Goal: Information Seeking & Learning: Learn about a topic

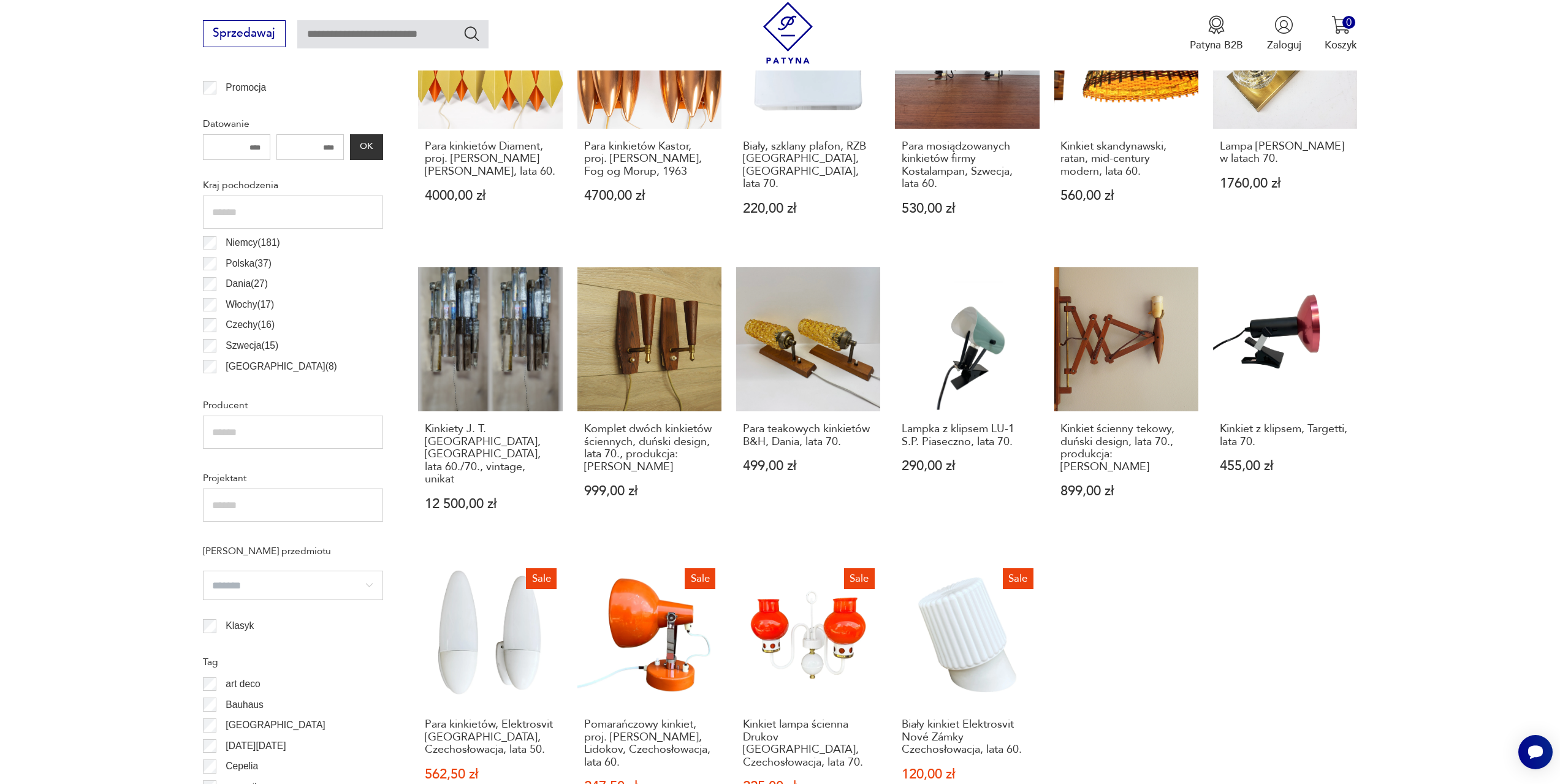
scroll to position [793, 0]
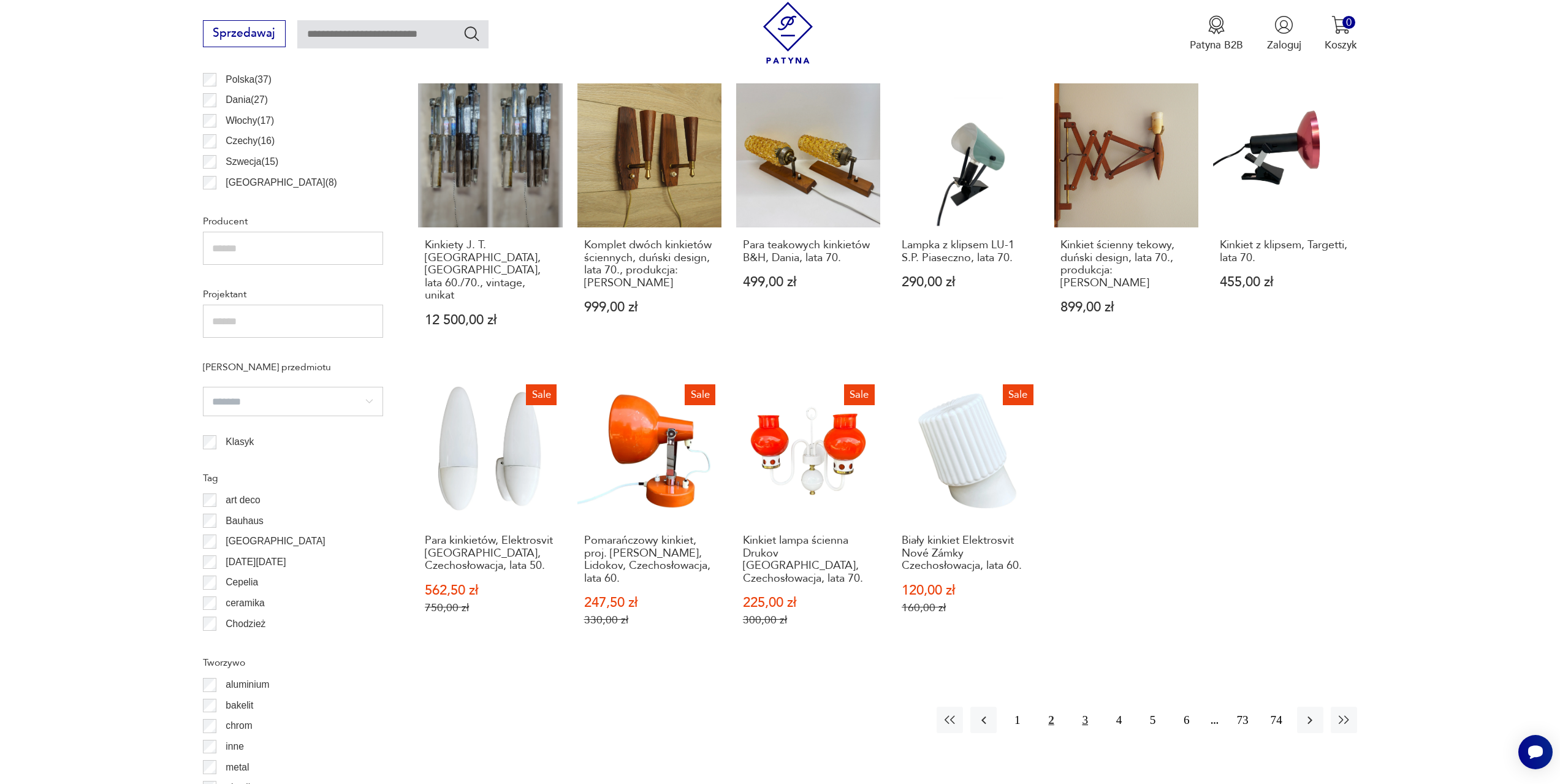
click at [1080, 707] on button "3" at bounding box center [1085, 720] width 27 height 27
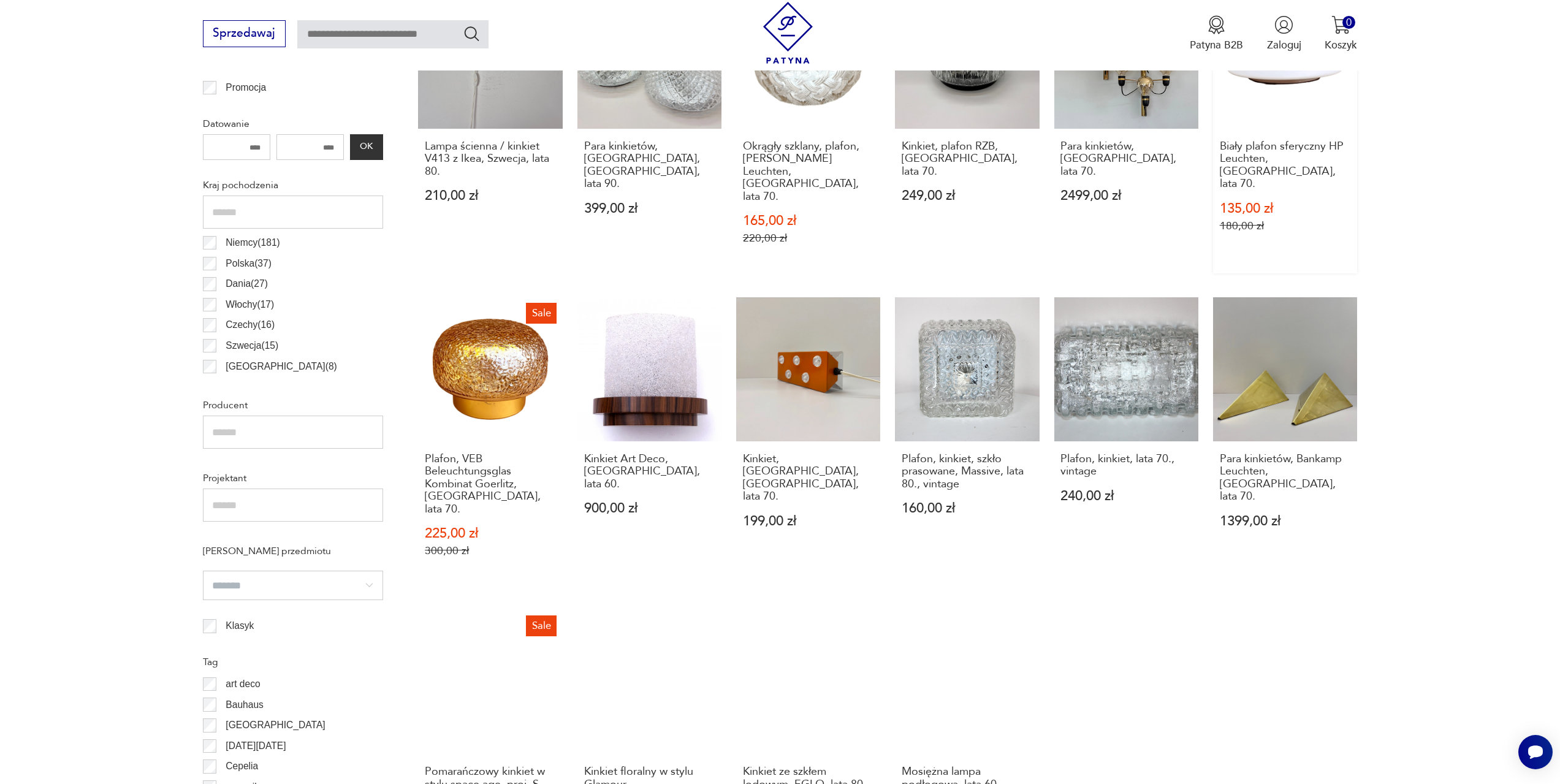
scroll to position [793, 0]
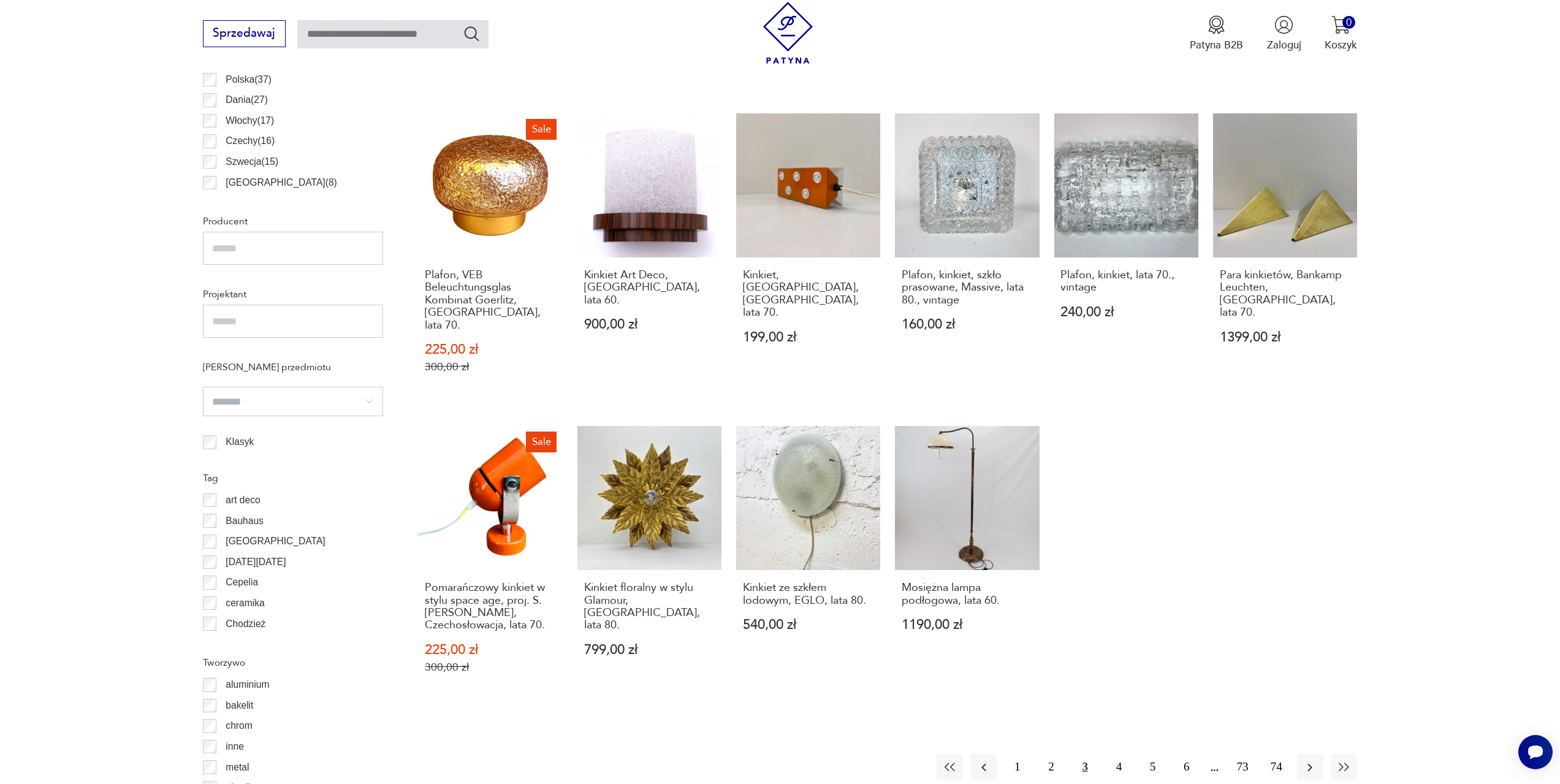
click at [1082, 754] on button "3" at bounding box center [1085, 767] width 27 height 27
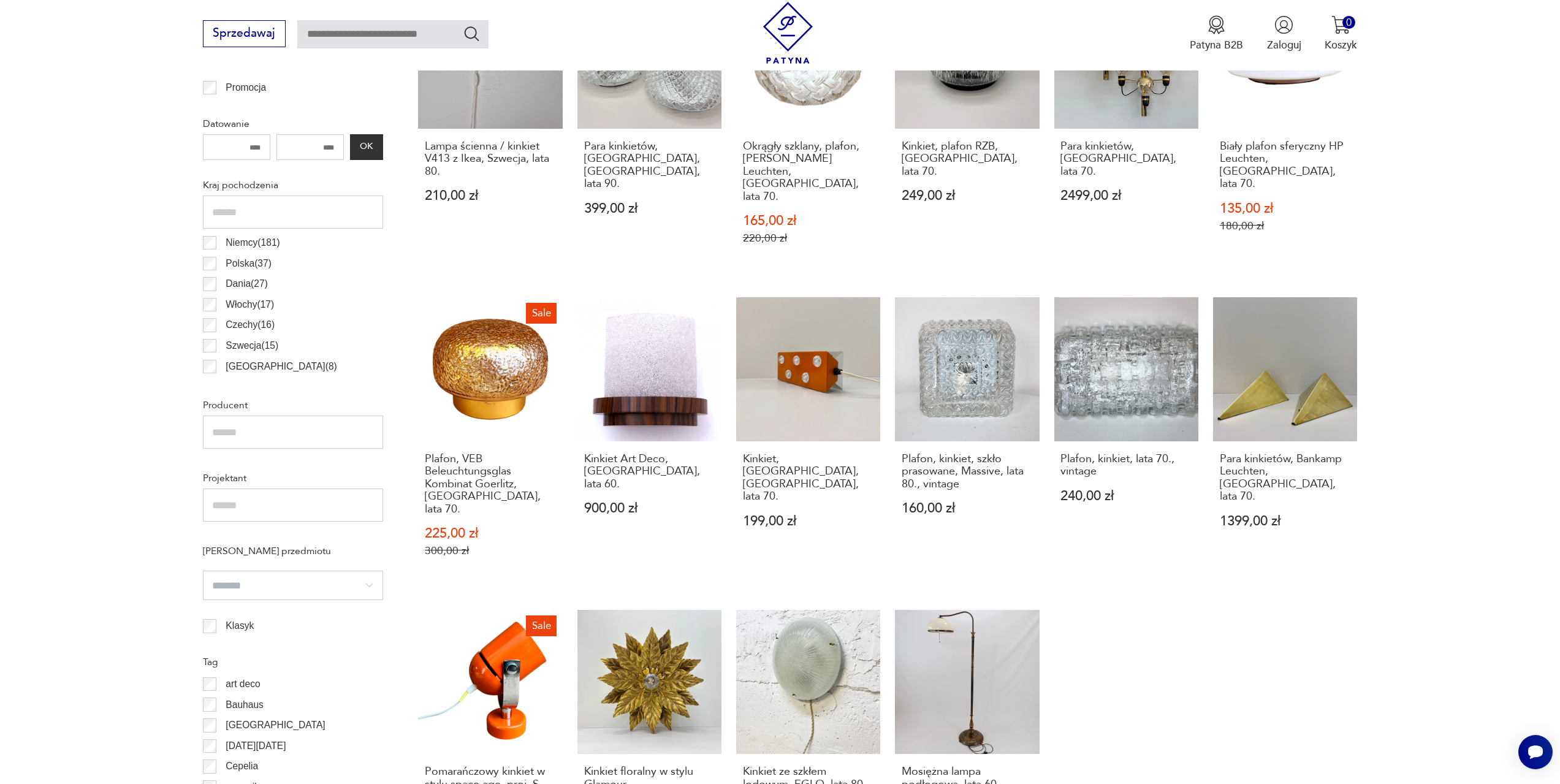
scroll to position [977, 0]
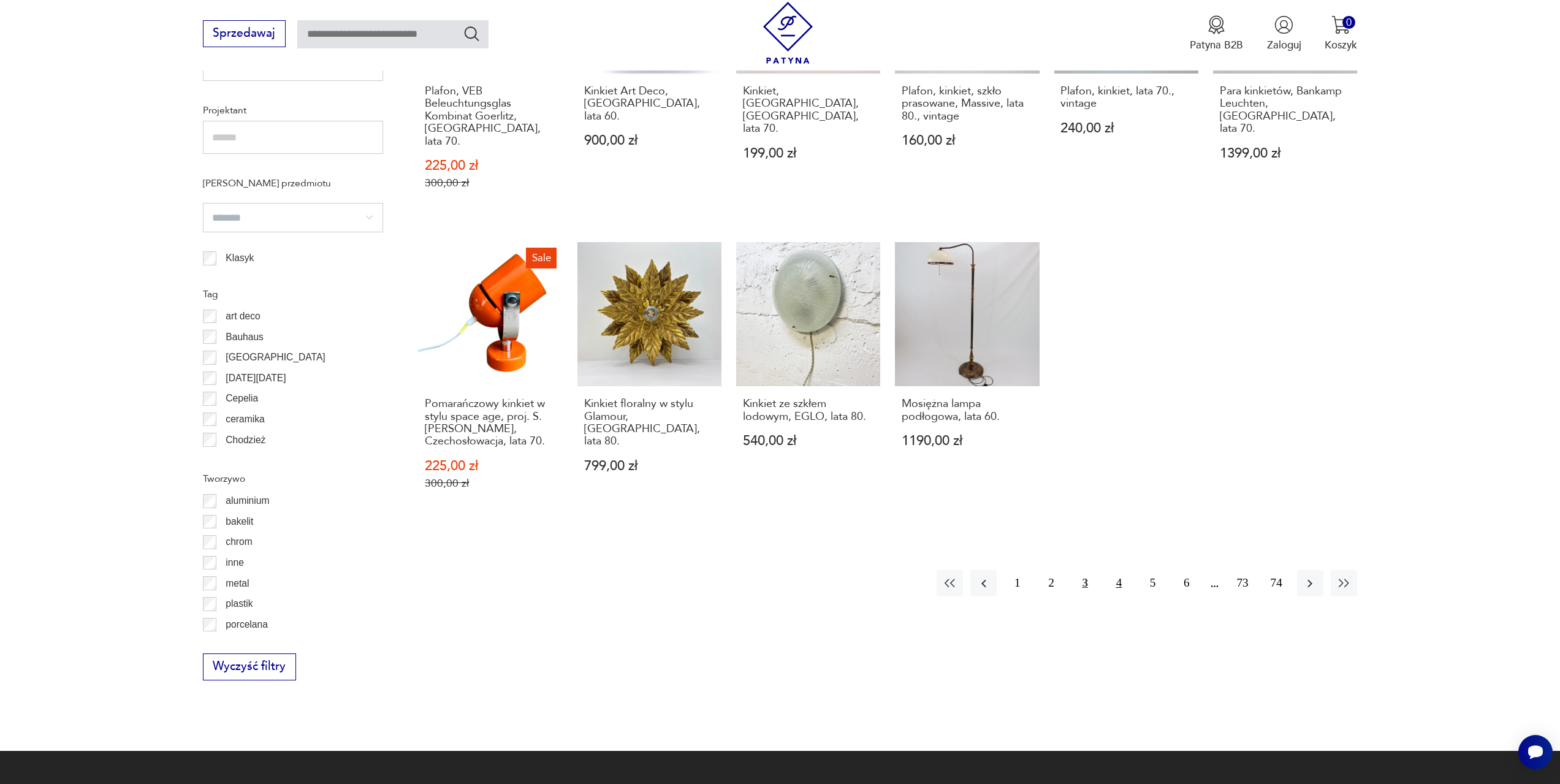
click at [1115, 570] on button "4" at bounding box center [1119, 583] width 27 height 27
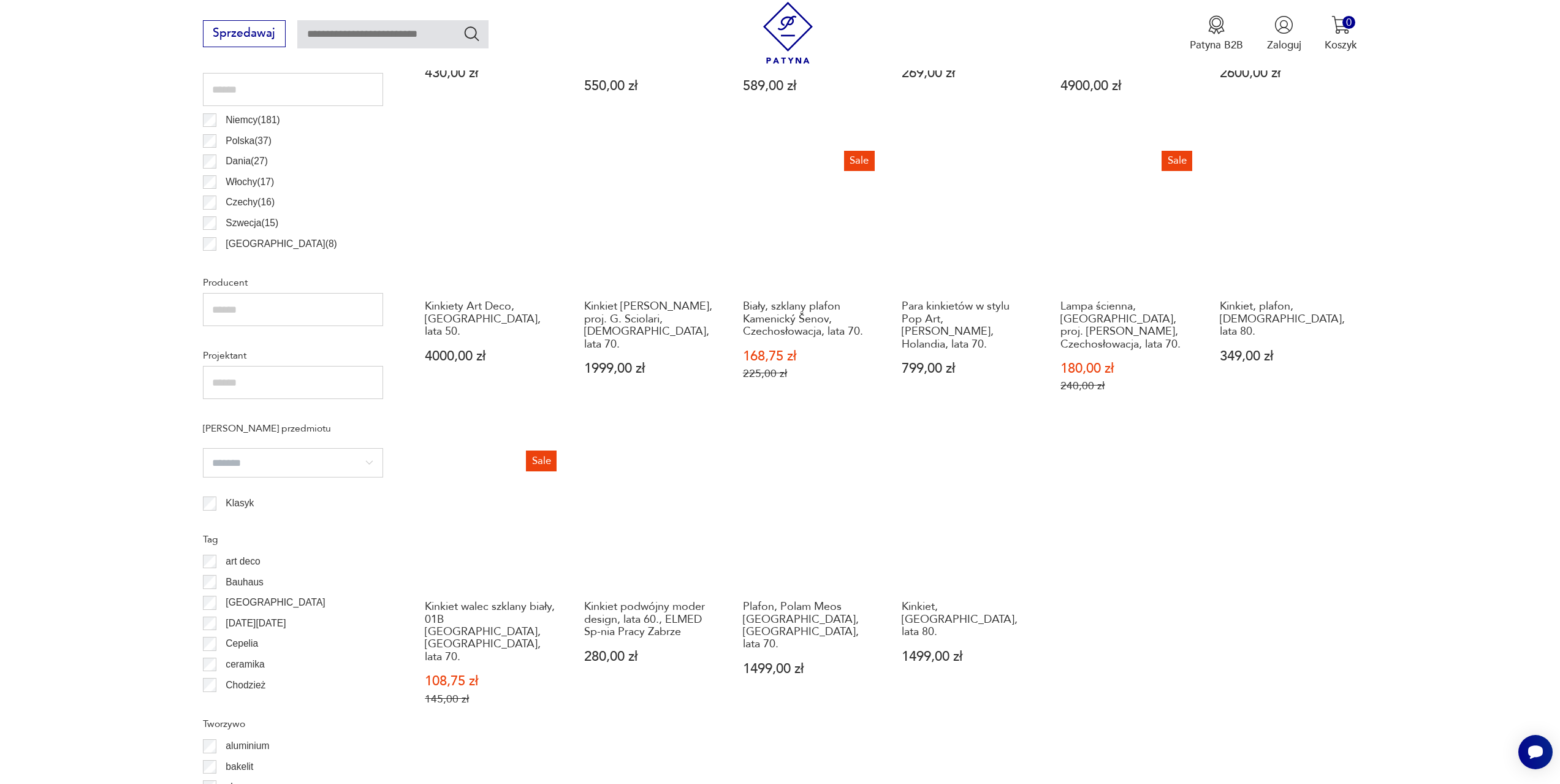
scroll to position [854, 0]
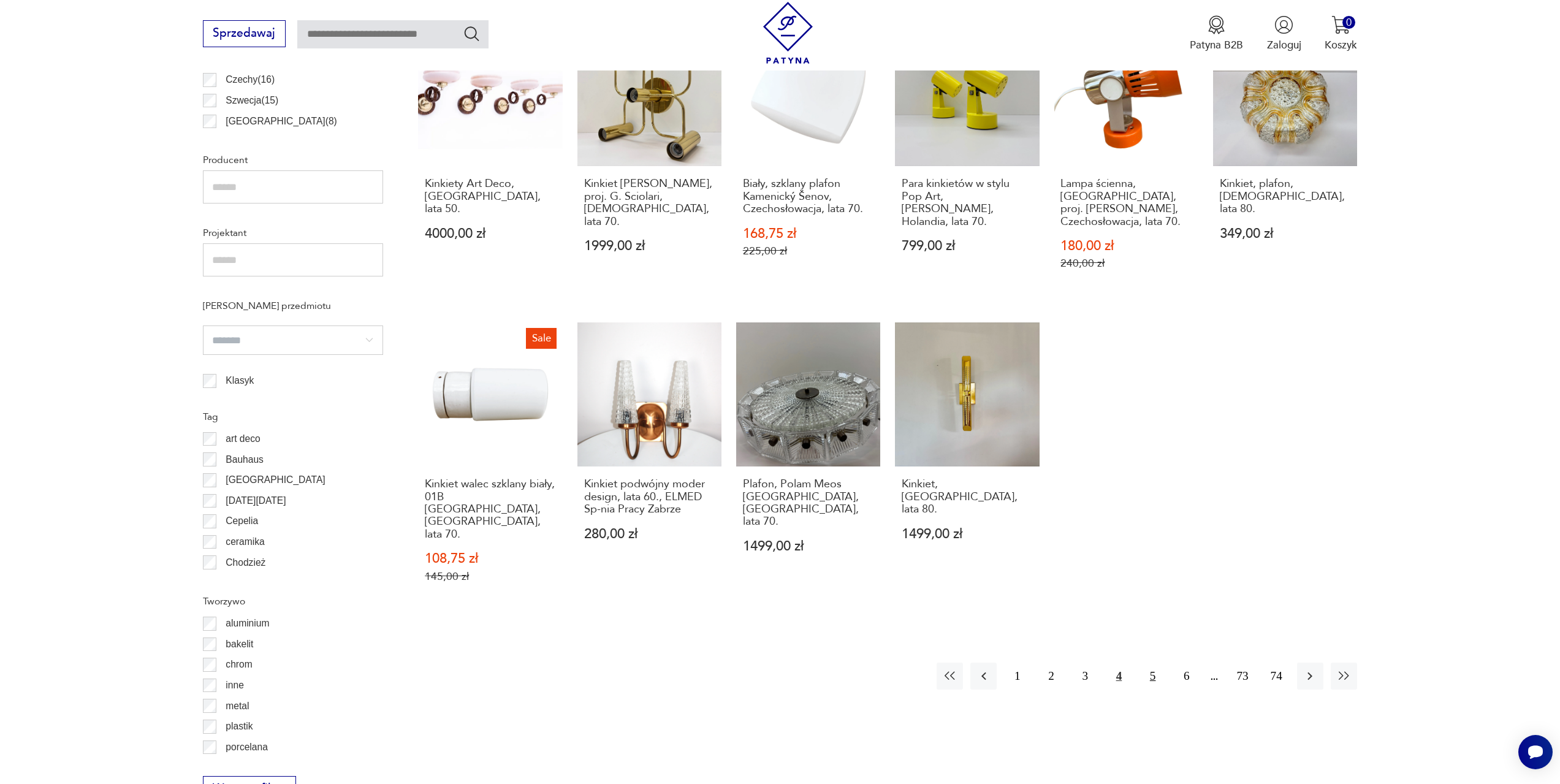
click at [1150, 662] on button "5" at bounding box center [1152, 675] width 27 height 27
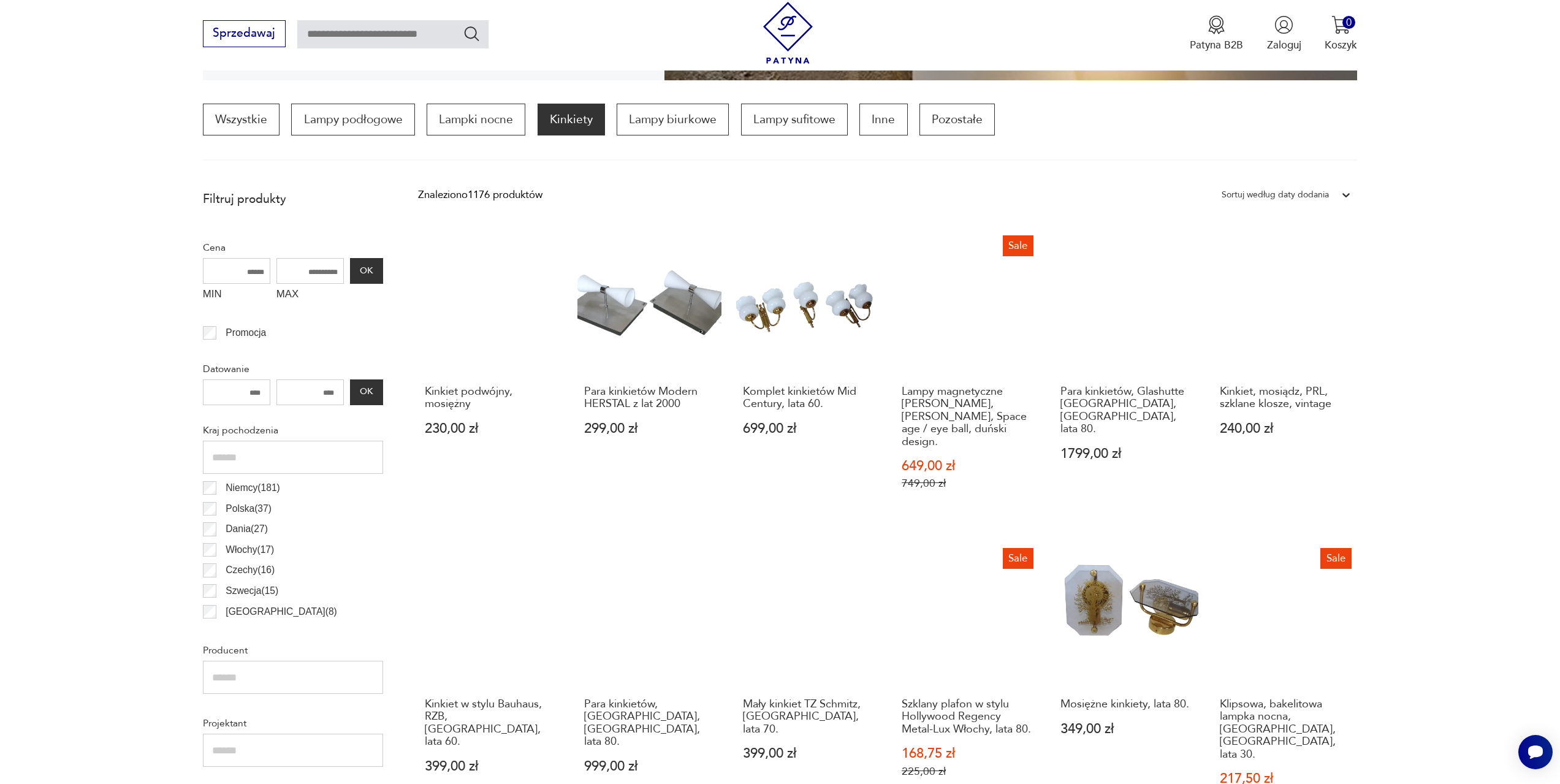
scroll to position [425, 0]
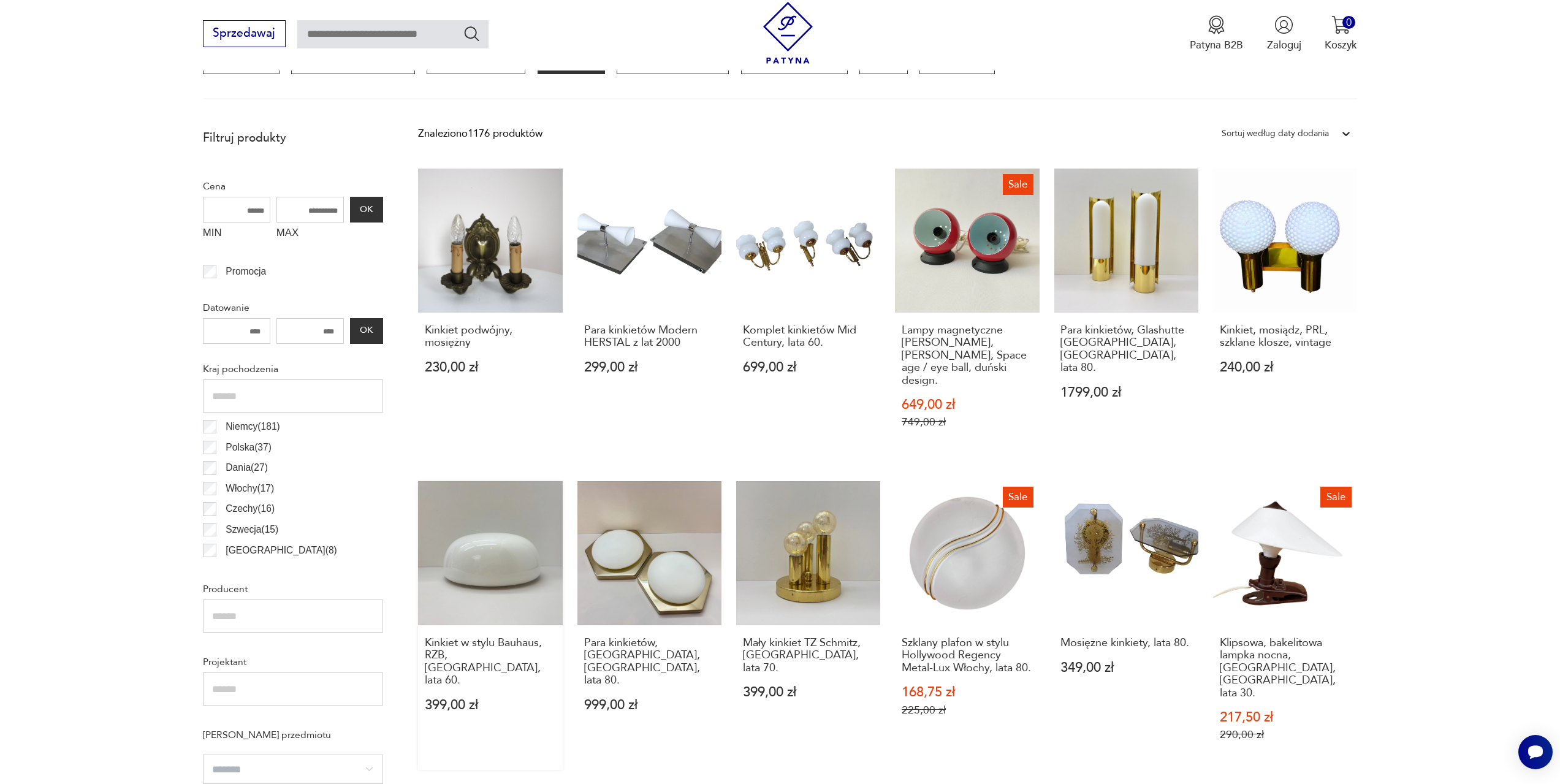
drag, startPoint x: 559, startPoint y: 550, endPoint x: 482, endPoint y: 559, distance: 77.5
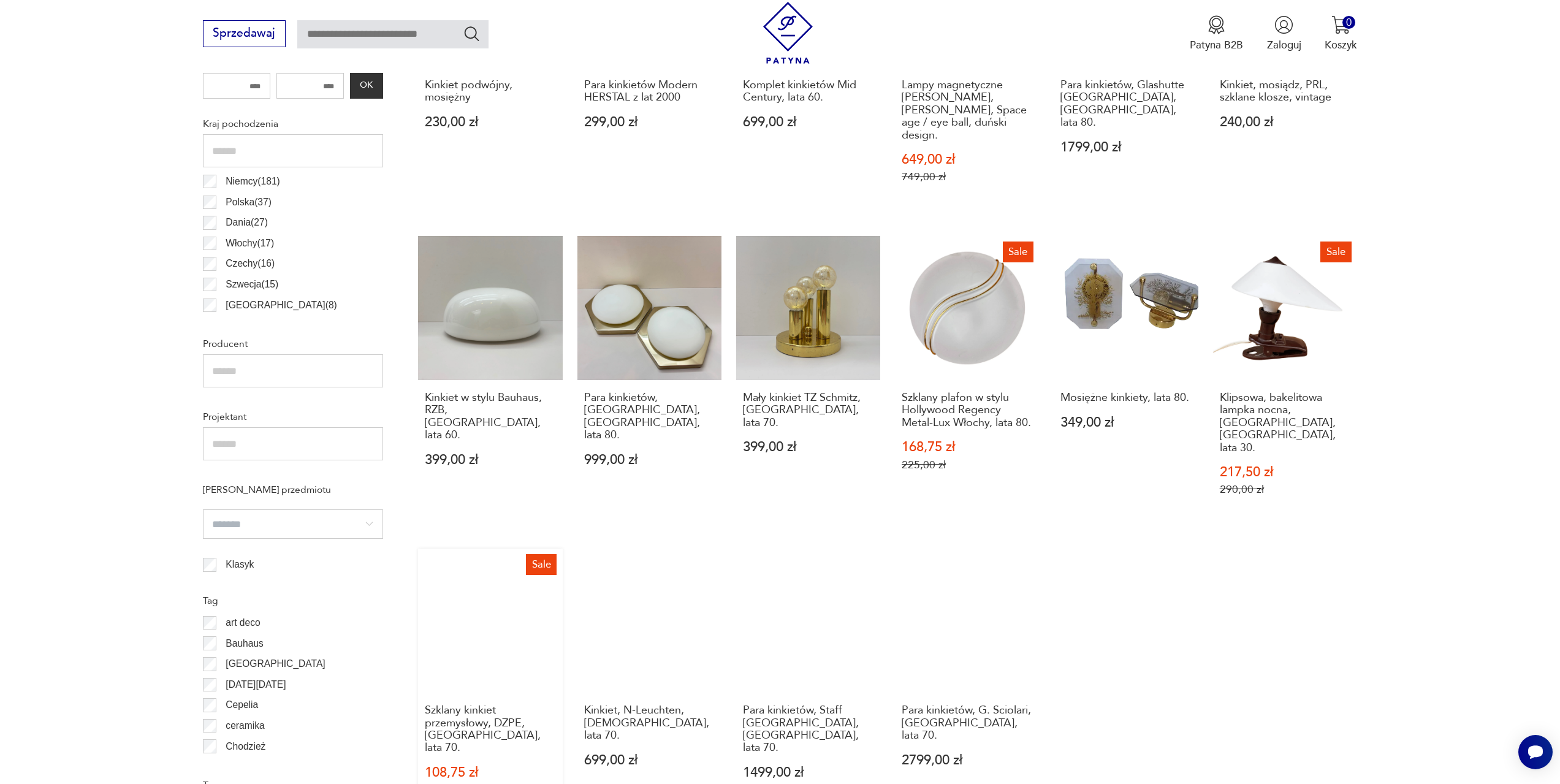
scroll to position [916, 0]
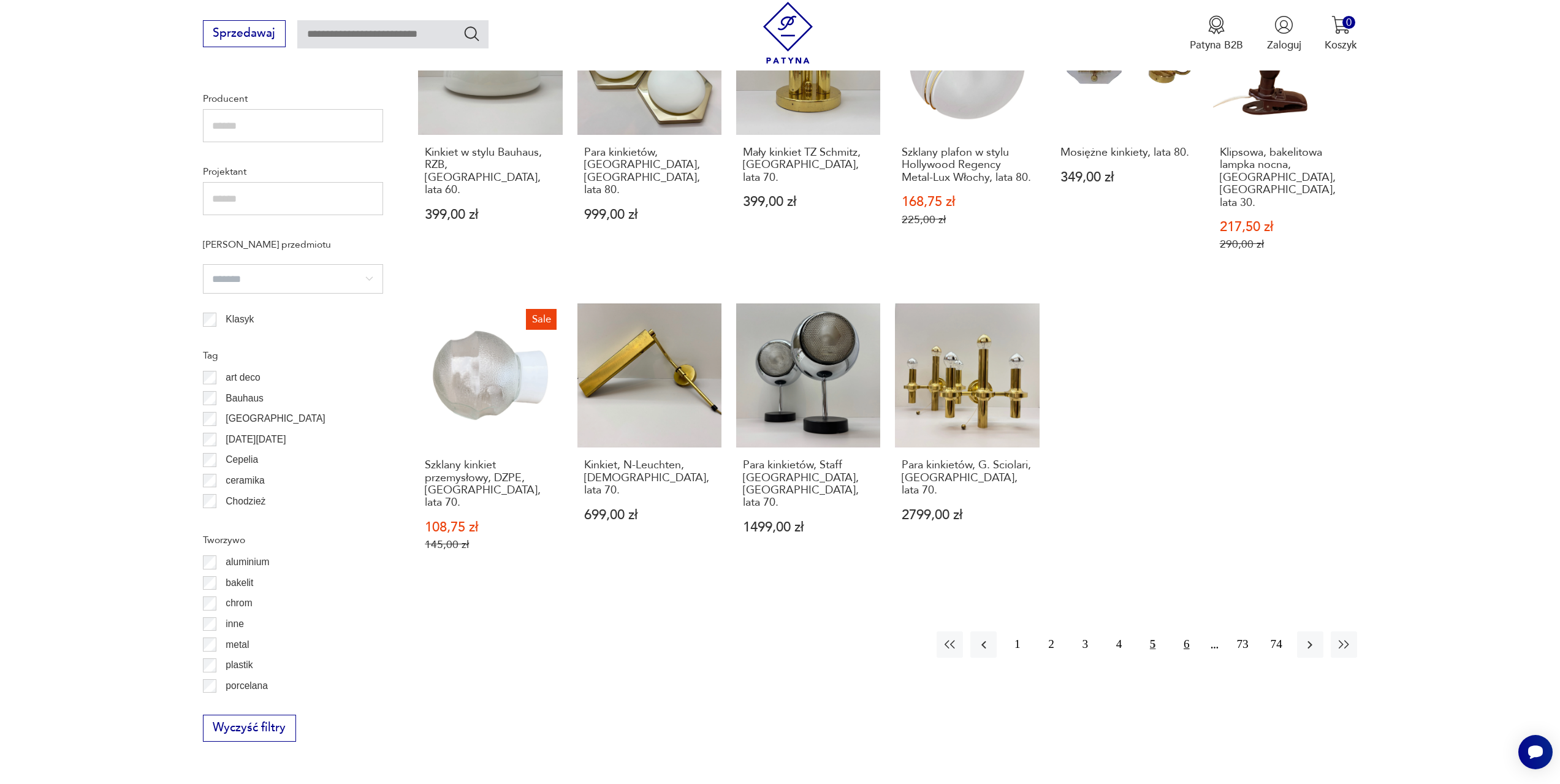
click at [1184, 631] on button "6" at bounding box center [1186, 644] width 27 height 27
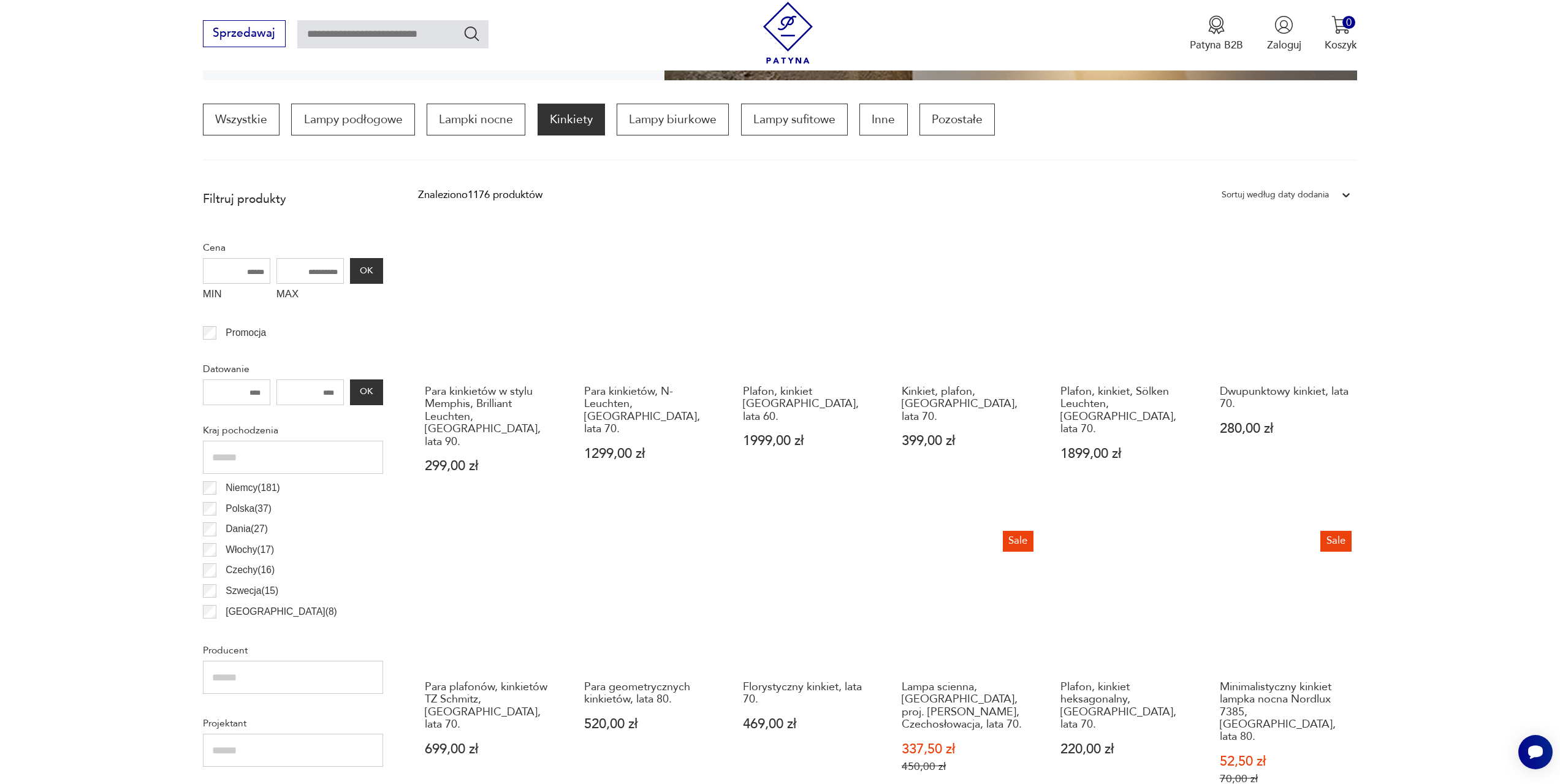
scroll to position [732, 0]
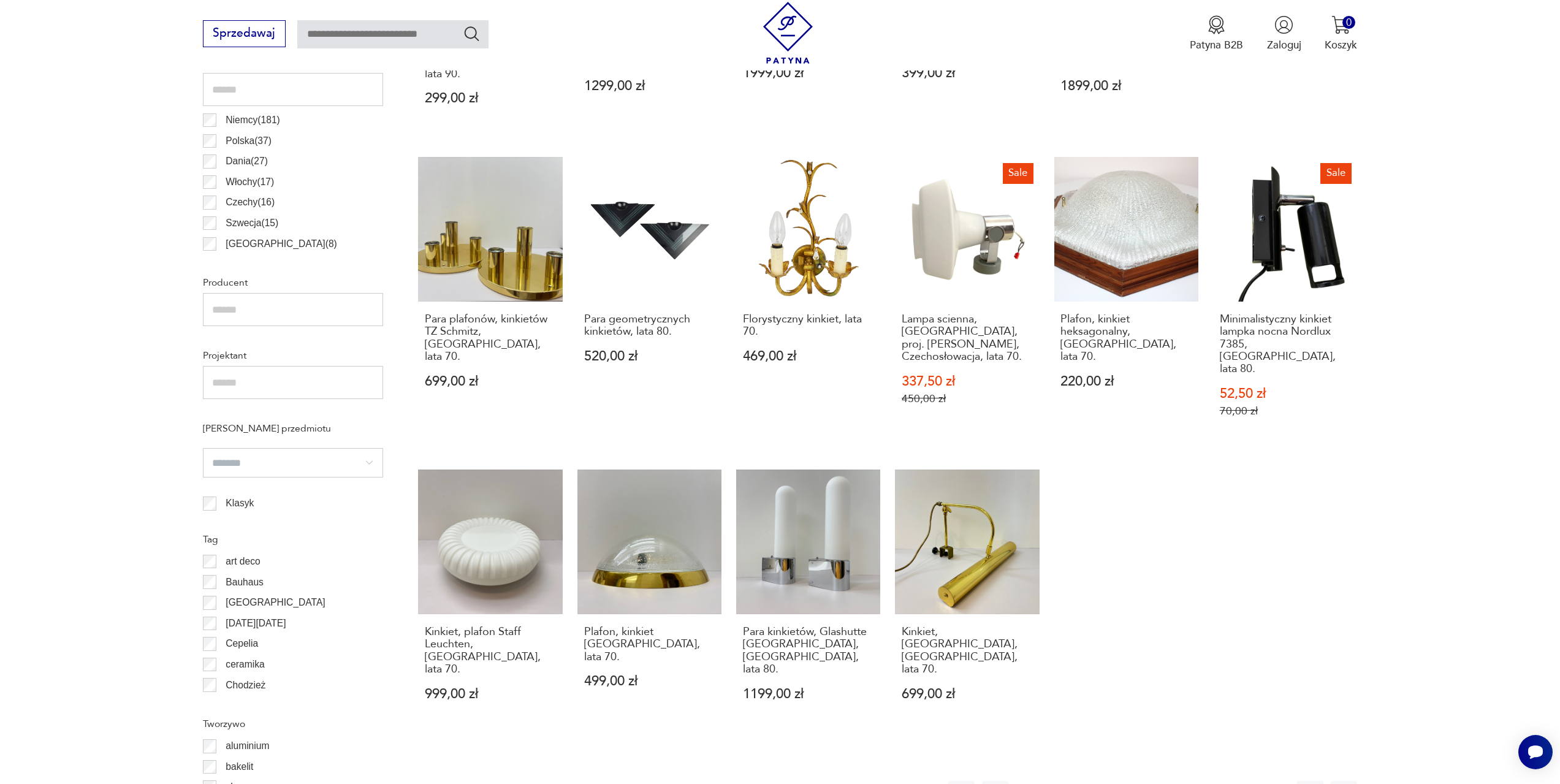
click at [1182, 781] on button "7" at bounding box center [1186, 794] width 27 height 27
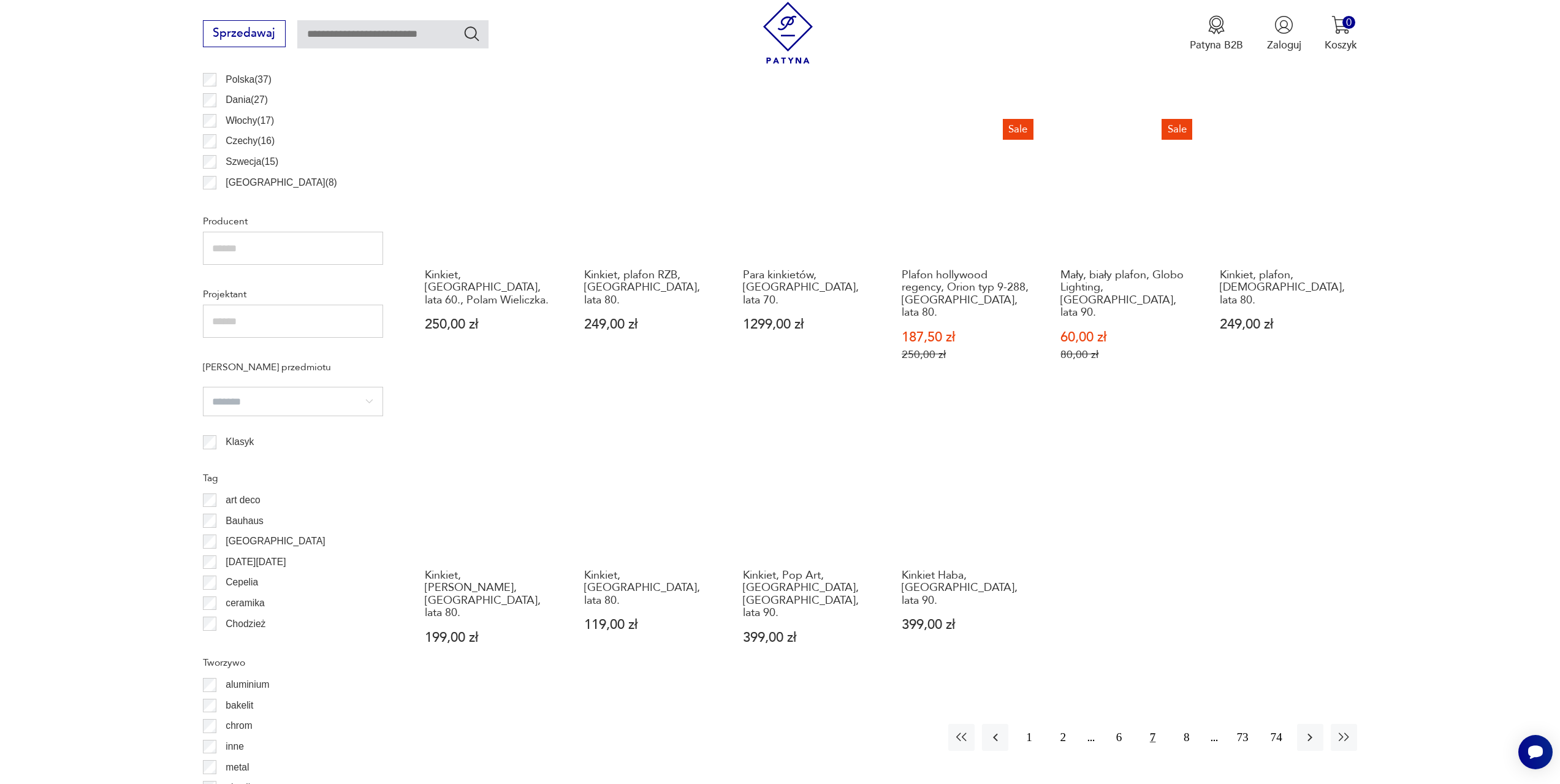
scroll to position [854, 0]
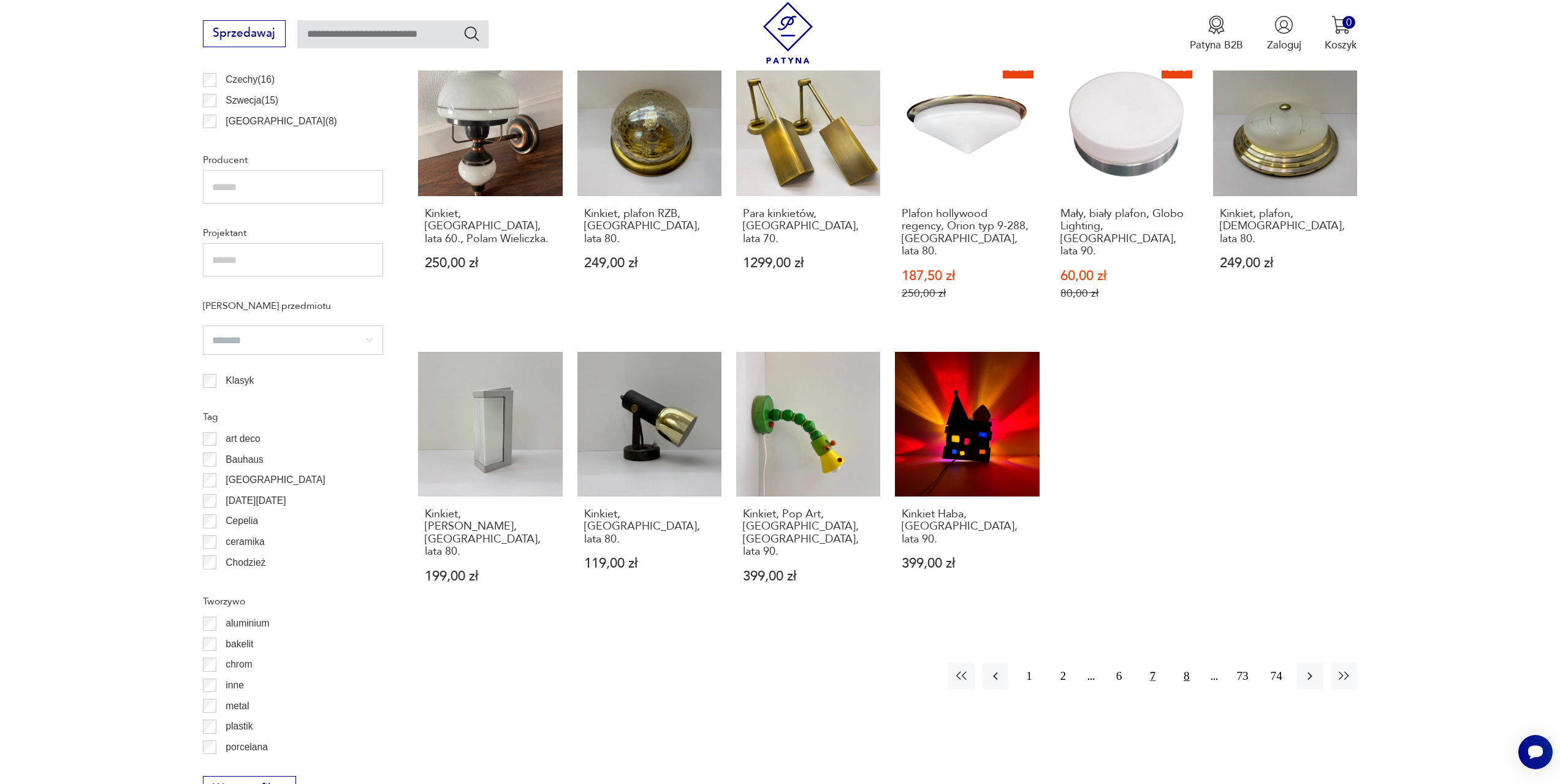
click at [1180, 662] on button "8" at bounding box center [1186, 675] width 27 height 27
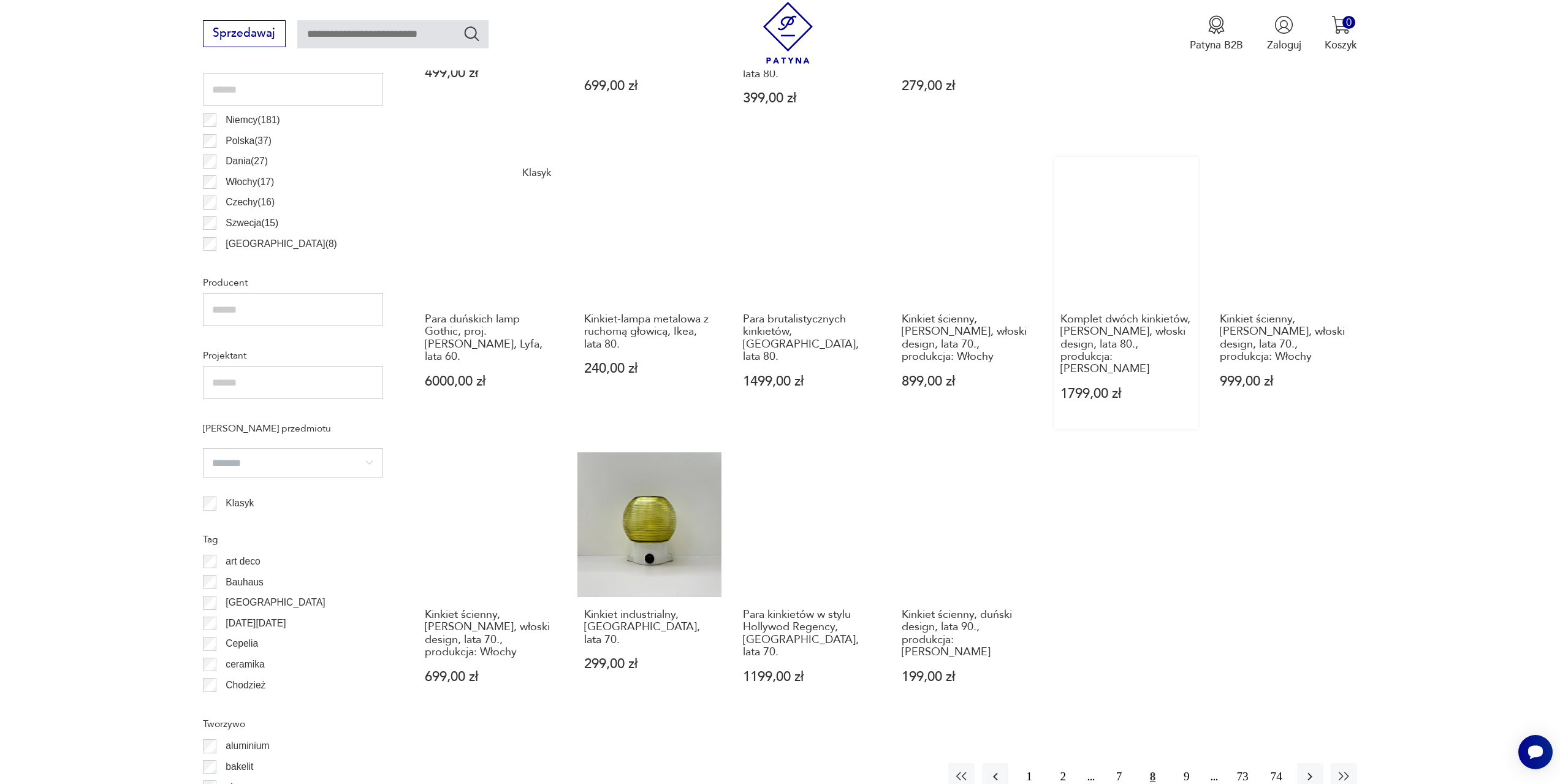
scroll to position [793, 0]
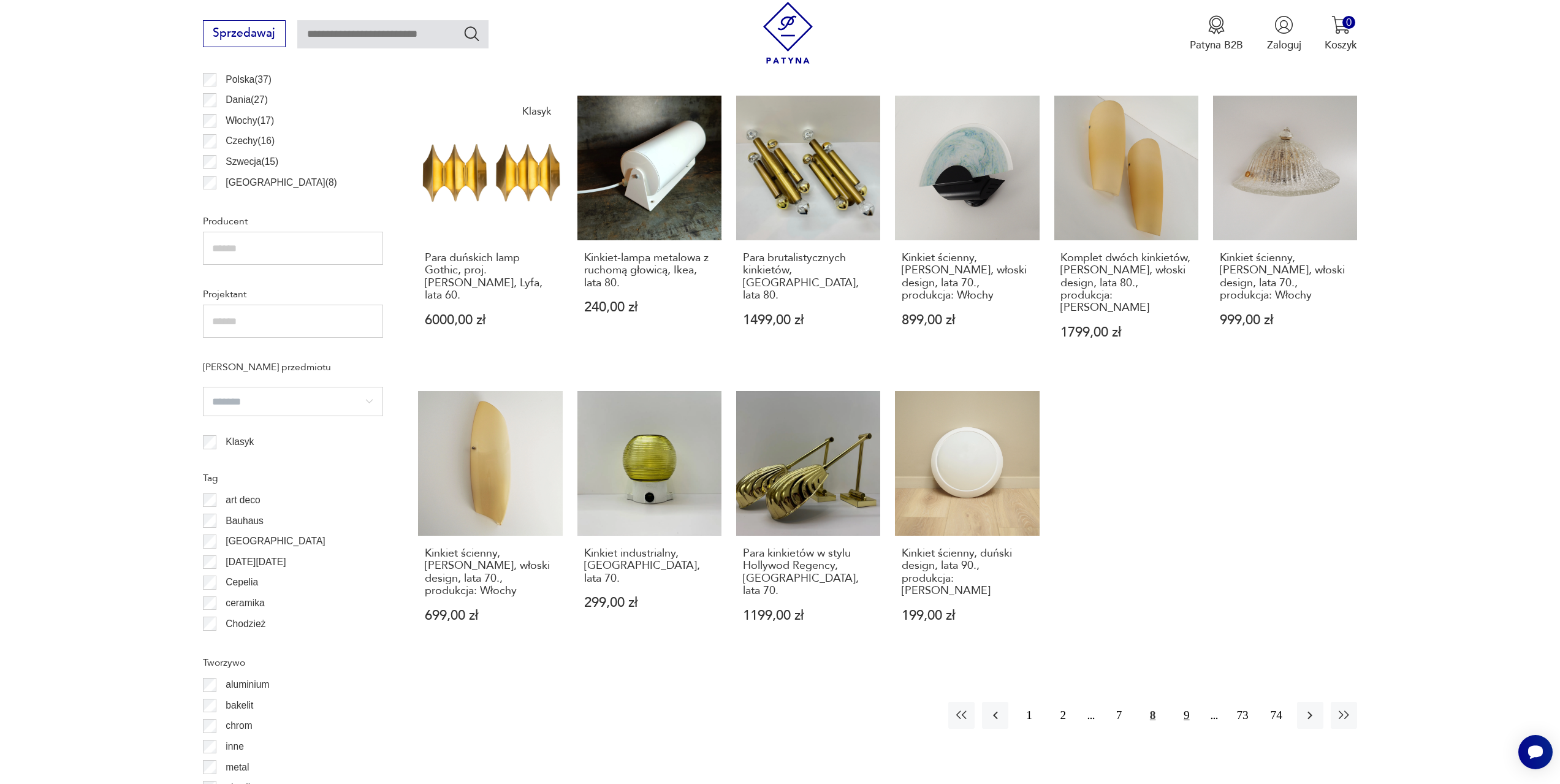
click at [1183, 702] on button "9" at bounding box center [1186, 715] width 27 height 27
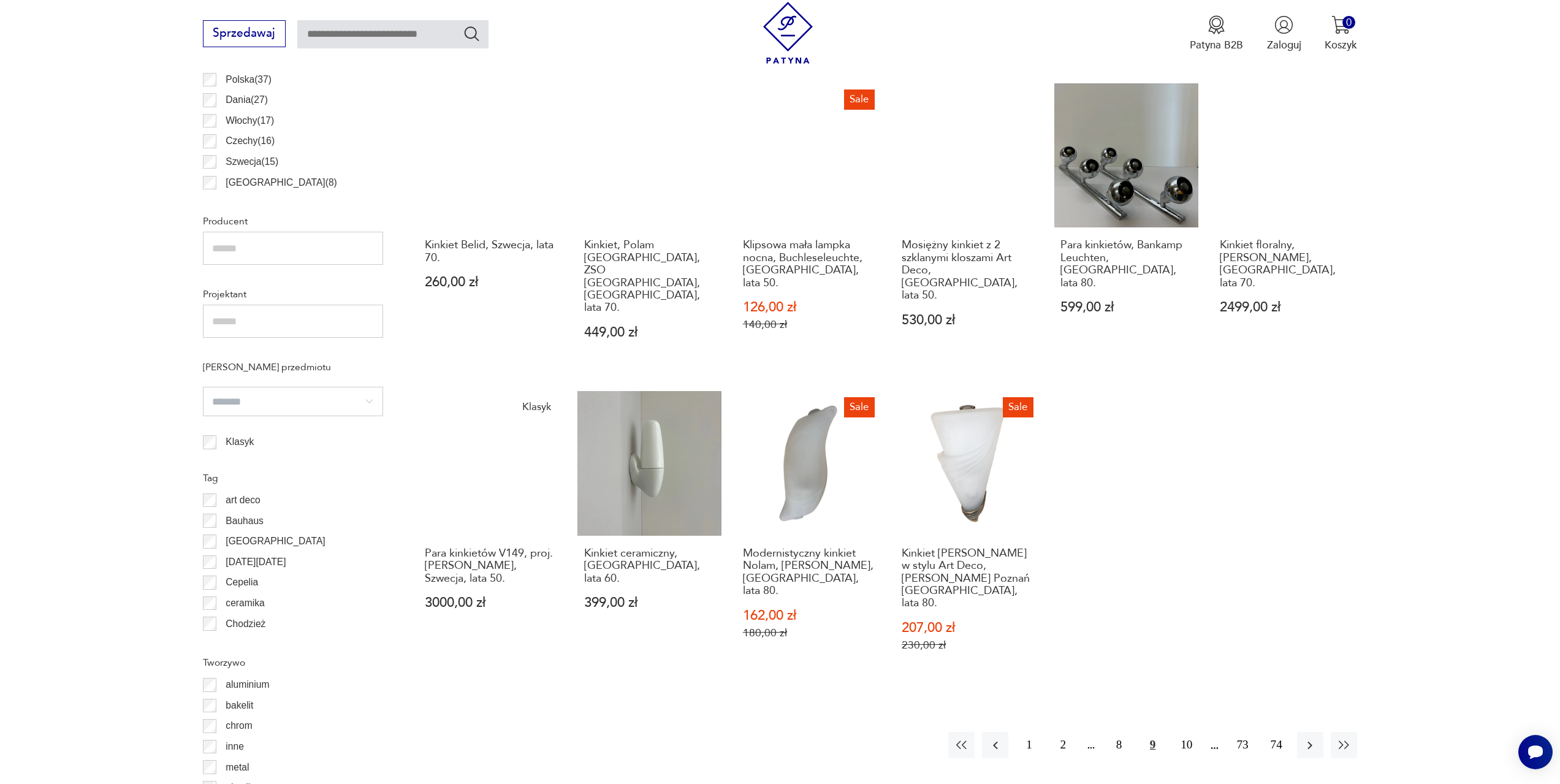
scroll to position [916, 0]
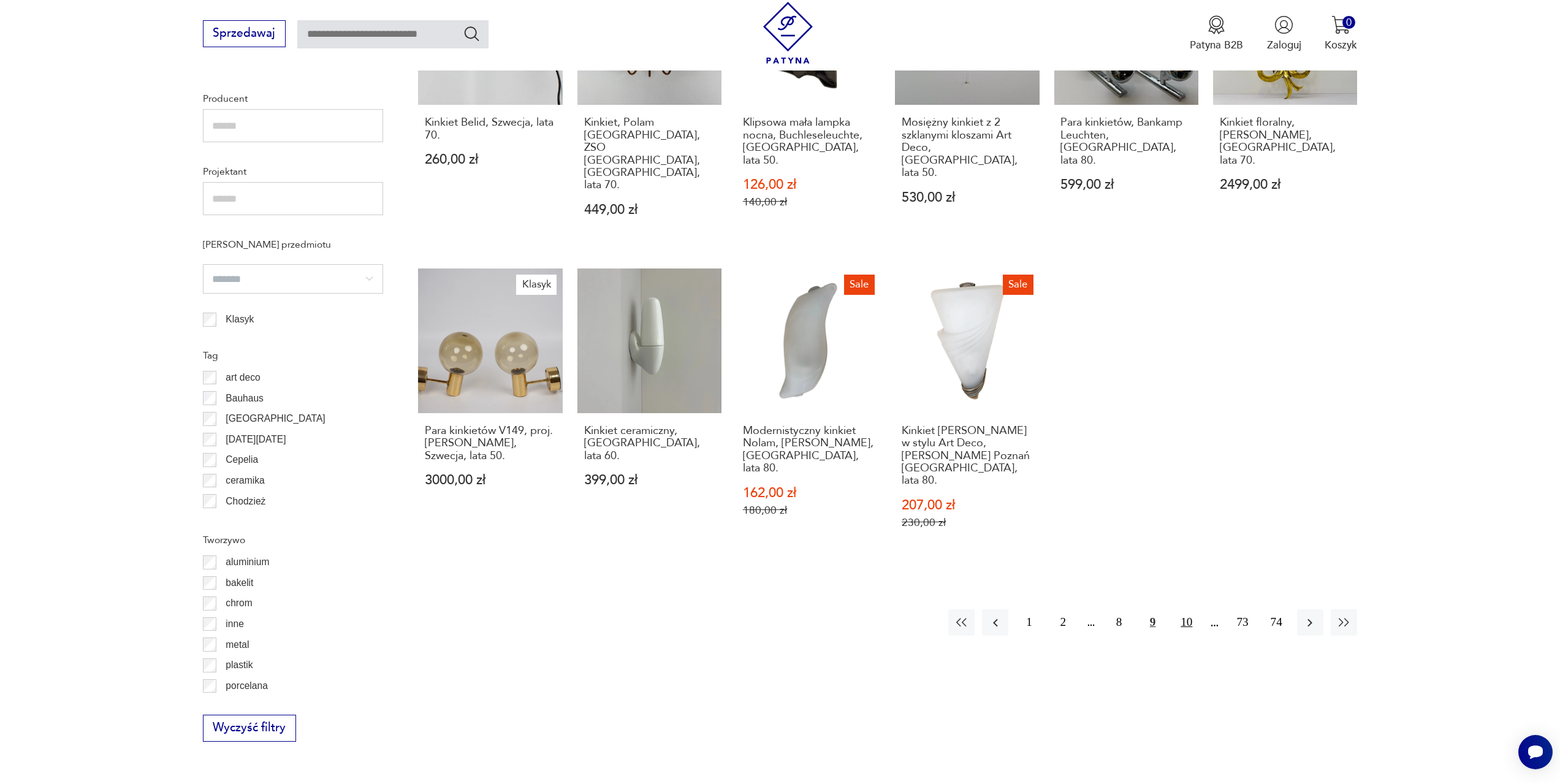
click at [1193, 609] on button "10" at bounding box center [1186, 622] width 27 height 27
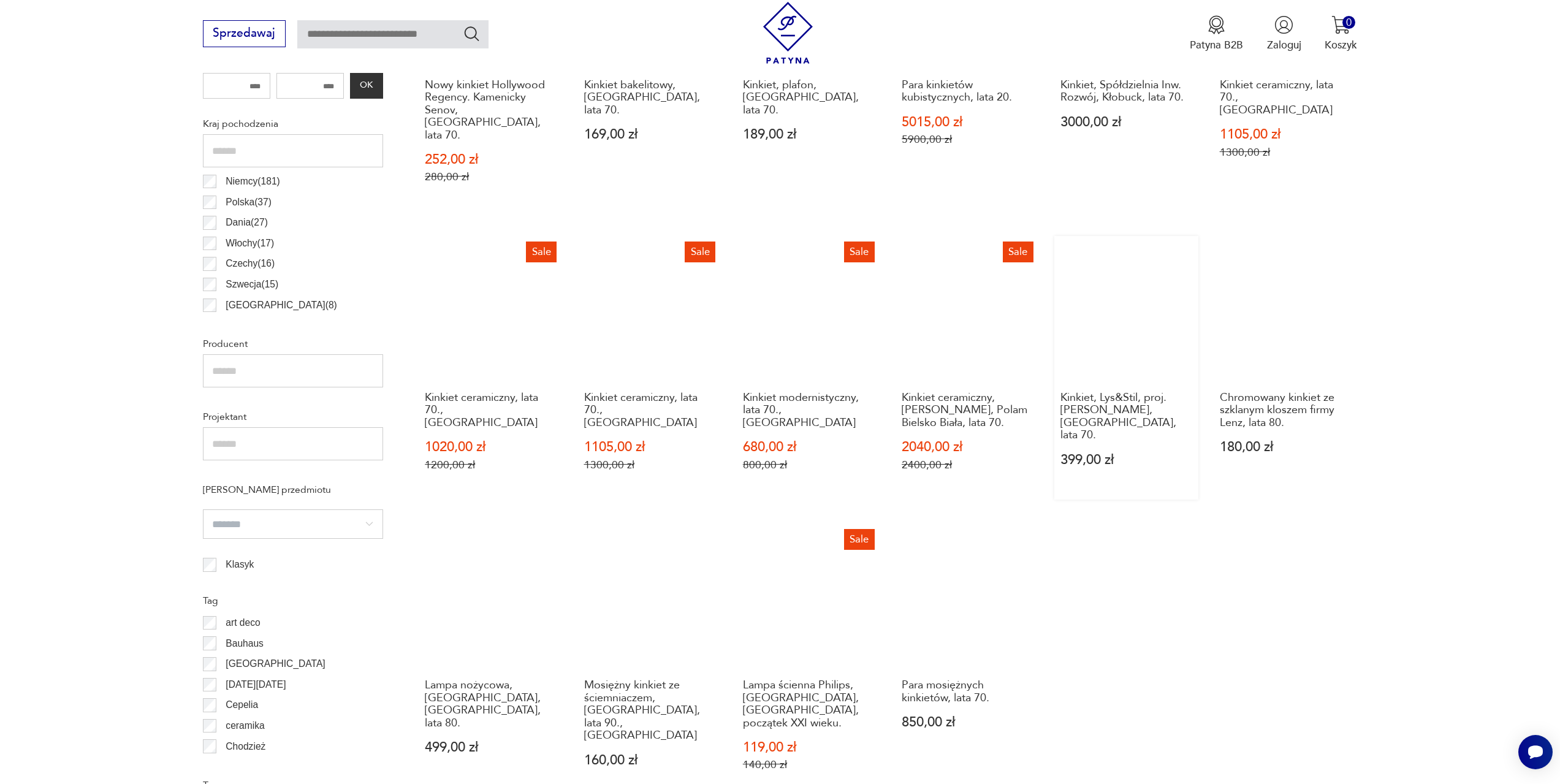
scroll to position [793, 0]
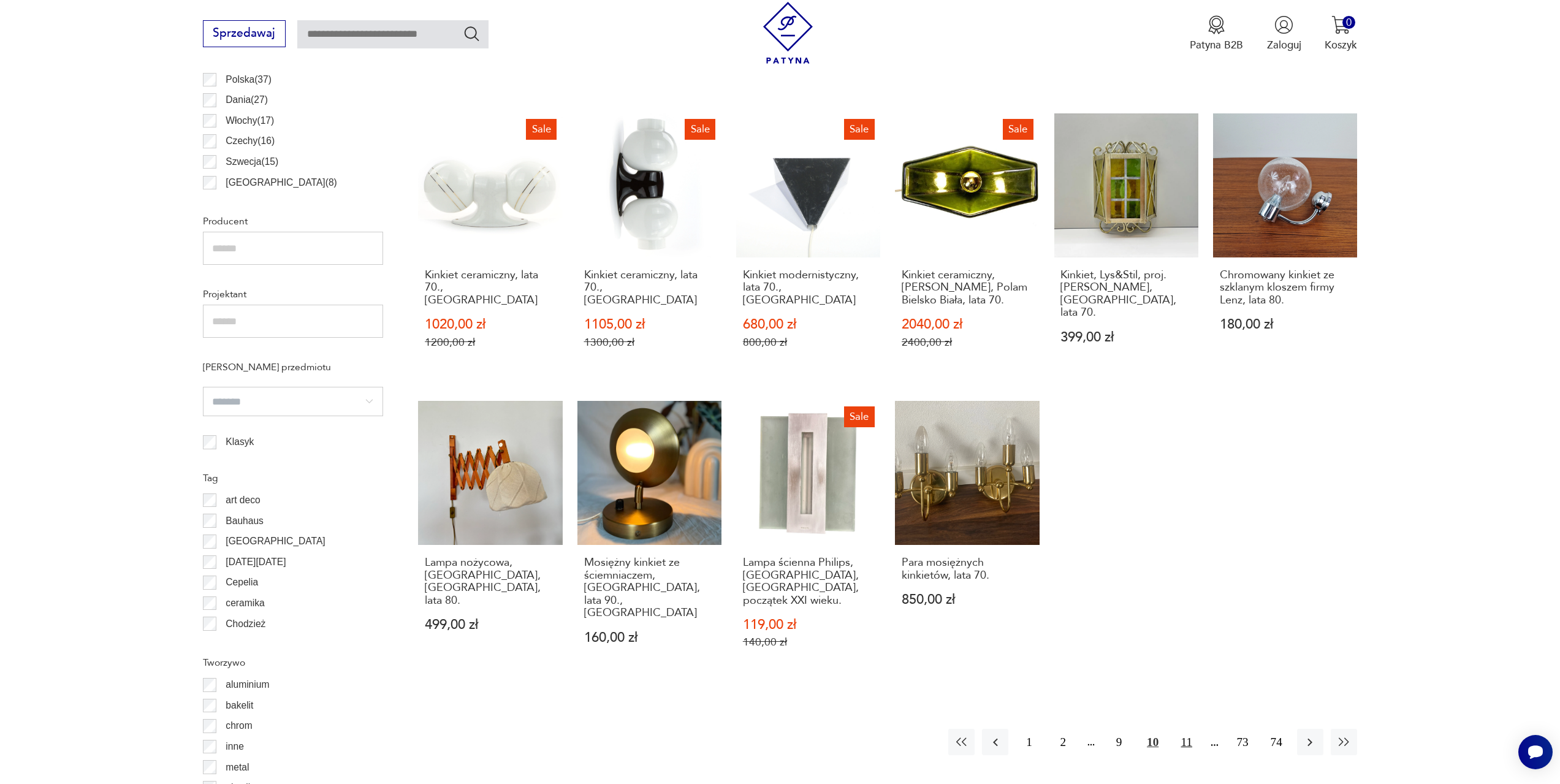
click at [1178, 731] on button "11" at bounding box center [1186, 742] width 27 height 27
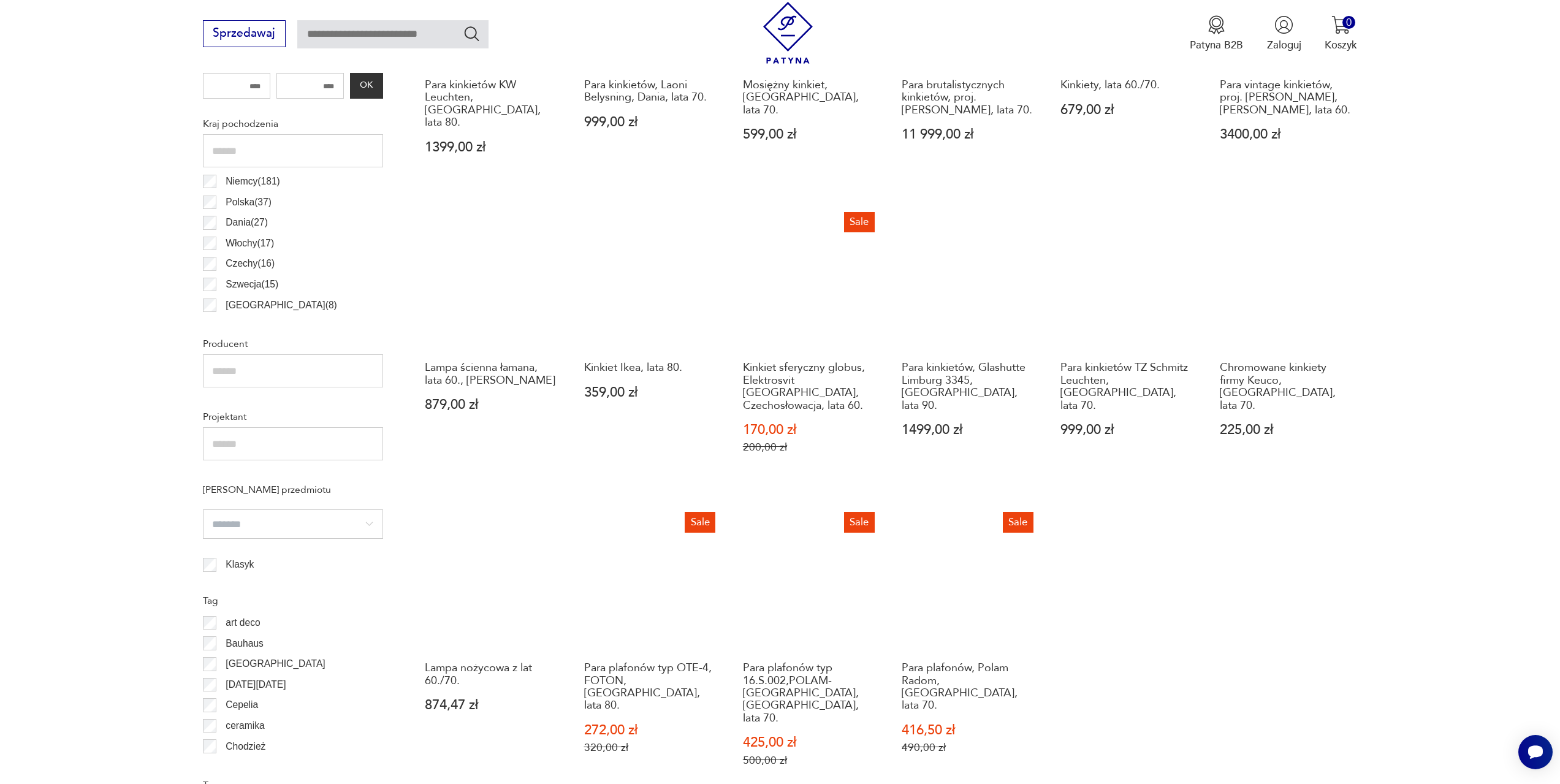
scroll to position [732, 0]
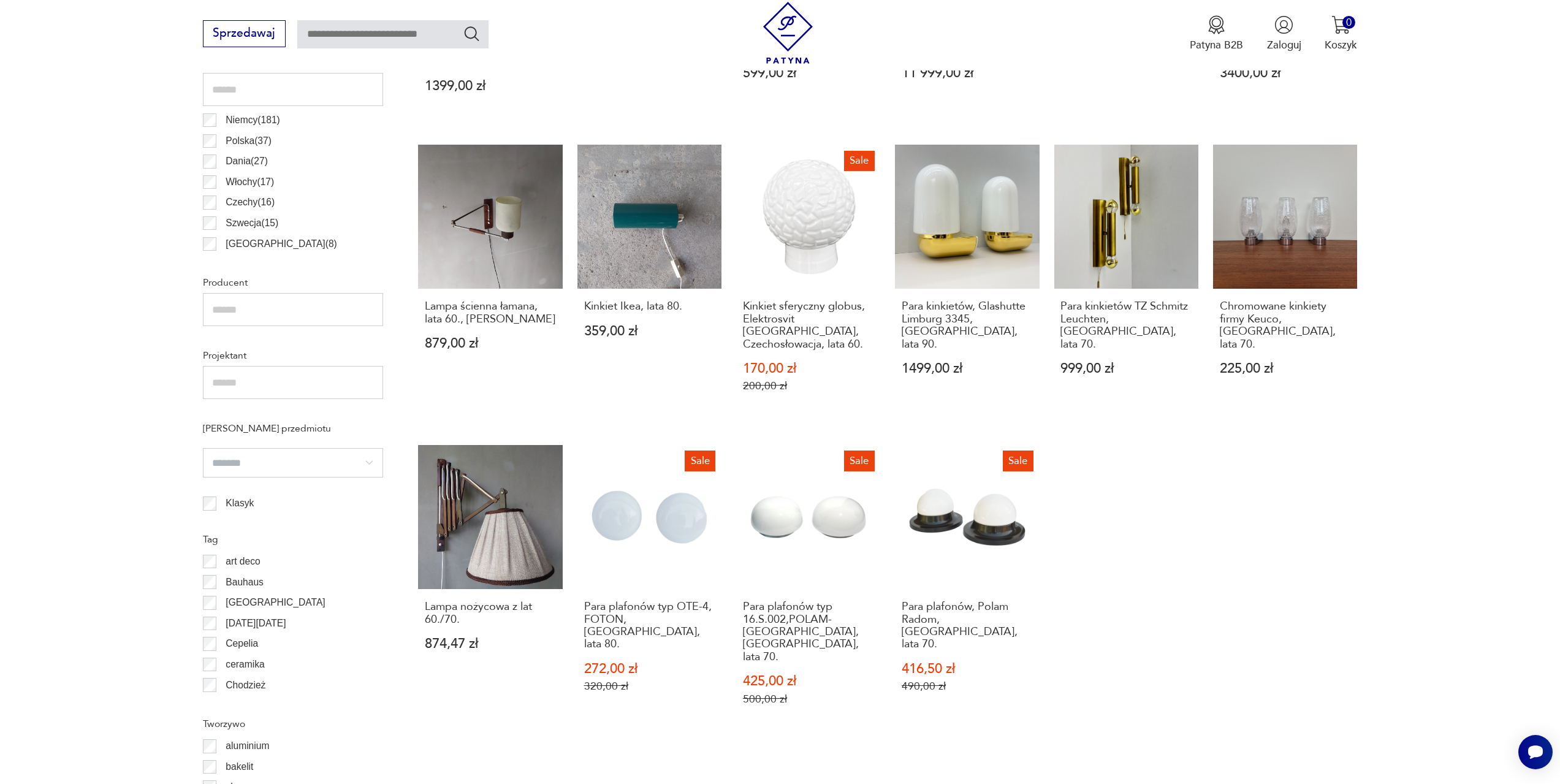
click at [1177, 783] on button "12" at bounding box center [1186, 798] width 27 height 27
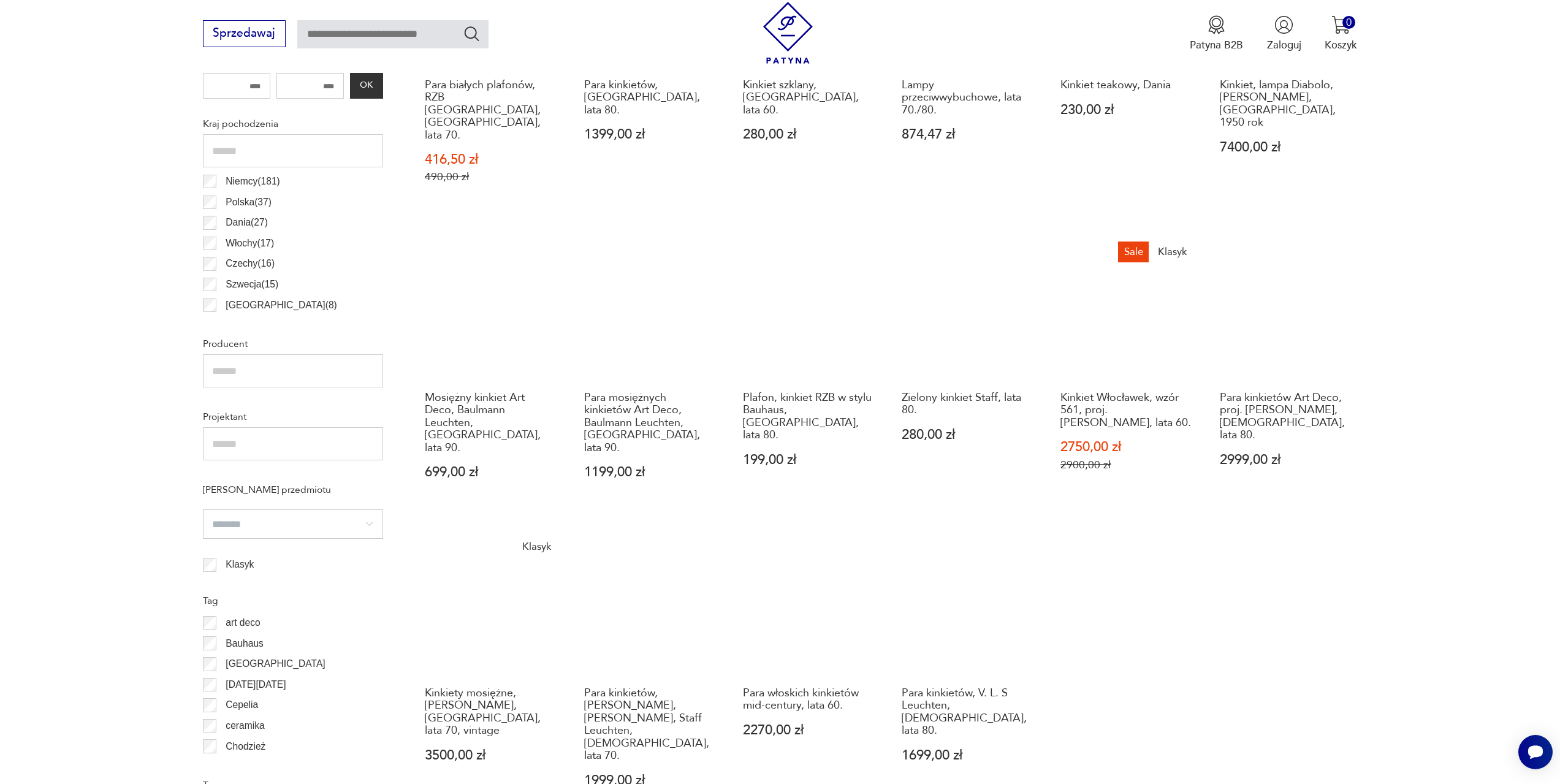
scroll to position [732, 0]
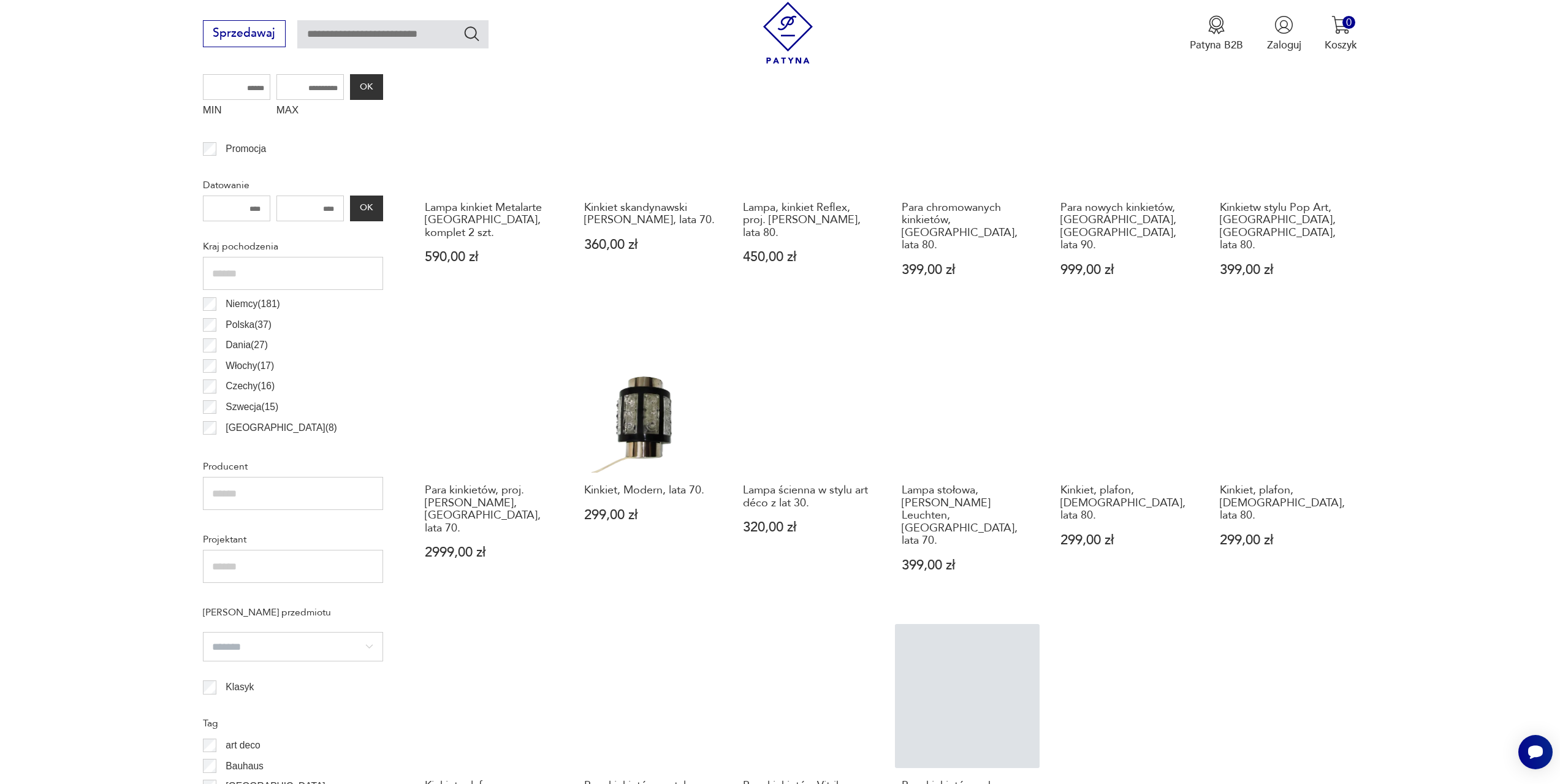
scroll to position [732, 0]
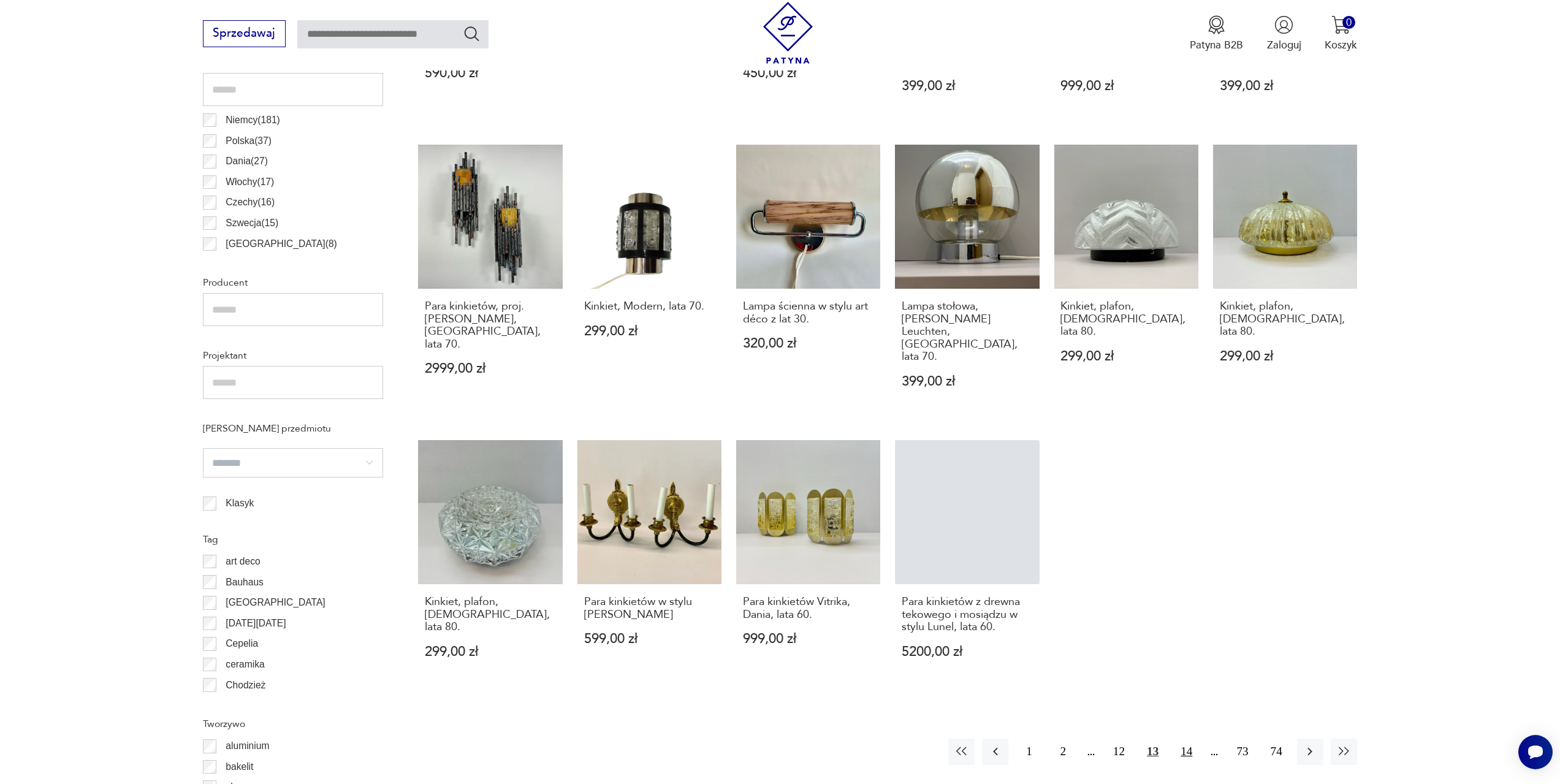
click at [1193, 739] on button "14" at bounding box center [1186, 752] width 27 height 27
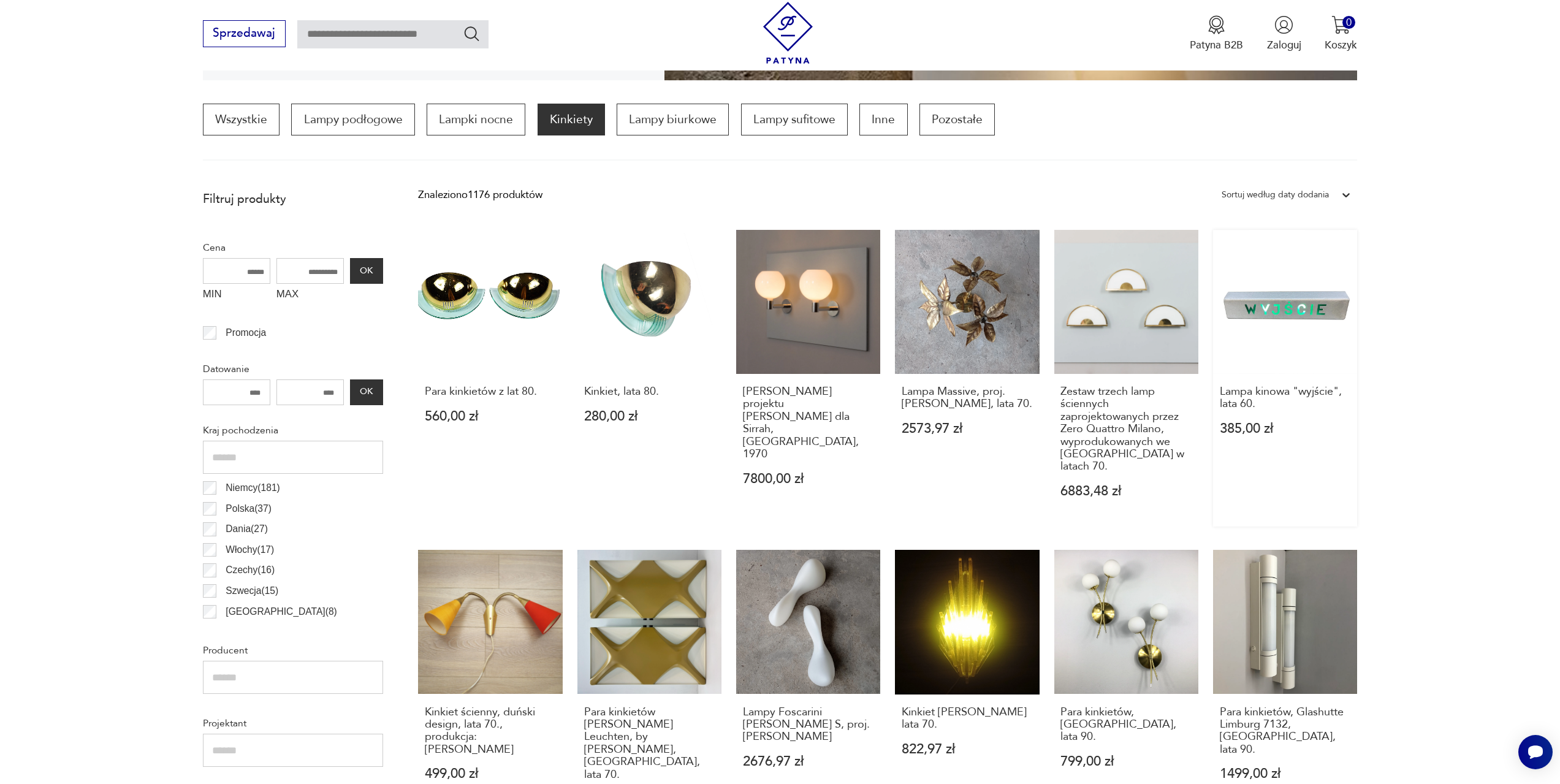
scroll to position [732, 0]
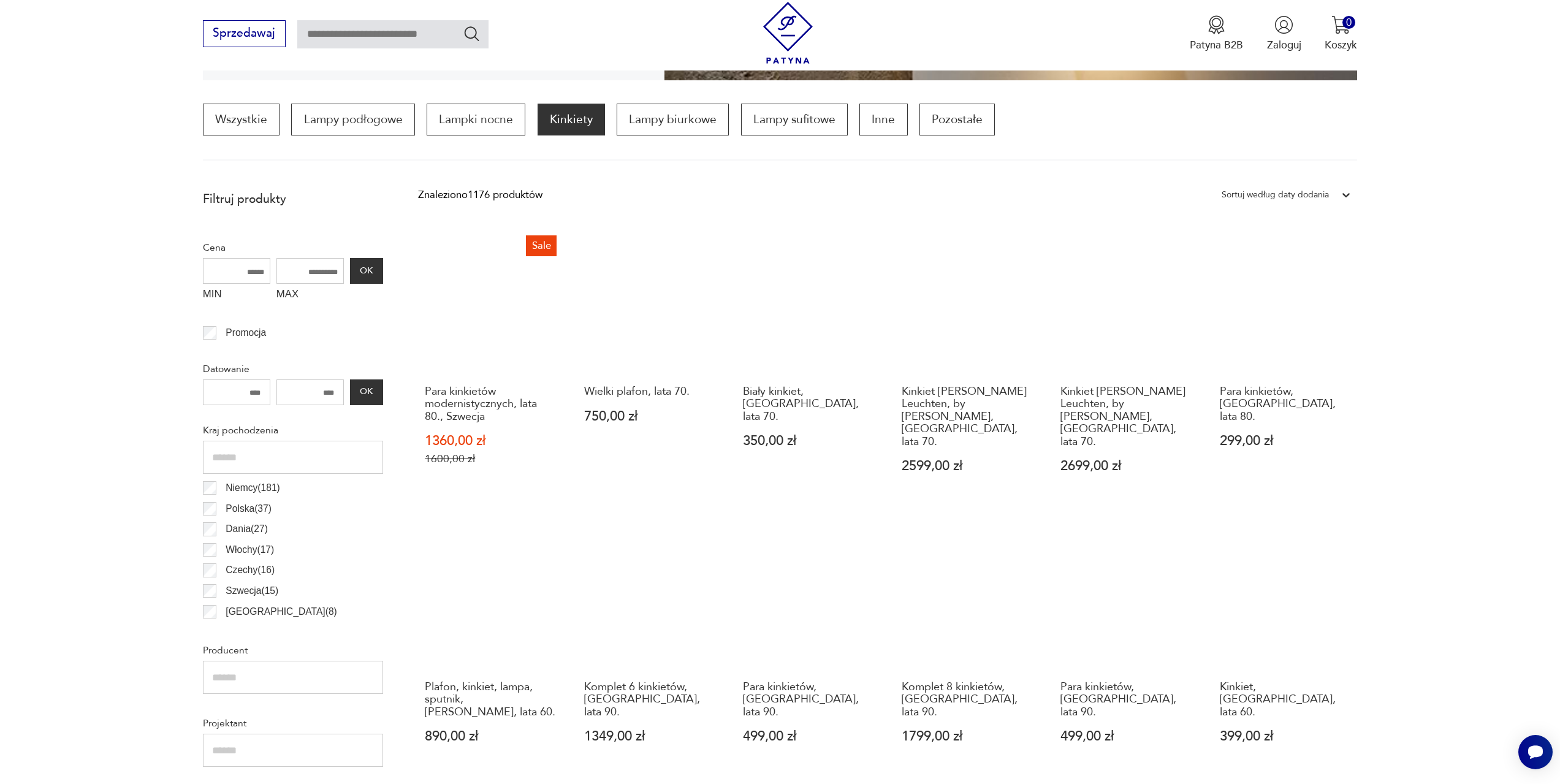
scroll to position [793, 0]
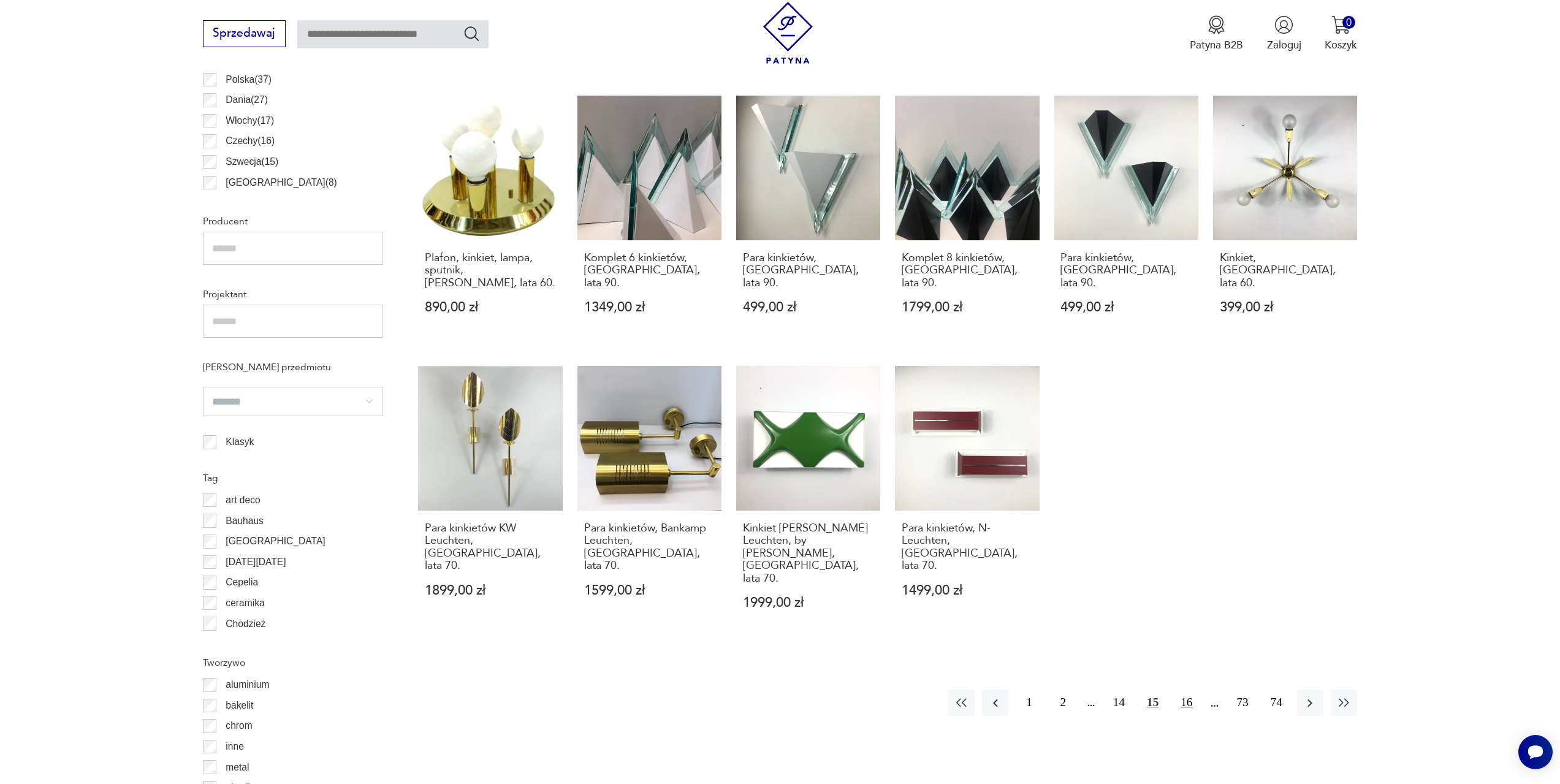
click at [1191, 689] on button "16" at bounding box center [1186, 702] width 27 height 27
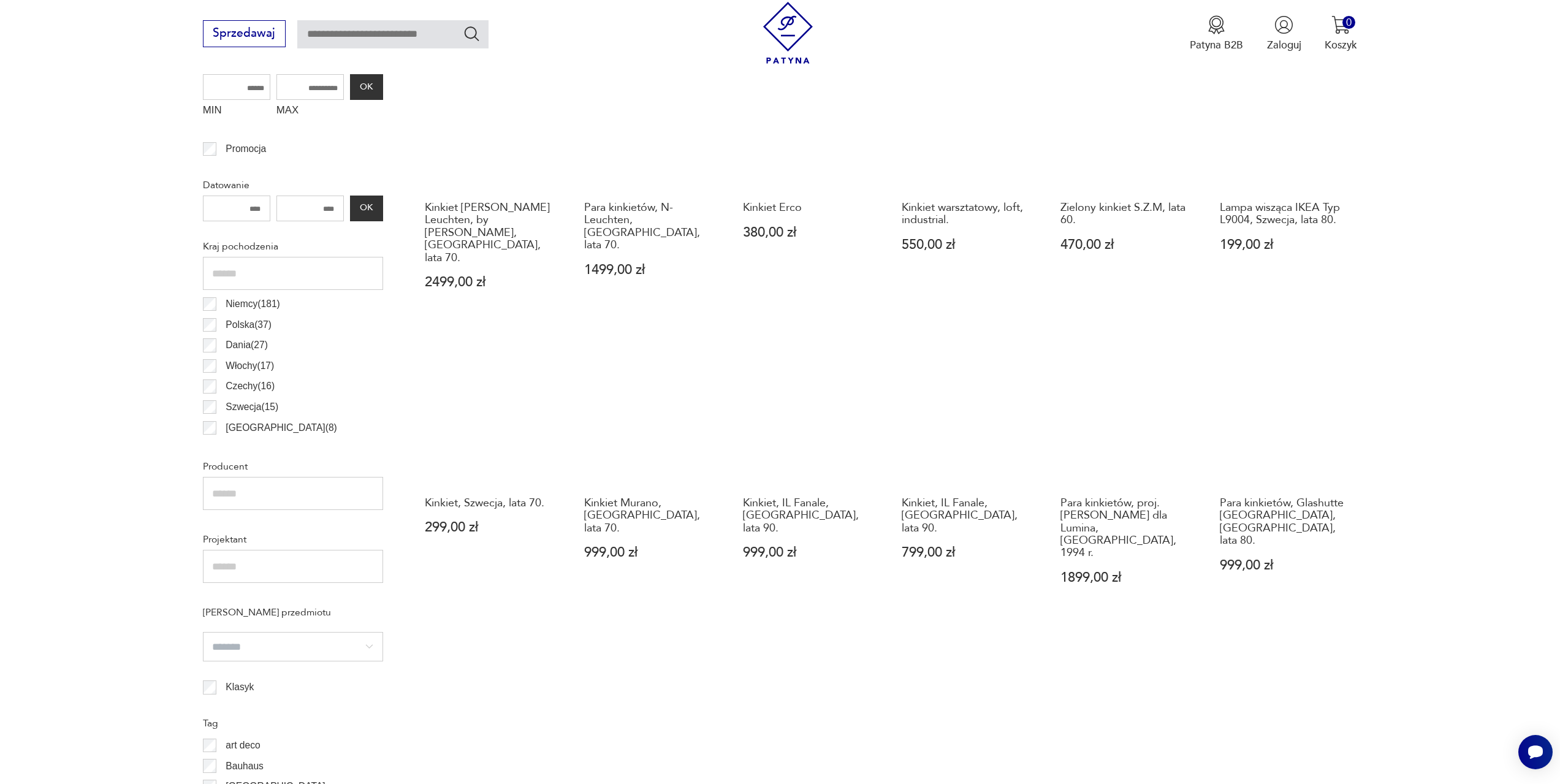
scroll to position [732, 0]
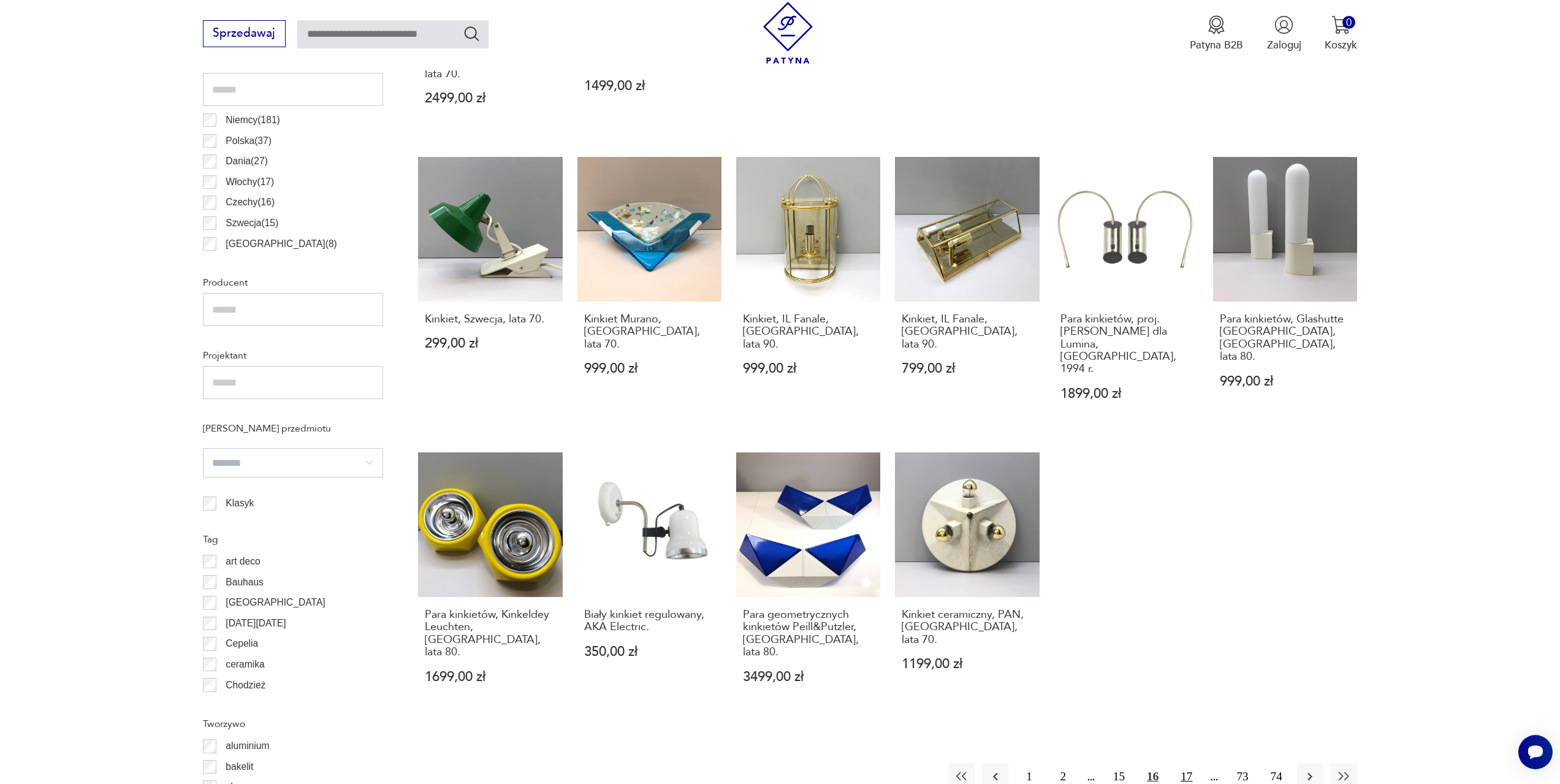
click at [1187, 763] on button "17" at bounding box center [1186, 776] width 27 height 27
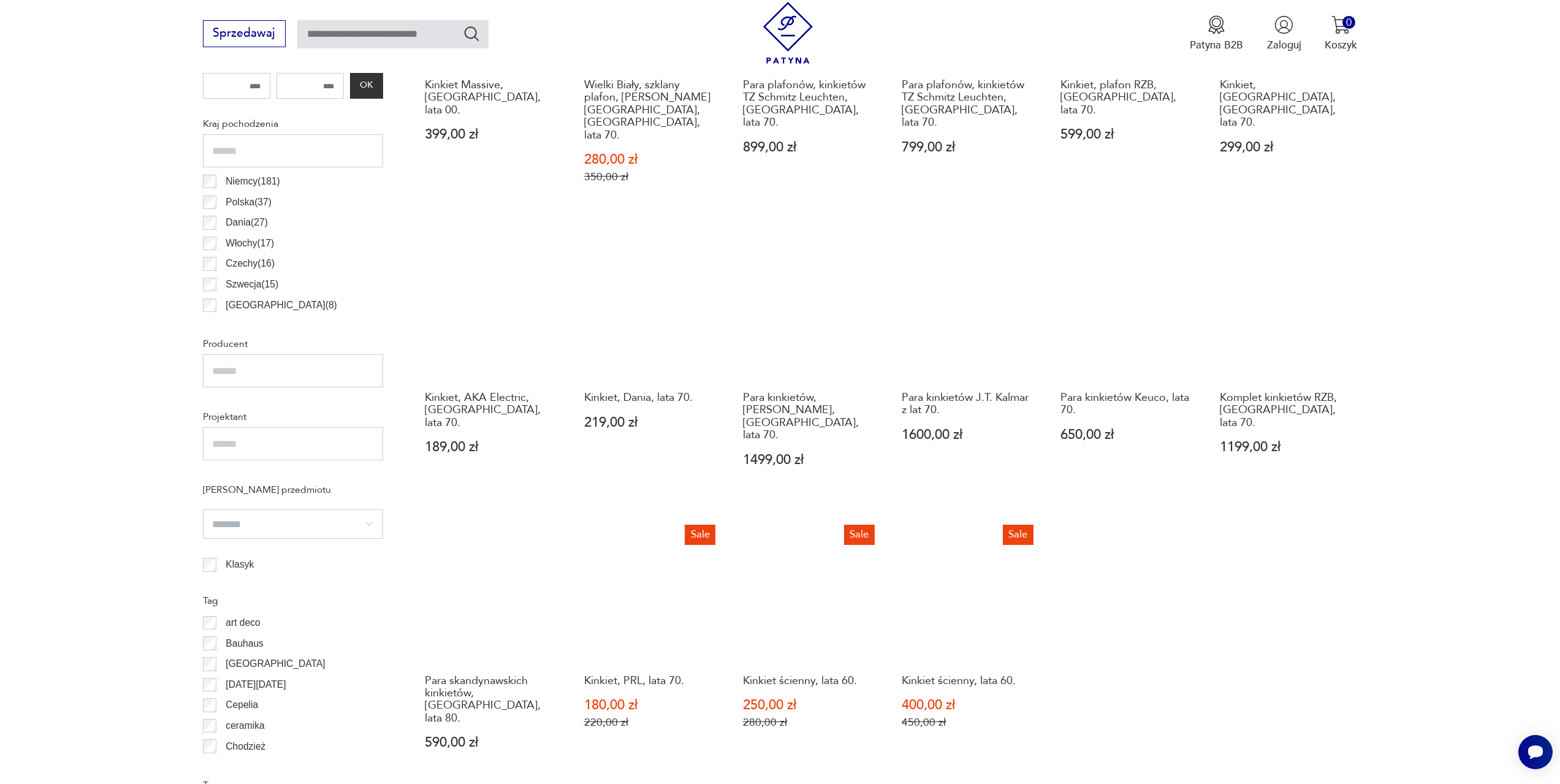
scroll to position [732, 0]
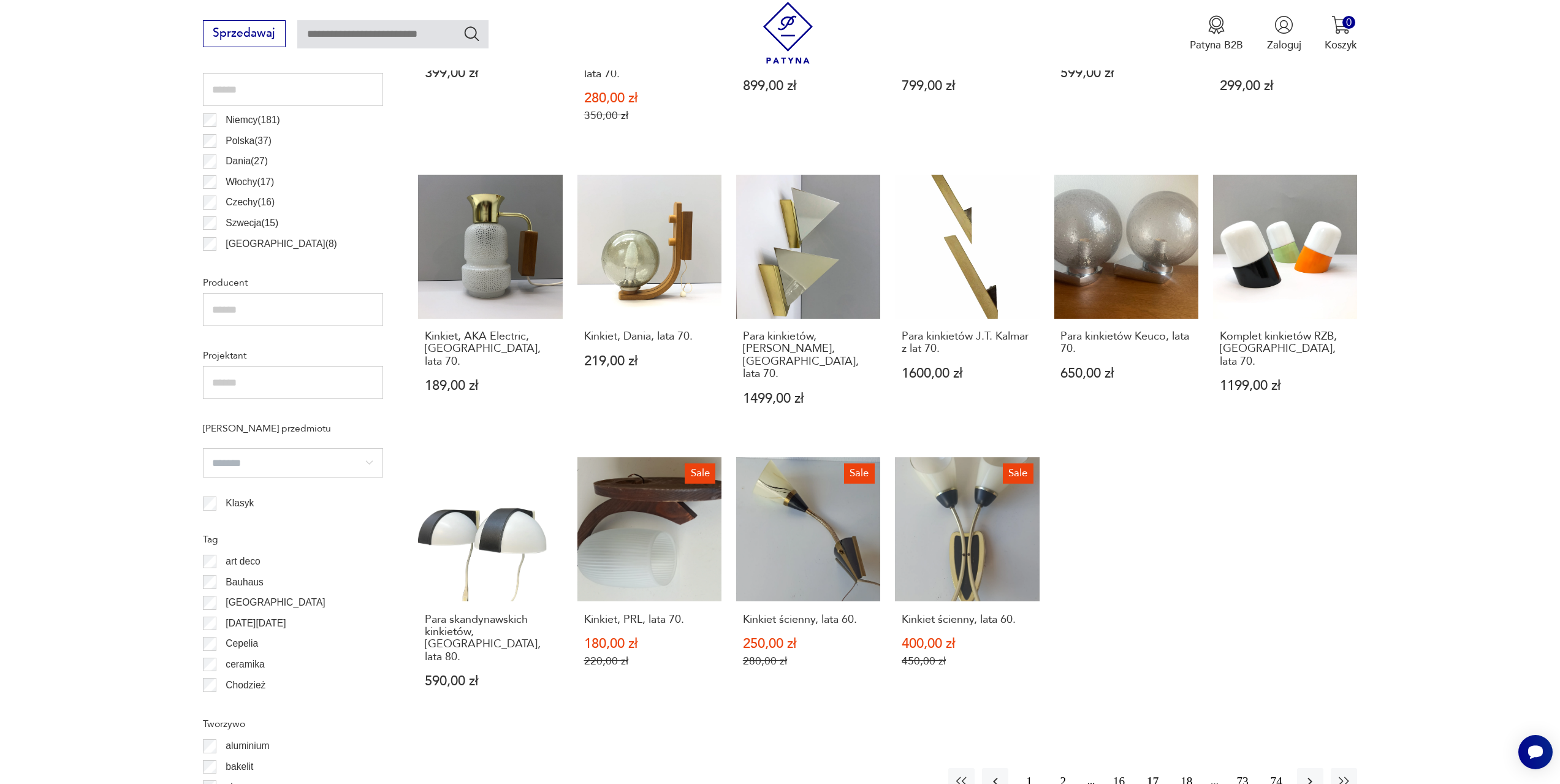
click at [1193, 768] on button "18" at bounding box center [1186, 781] width 27 height 27
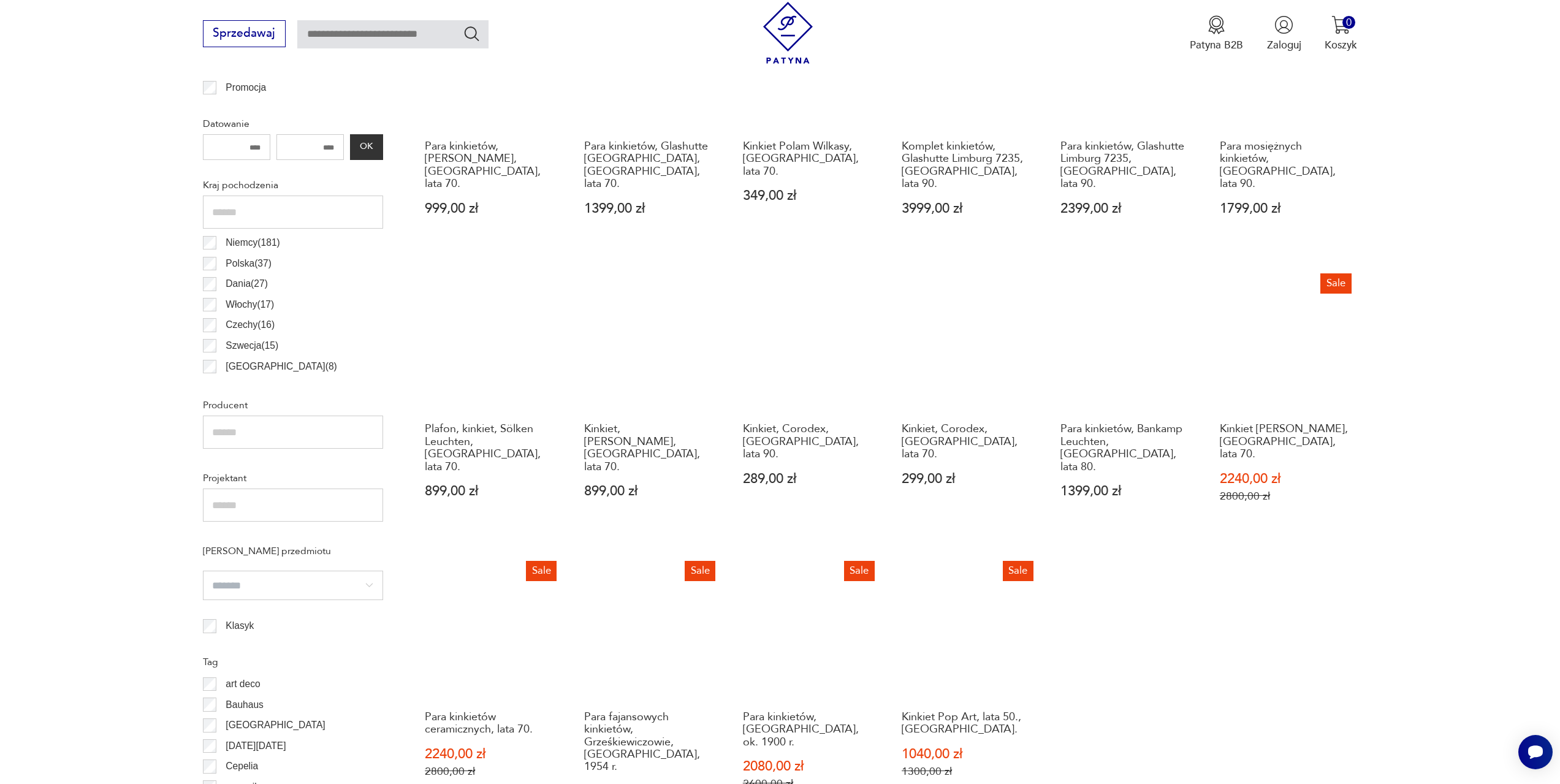
scroll to position [793, 0]
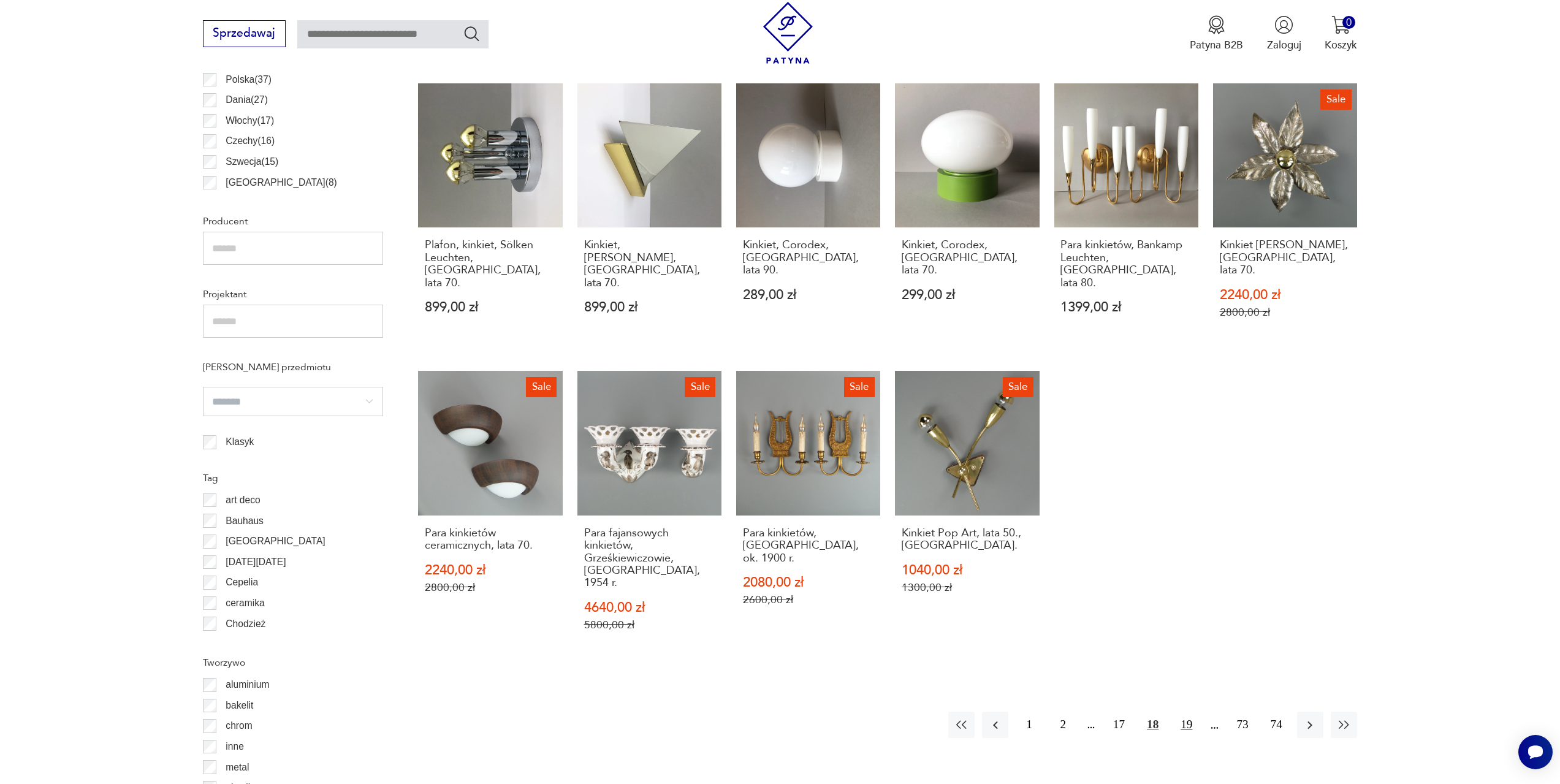
click at [1194, 711] on button "19" at bounding box center [1186, 724] width 27 height 27
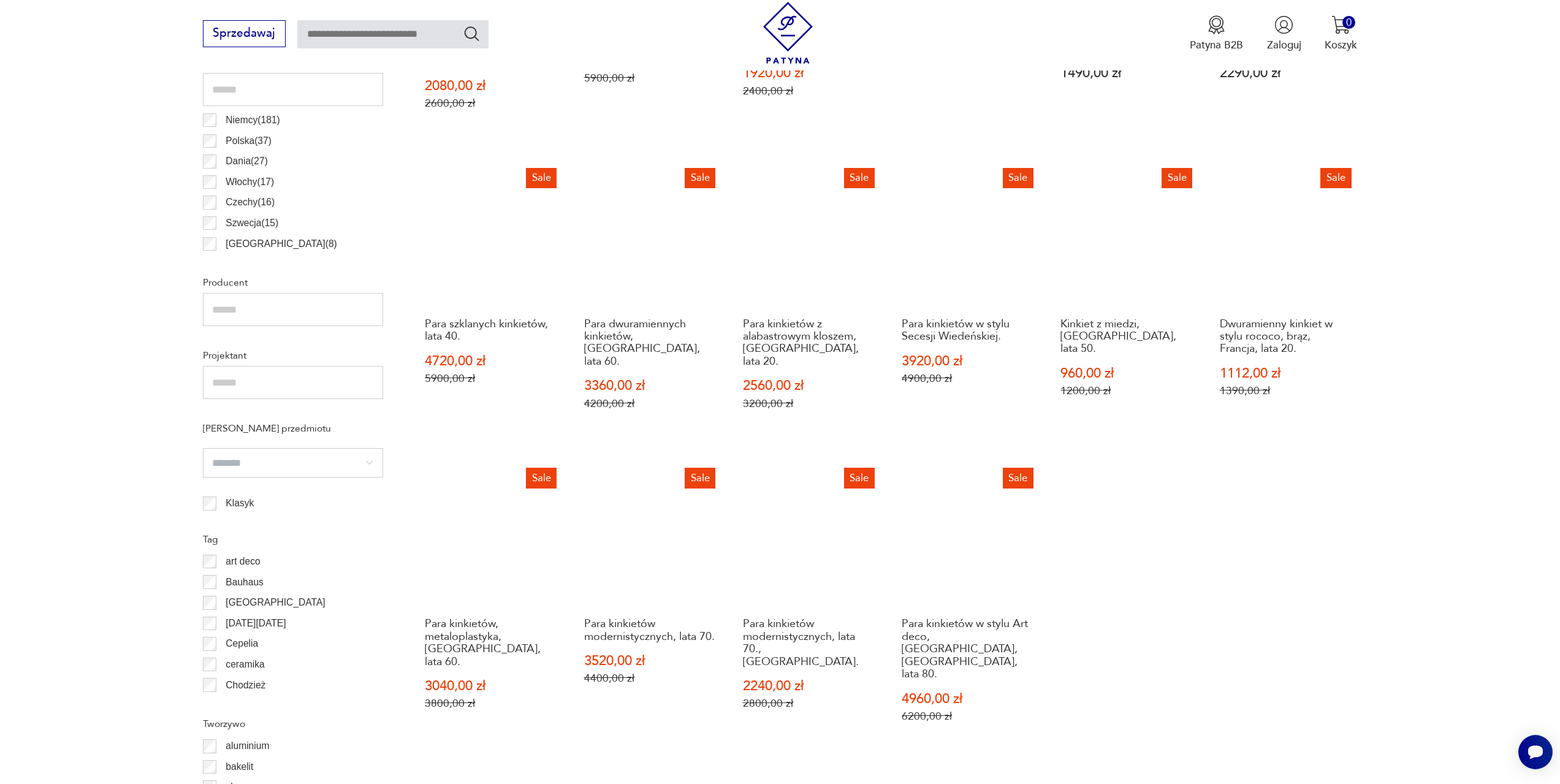
scroll to position [854, 0]
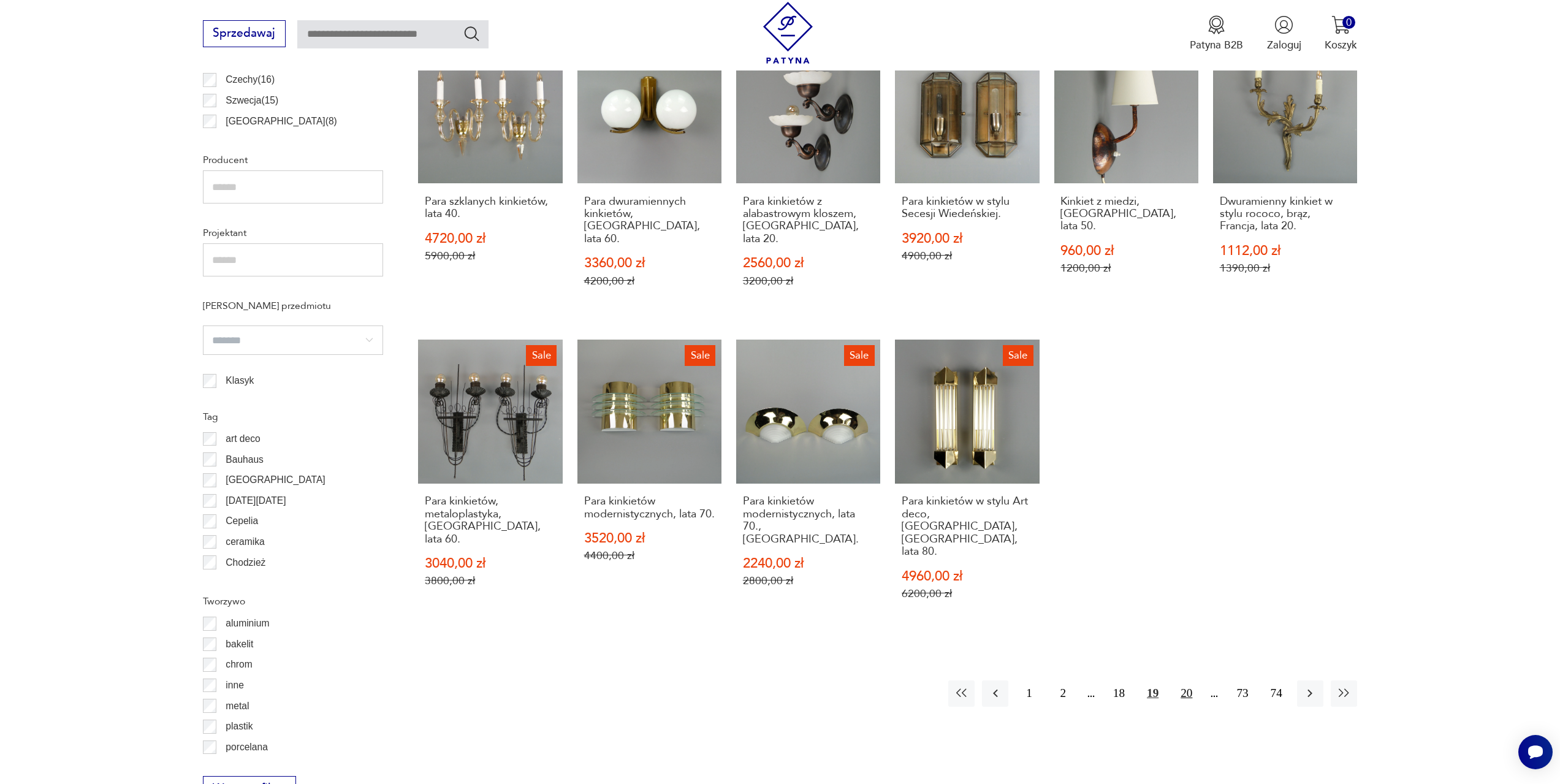
click at [1186, 680] on button "20" at bounding box center [1186, 693] width 27 height 27
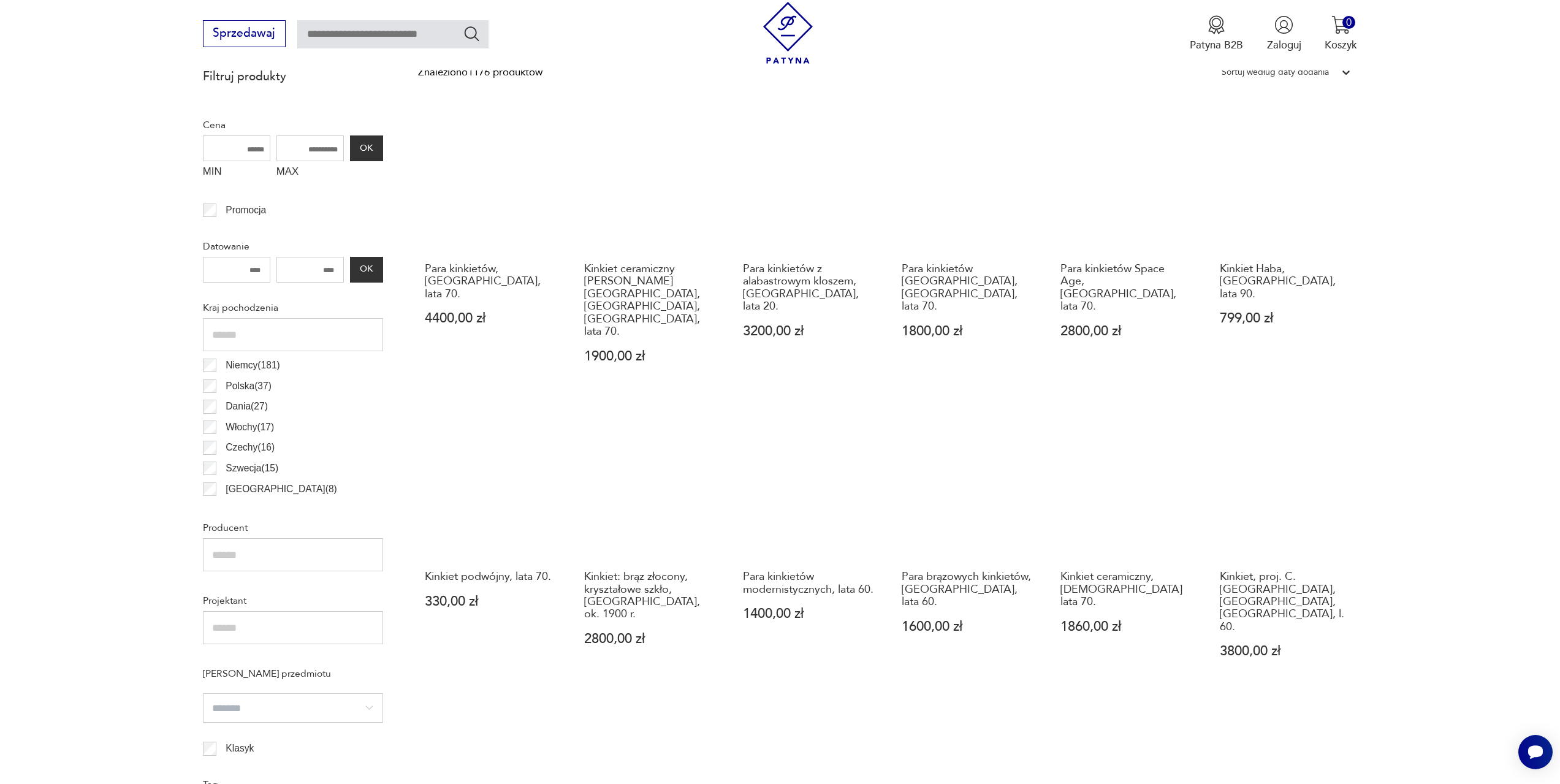
scroll to position [732, 0]
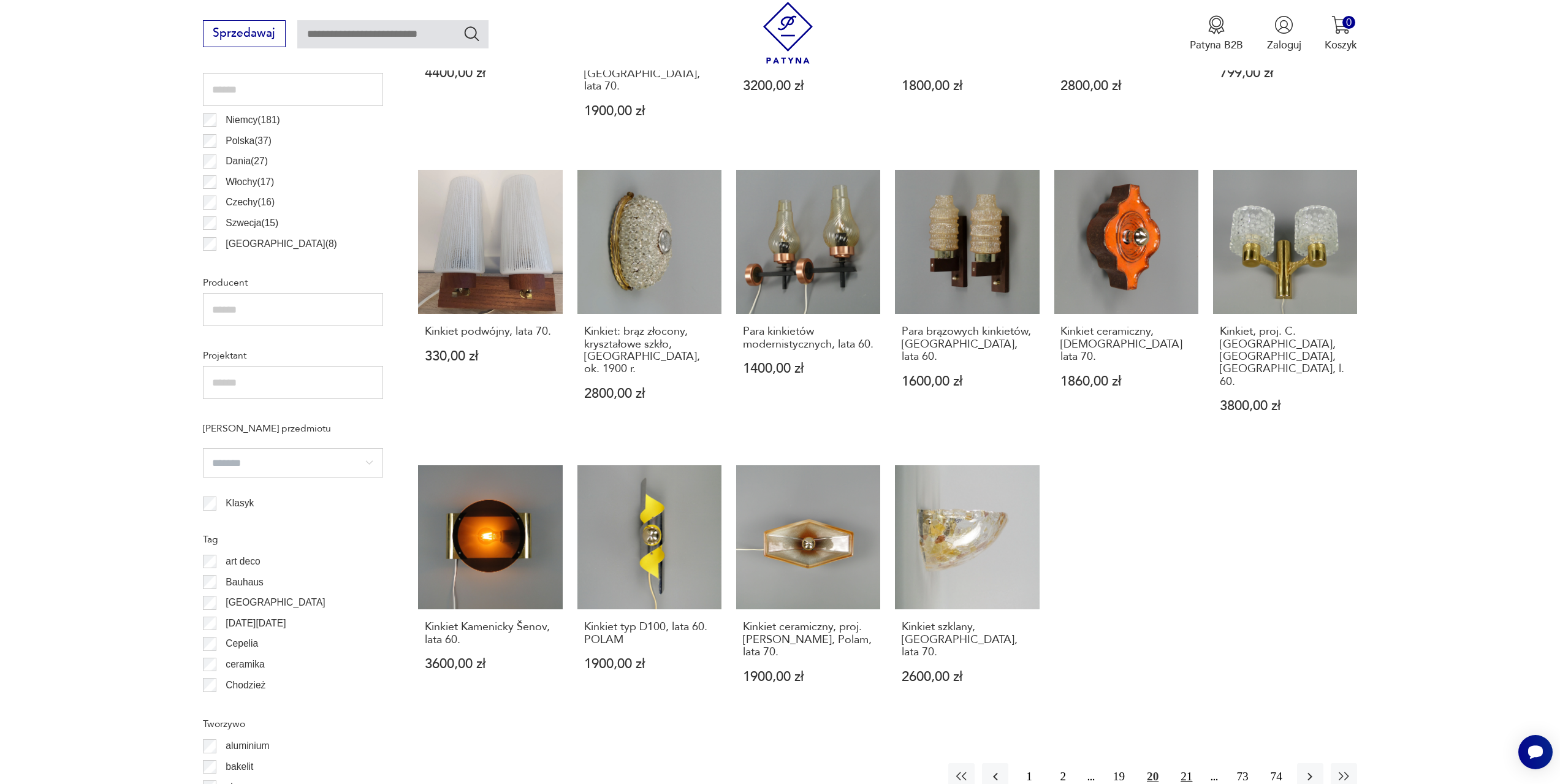
click at [1196, 763] on button "21" at bounding box center [1186, 776] width 27 height 27
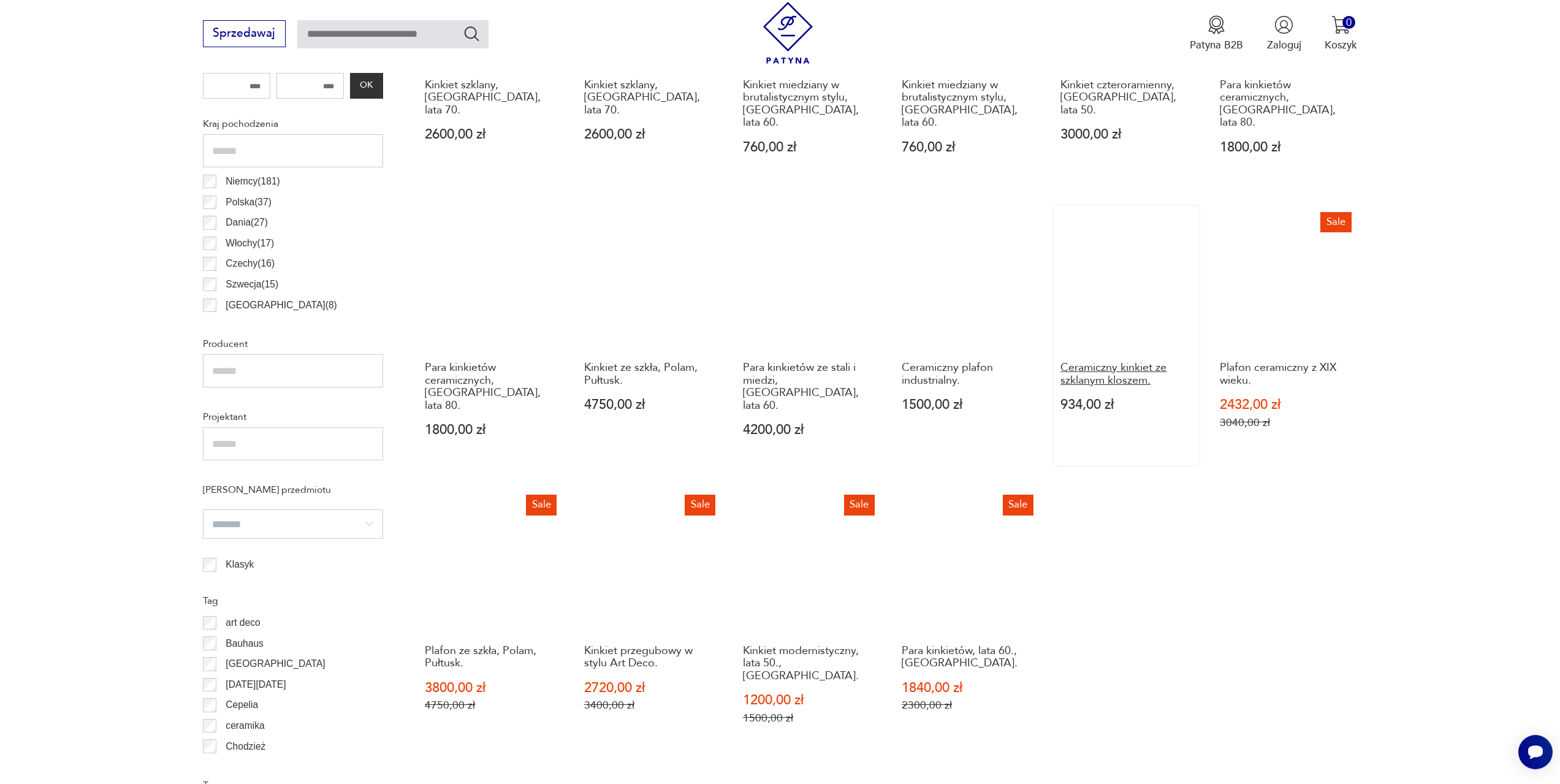
scroll to position [793, 0]
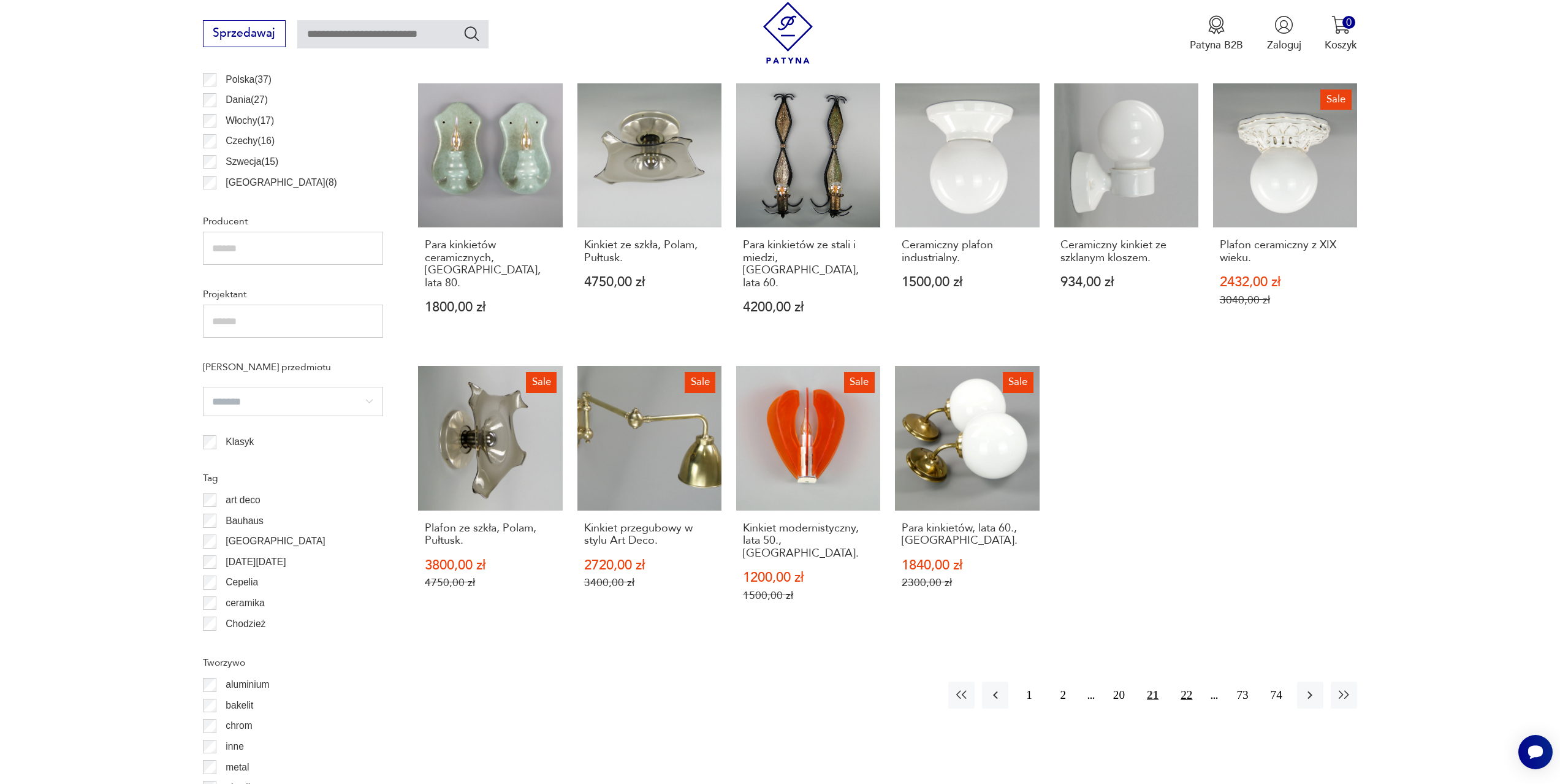
click at [1185, 682] on button "22" at bounding box center [1186, 695] width 27 height 27
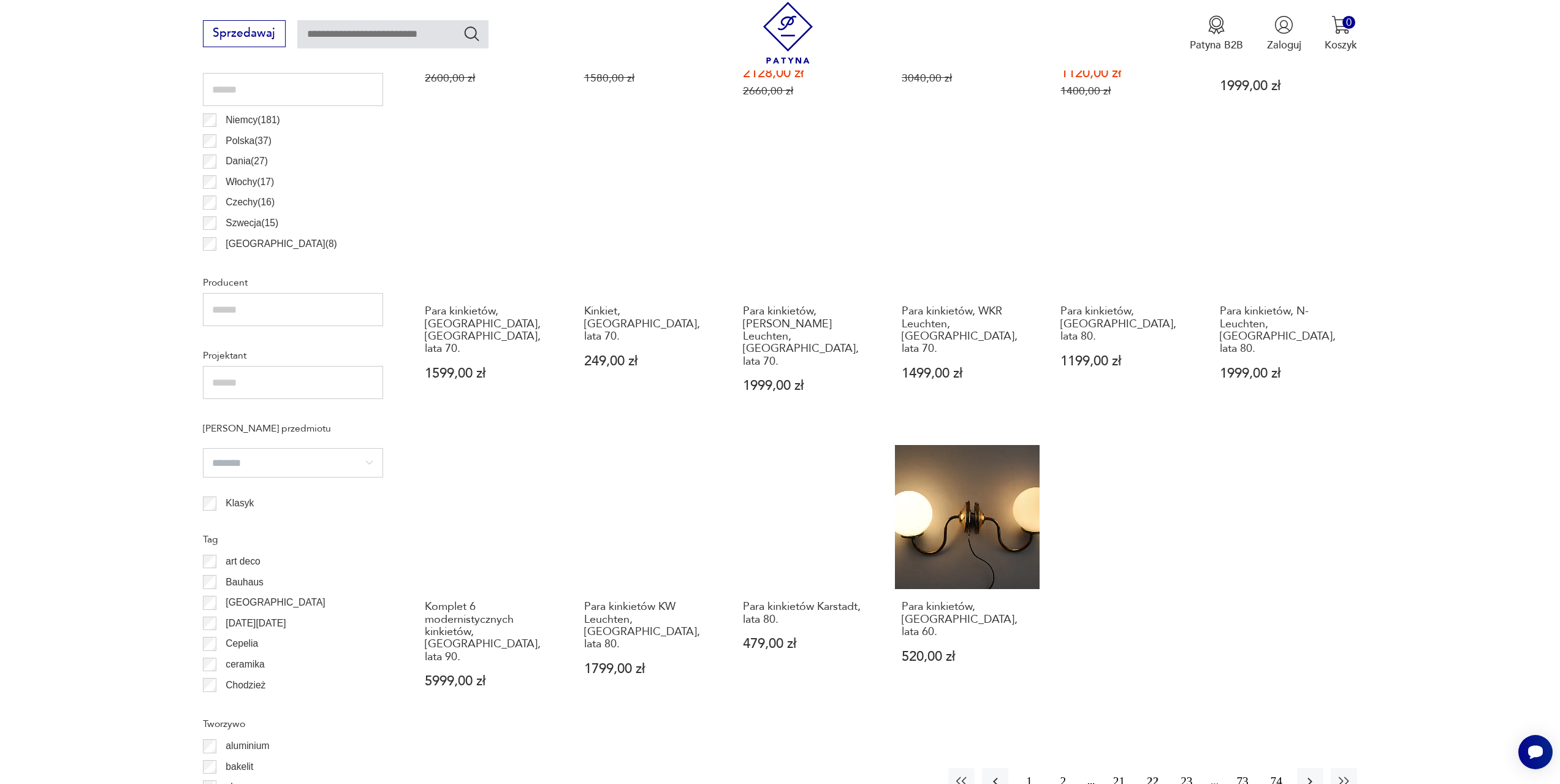
scroll to position [793, 0]
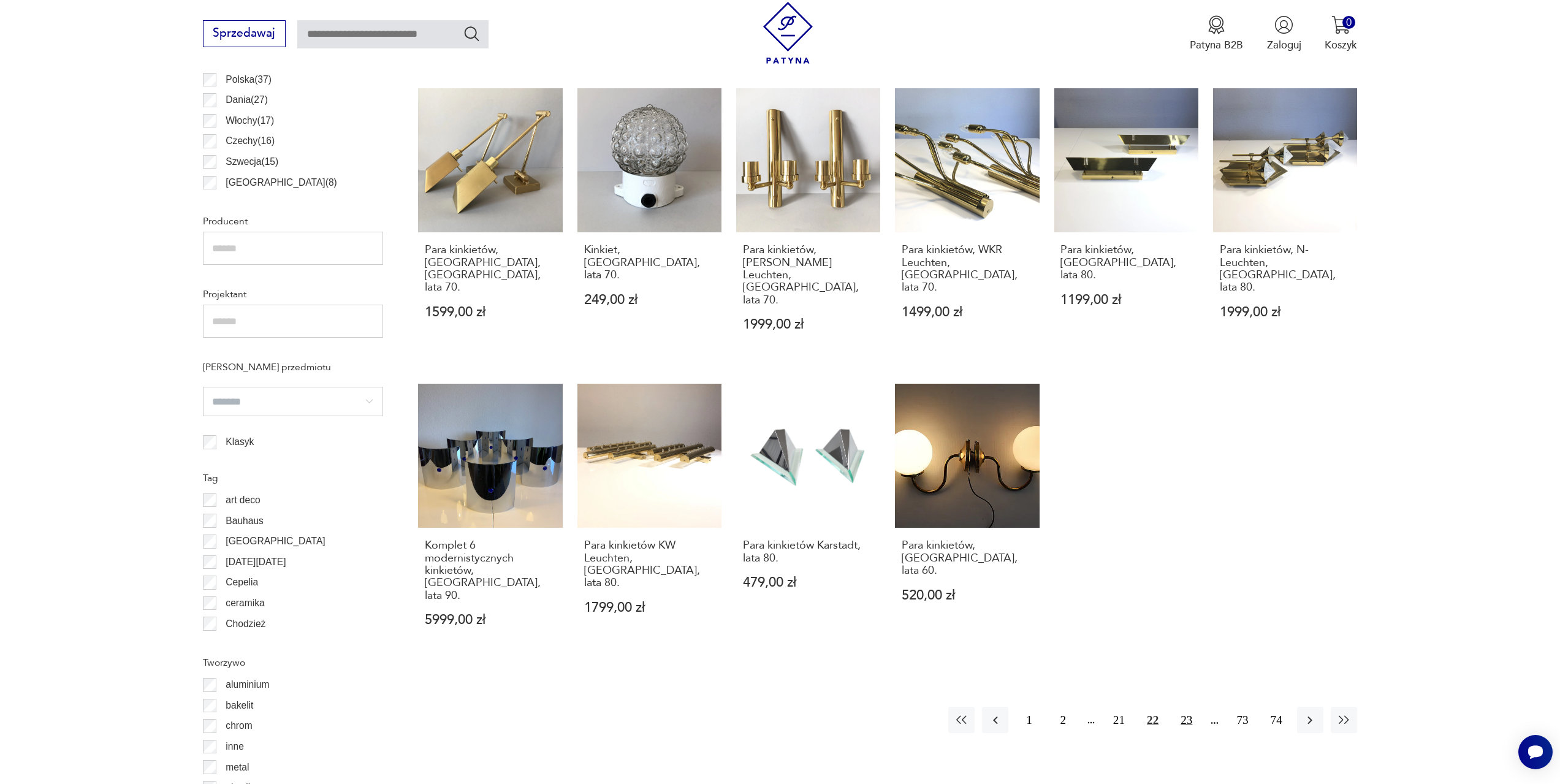
click at [1187, 707] on button "23" at bounding box center [1186, 720] width 27 height 27
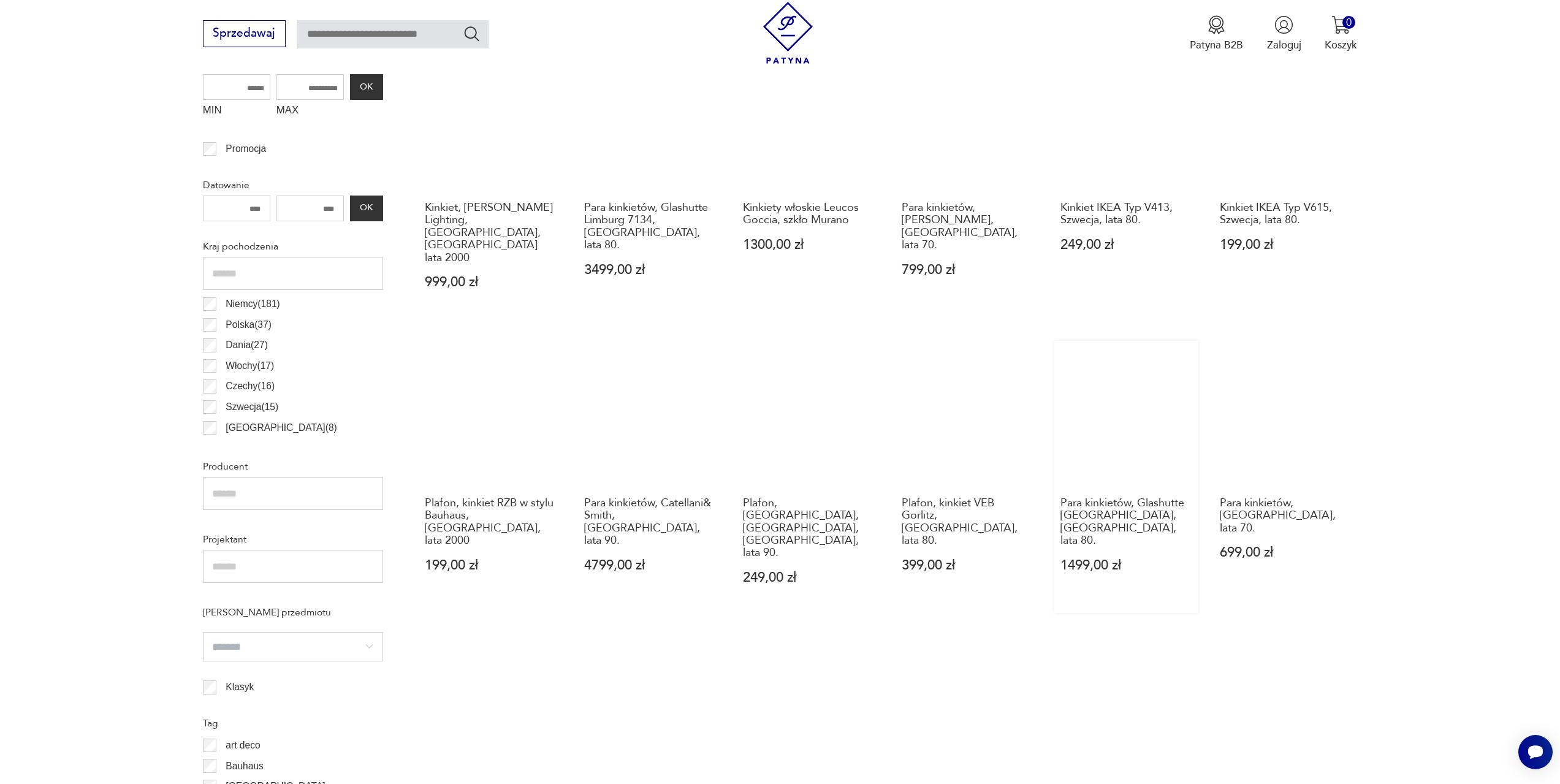
scroll to position [732, 0]
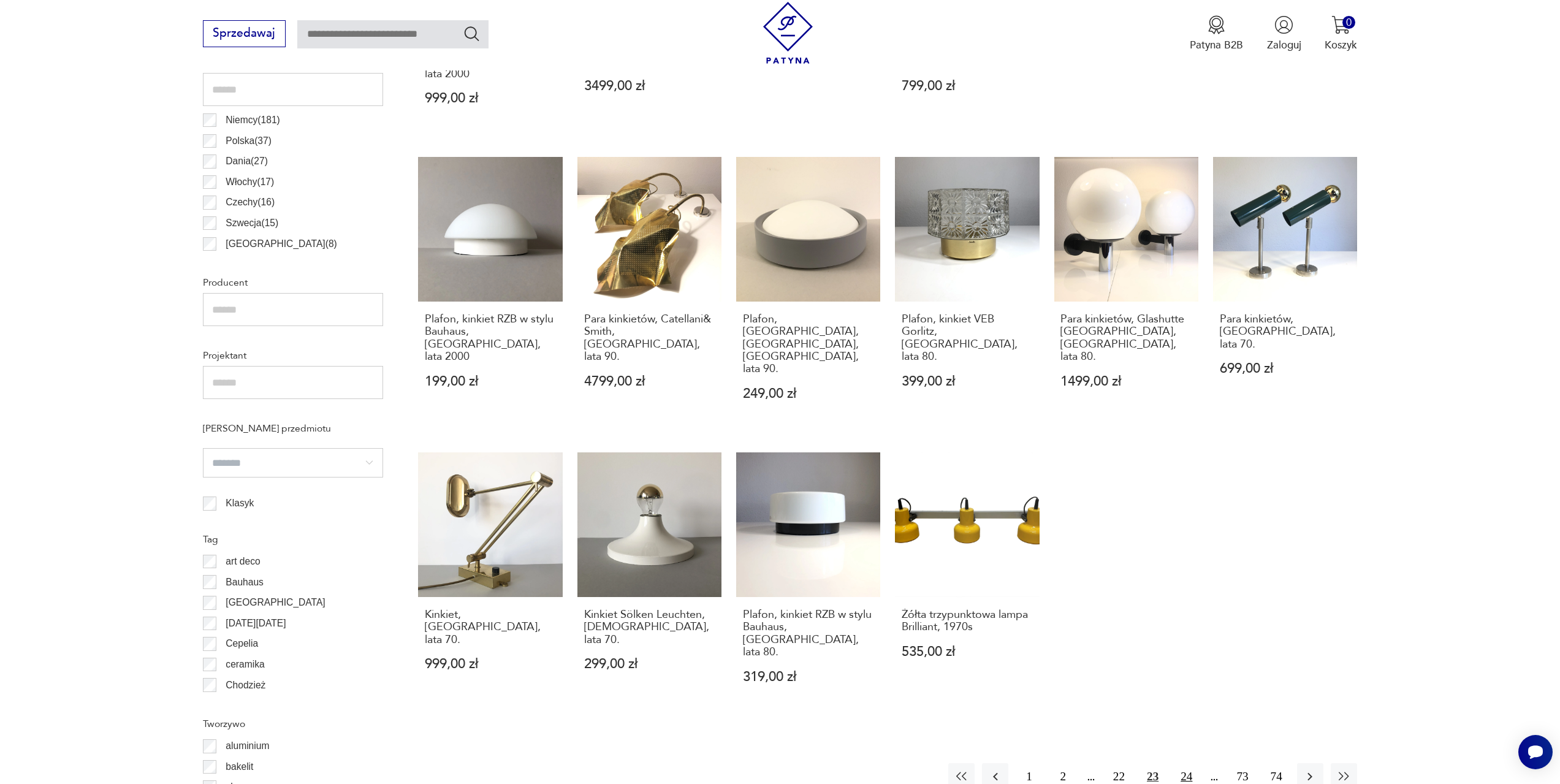
click at [1187, 763] on button "24" at bounding box center [1186, 776] width 27 height 27
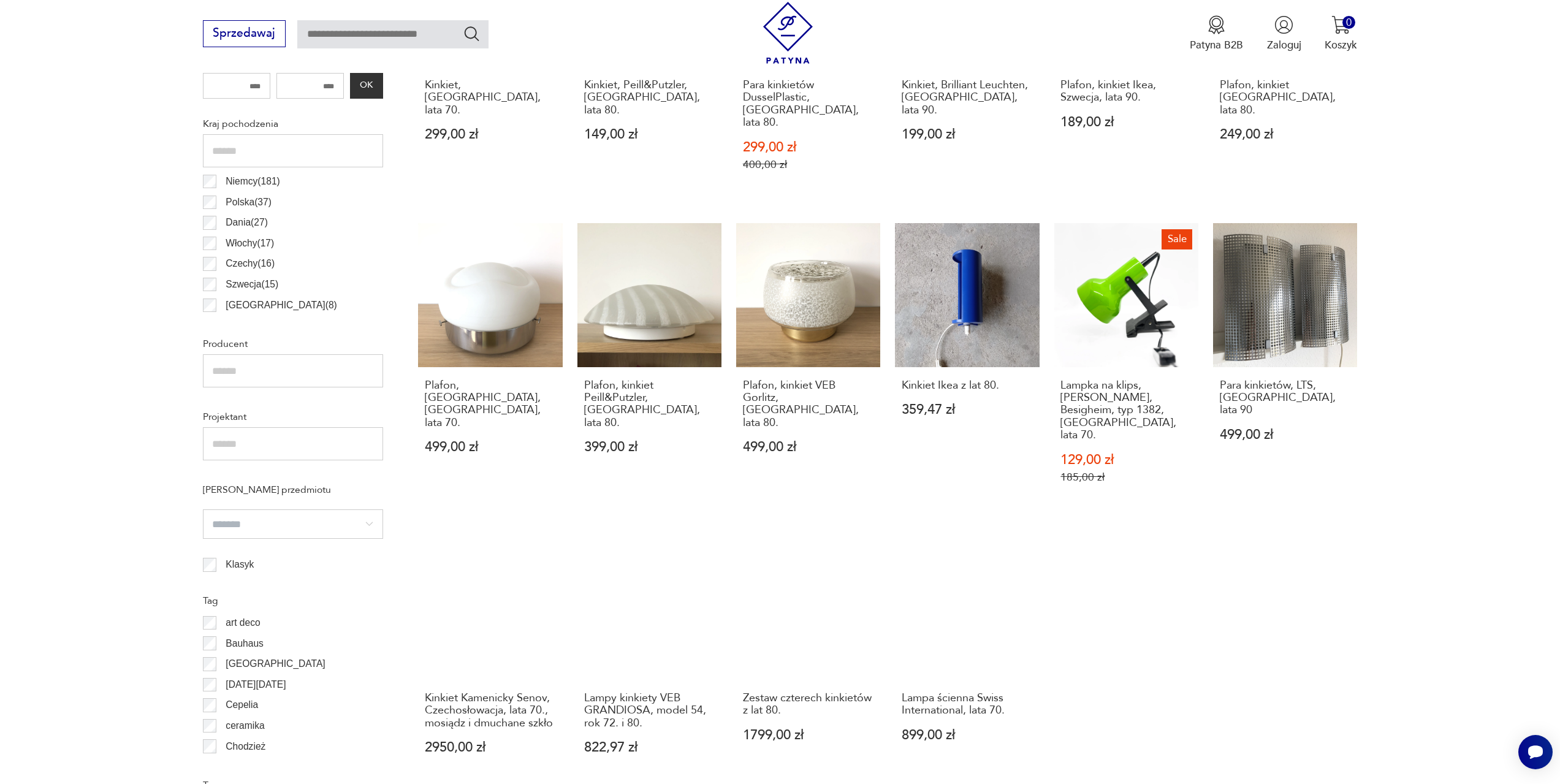
scroll to position [916, 0]
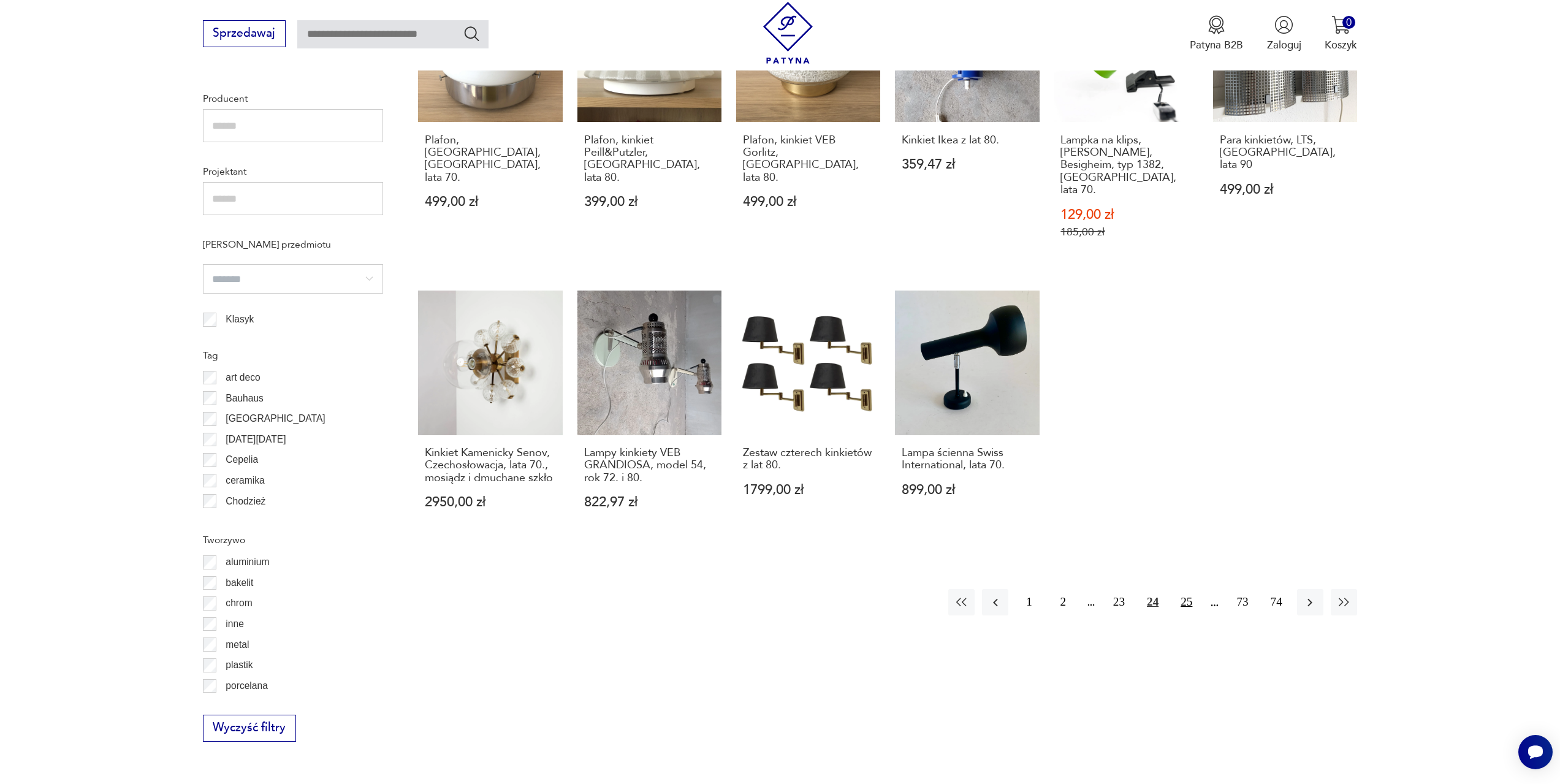
click at [1200, 589] on button "25" at bounding box center [1186, 602] width 27 height 27
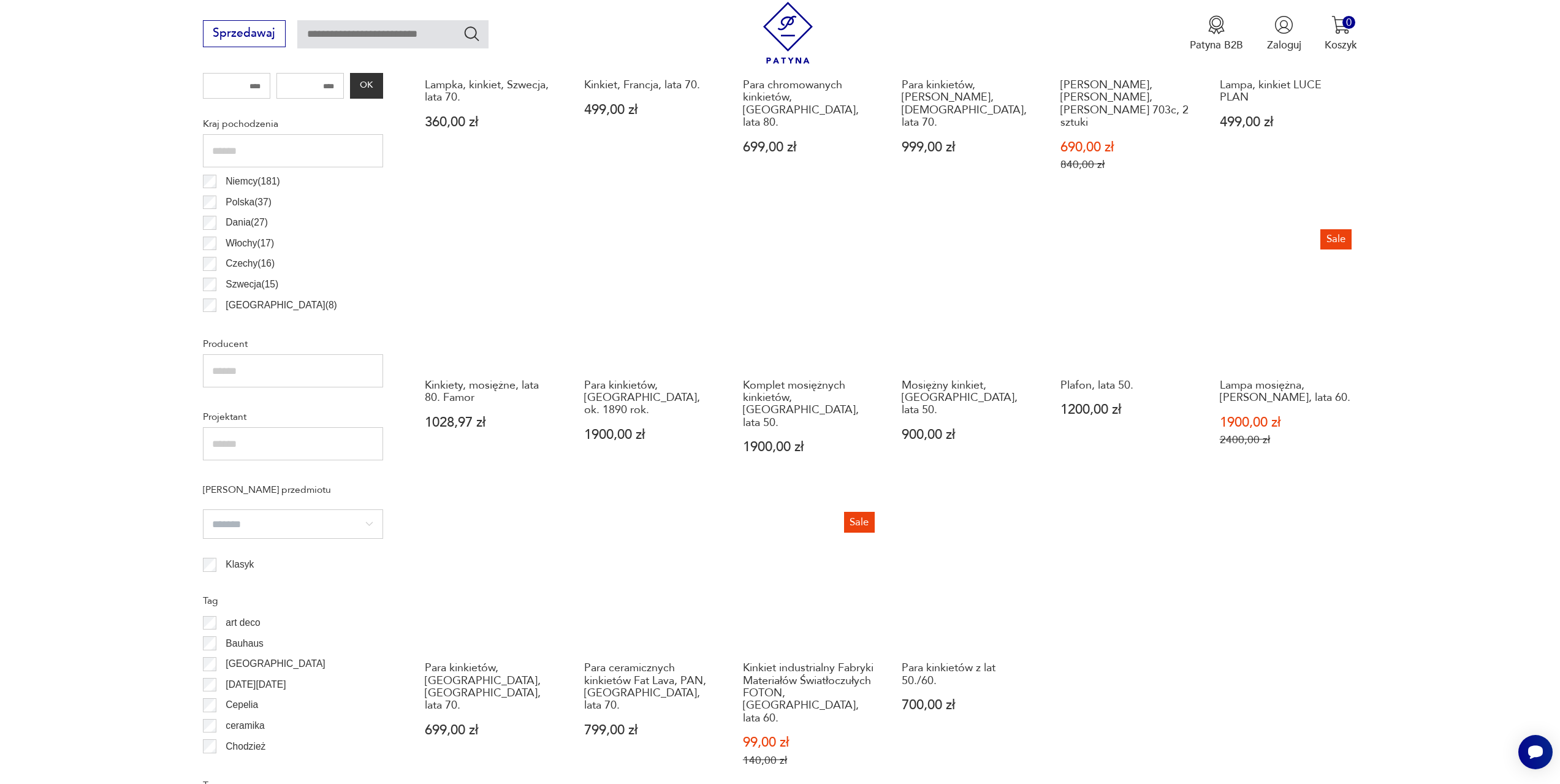
scroll to position [854, 0]
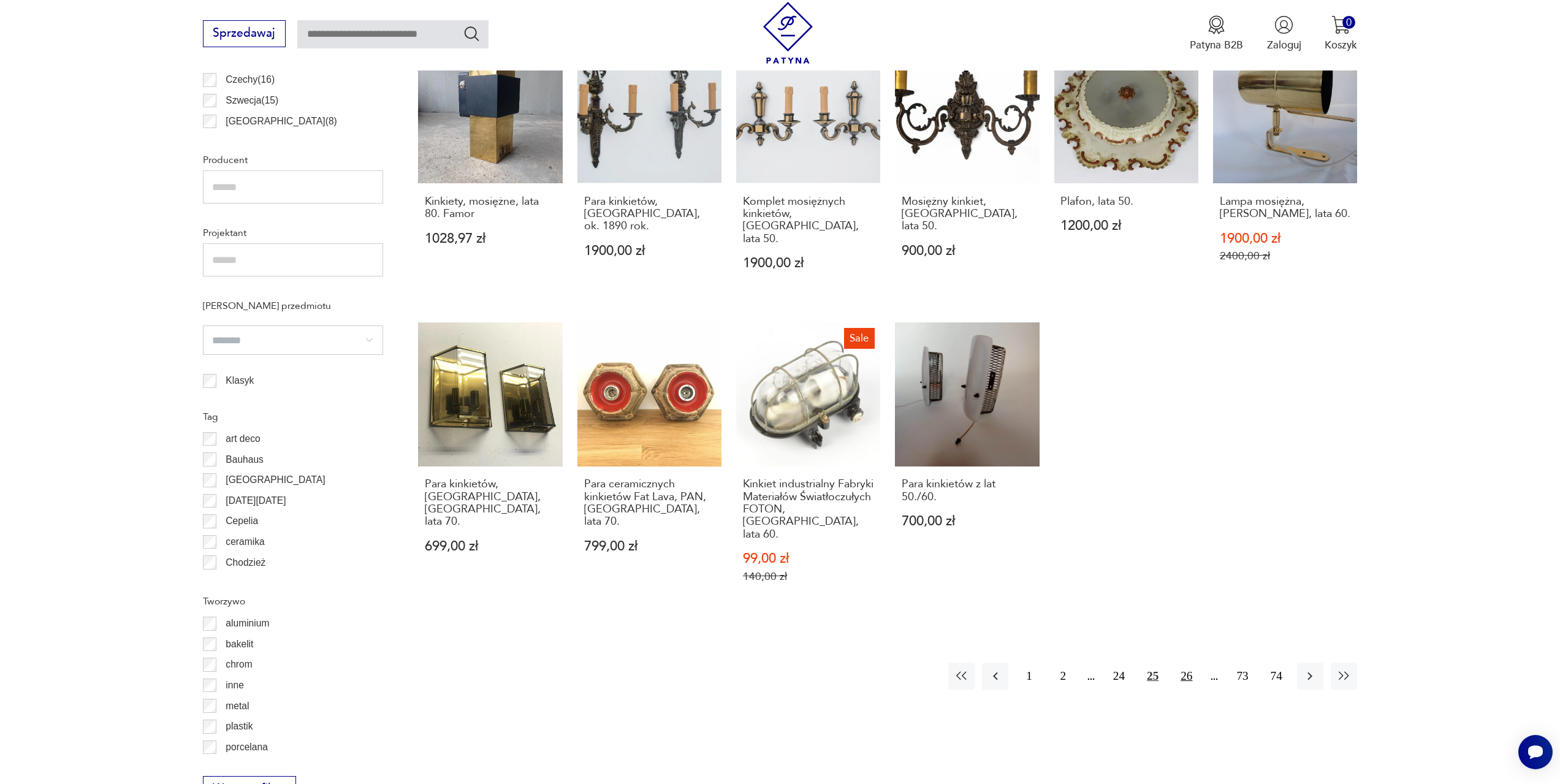
click at [1188, 662] on button "26" at bounding box center [1186, 675] width 27 height 27
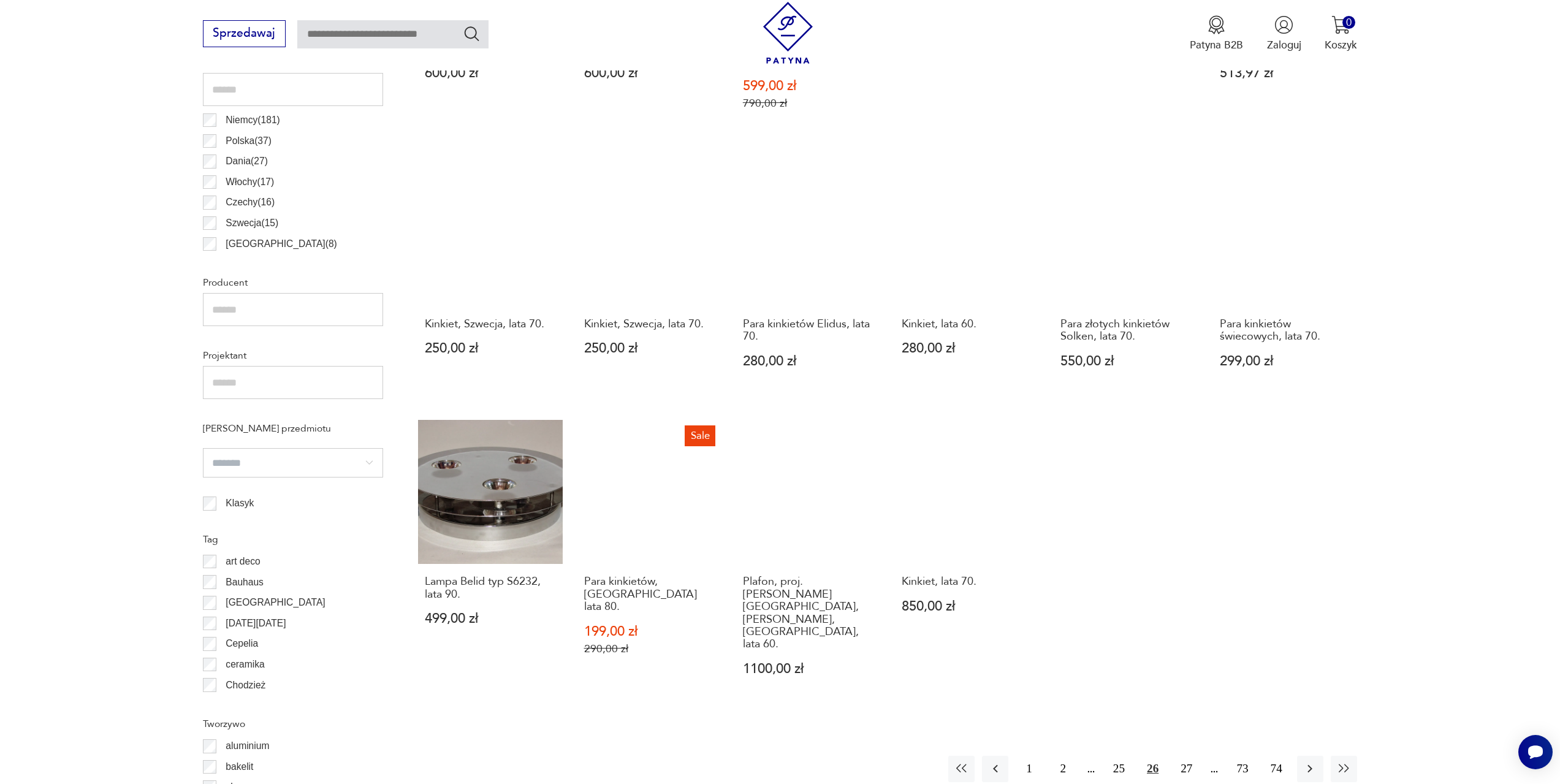
scroll to position [793, 0]
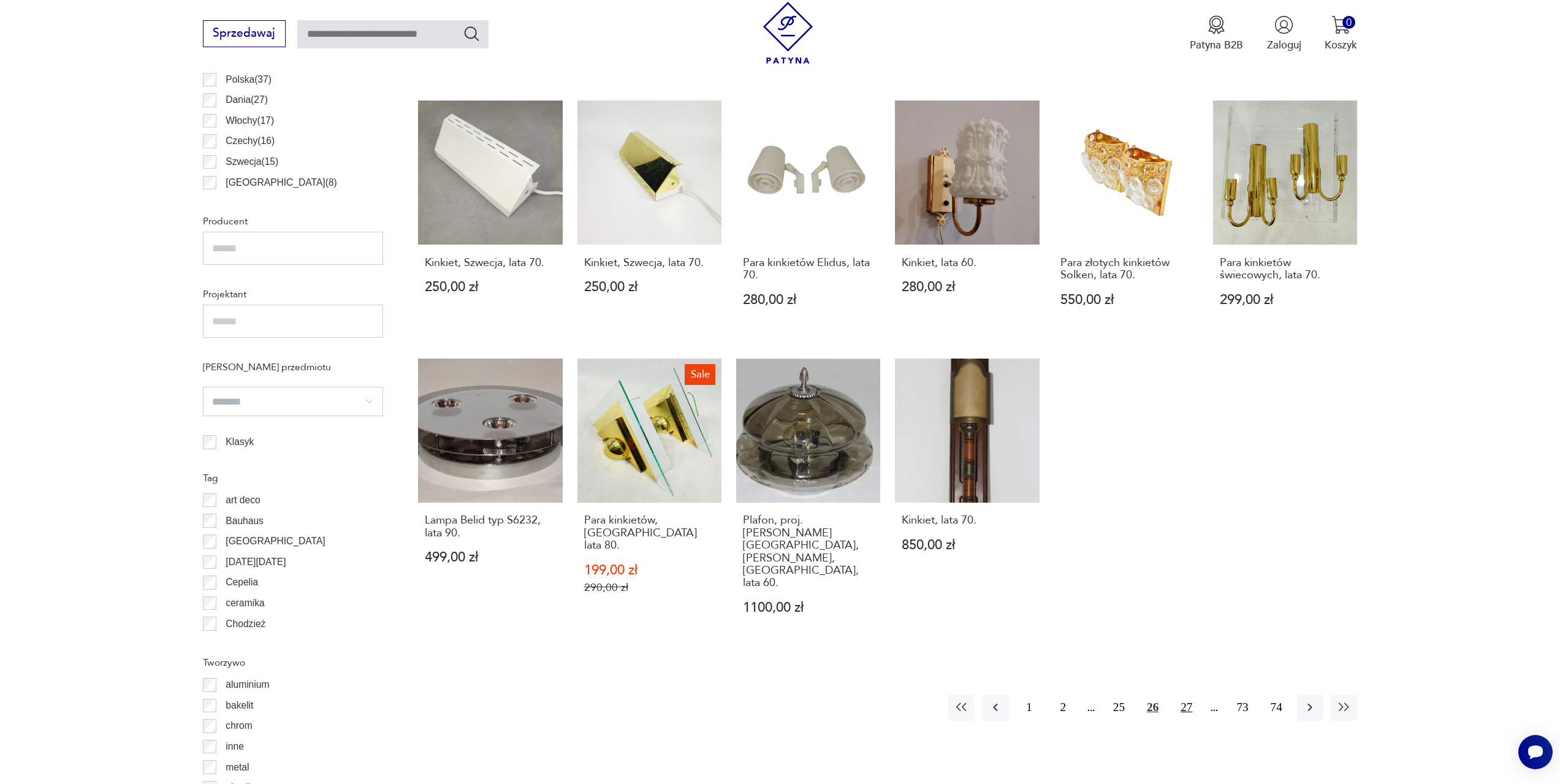
click at [1188, 695] on button "27" at bounding box center [1186, 708] width 27 height 27
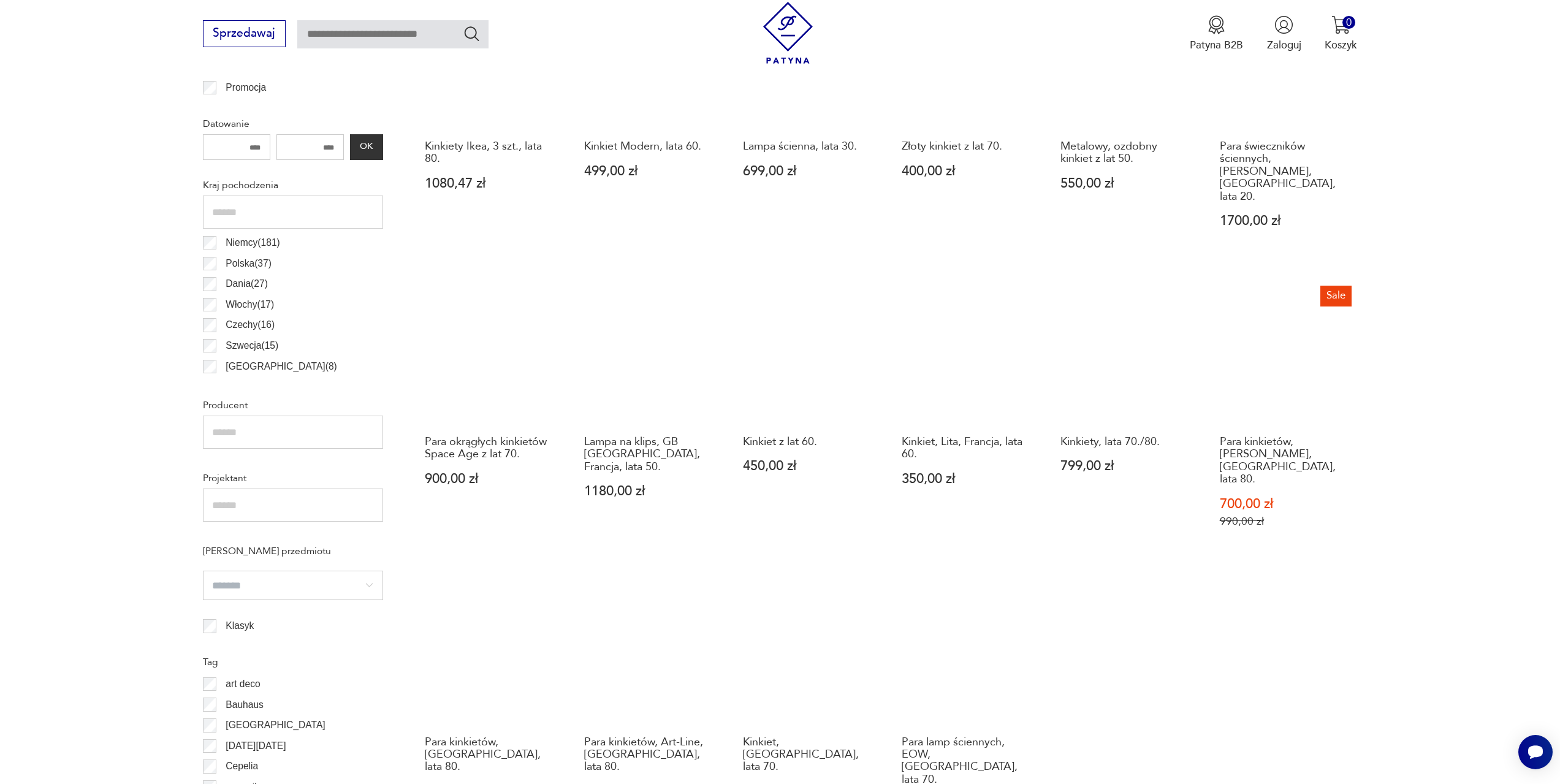
scroll to position [793, 0]
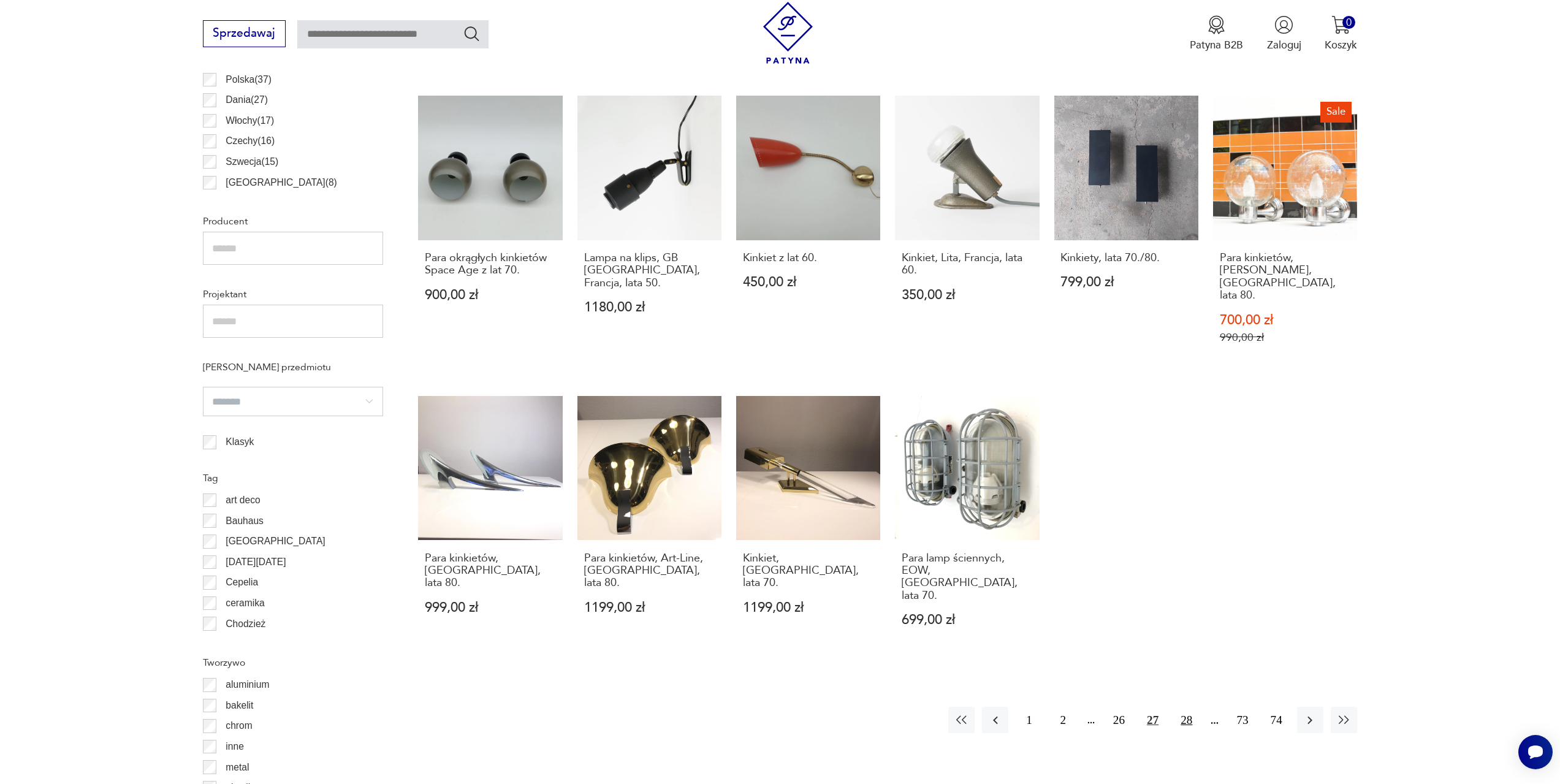
click at [1186, 707] on button "28" at bounding box center [1186, 720] width 27 height 27
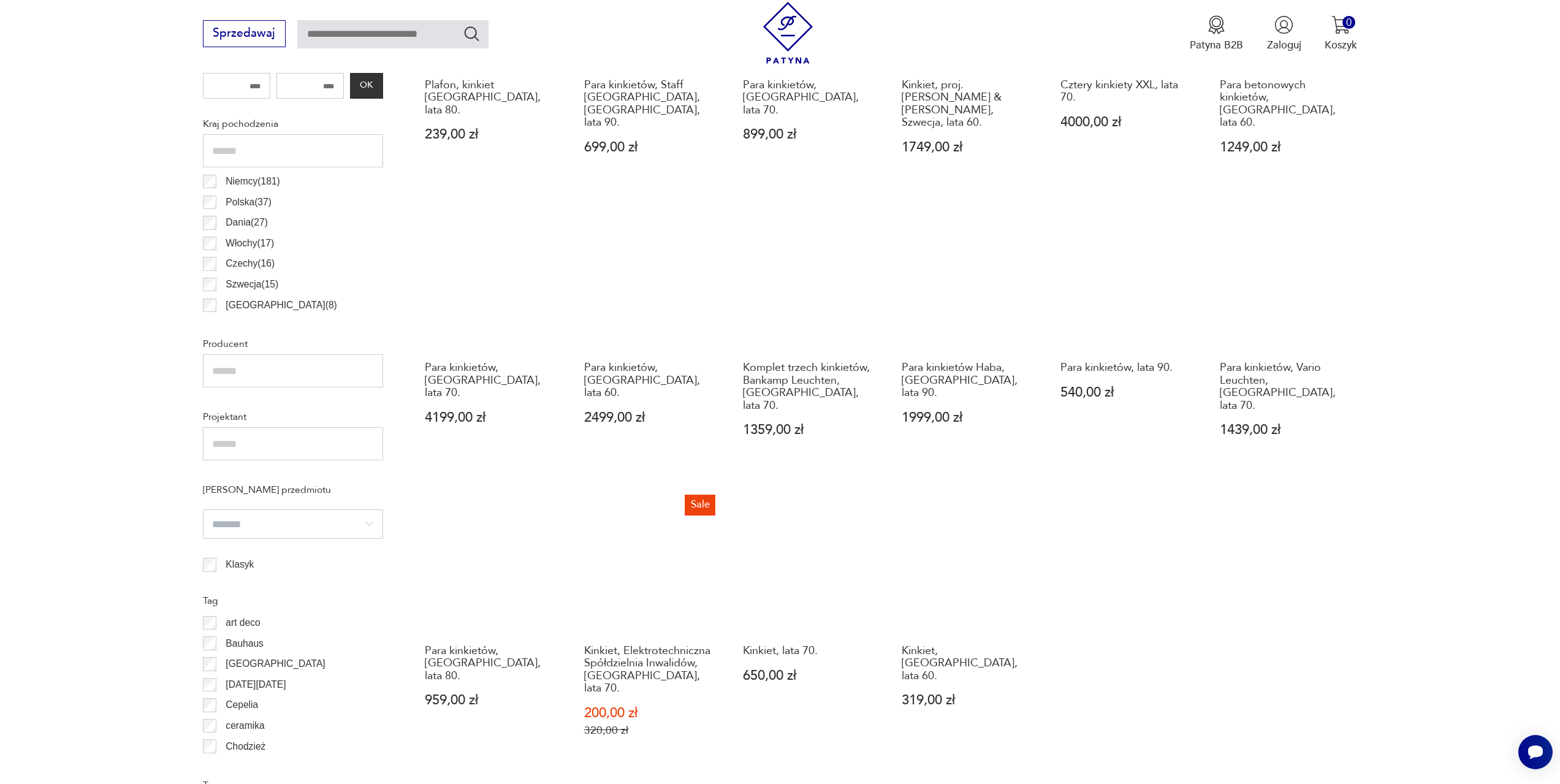
scroll to position [732, 0]
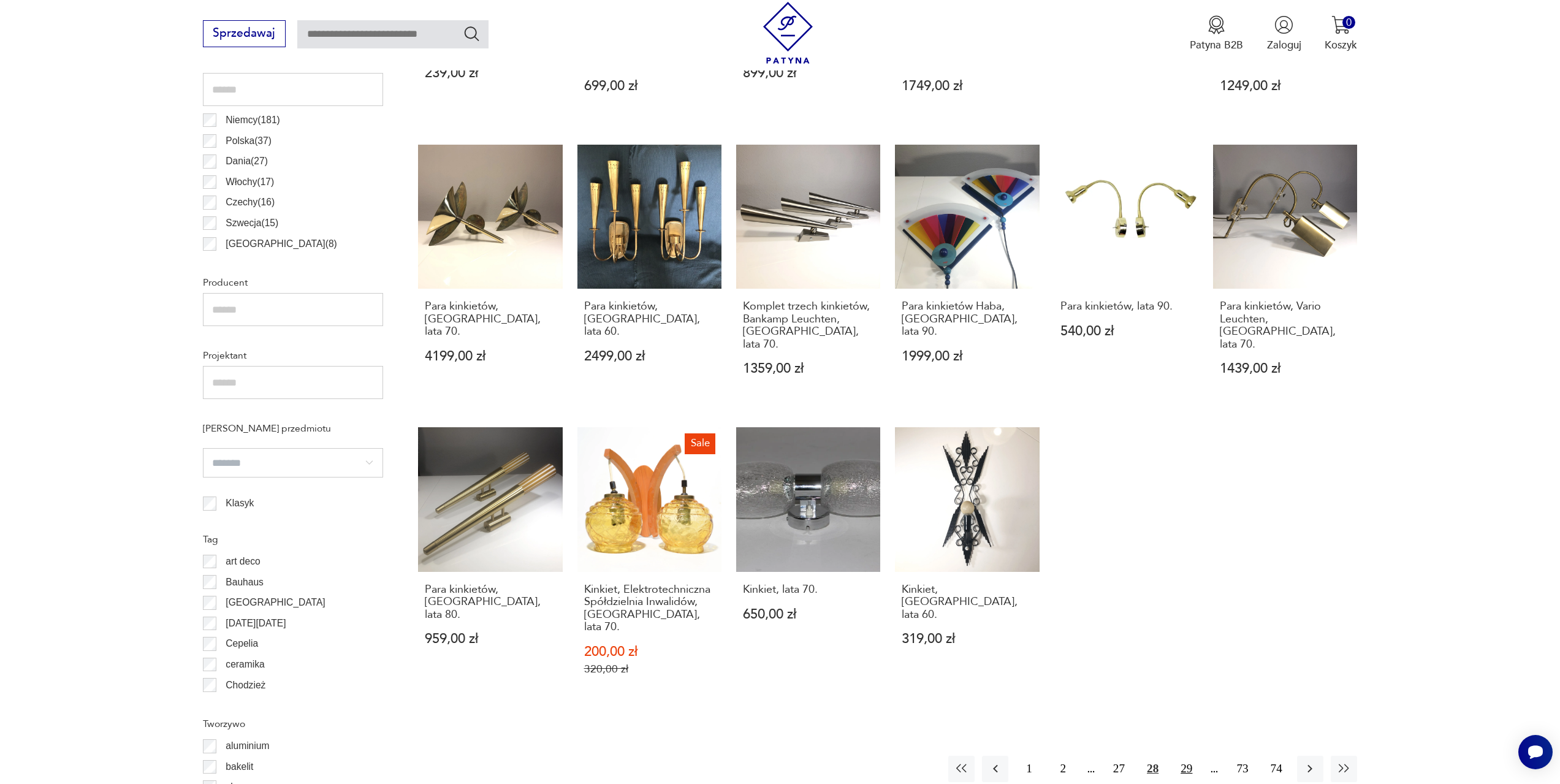
click at [1178, 755] on button "29" at bounding box center [1186, 768] width 27 height 27
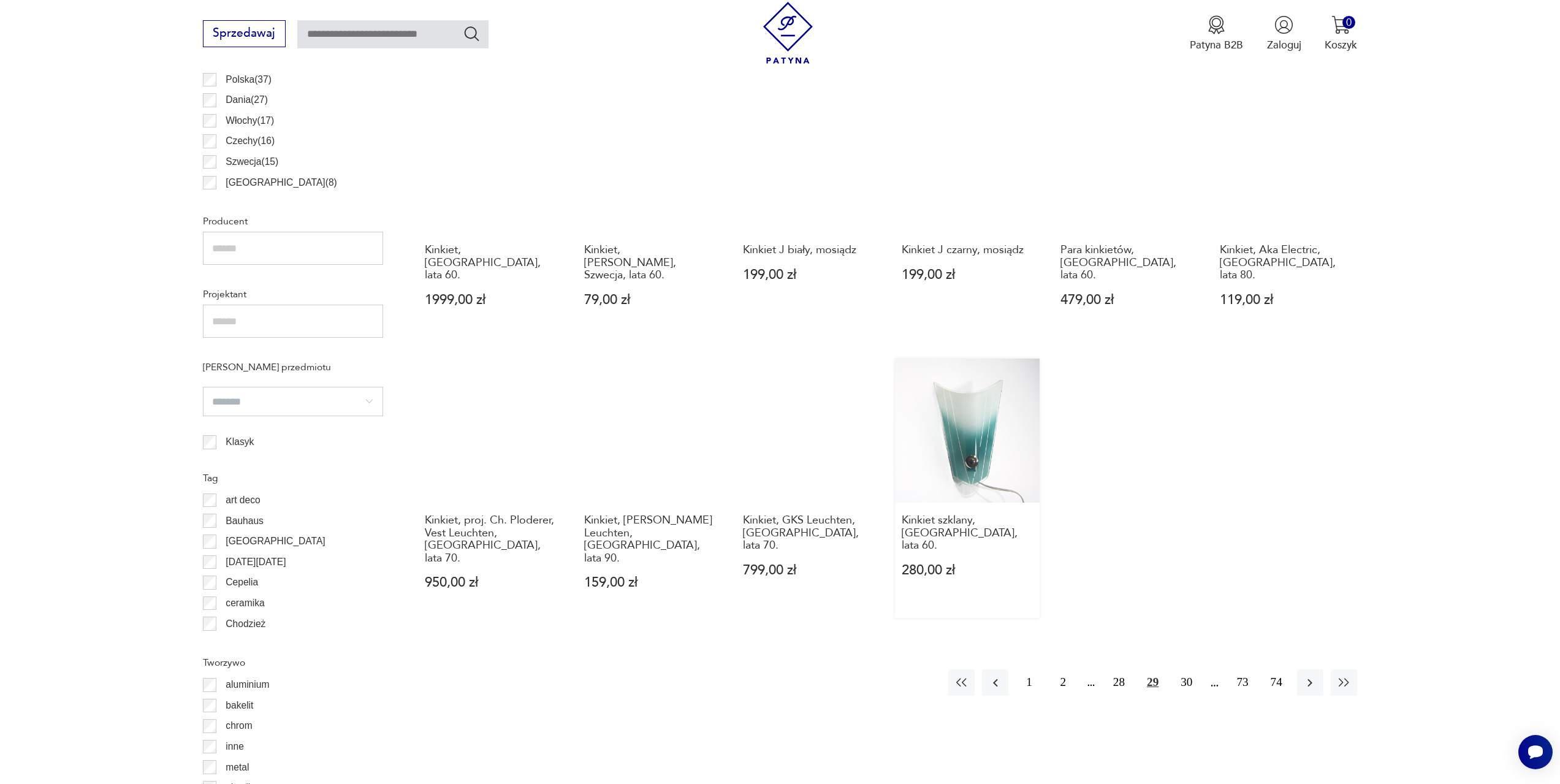
scroll to position [854, 0]
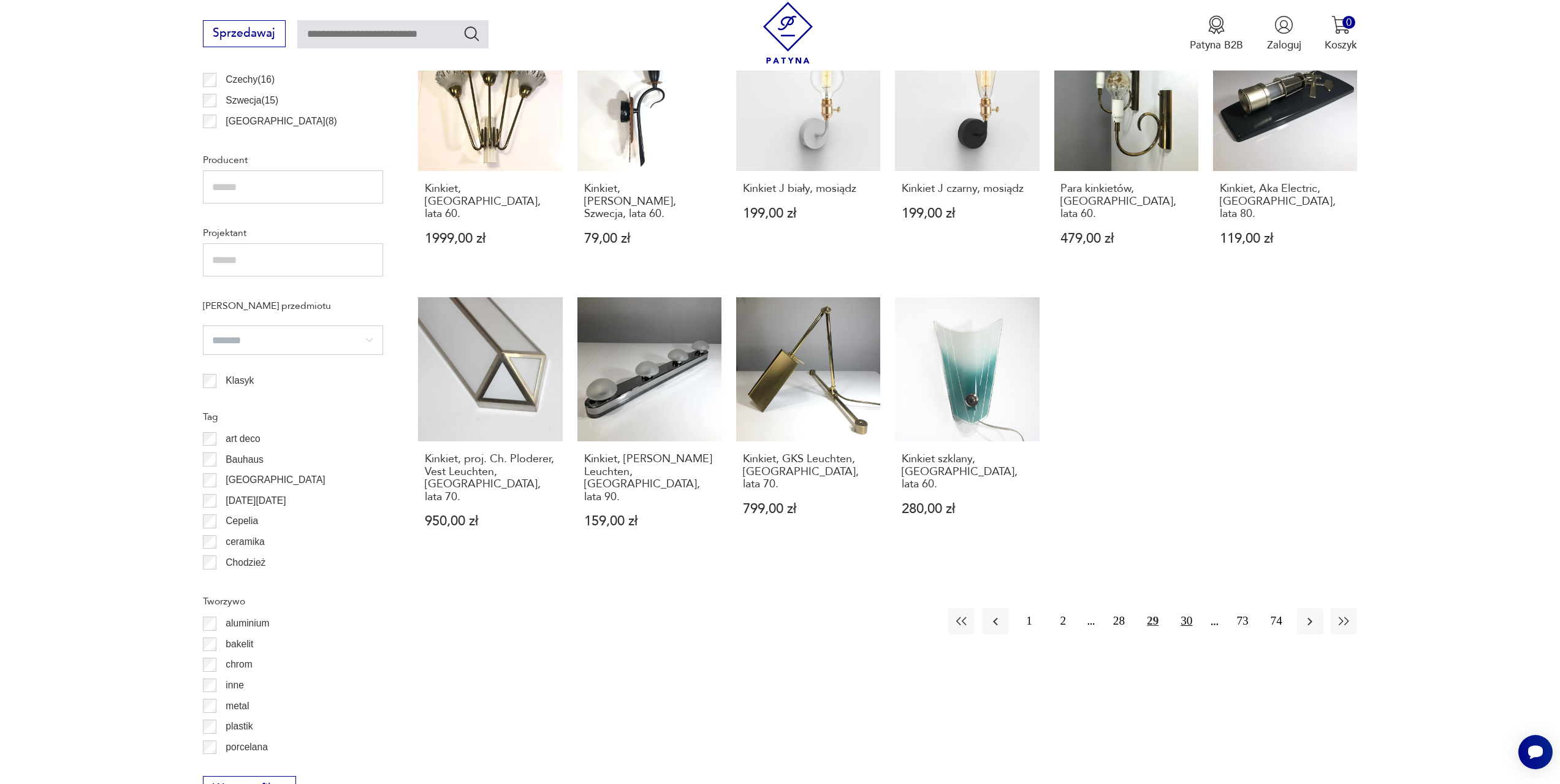
click at [1185, 608] on button "30" at bounding box center [1186, 621] width 27 height 27
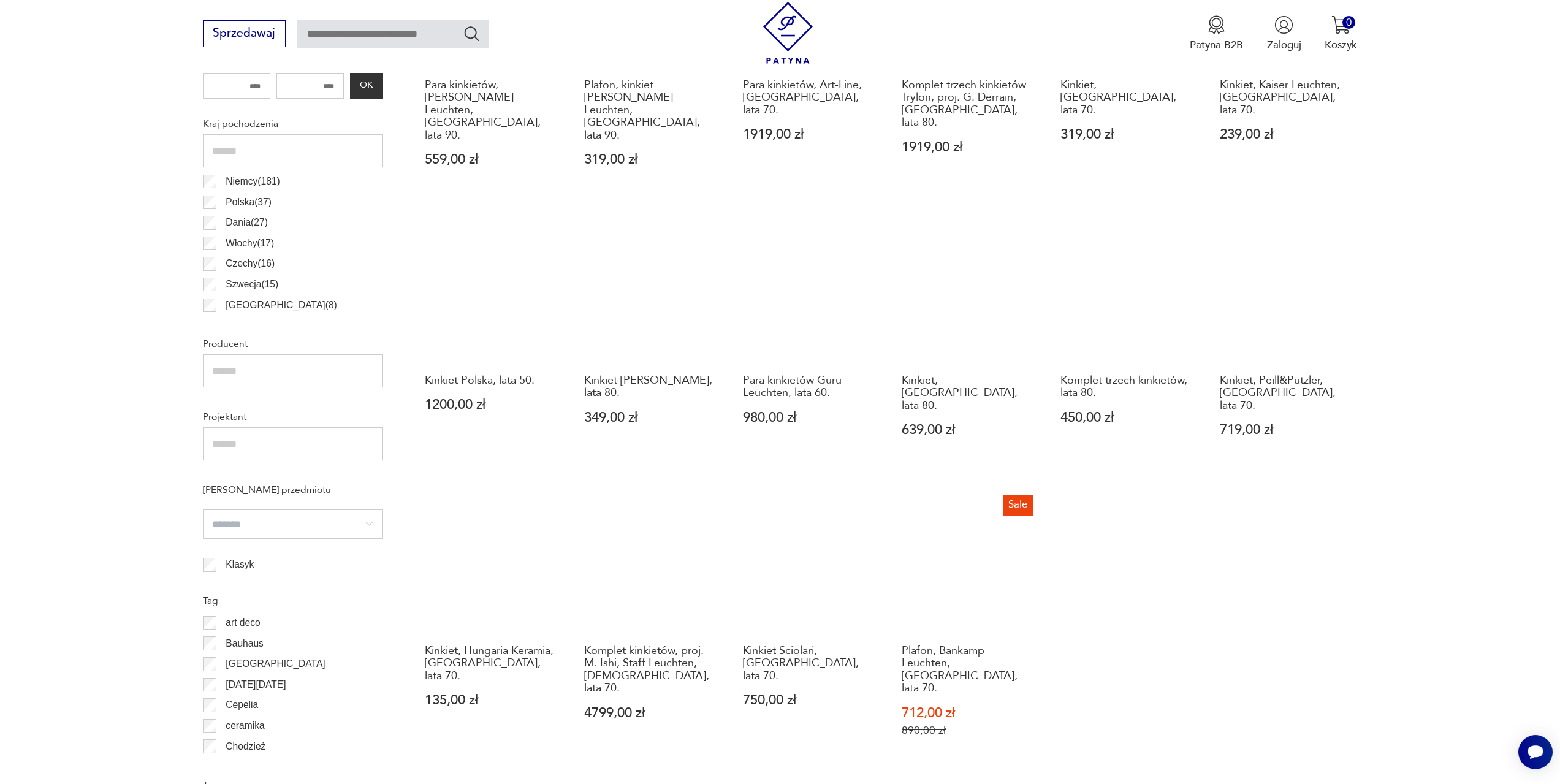
scroll to position [793, 0]
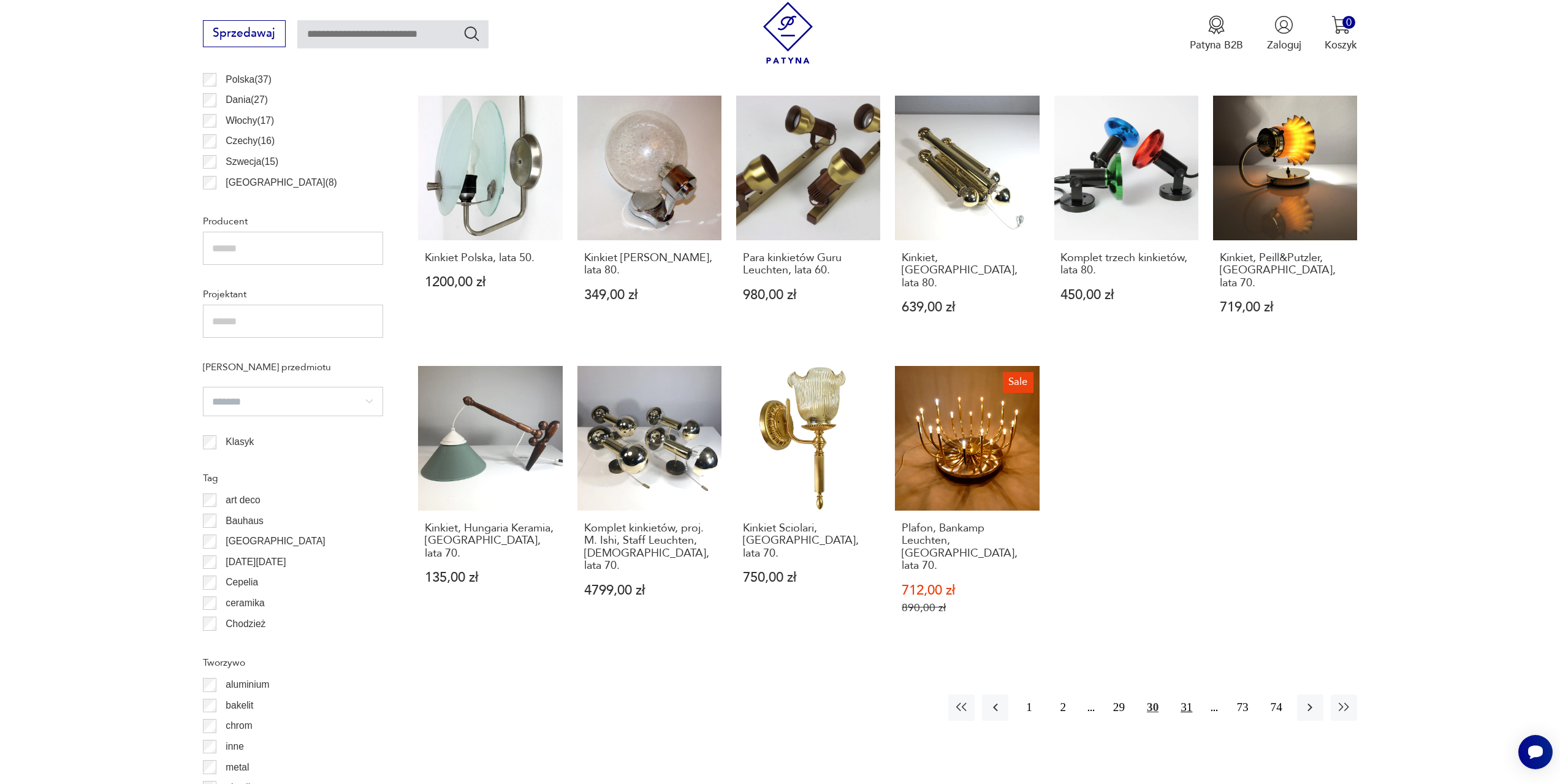
click at [1185, 695] on button "31" at bounding box center [1186, 708] width 27 height 27
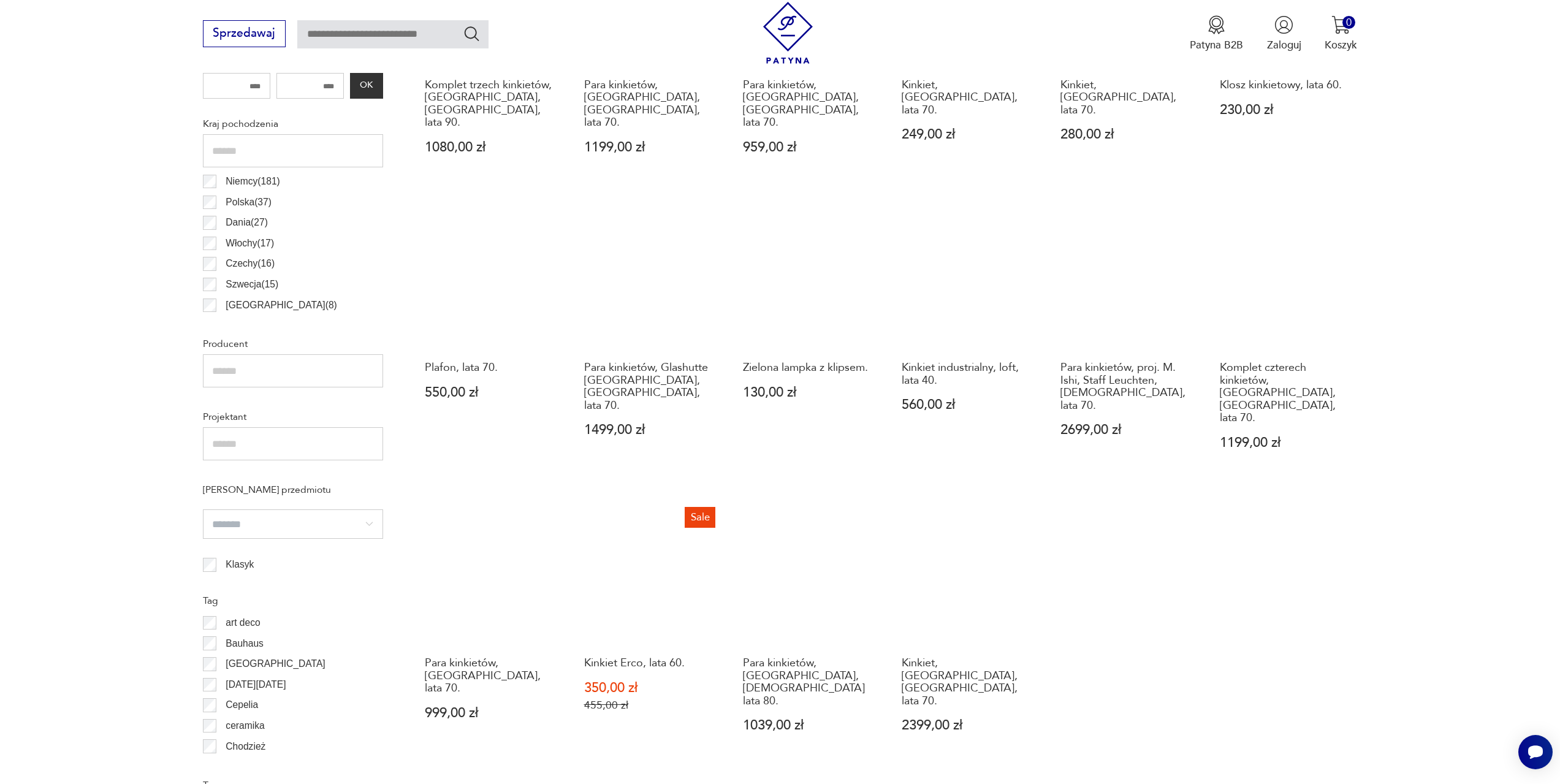
scroll to position [732, 0]
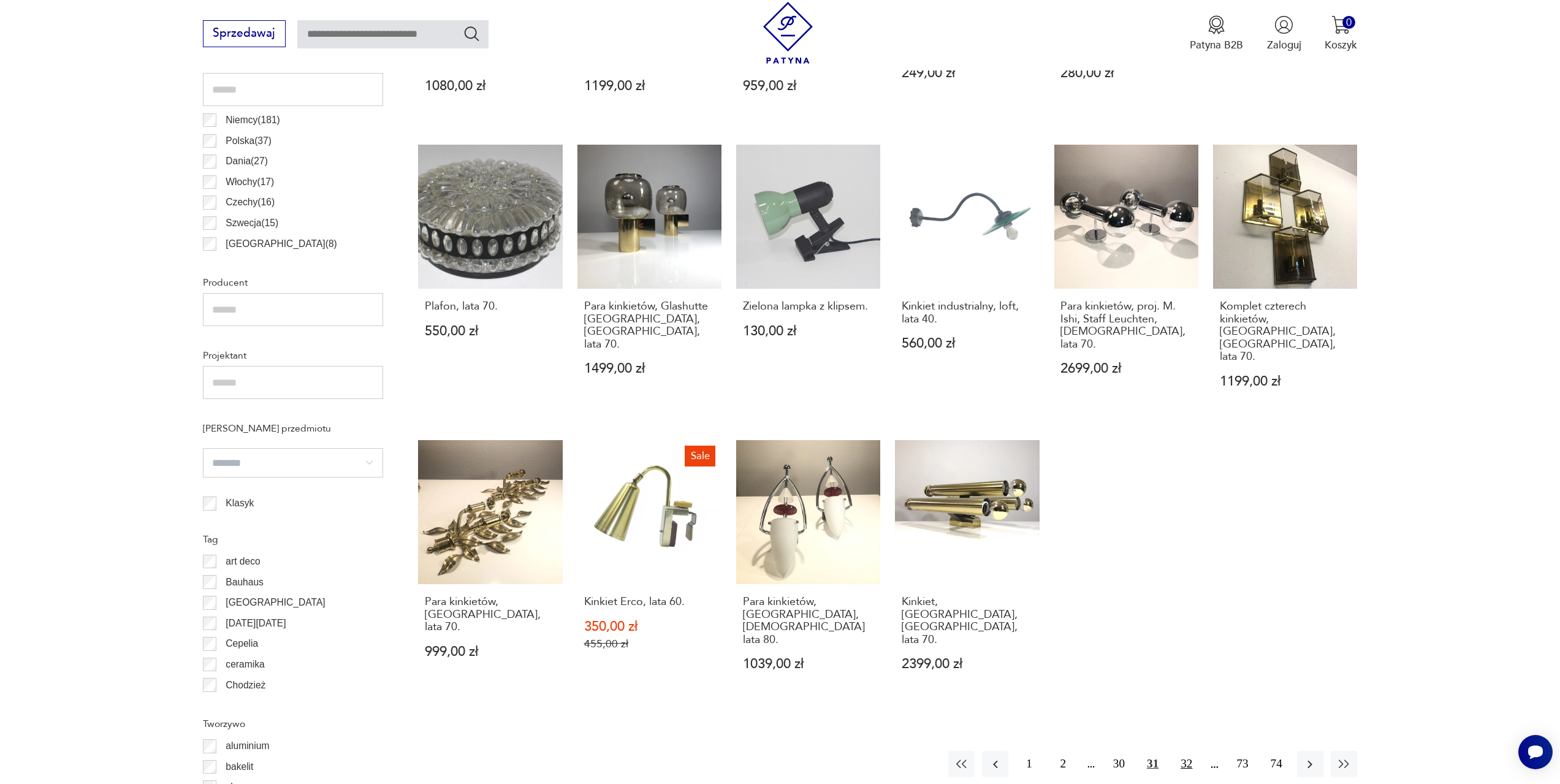
click at [1187, 751] on button "32" at bounding box center [1186, 764] width 27 height 27
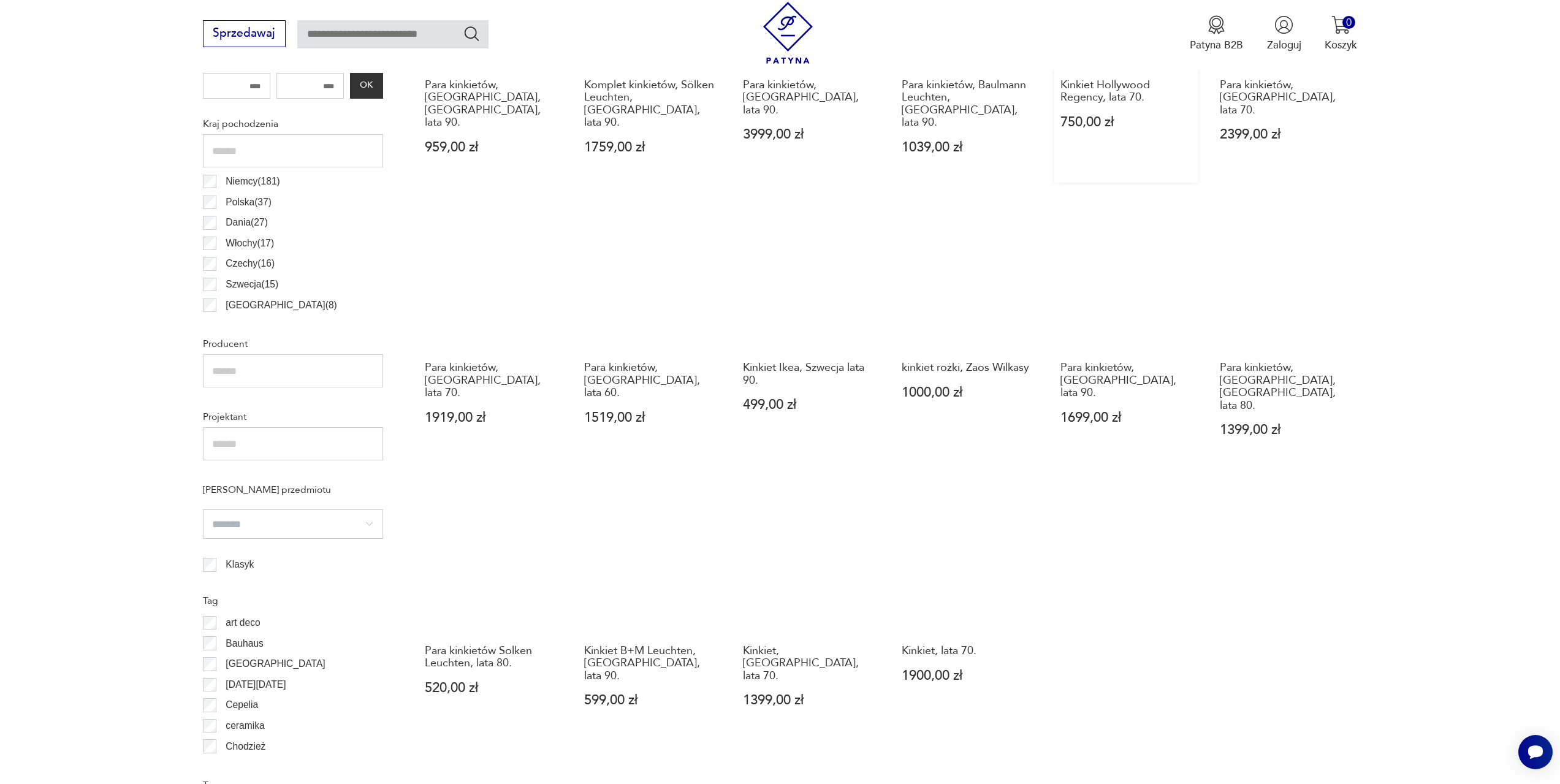
scroll to position [793, 0]
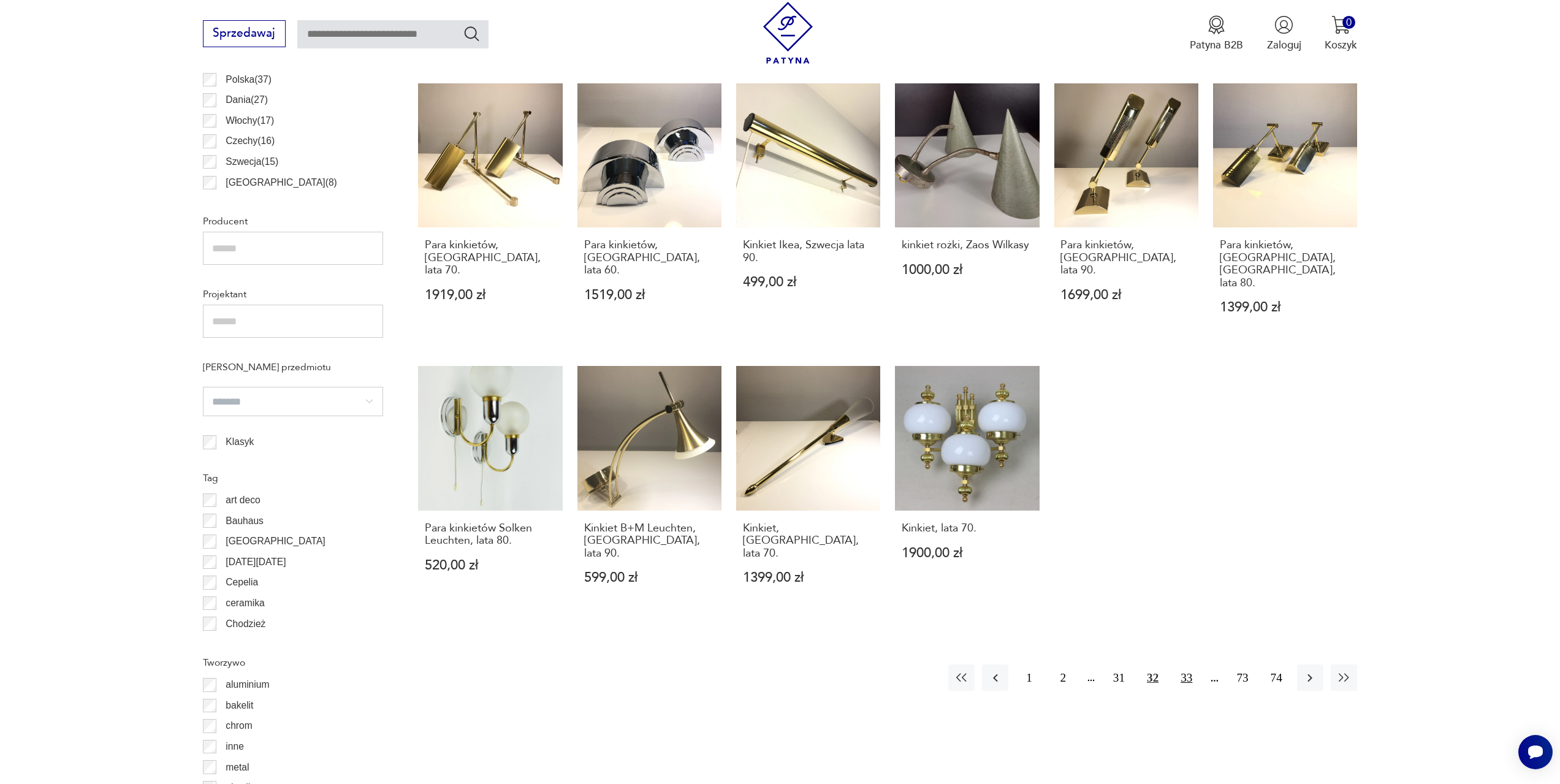
click at [1183, 664] on button "33" at bounding box center [1186, 677] width 27 height 27
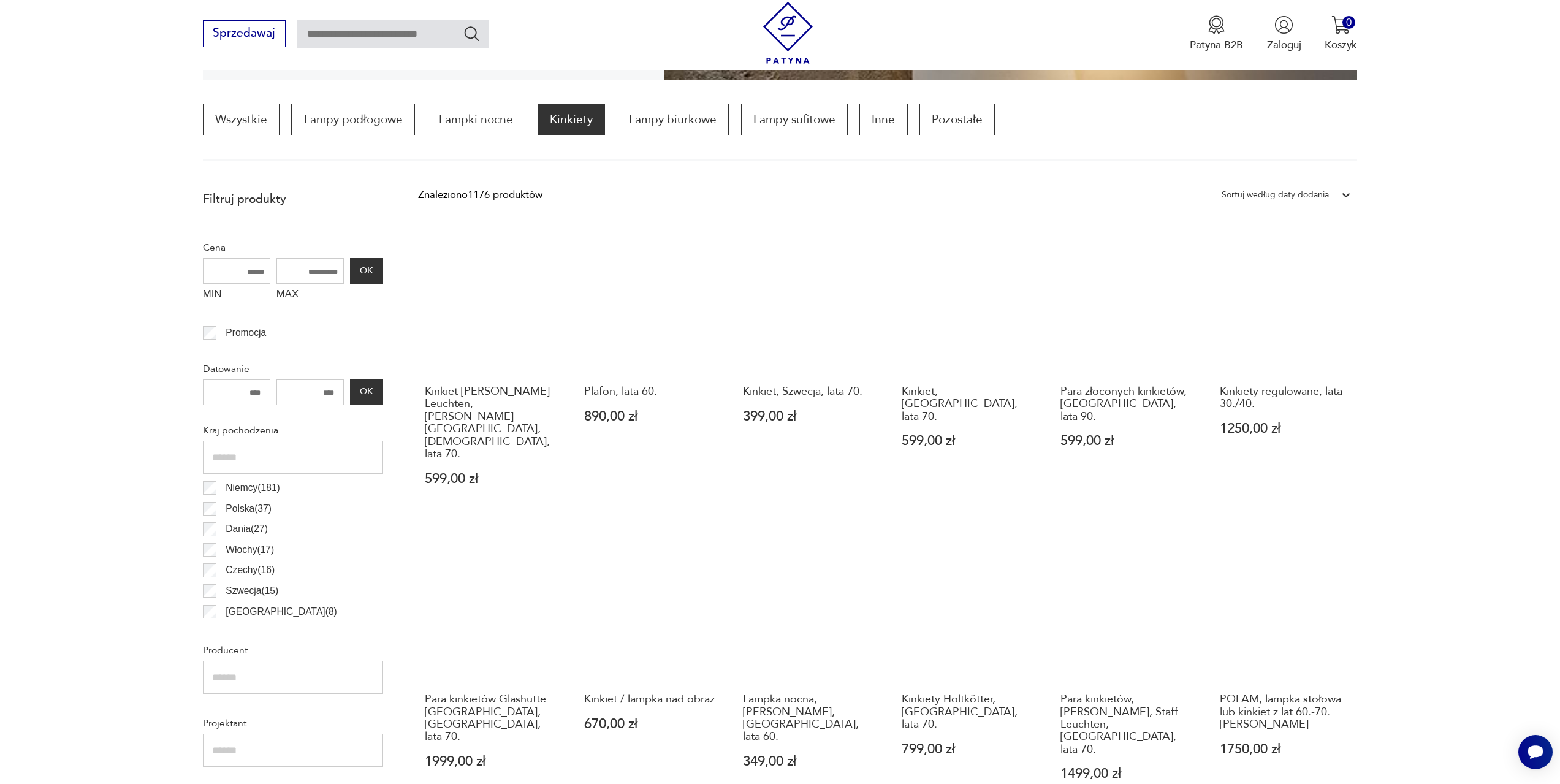
scroll to position [671, 0]
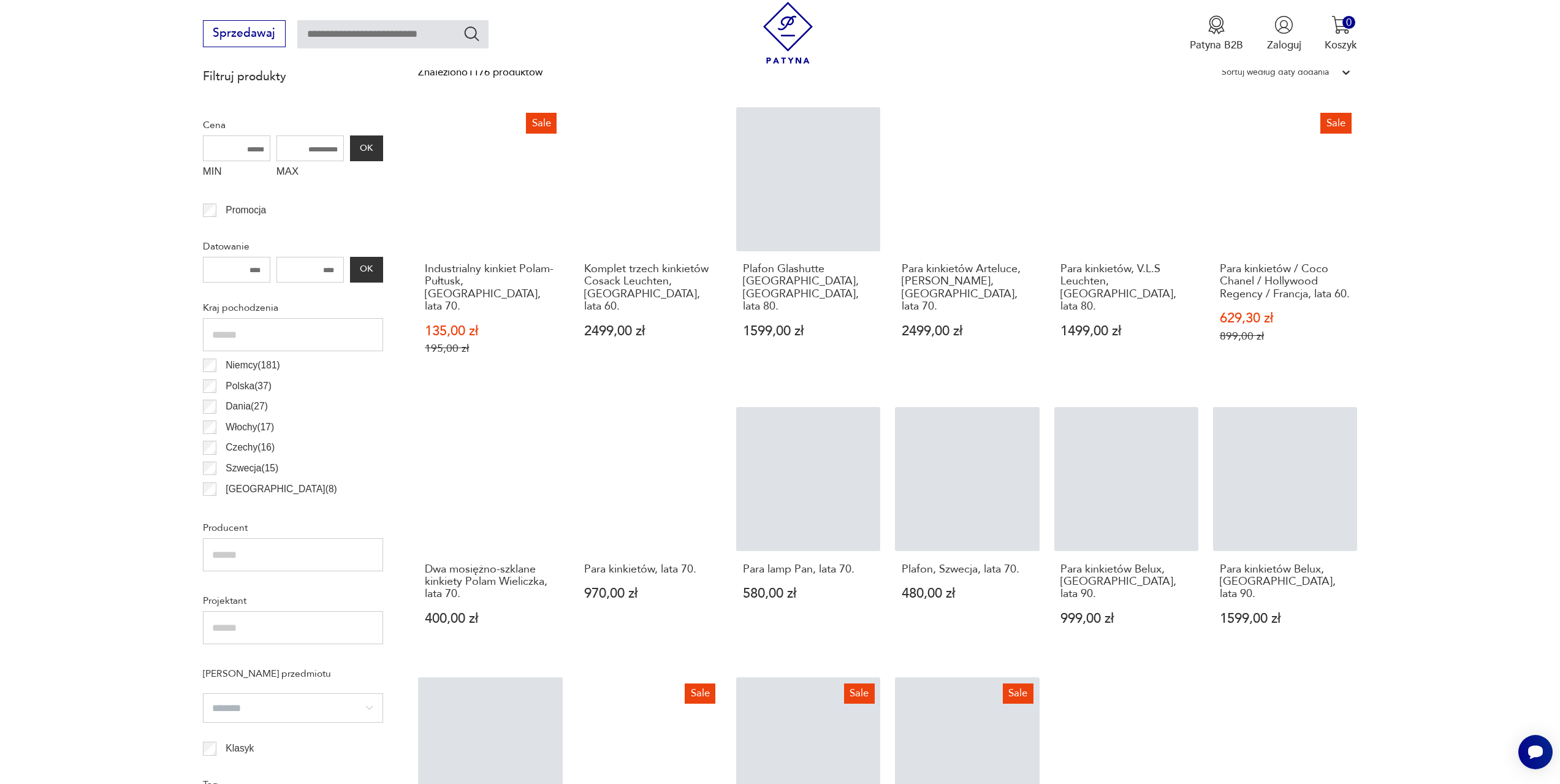
scroll to position [732, 0]
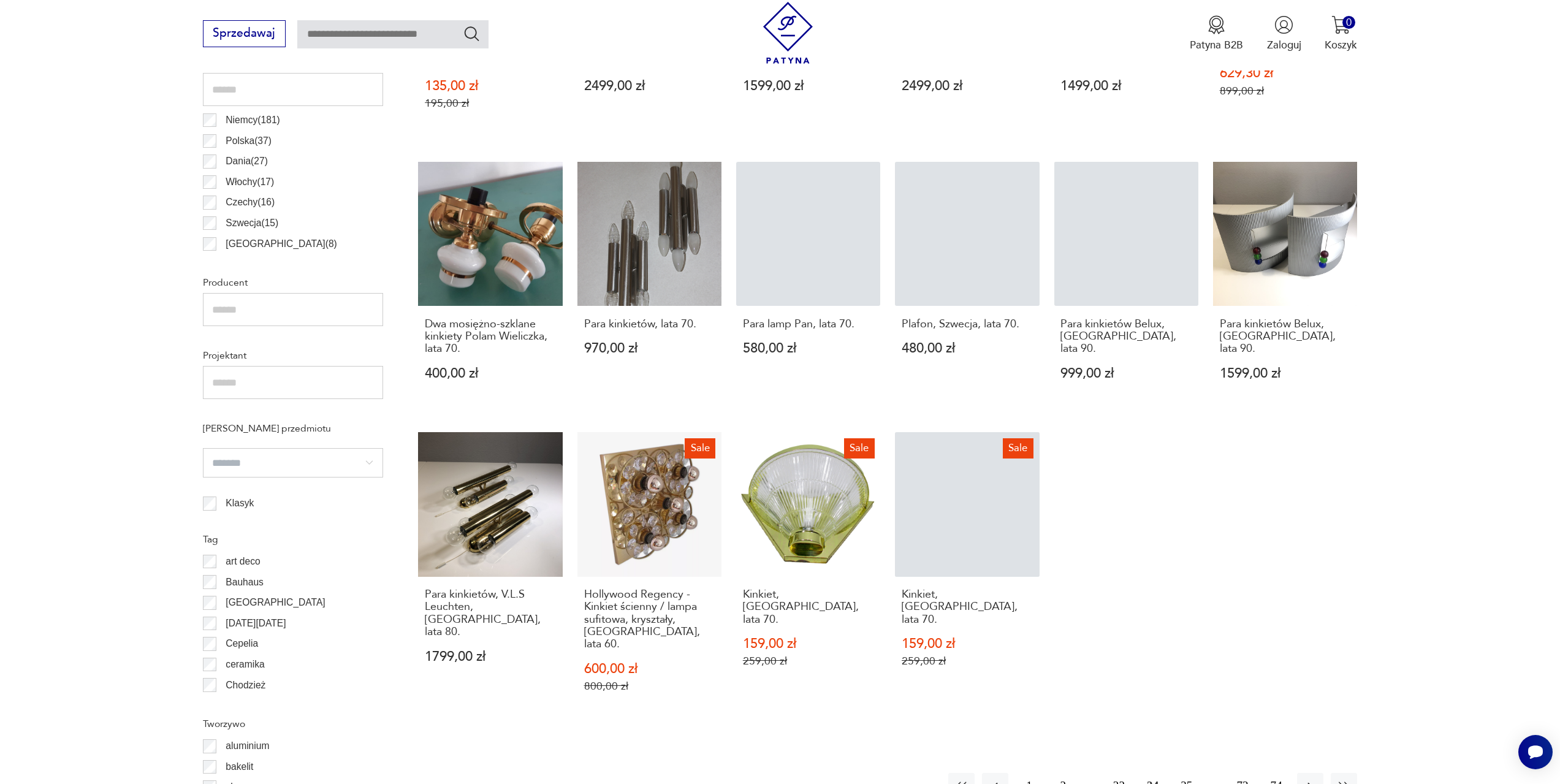
click at [1187, 773] on button "35" at bounding box center [1186, 786] width 27 height 27
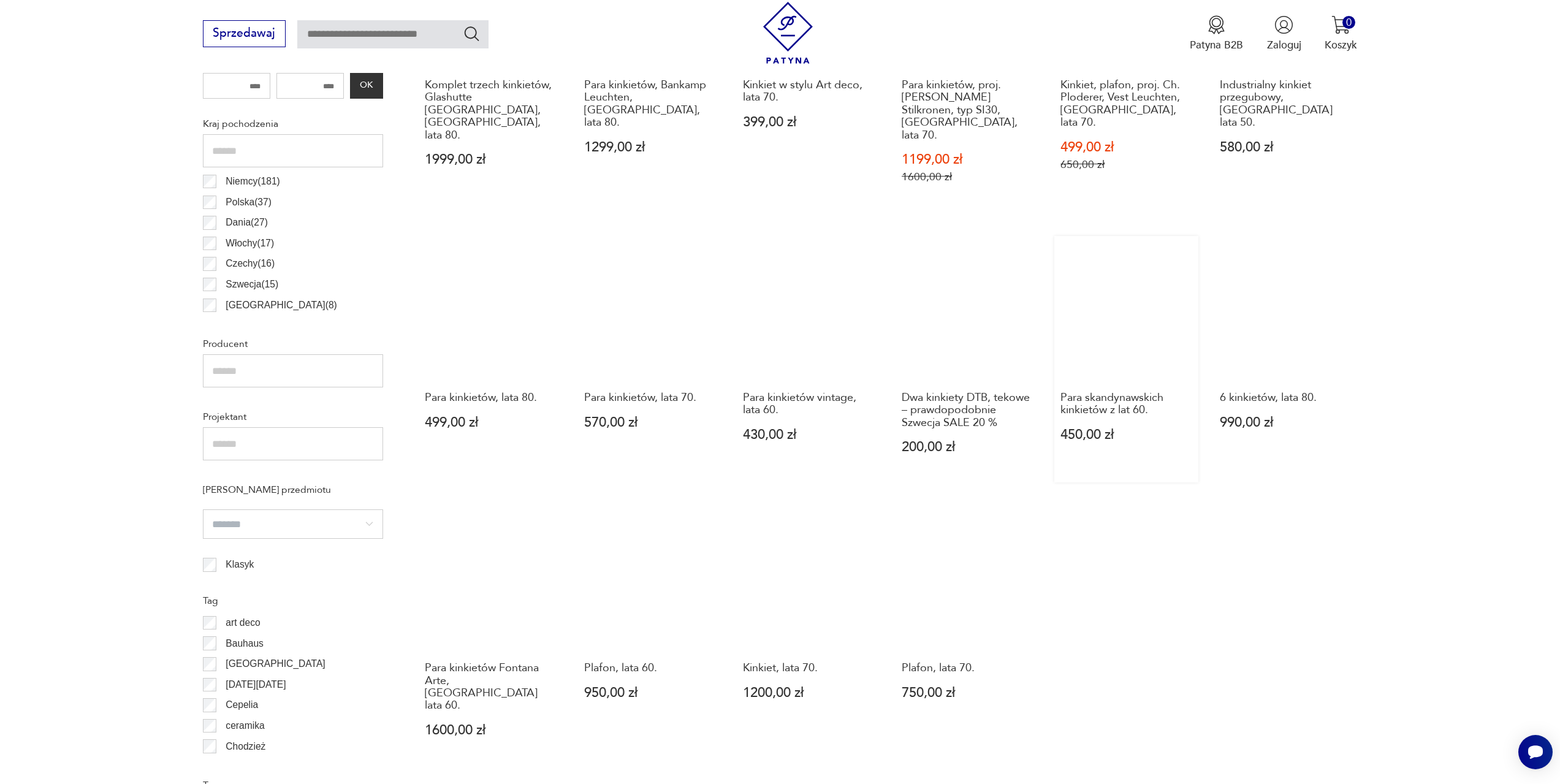
scroll to position [854, 0]
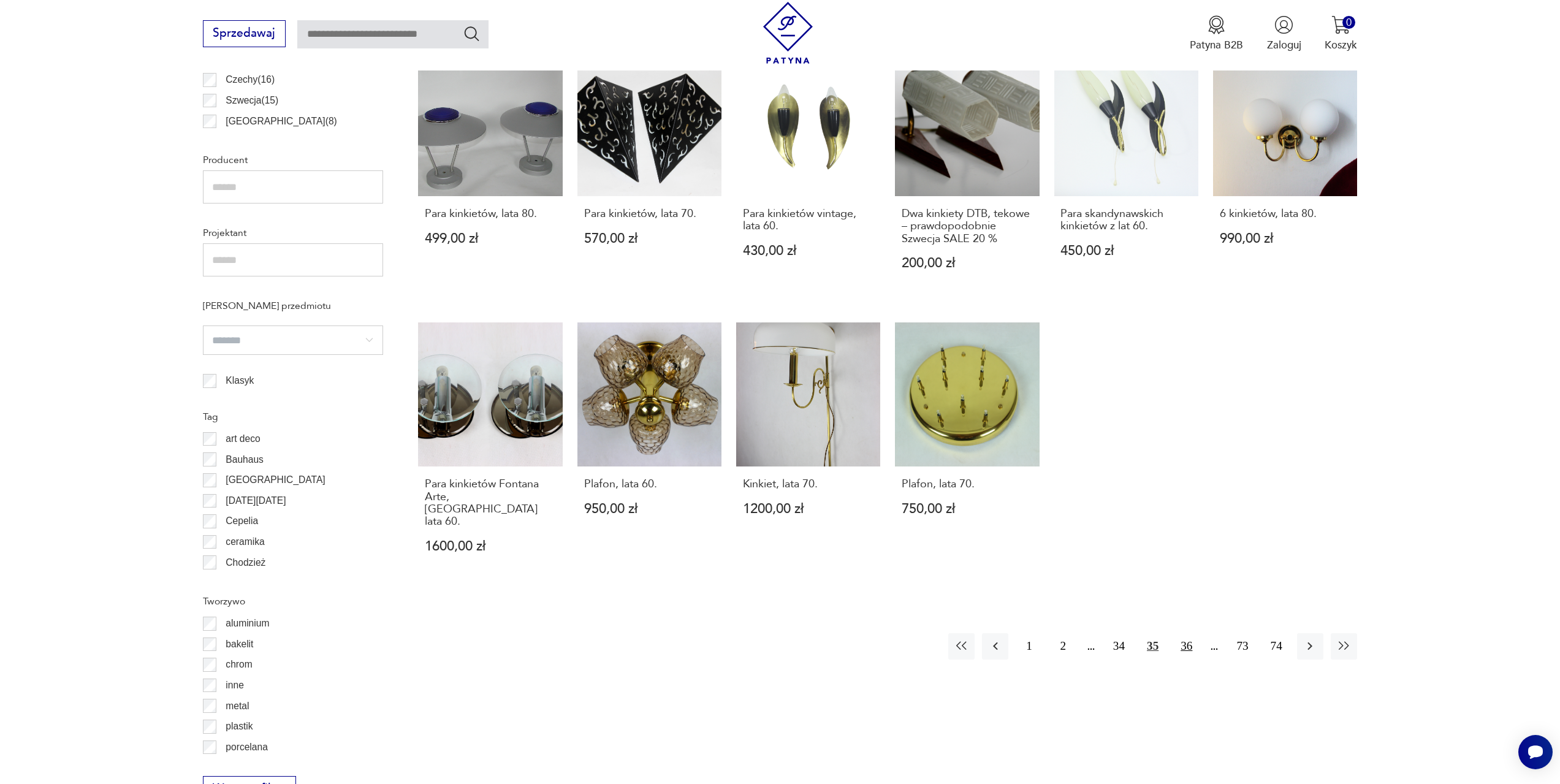
click at [1183, 633] on button "36" at bounding box center [1186, 646] width 27 height 27
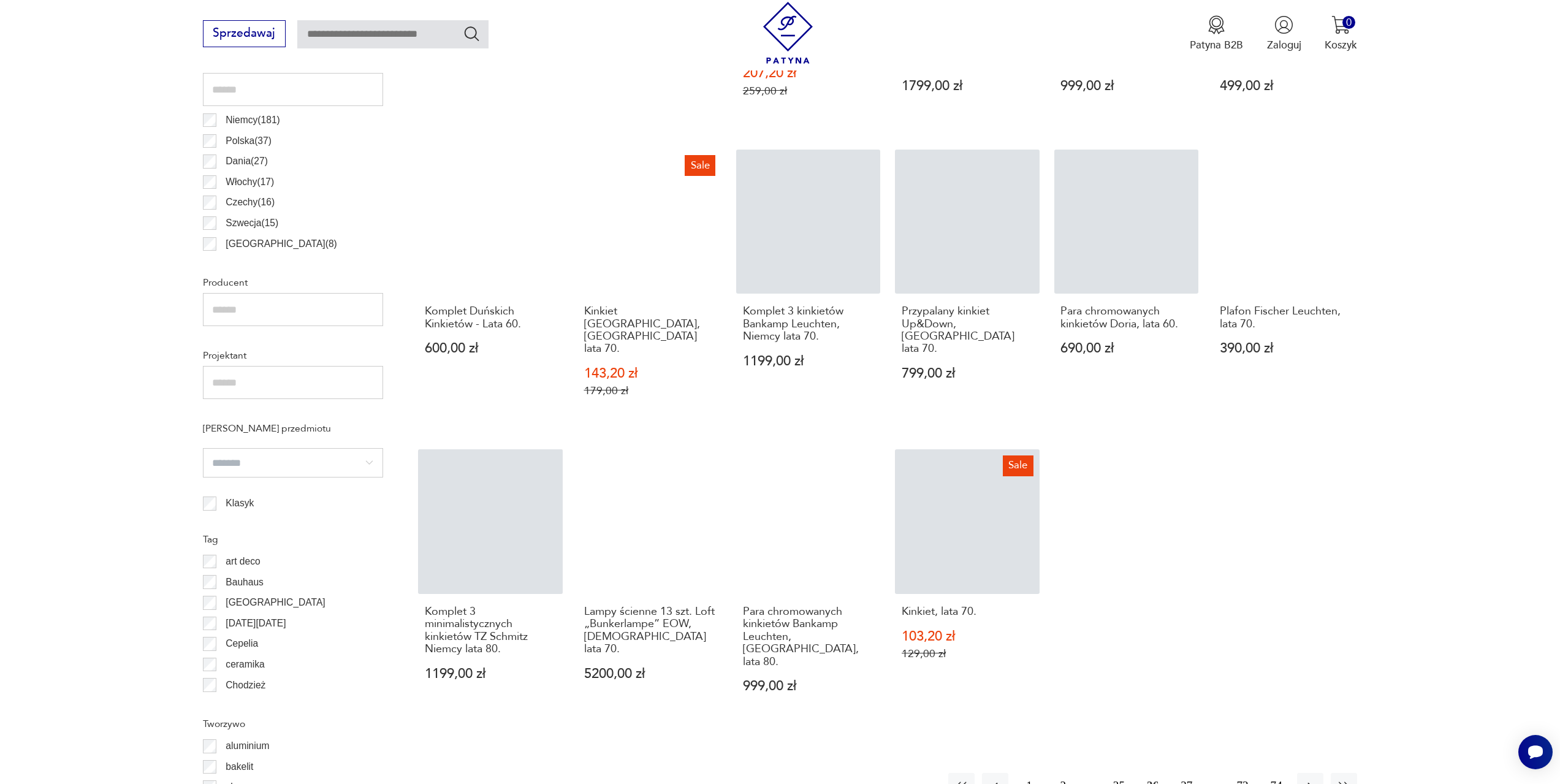
scroll to position [793, 0]
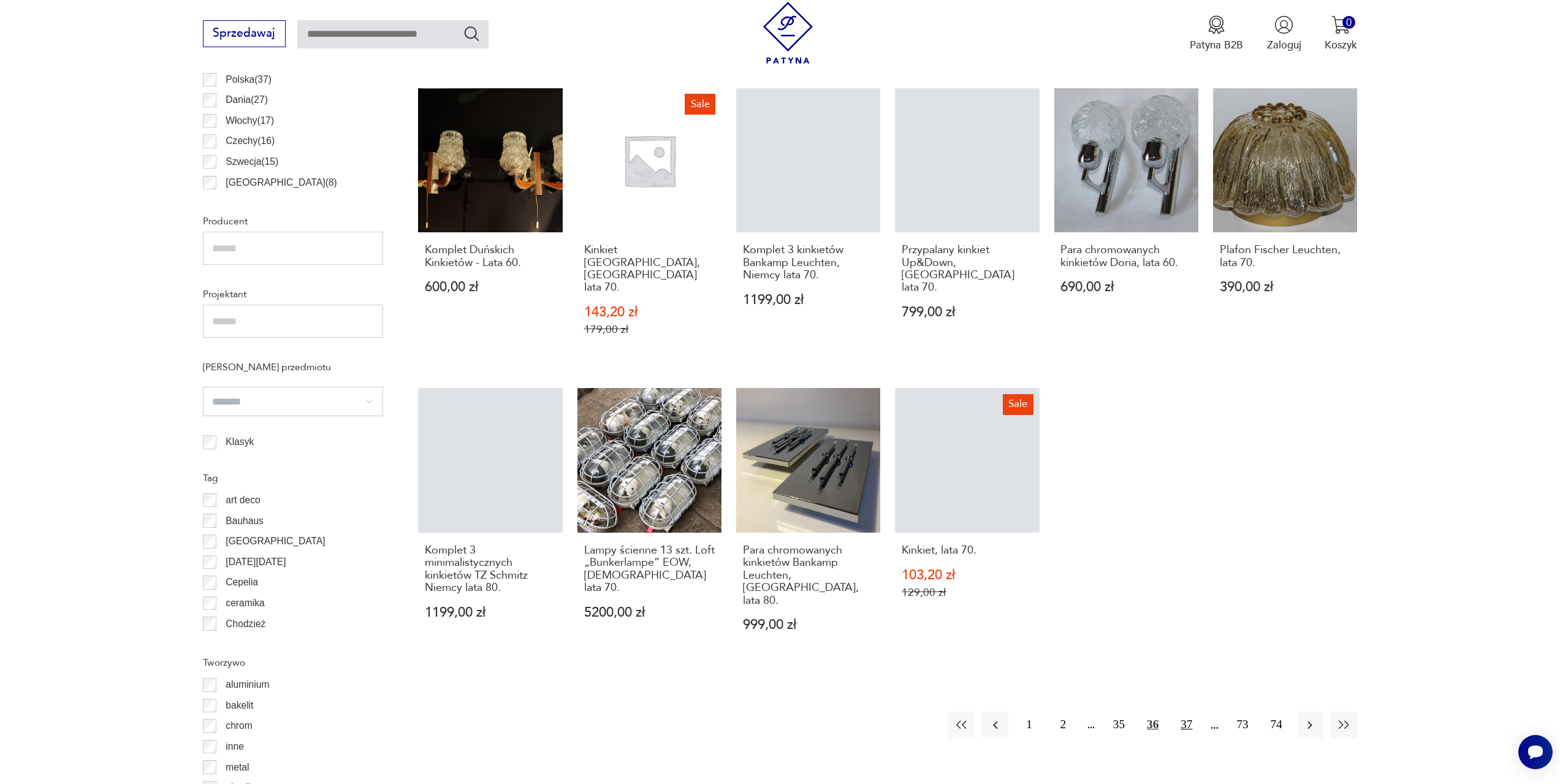
click at [1188, 711] on button "37" at bounding box center [1186, 724] width 27 height 27
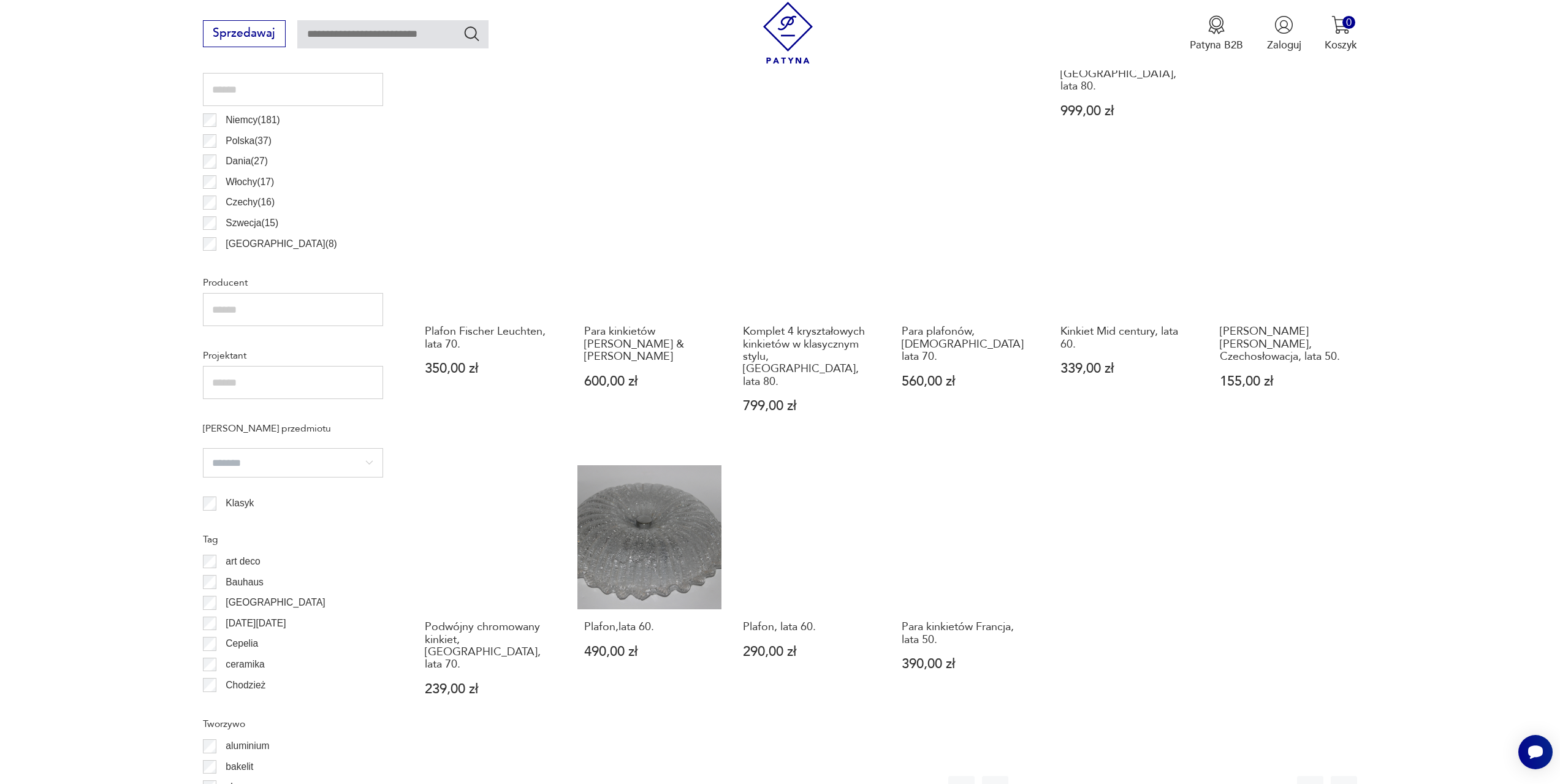
scroll to position [793, 0]
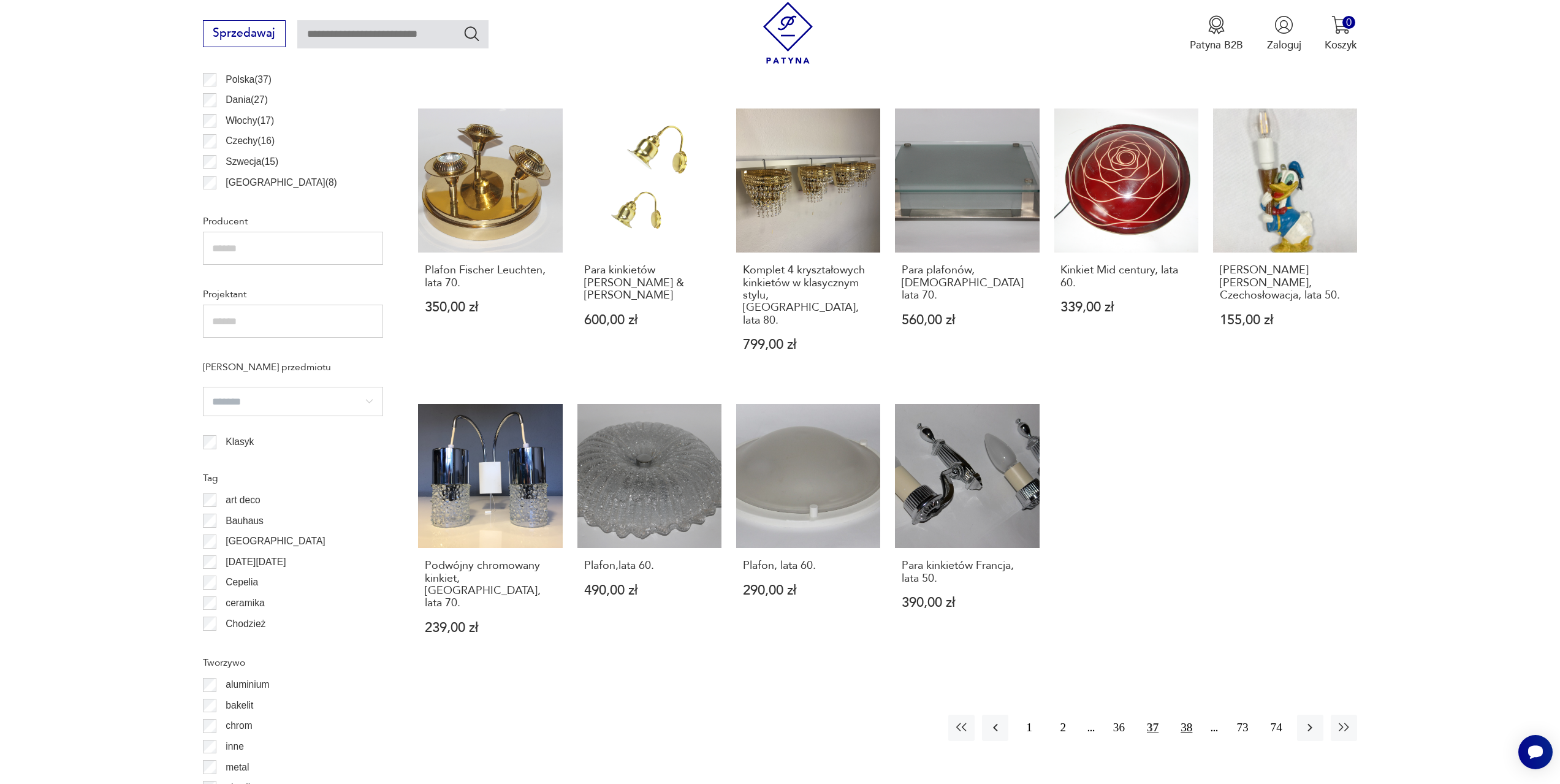
click at [1180, 715] on button "38" at bounding box center [1186, 728] width 27 height 27
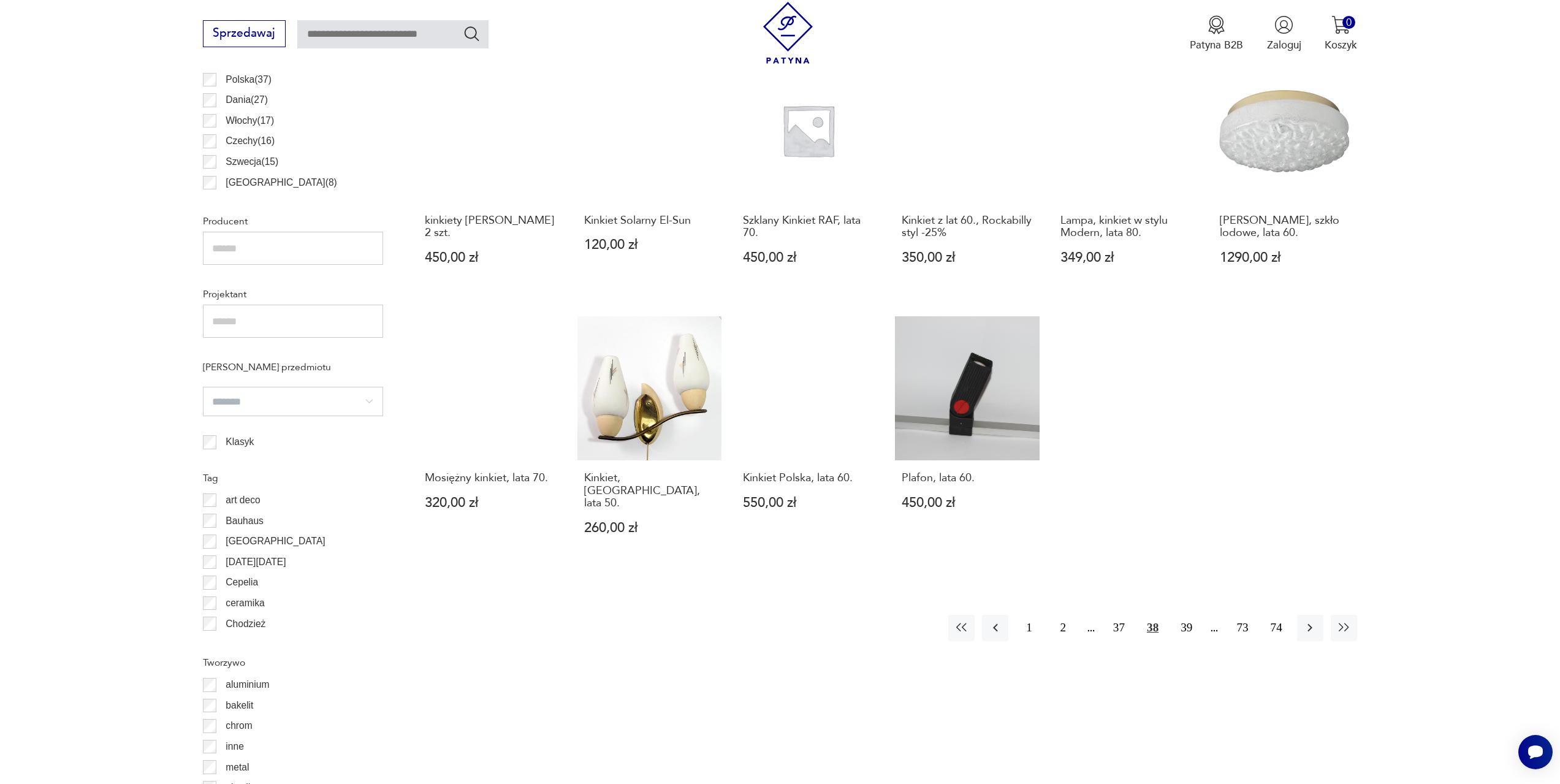
scroll to position [854, 0]
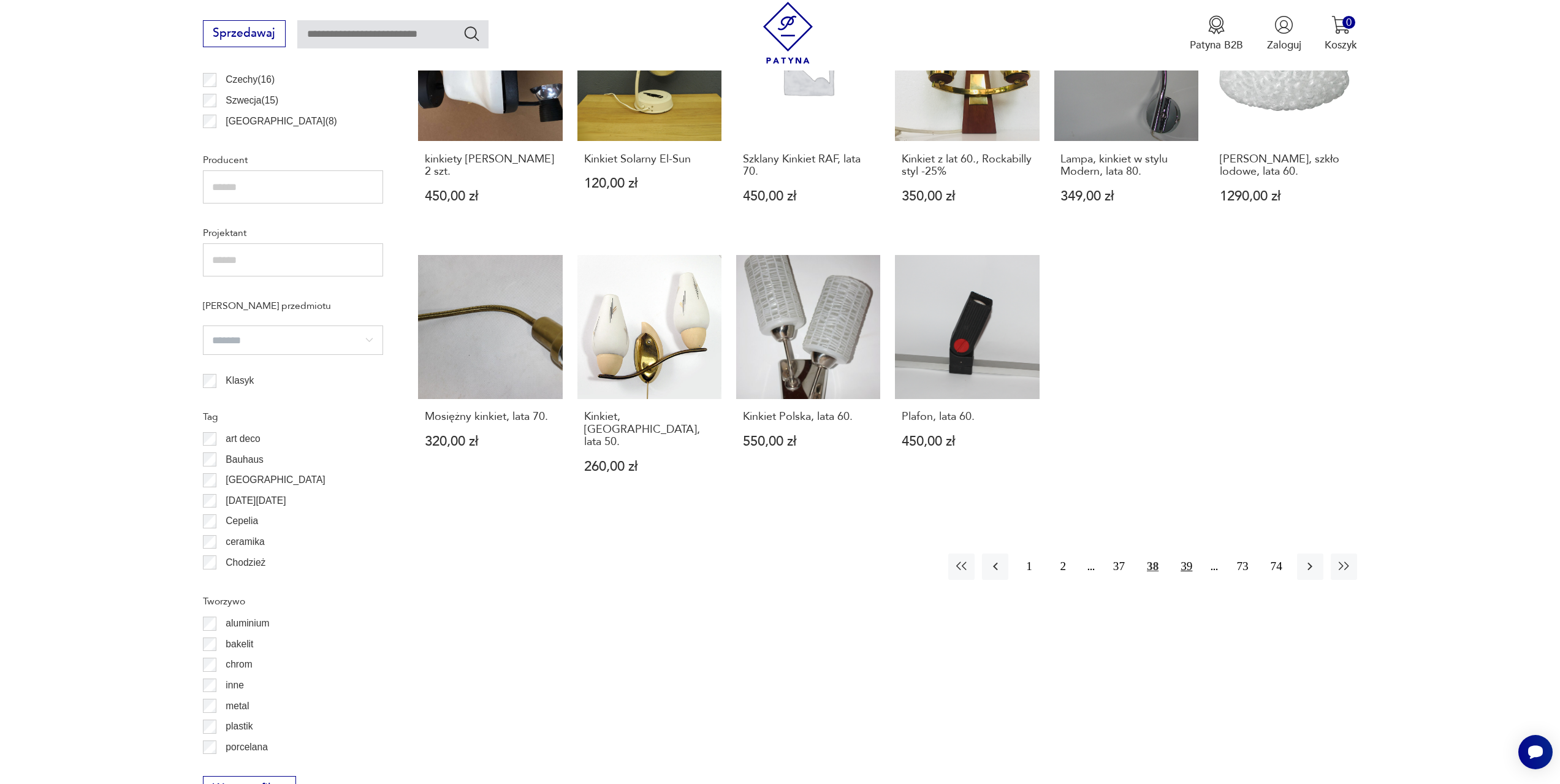
click at [1176, 553] on button "39" at bounding box center [1186, 566] width 27 height 27
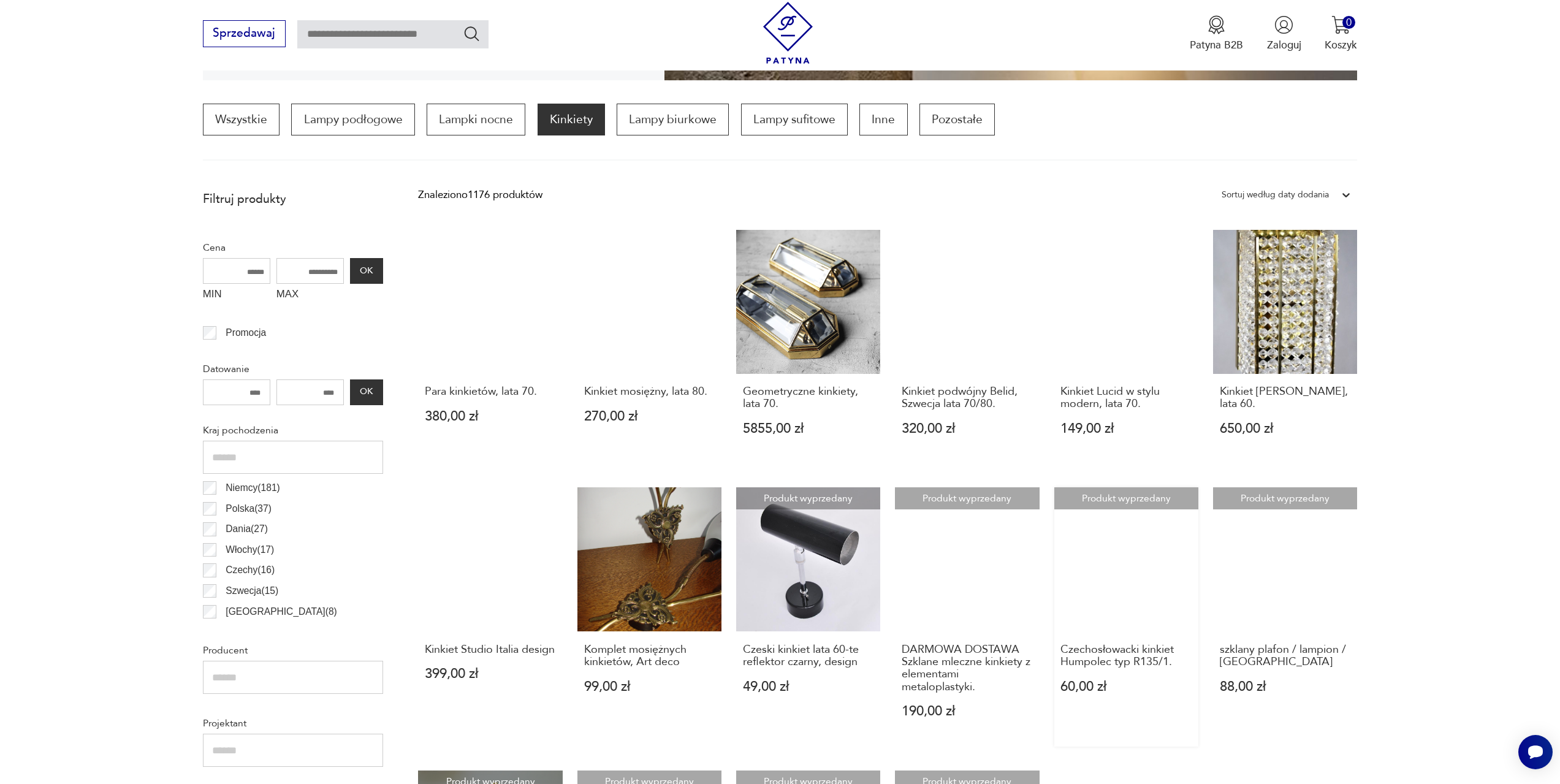
scroll to position [732, 0]
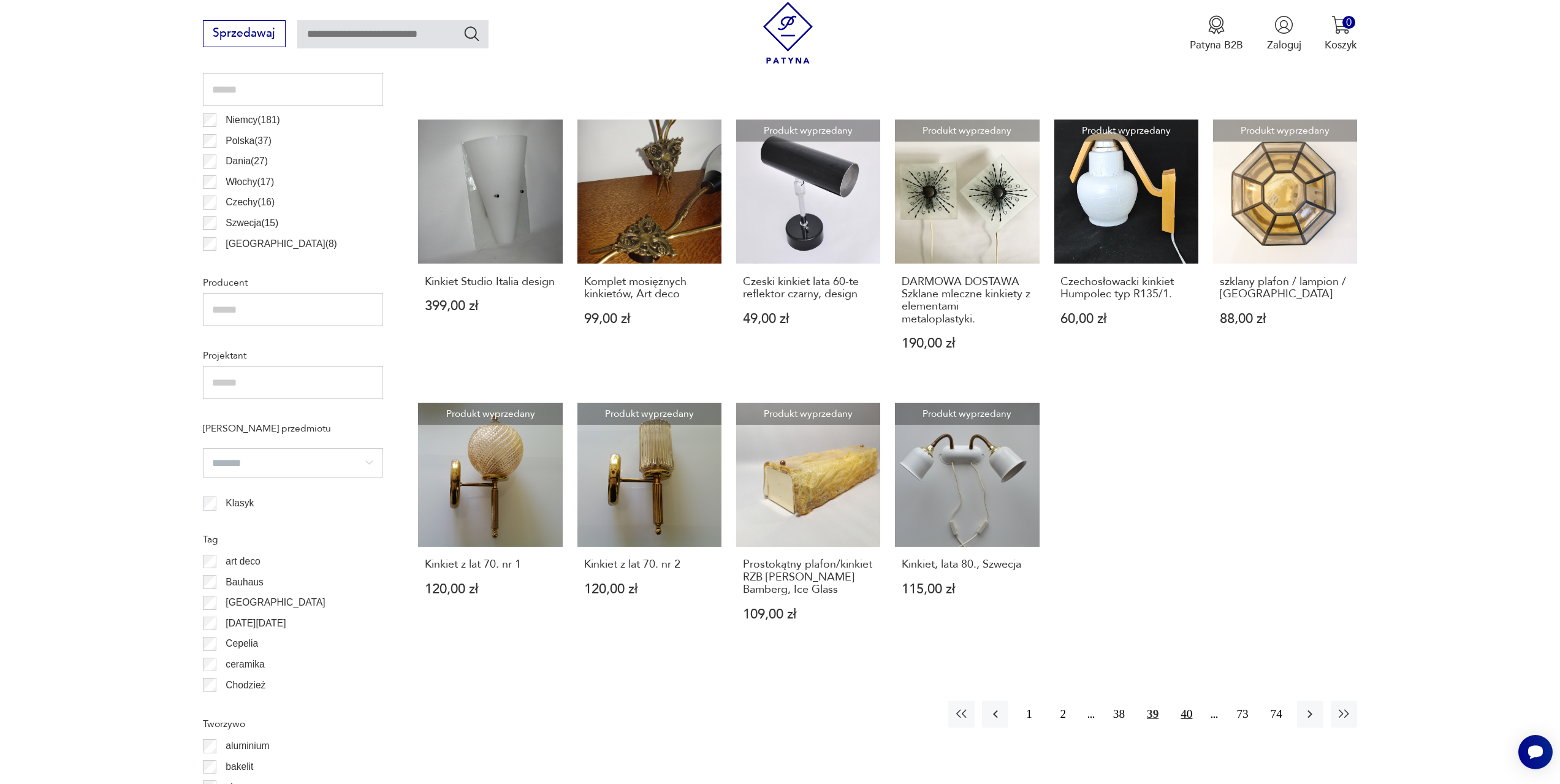
click at [1184, 711] on button "40" at bounding box center [1186, 713] width 27 height 27
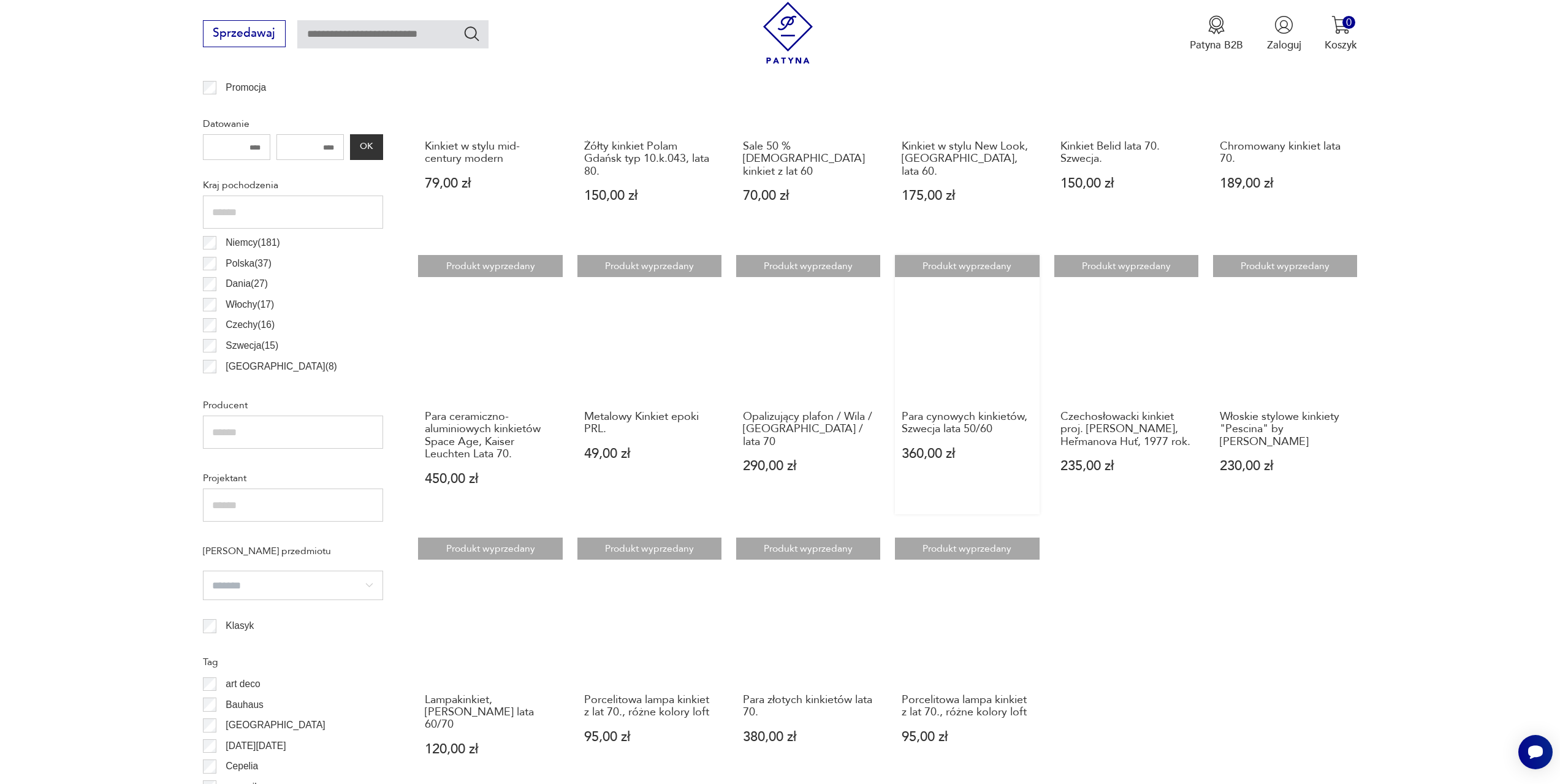
scroll to position [732, 0]
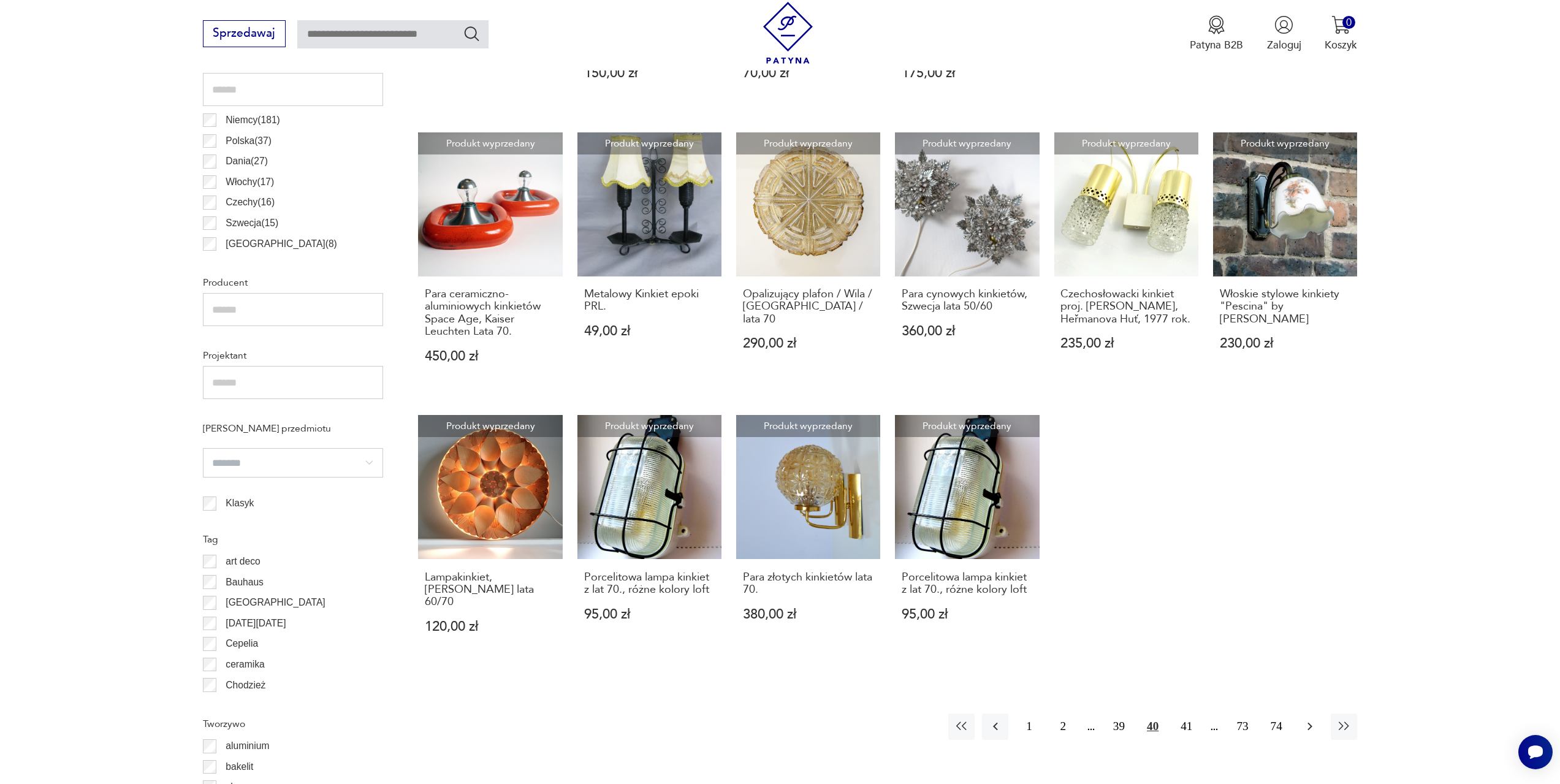
click at [1313, 719] on icon "button" at bounding box center [1310, 726] width 15 height 15
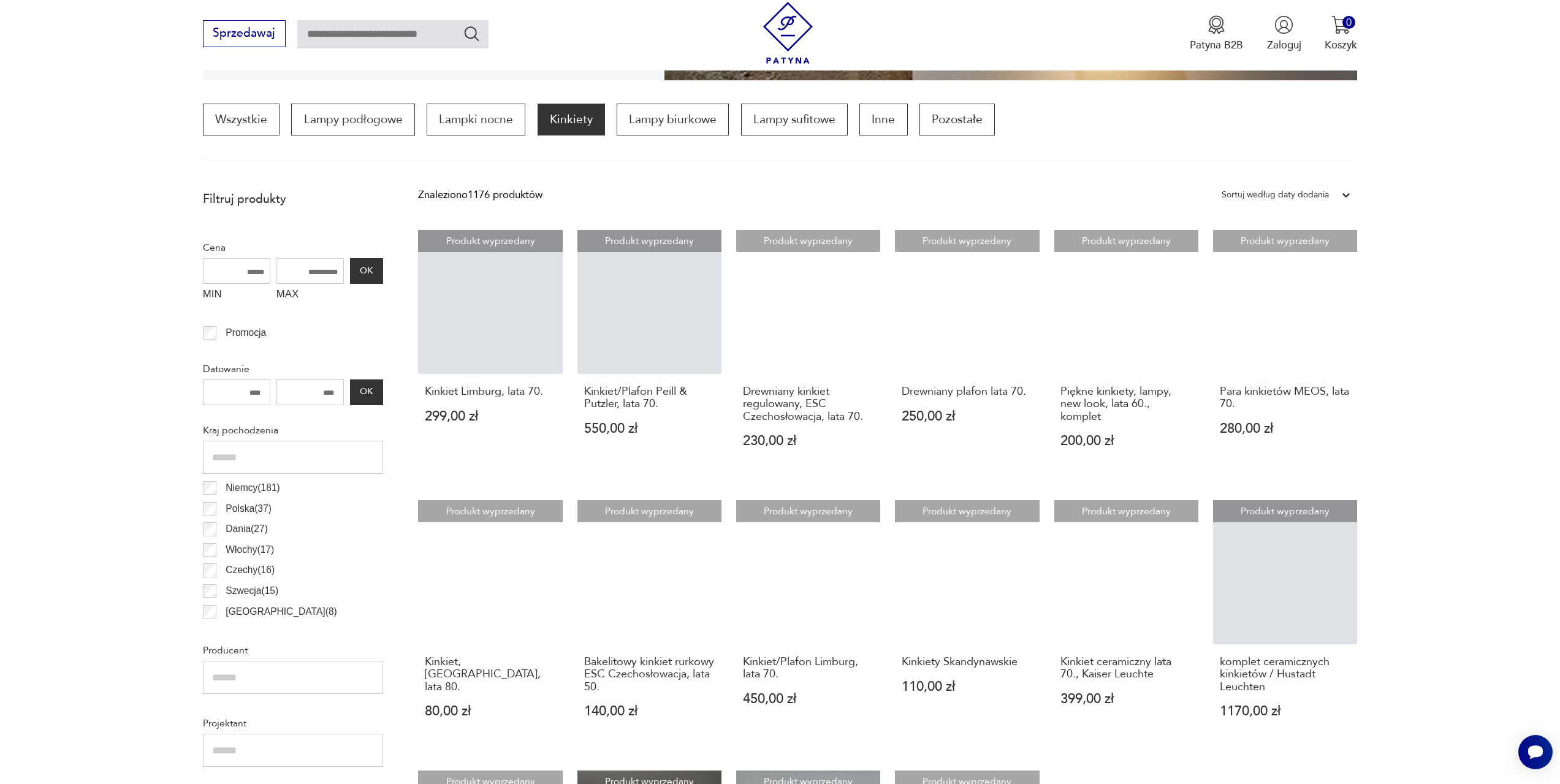
scroll to position [671, 0]
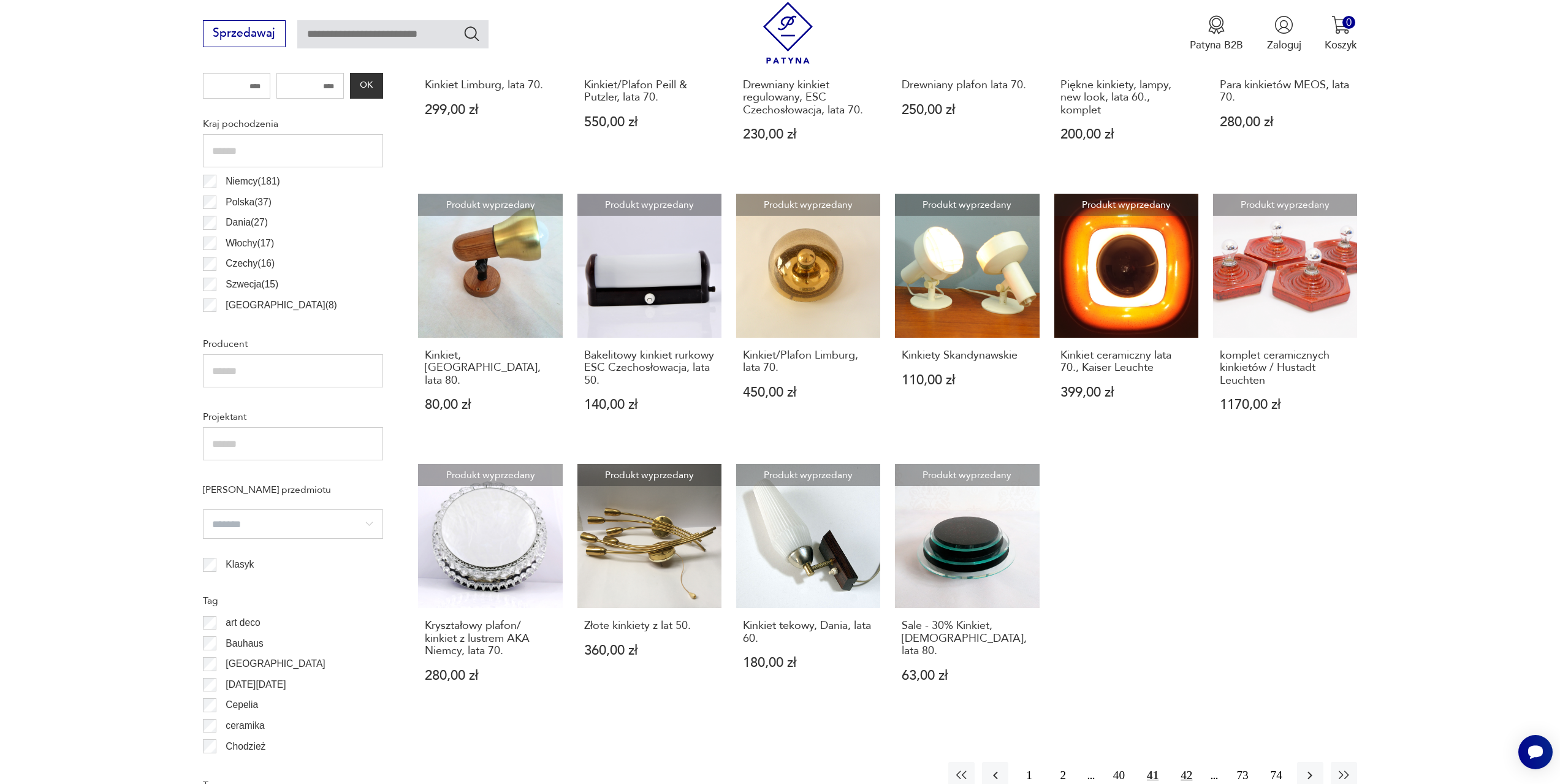
click at [1196, 772] on button "42" at bounding box center [1186, 775] width 27 height 27
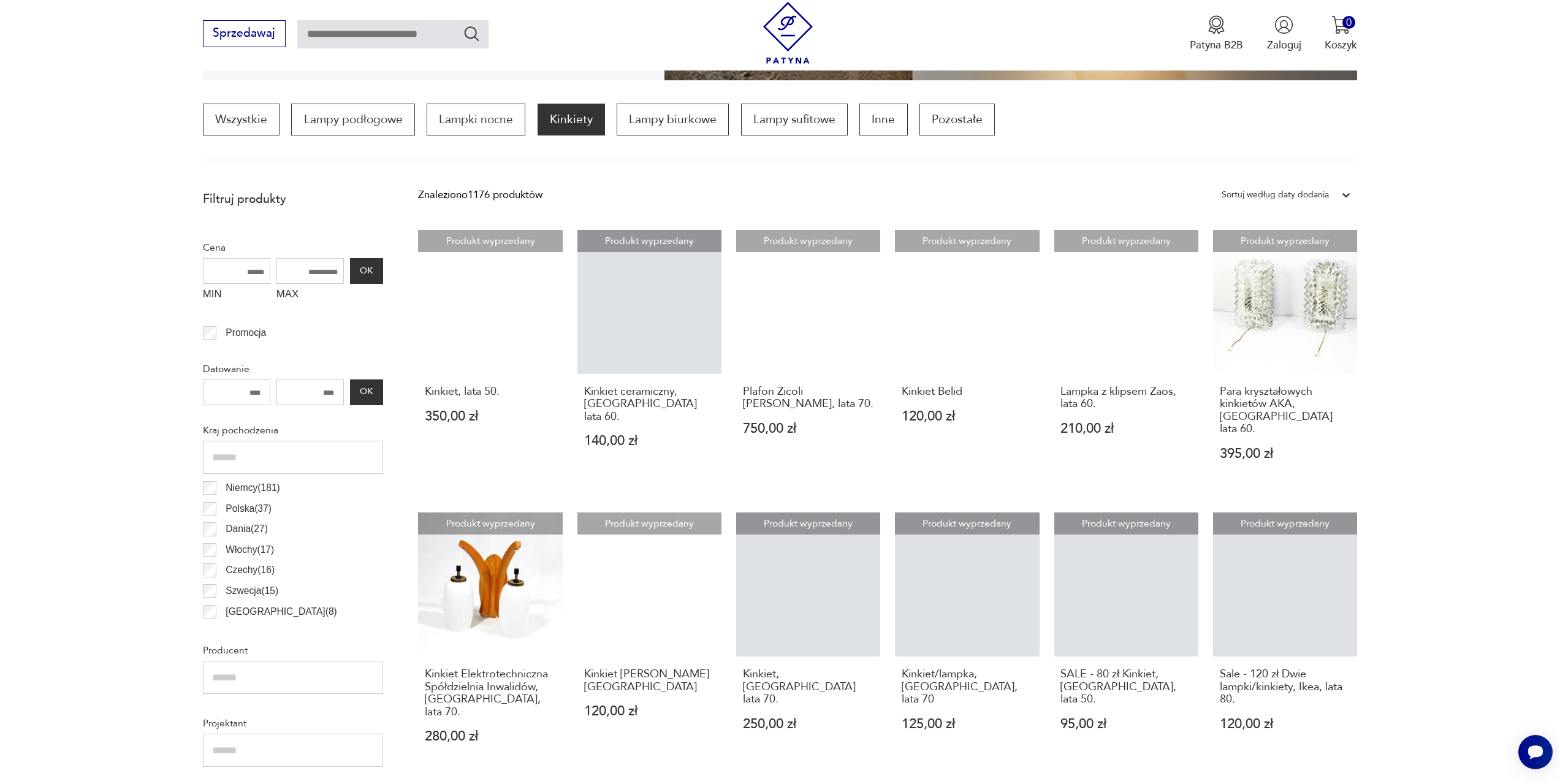
scroll to position [671, 0]
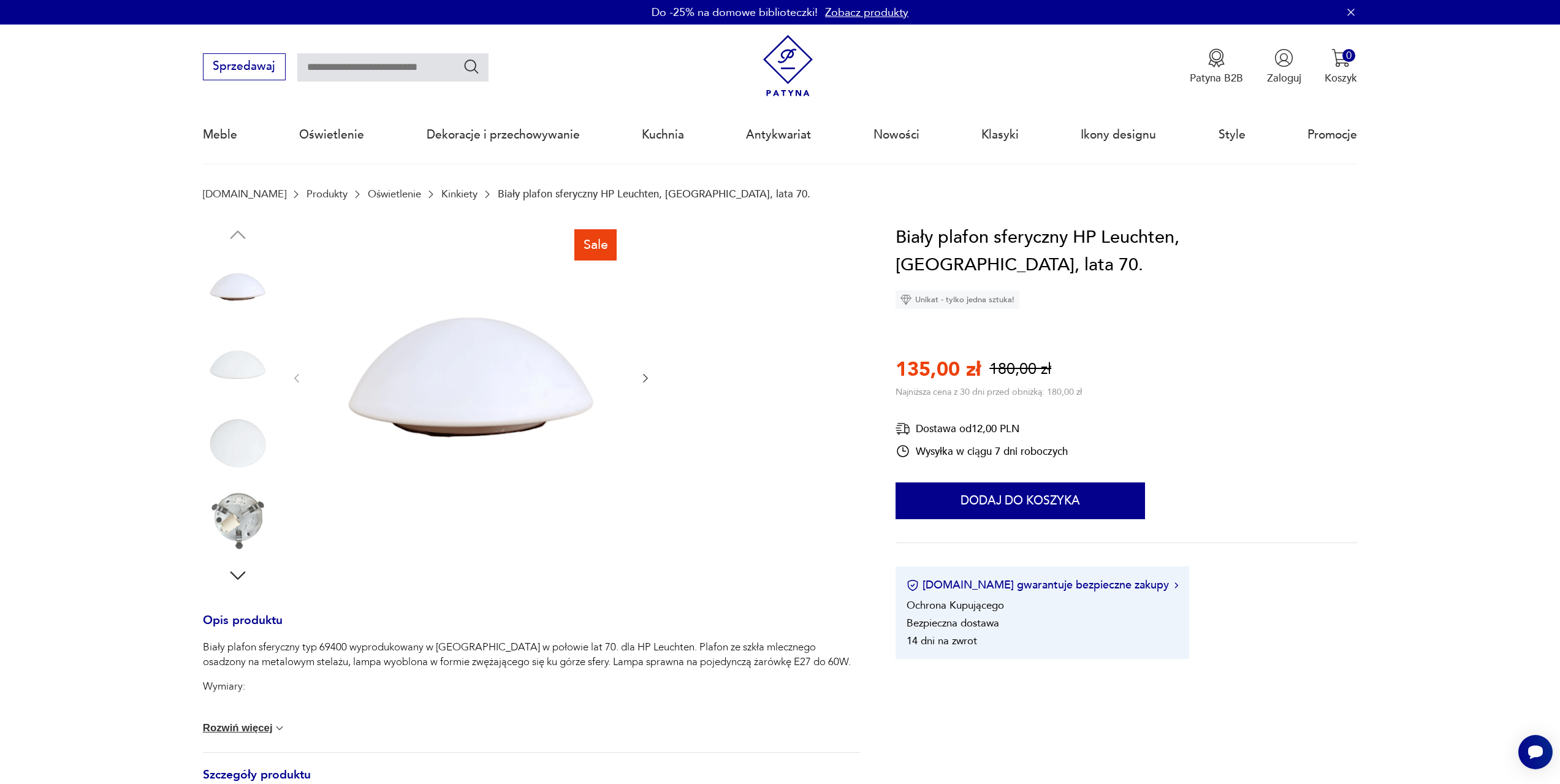
click at [231, 447] on img at bounding box center [238, 443] width 70 height 70
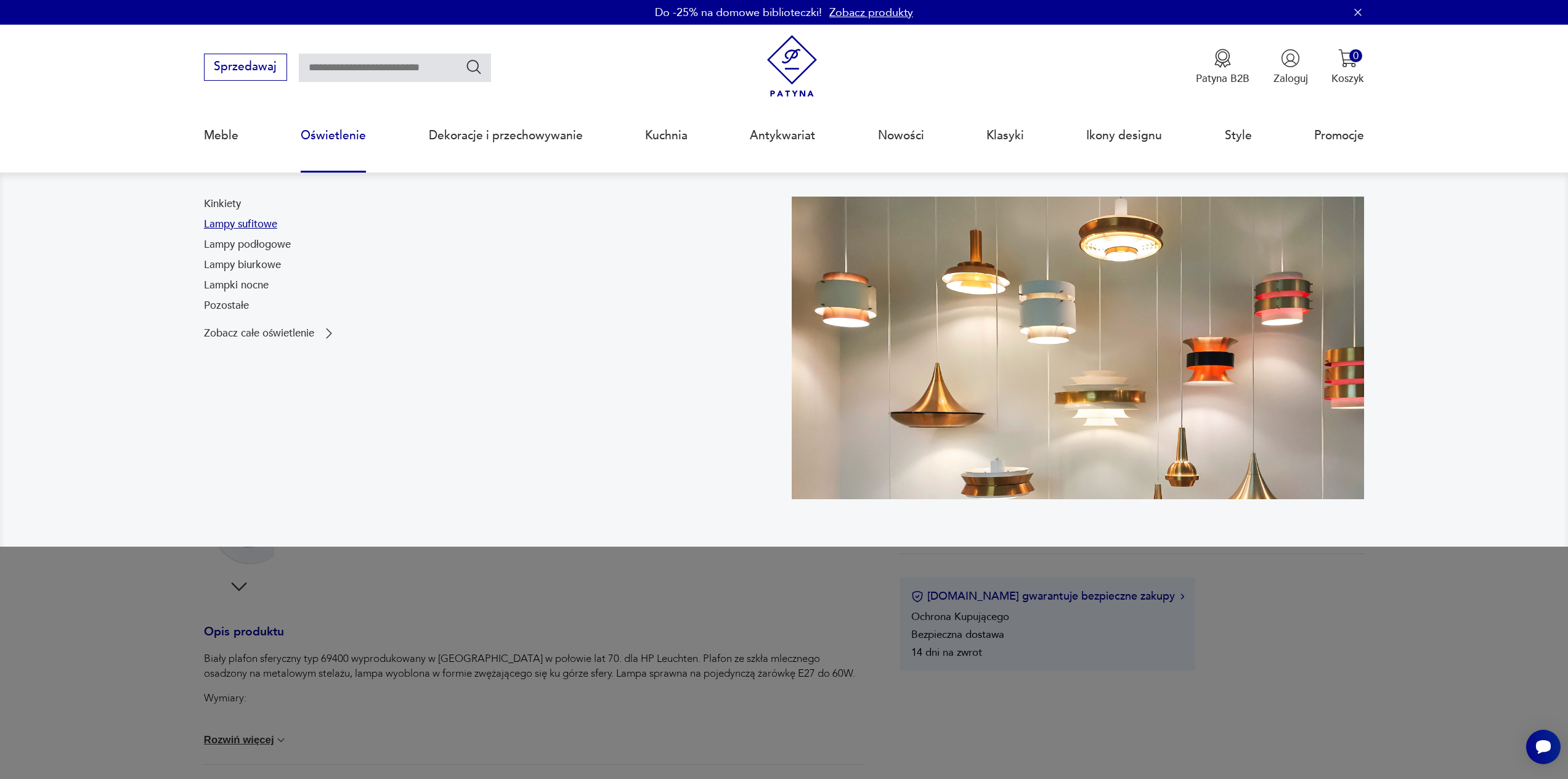
click at [253, 222] on link "Lampy sufitowe" at bounding box center [240, 224] width 74 height 15
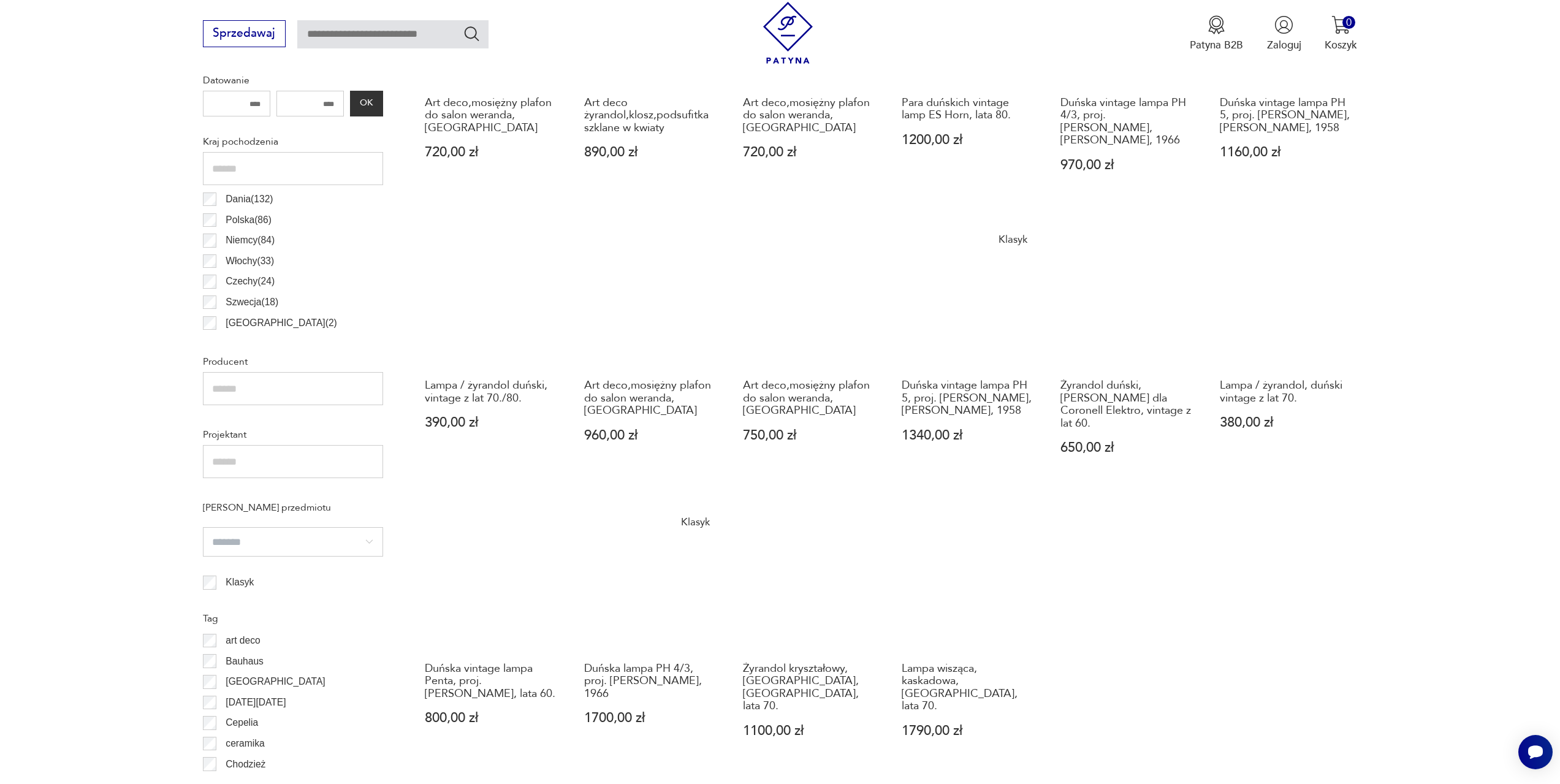
scroll to position [714, 0]
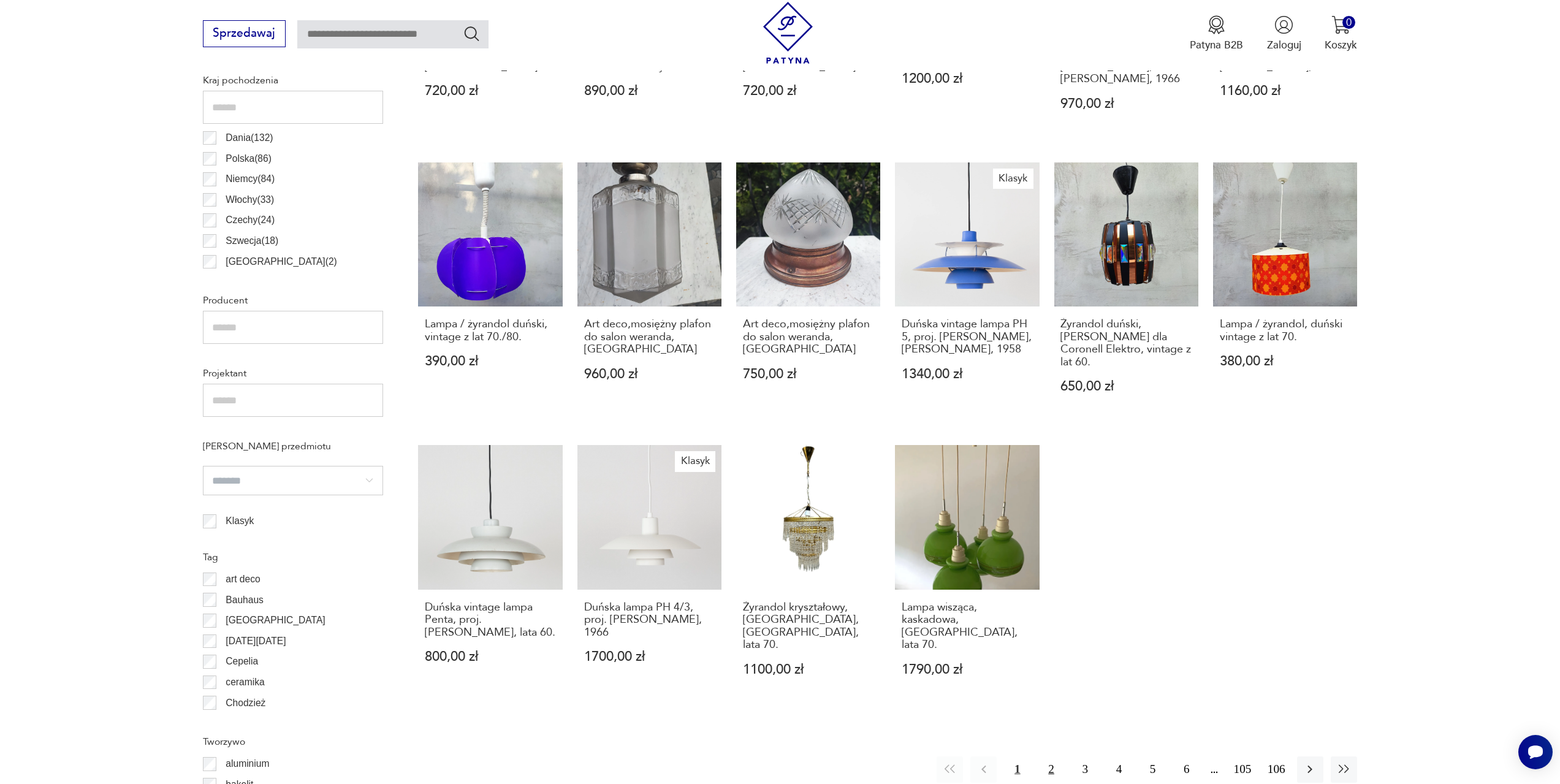
click at [1050, 756] on button "2" at bounding box center [1051, 769] width 27 height 27
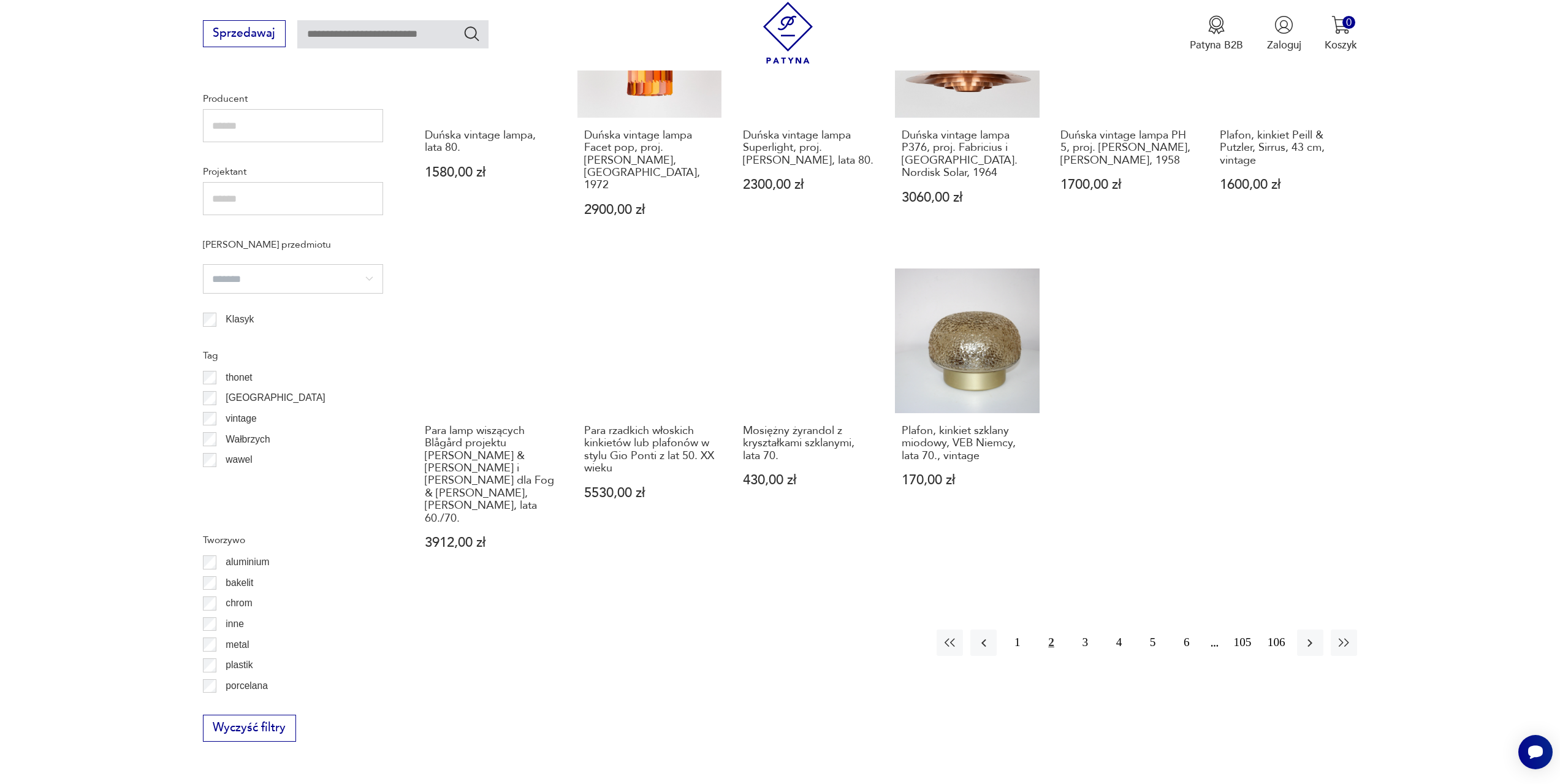
scroll to position [1147, 0]
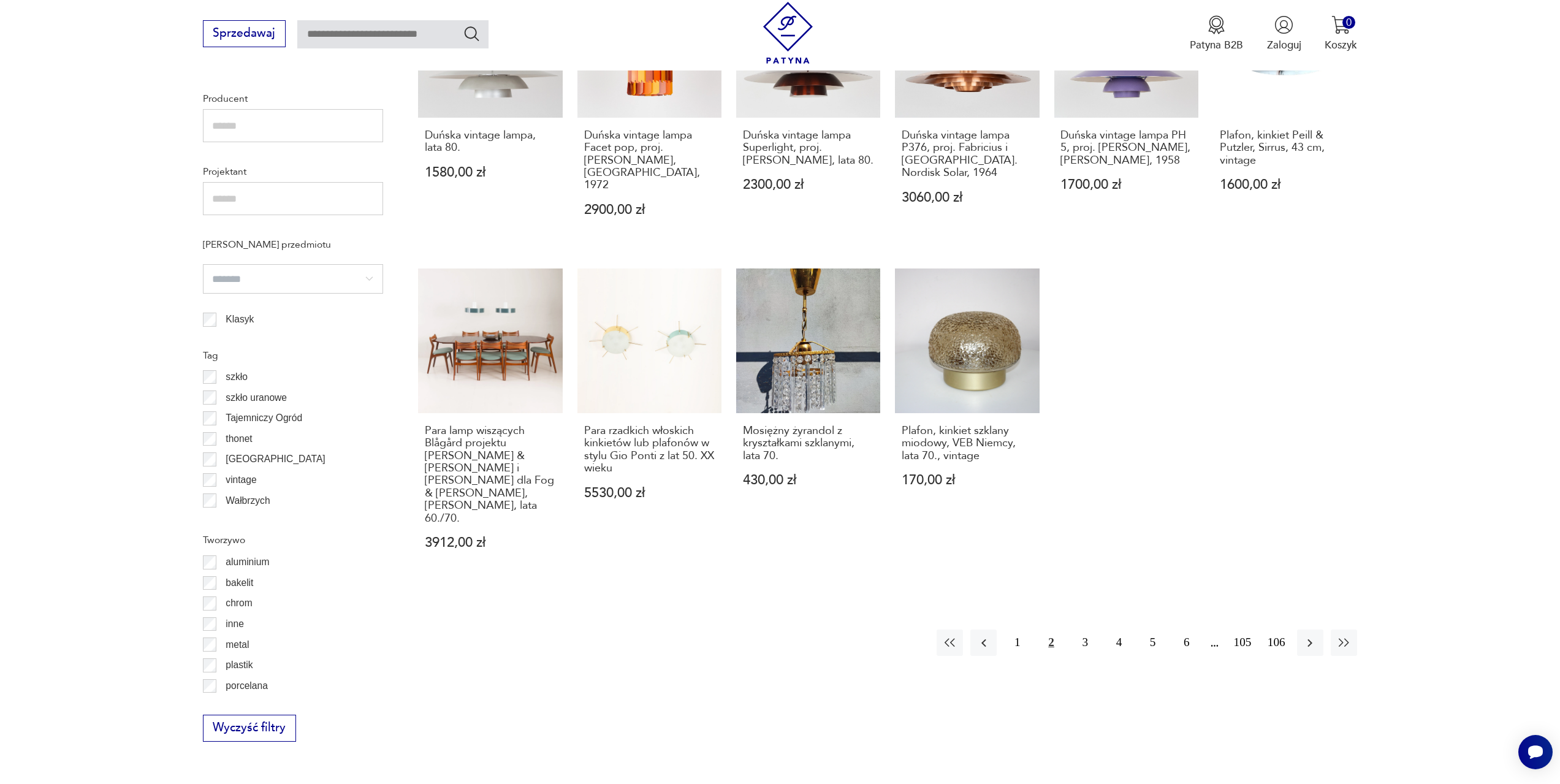
click at [257, 399] on p "szkło uranowe" at bounding box center [256, 398] width 62 height 16
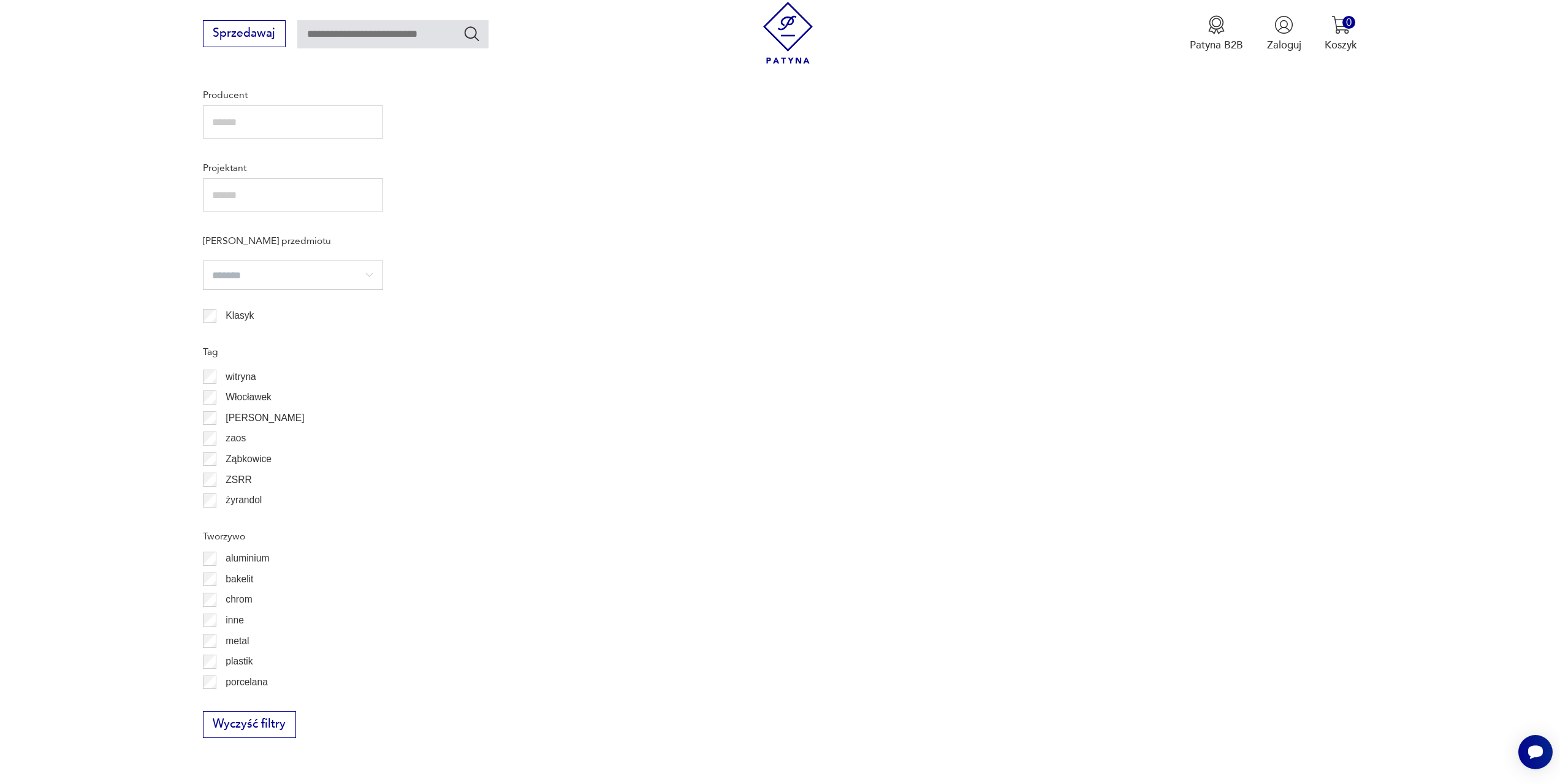
scroll to position [980, 0]
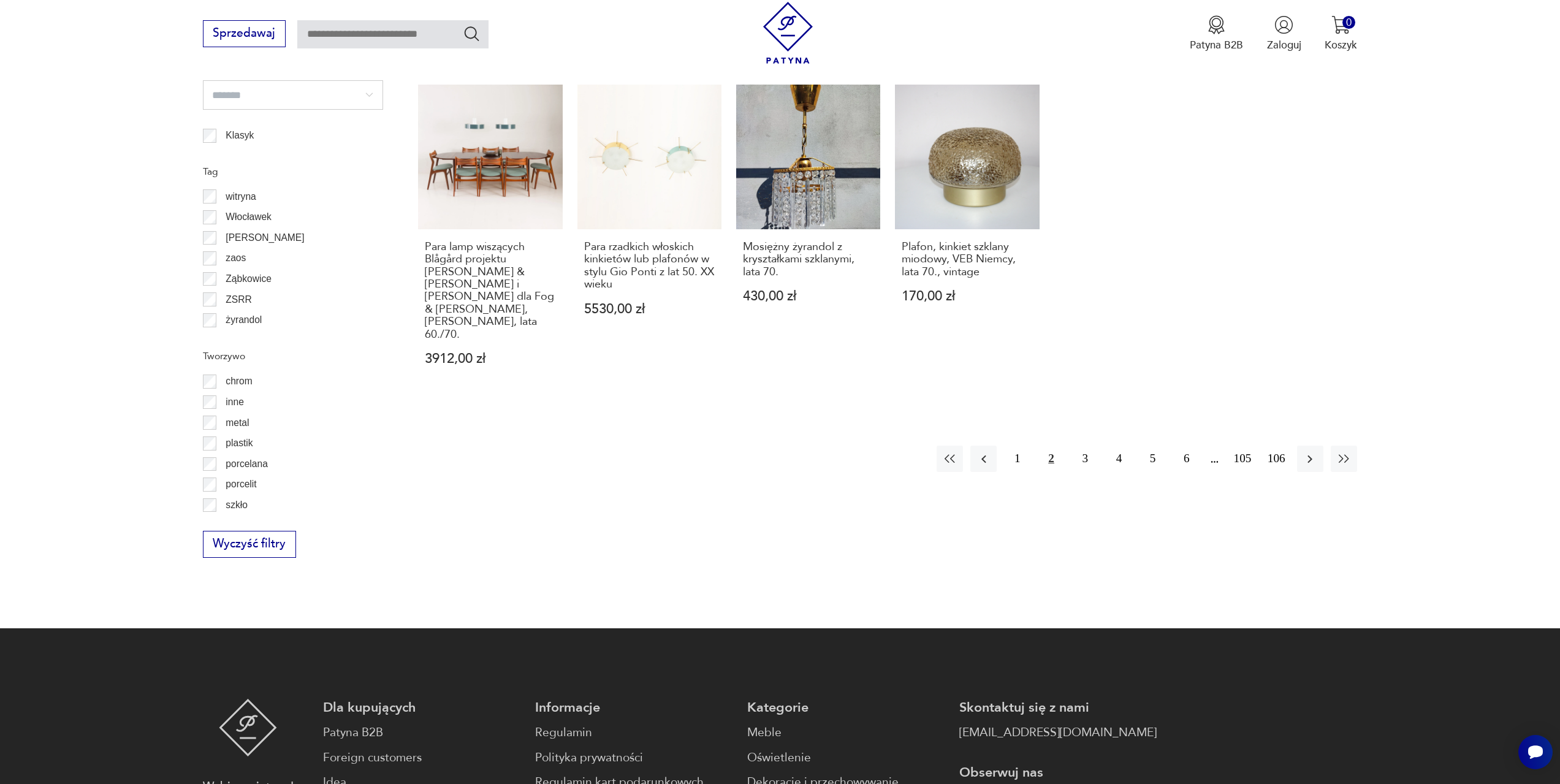
scroll to position [1160, 0]
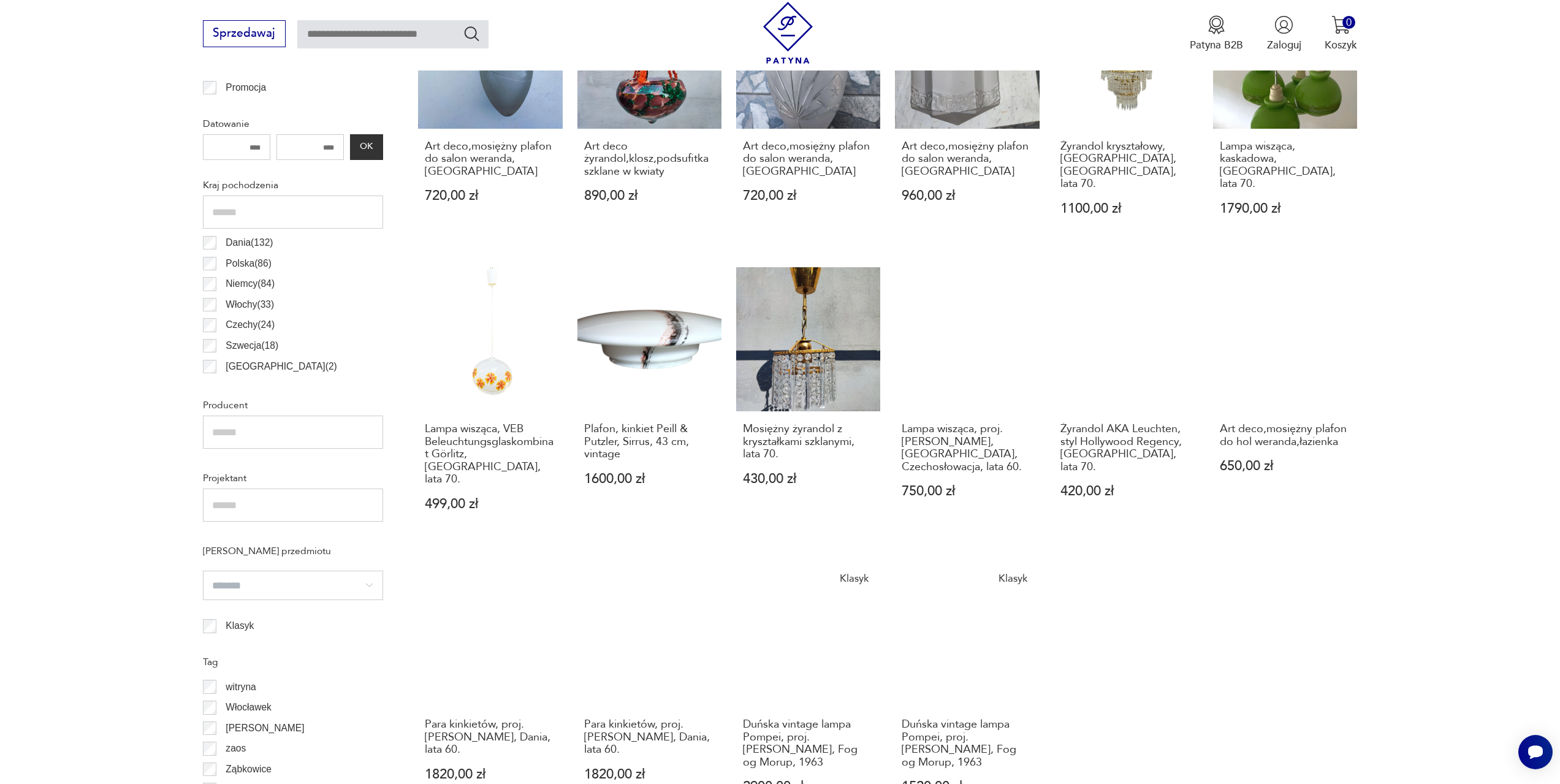
scroll to position [793, 0]
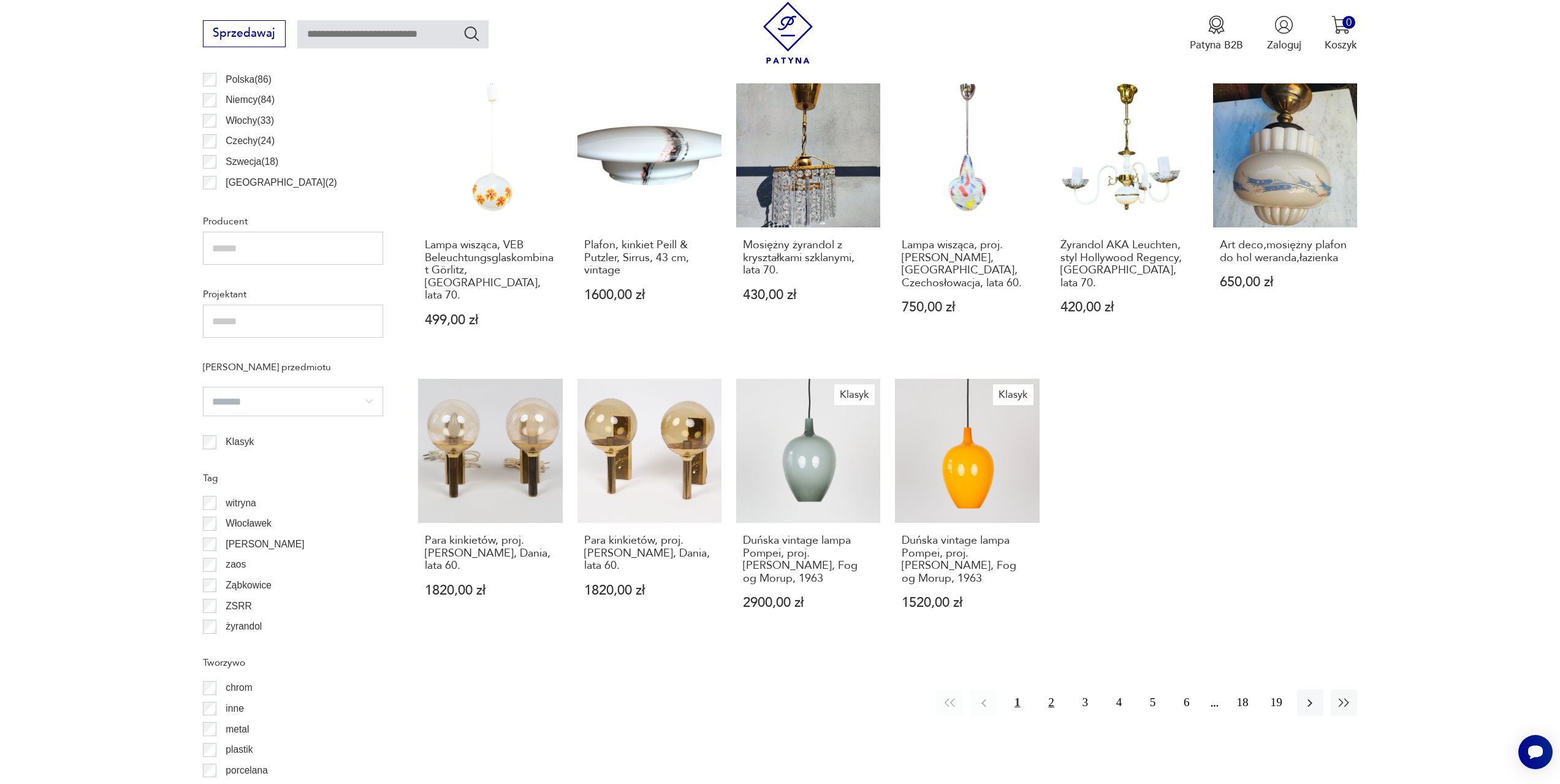
click at [1048, 689] on button "2" at bounding box center [1051, 702] width 27 height 27
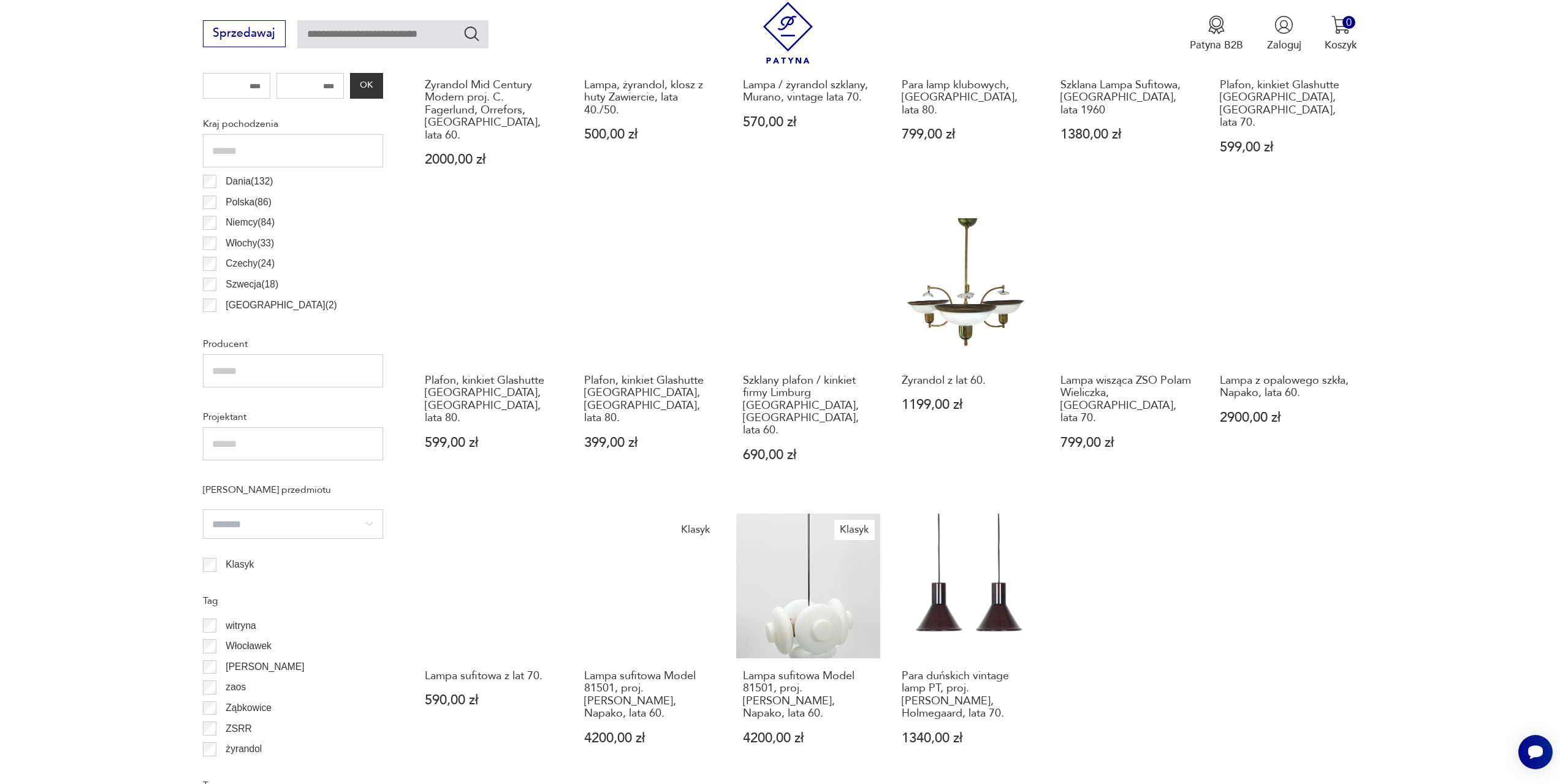
scroll to position [793, 0]
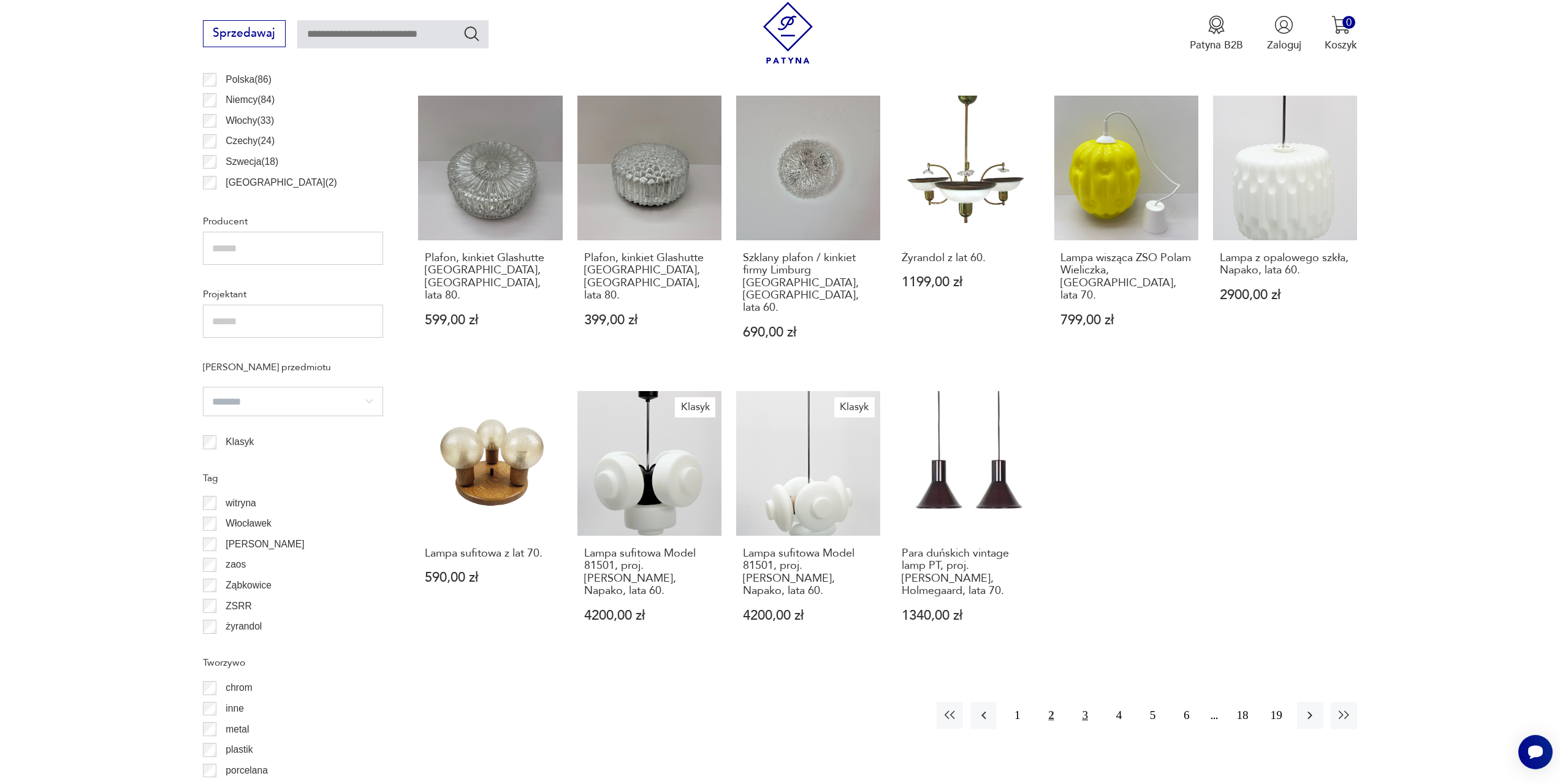
click at [1084, 702] on button "3" at bounding box center [1085, 715] width 27 height 27
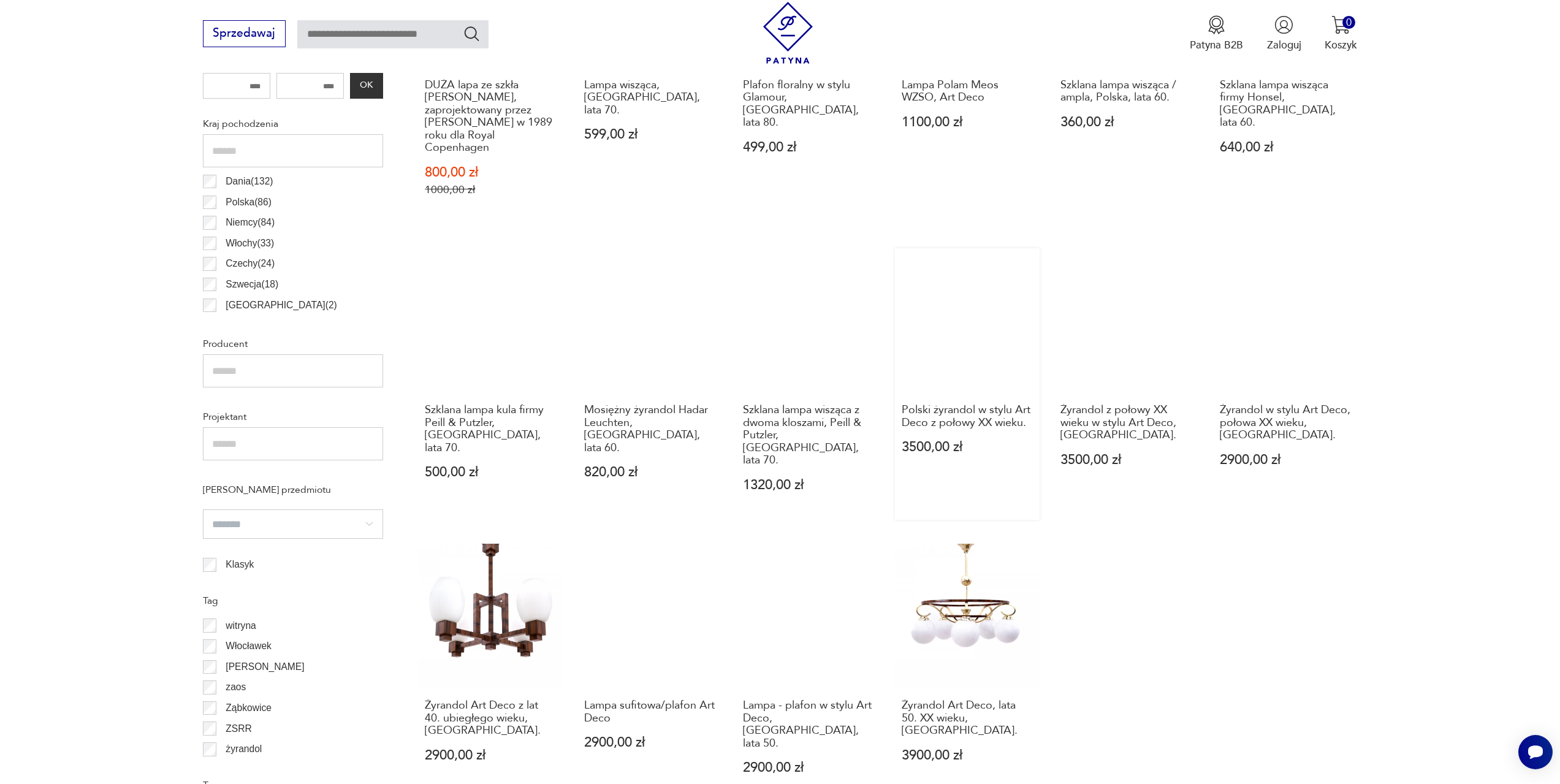
scroll to position [916, 0]
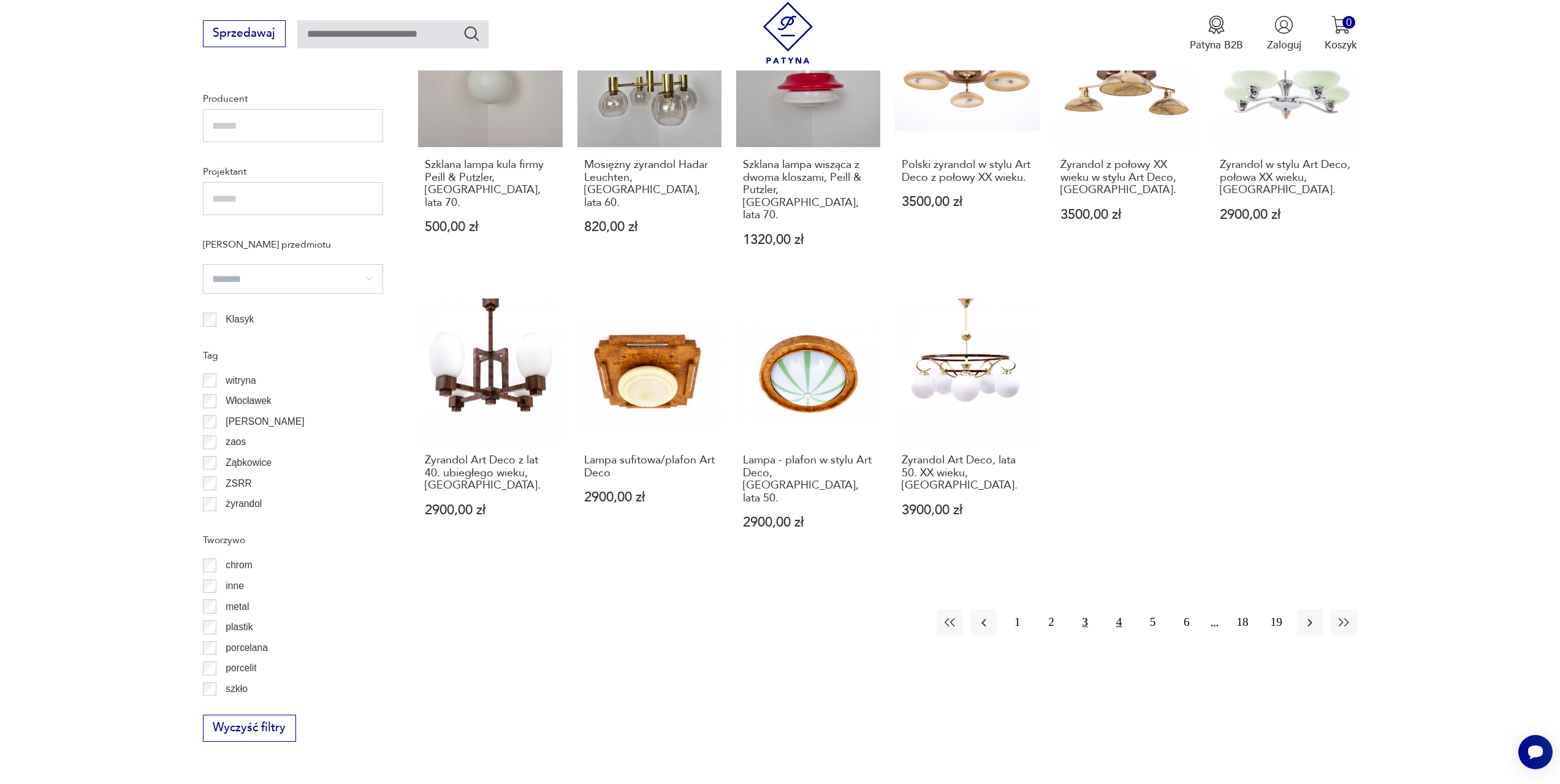
click at [1115, 609] on button "4" at bounding box center [1119, 622] width 27 height 27
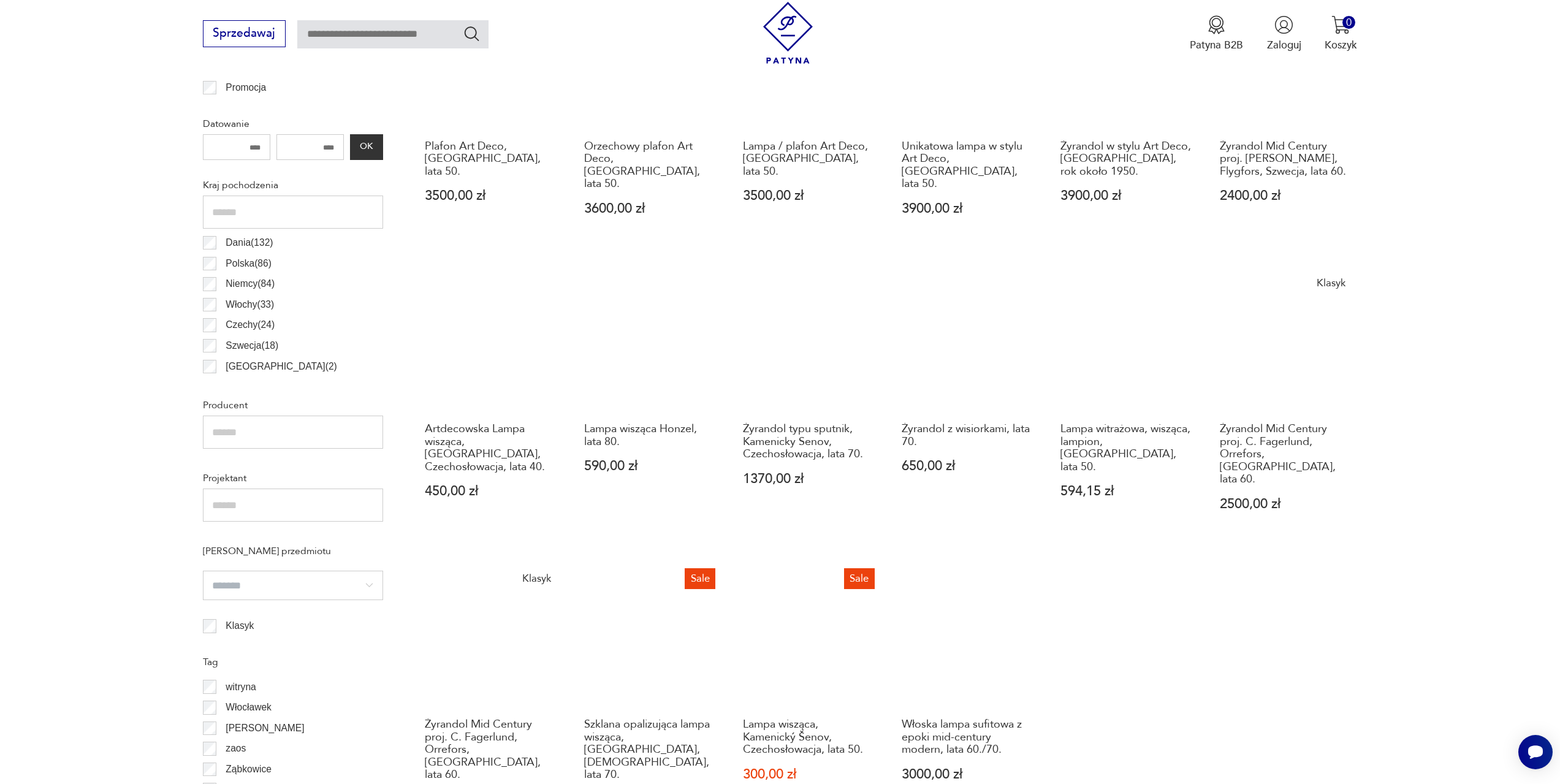
scroll to position [793, 0]
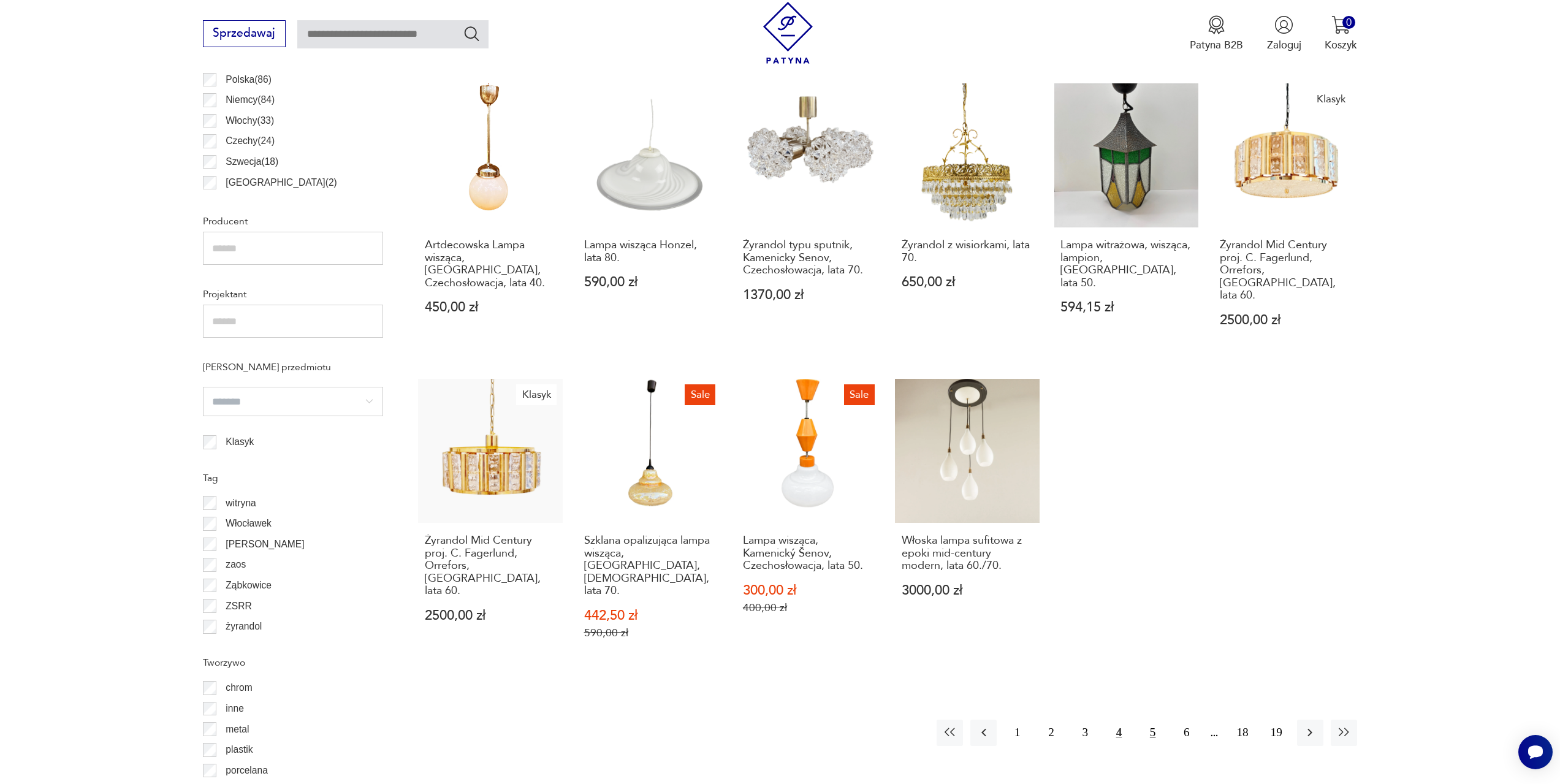
click at [1158, 719] on button "5" at bounding box center [1152, 732] width 27 height 27
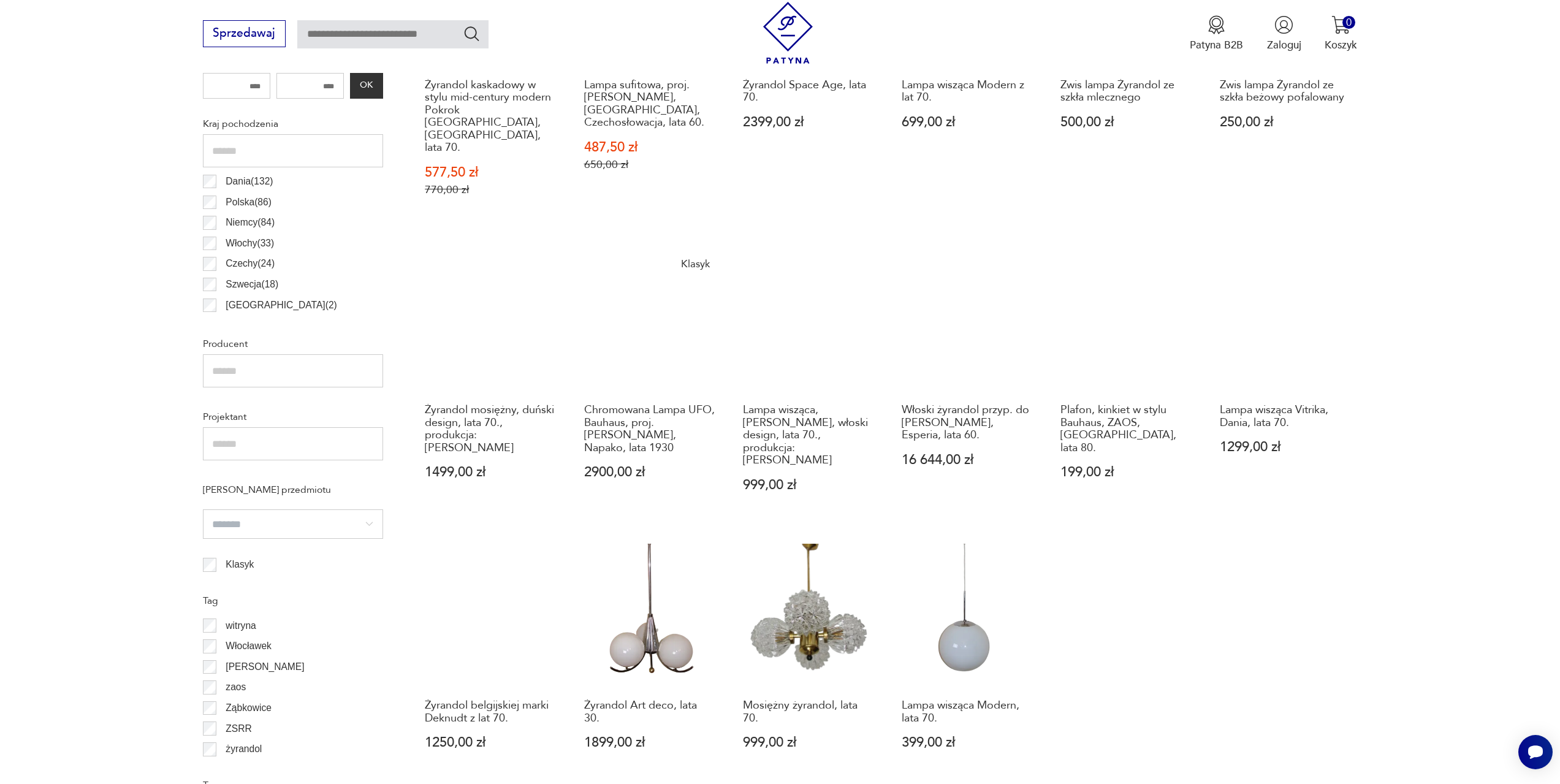
scroll to position [854, 0]
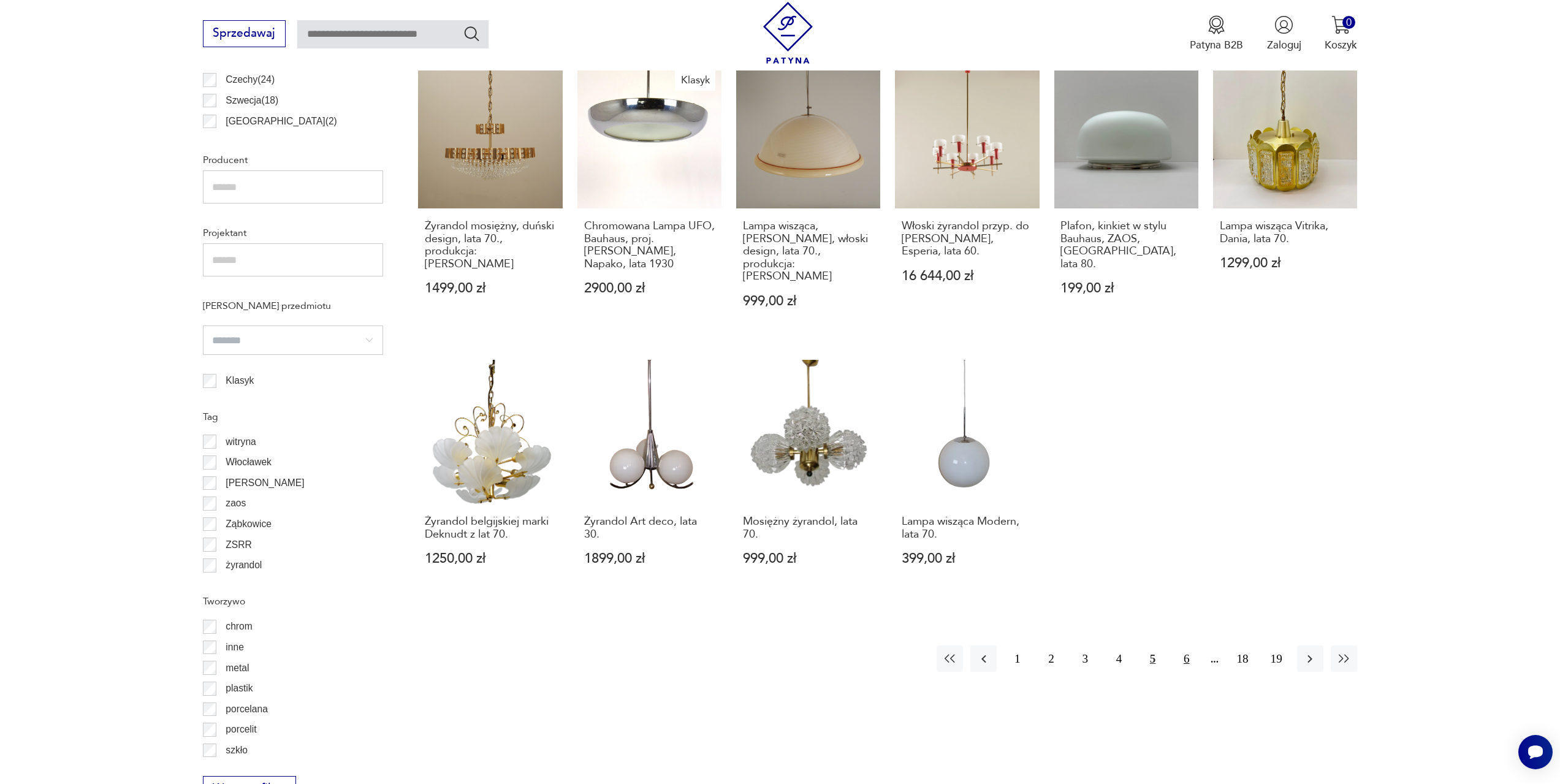
click at [1179, 645] on button "6" at bounding box center [1186, 658] width 27 height 27
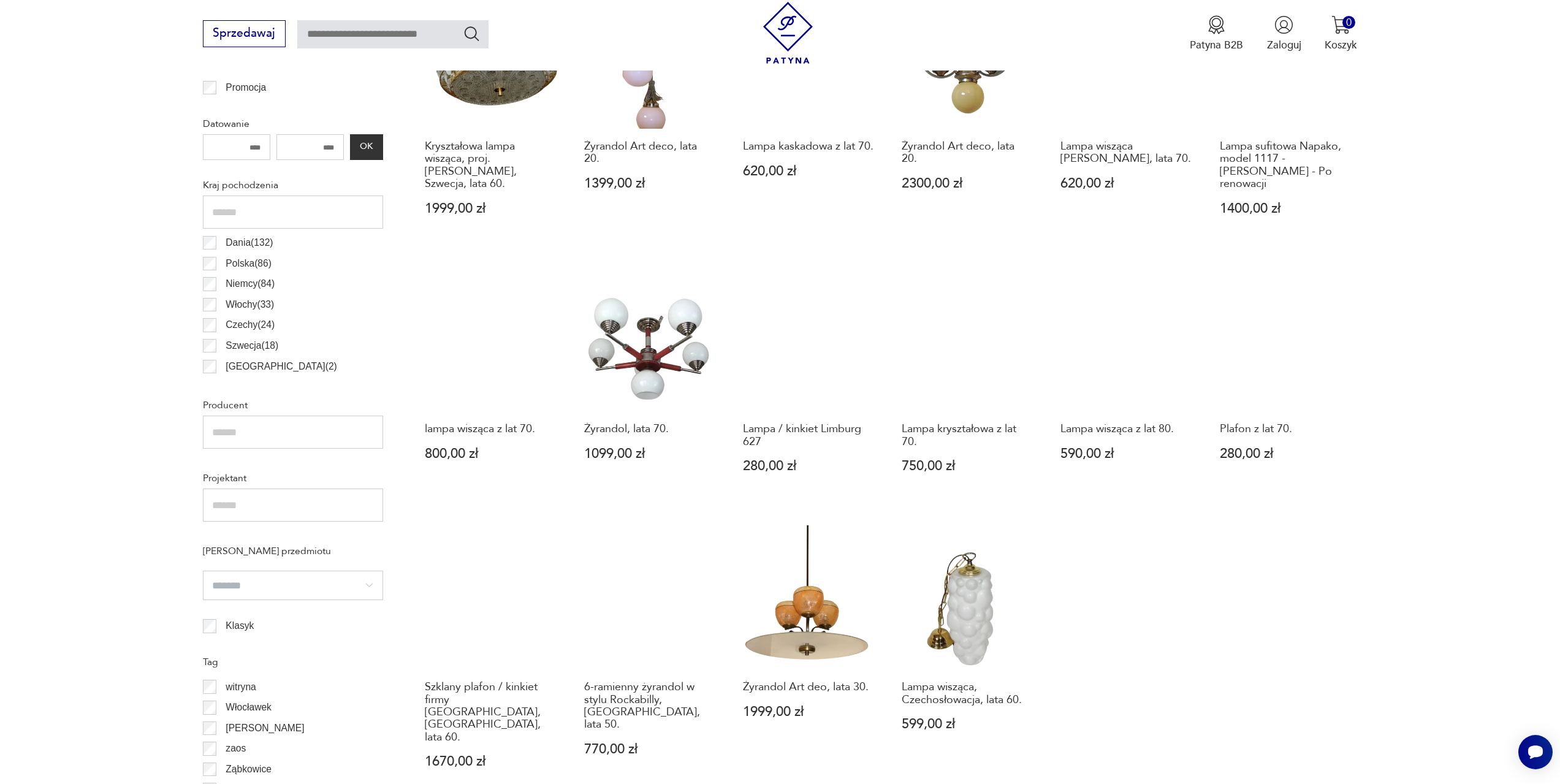
scroll to position [793, 0]
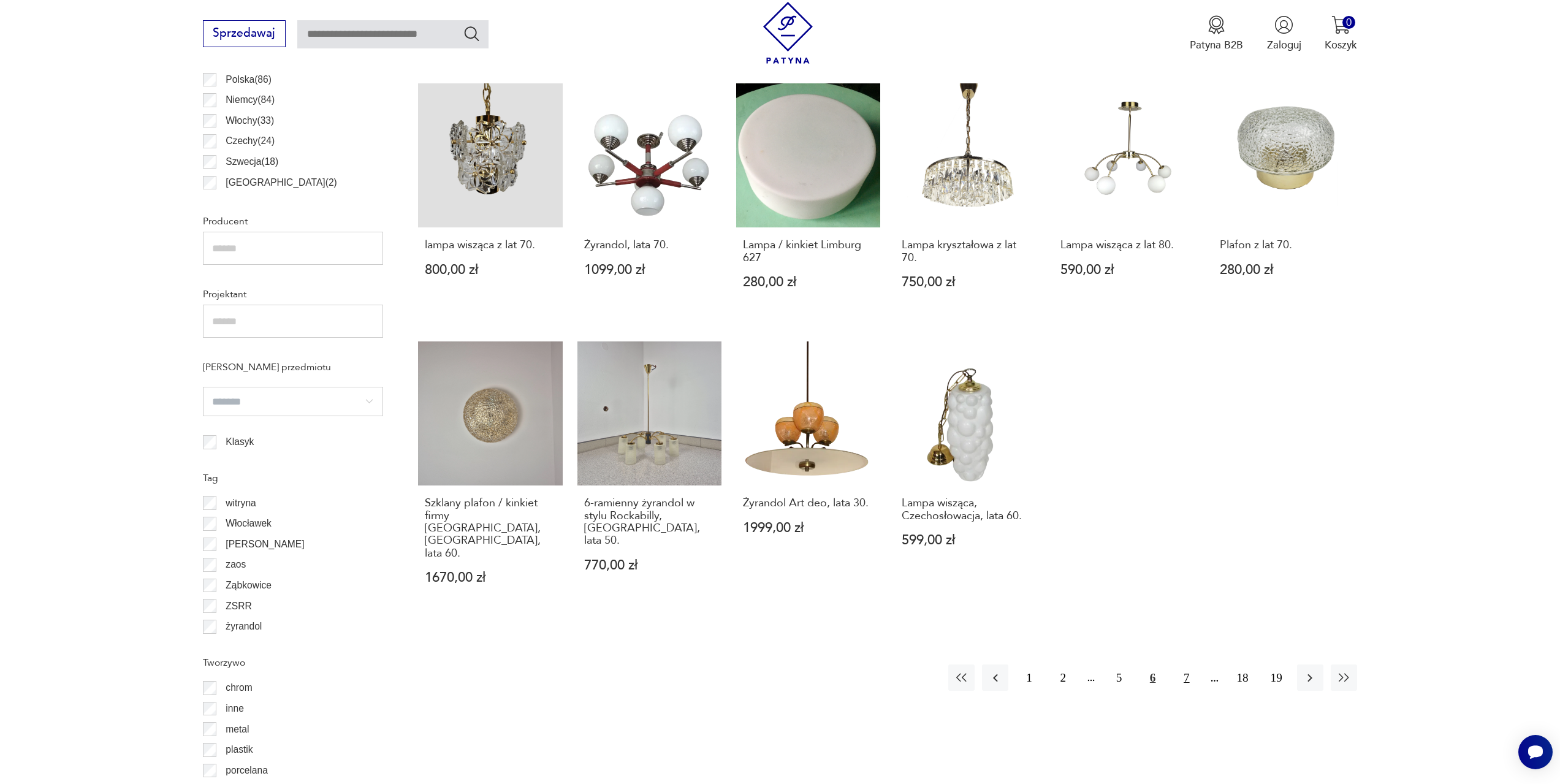
click at [1187, 665] on button "7" at bounding box center [1186, 677] width 27 height 27
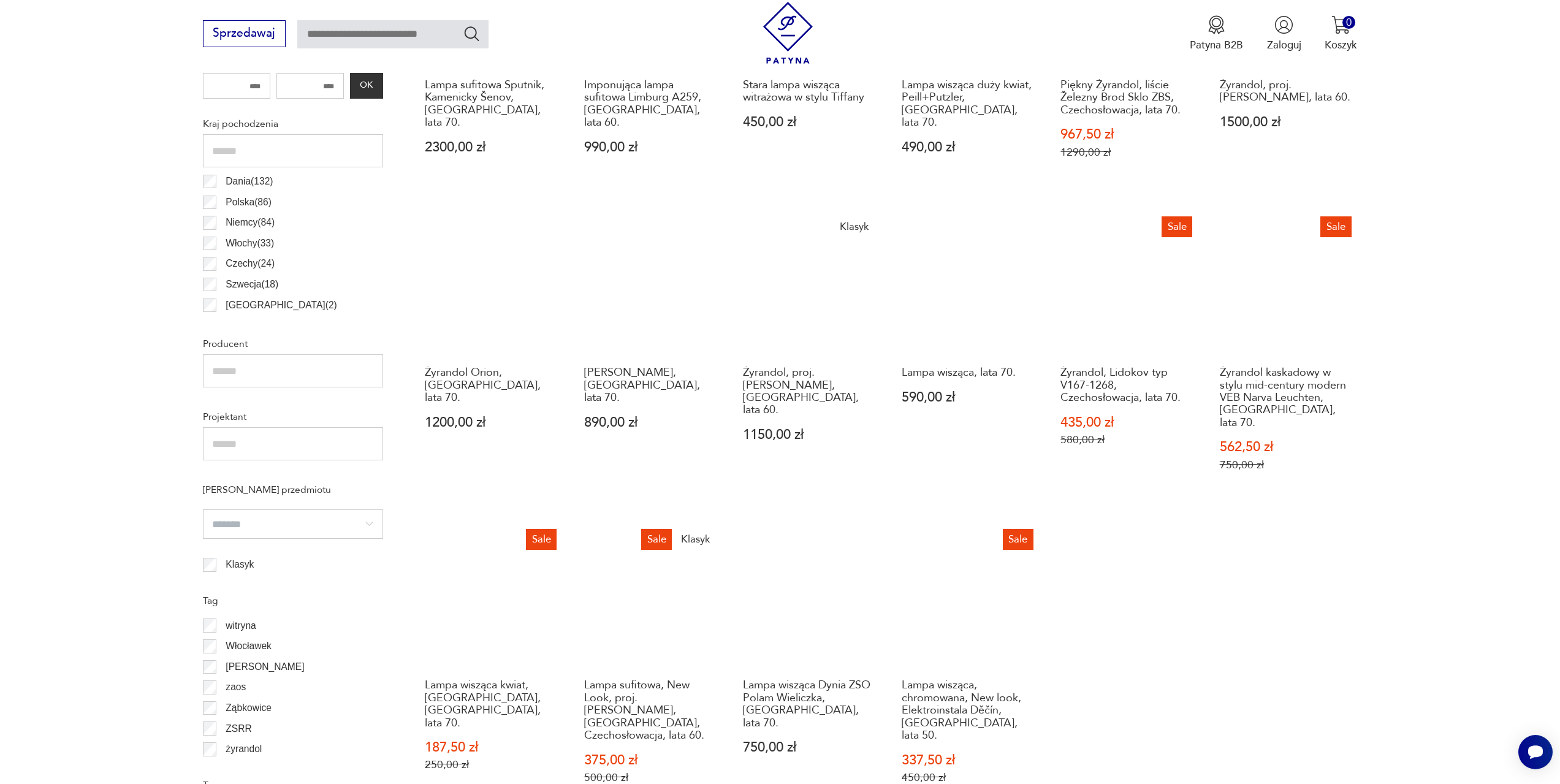
scroll to position [977, 0]
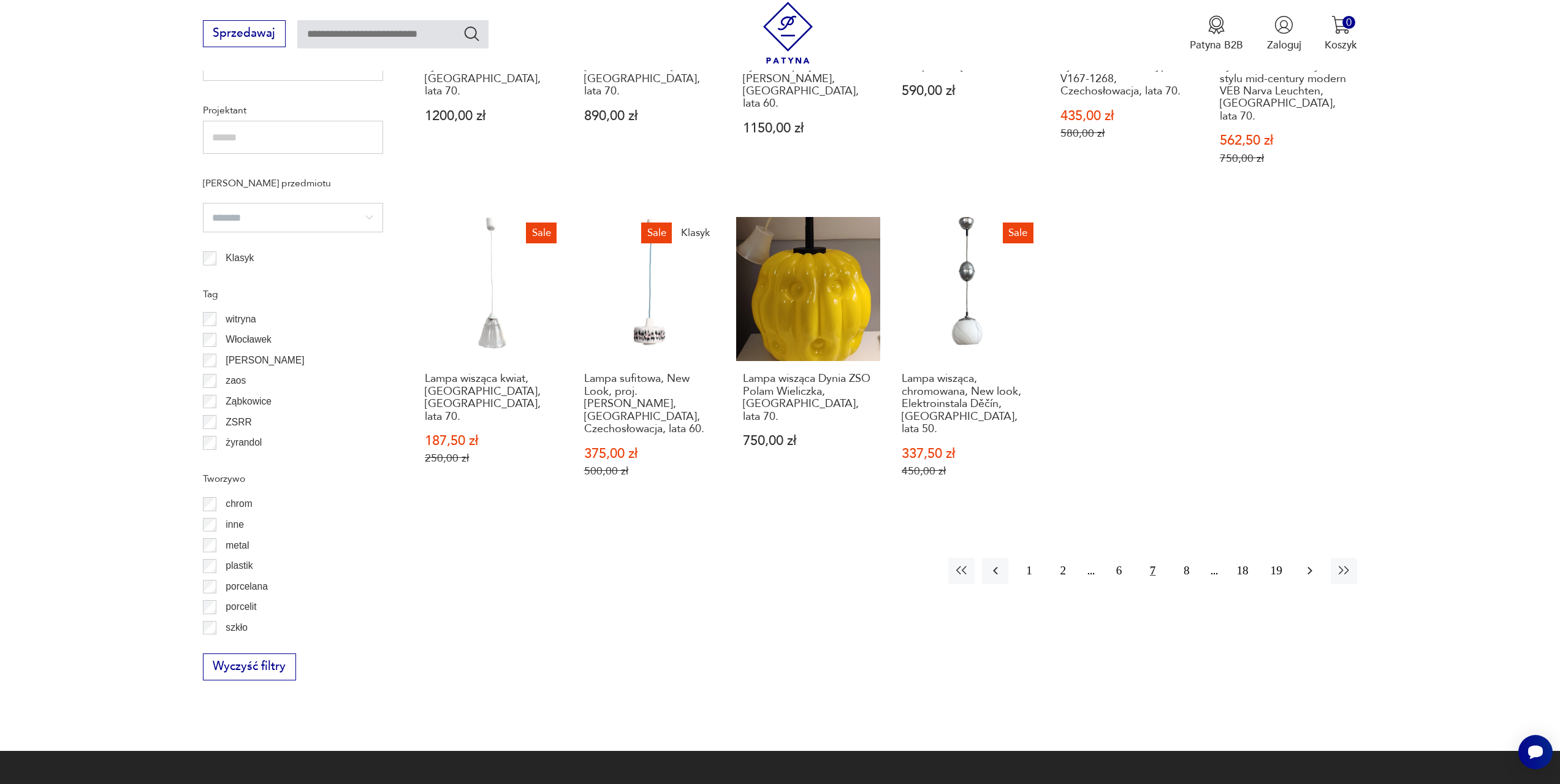
click at [1307, 563] on icon "button" at bounding box center [1310, 570] width 15 height 15
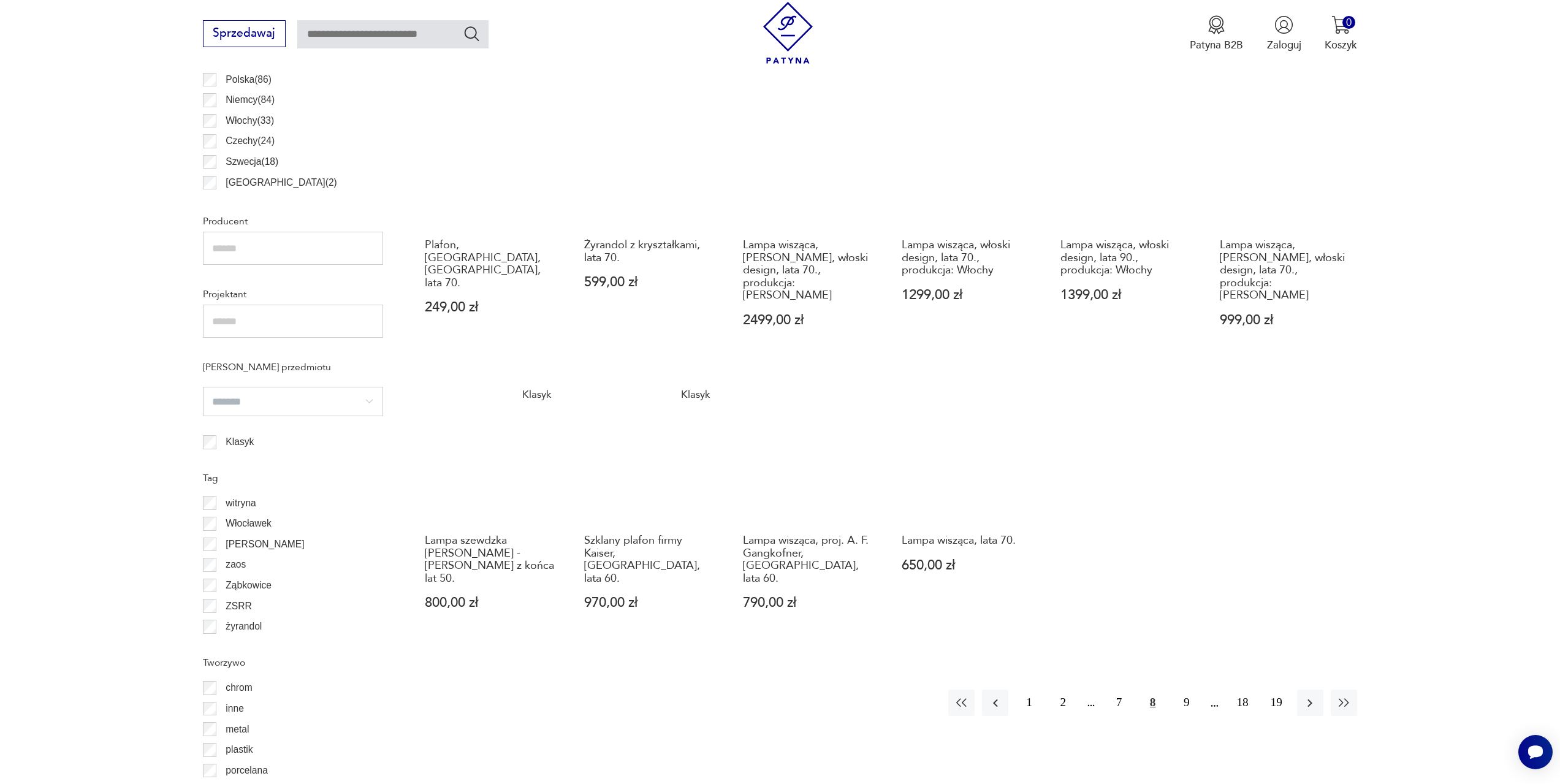
scroll to position [854, 0]
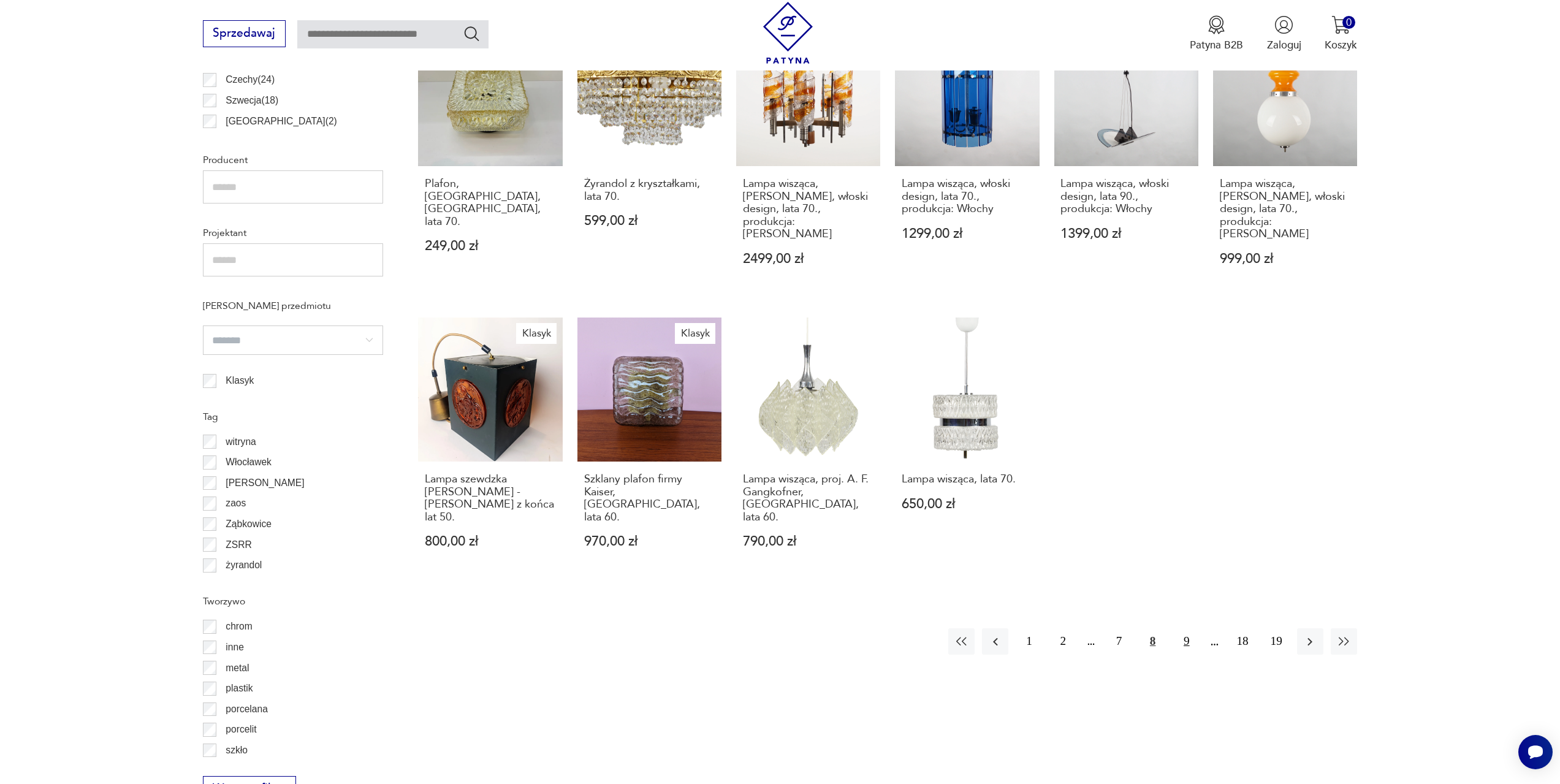
click at [1191, 628] on button "9" at bounding box center [1186, 641] width 27 height 27
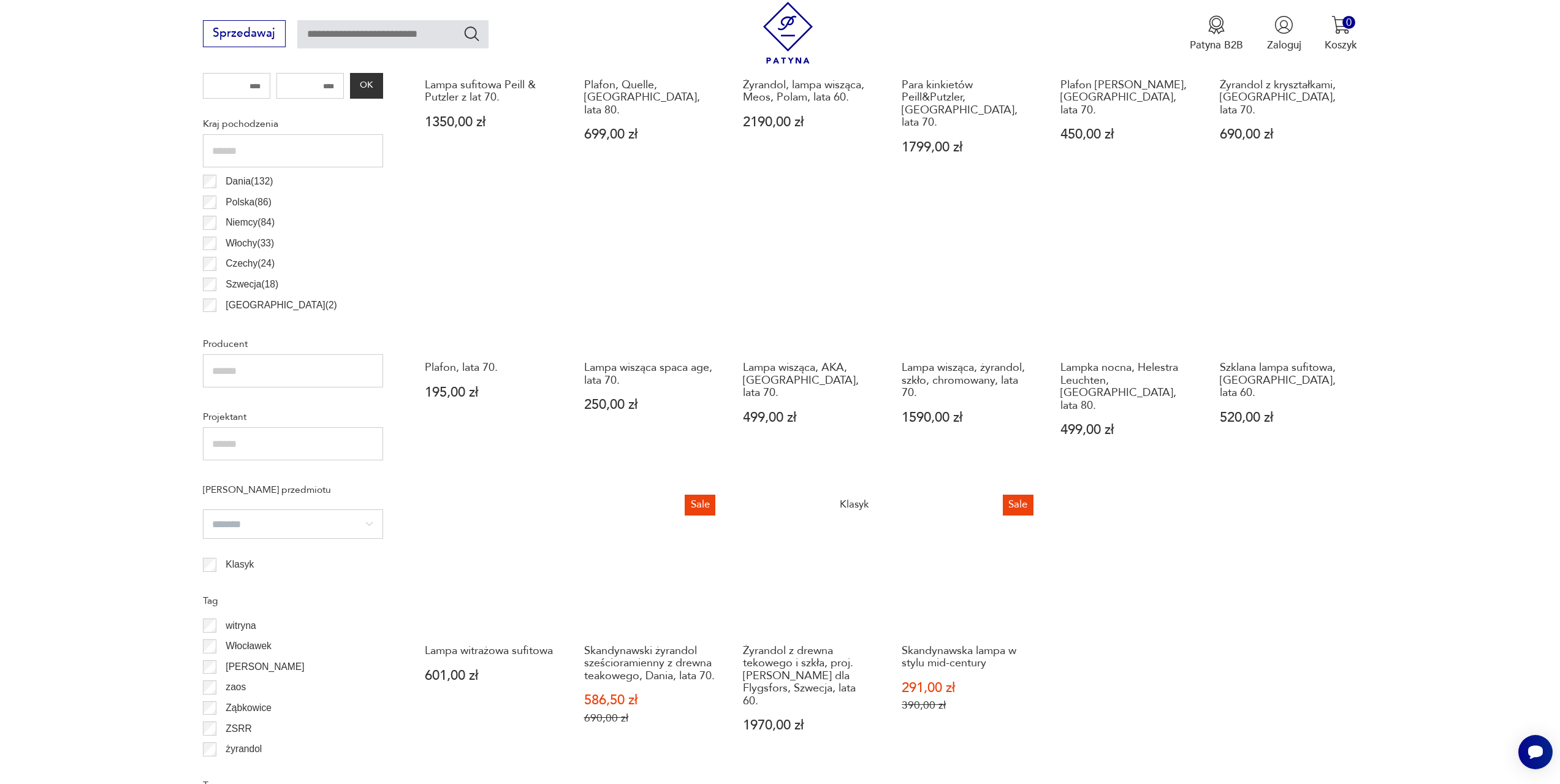
scroll to position [793, 0]
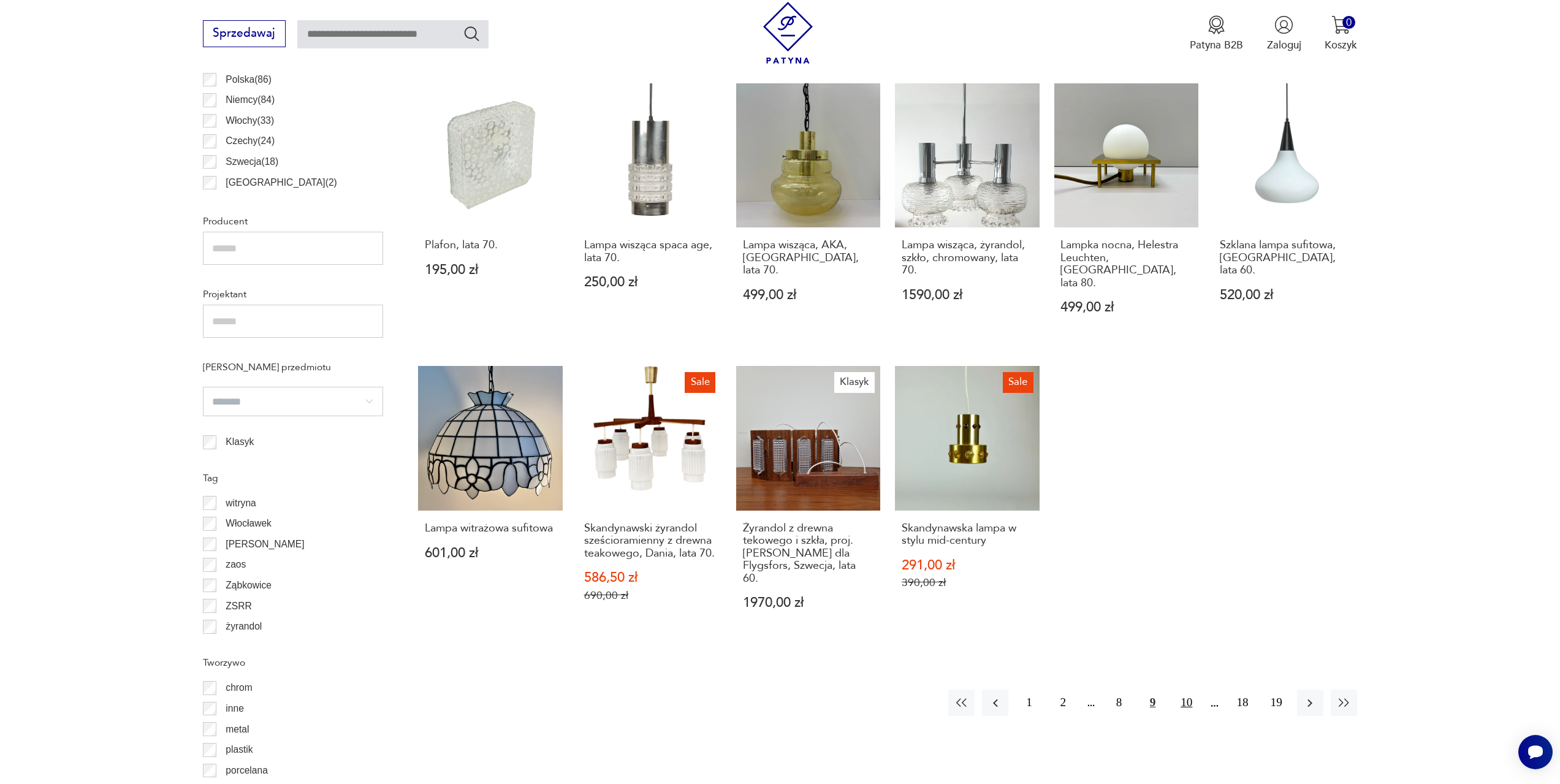
click at [1192, 689] on button "10" at bounding box center [1186, 702] width 27 height 27
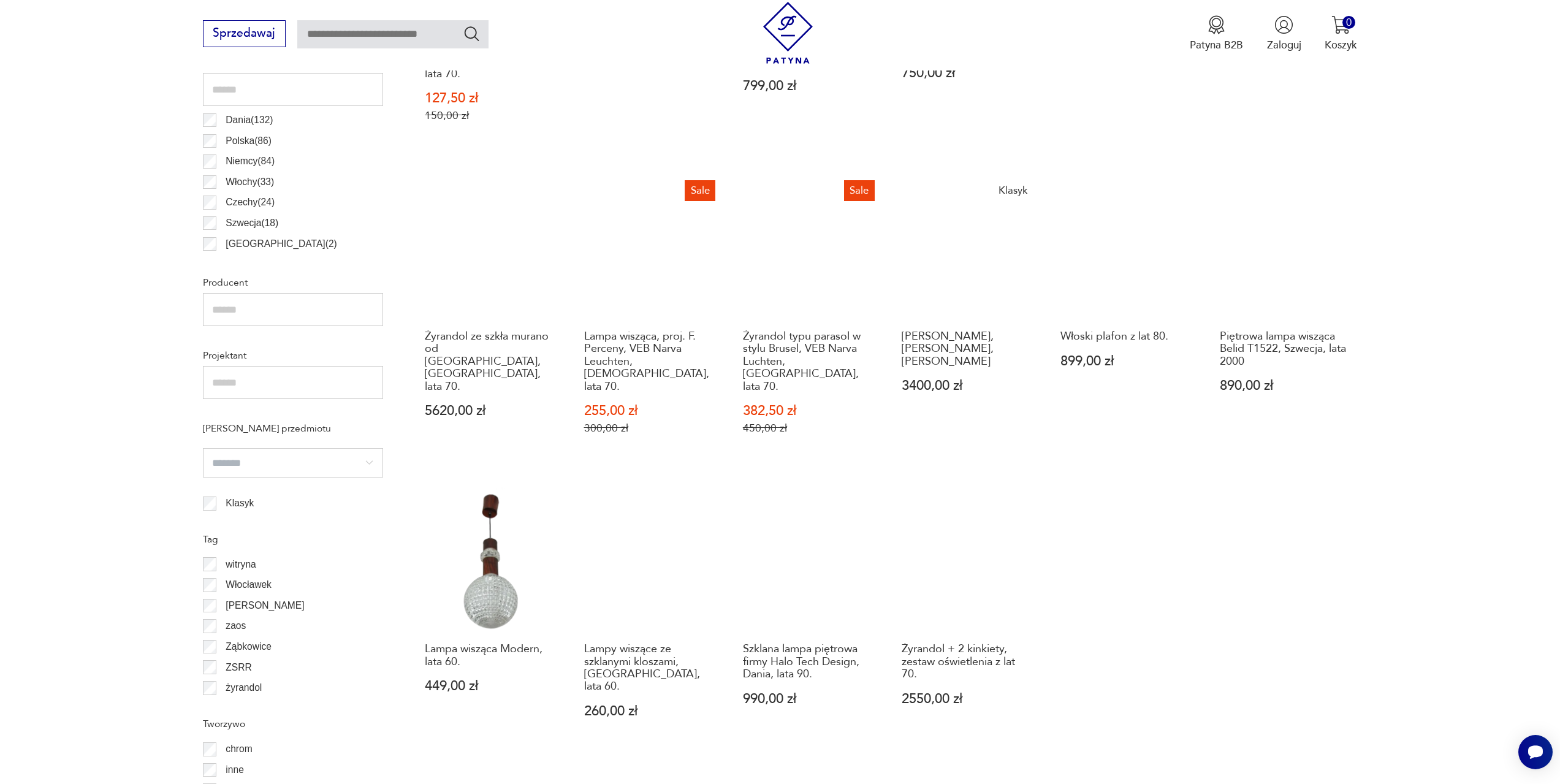
scroll to position [854, 0]
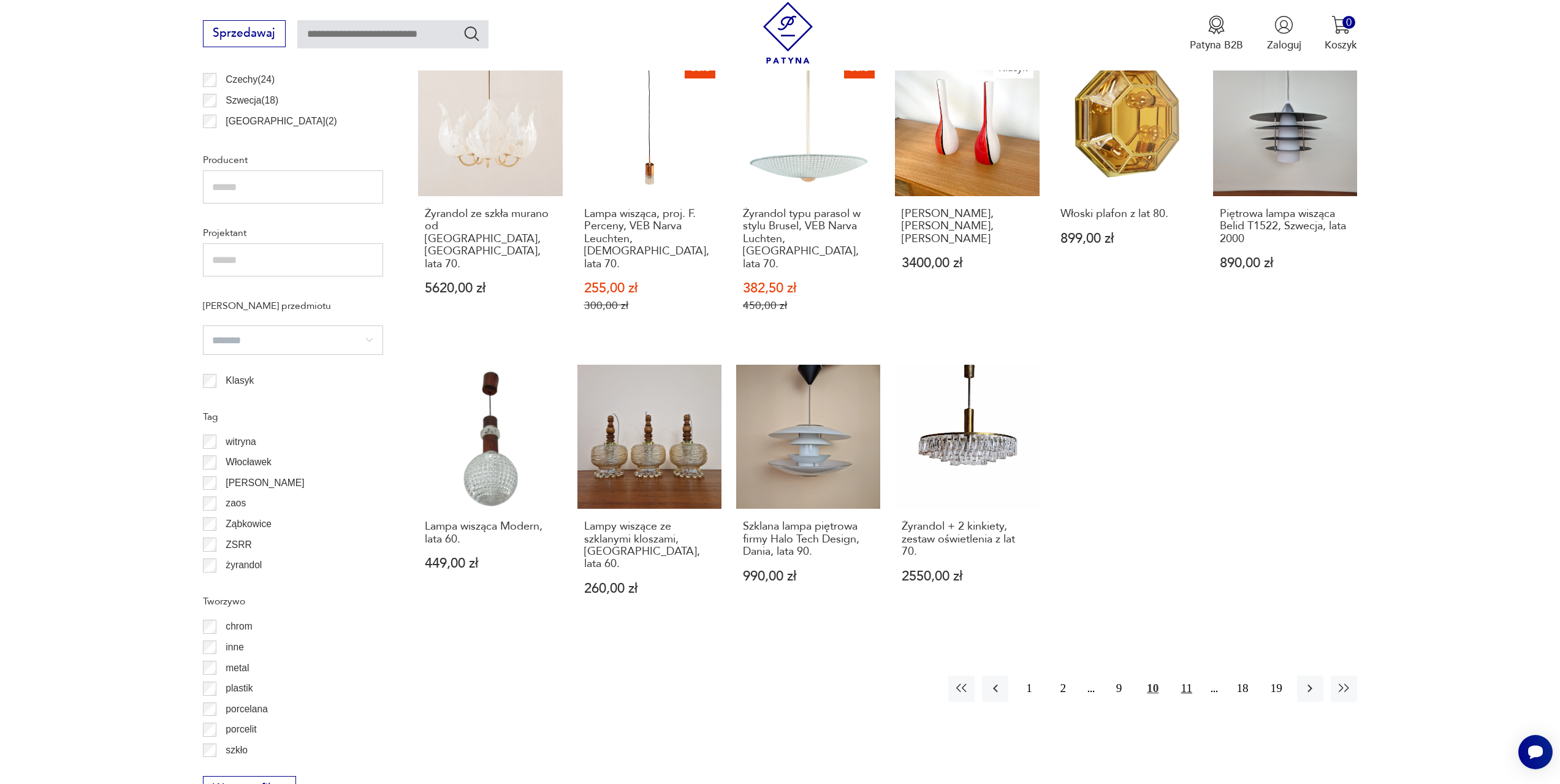
click at [1183, 675] on button "11" at bounding box center [1186, 688] width 27 height 27
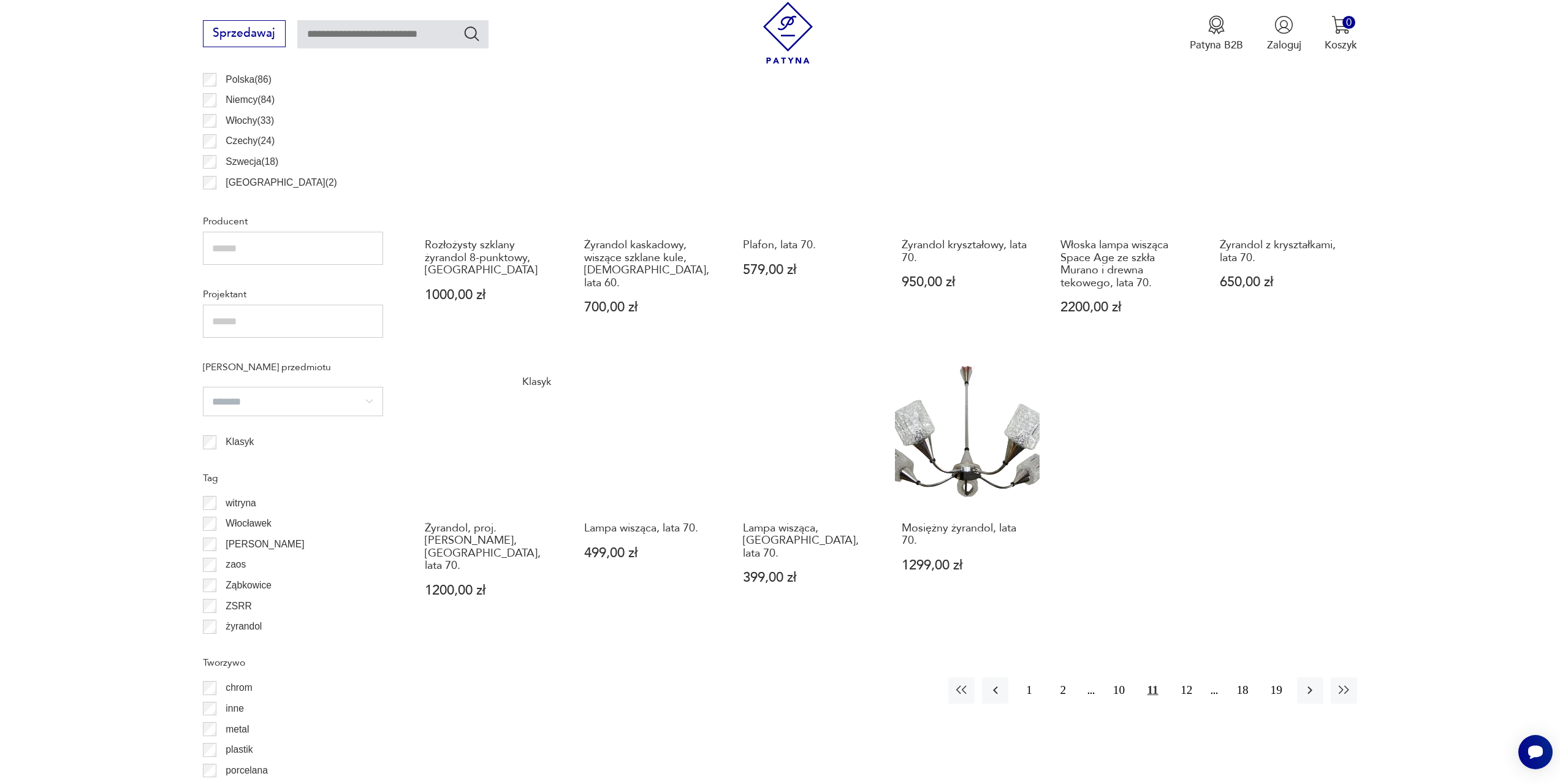
scroll to position [854, 0]
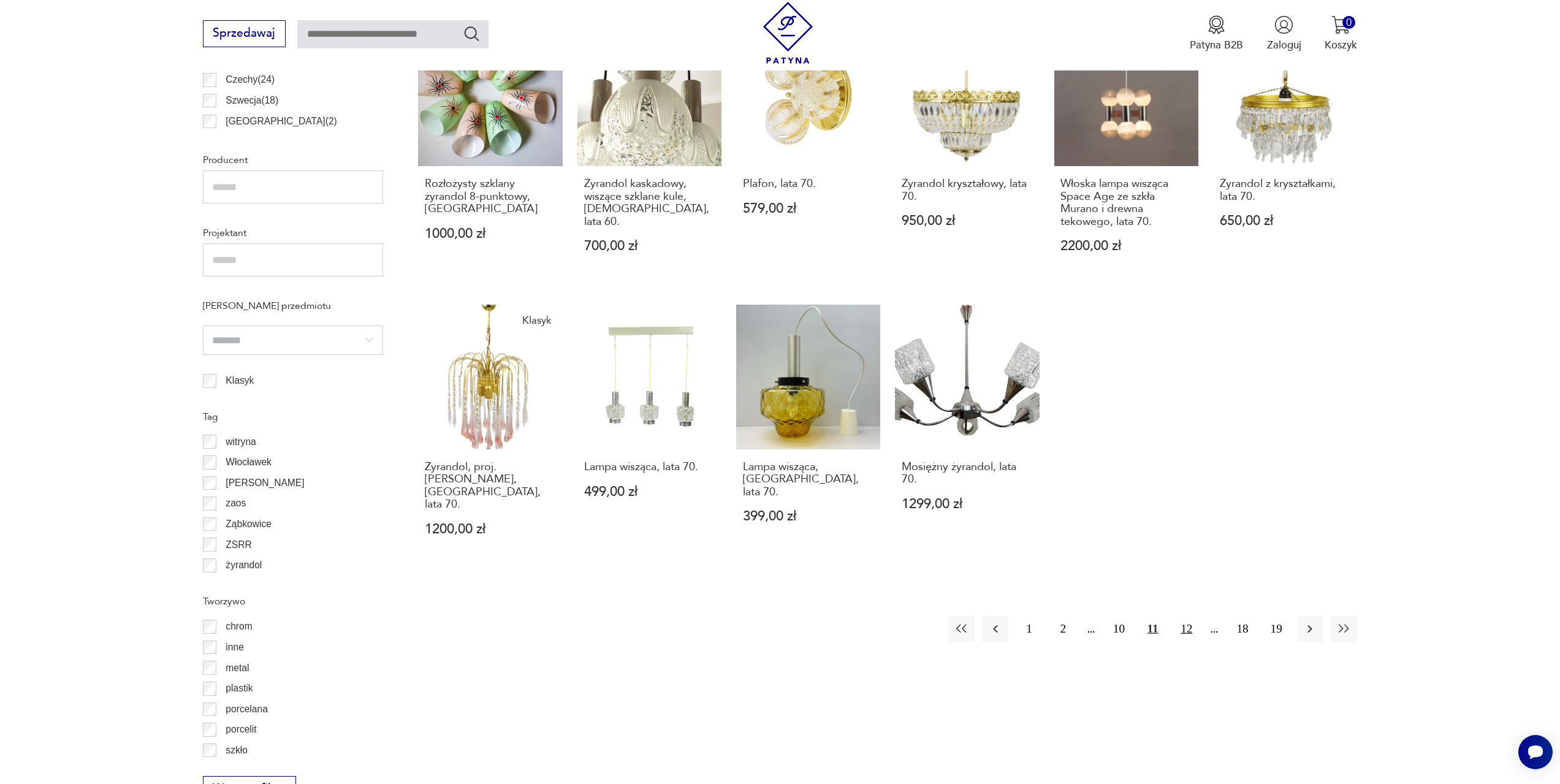
click at [1185, 616] on button "12" at bounding box center [1186, 629] width 27 height 27
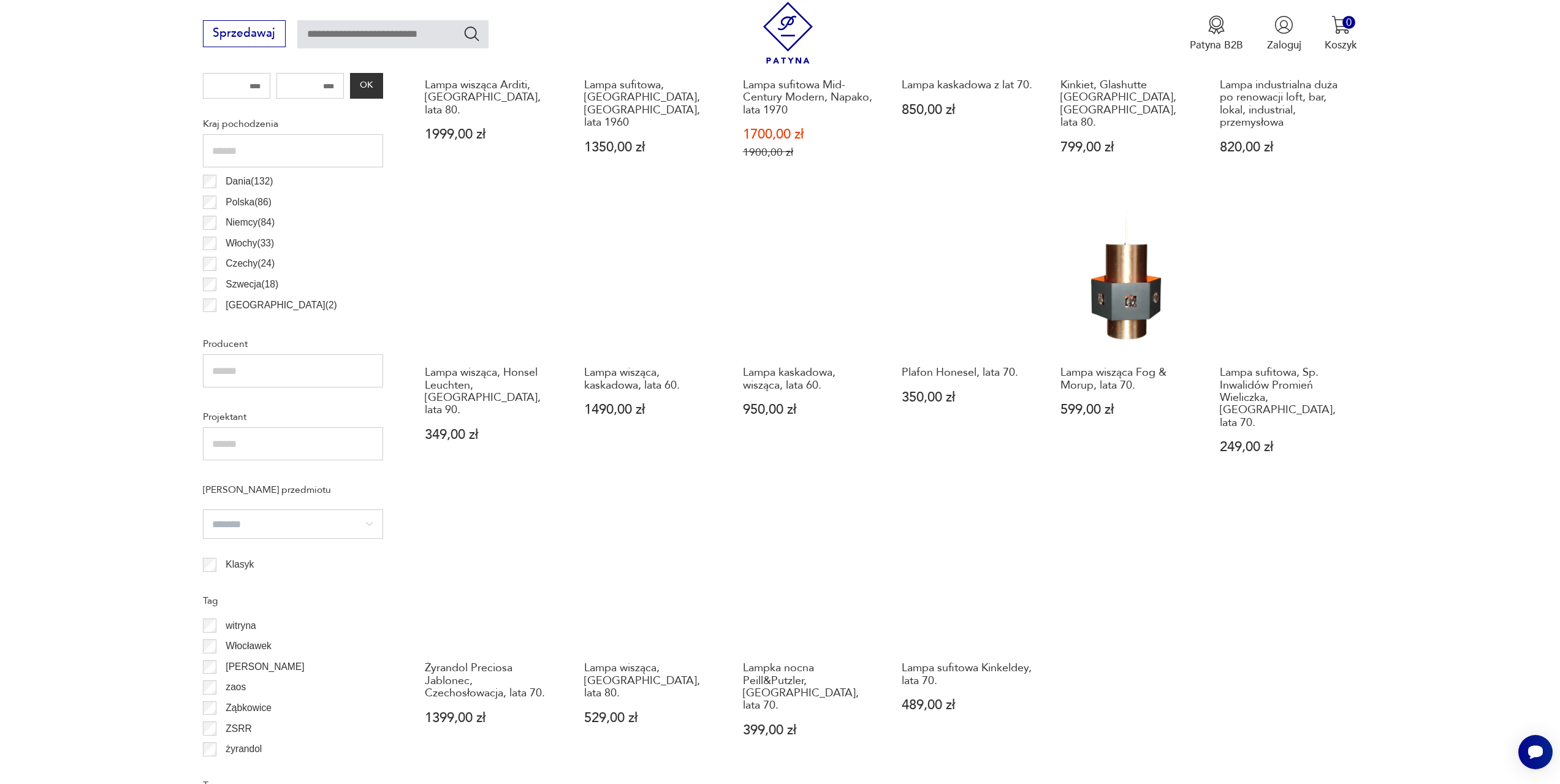
scroll to position [854, 0]
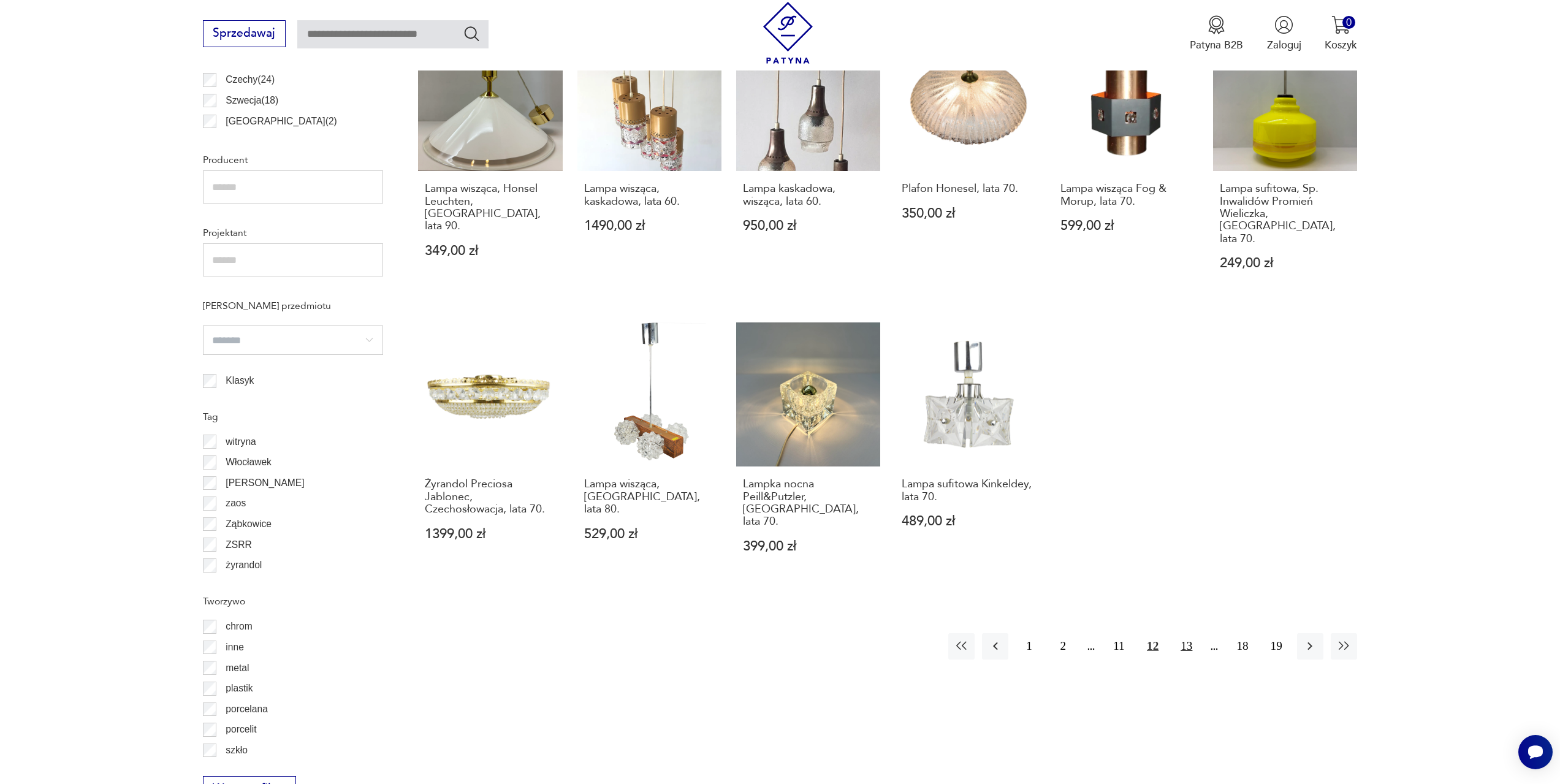
click at [1185, 633] on button "13" at bounding box center [1186, 646] width 27 height 27
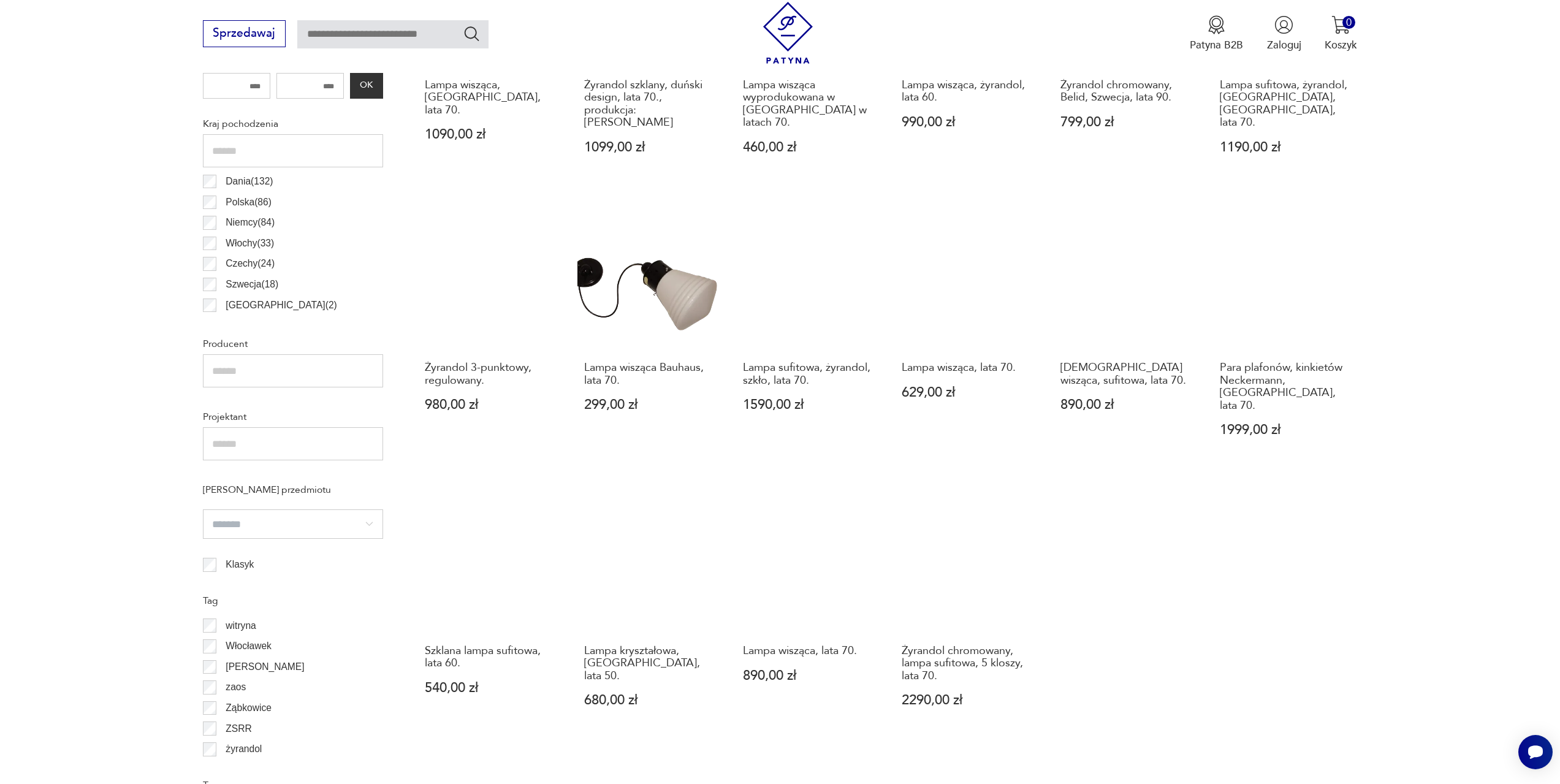
scroll to position [732, 0]
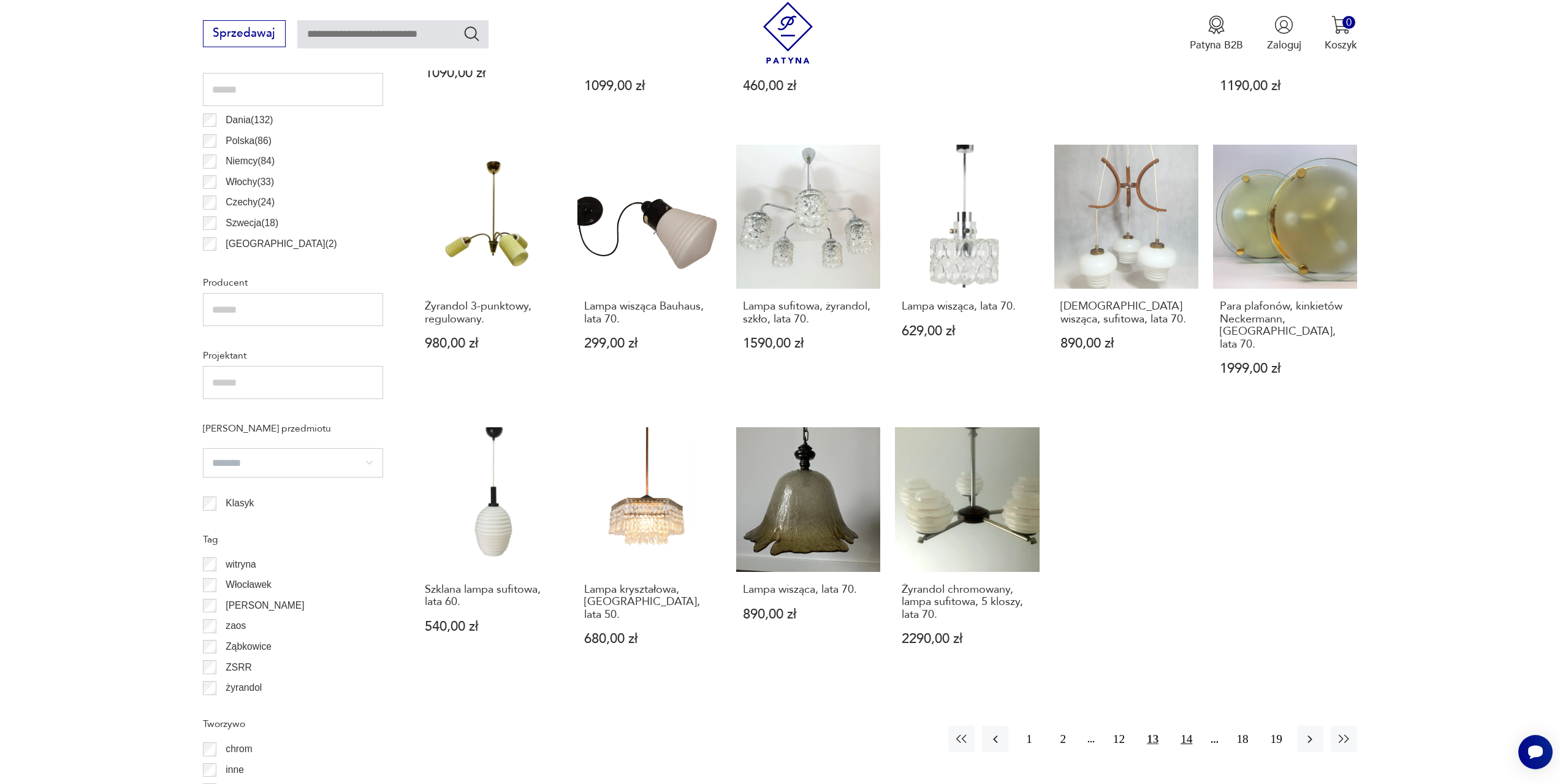
click at [1180, 726] on button "14" at bounding box center [1186, 739] width 27 height 27
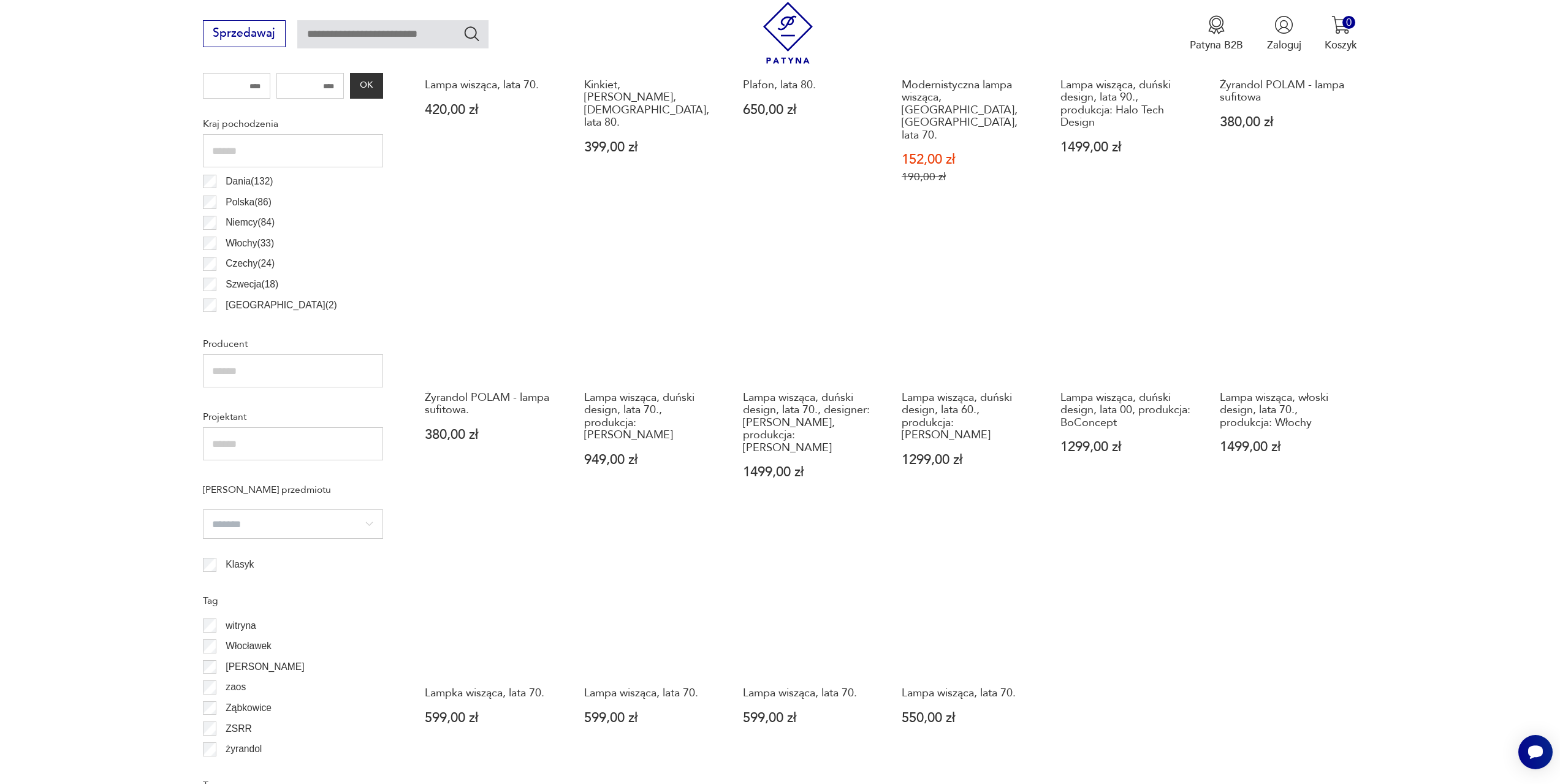
scroll to position [732, 0]
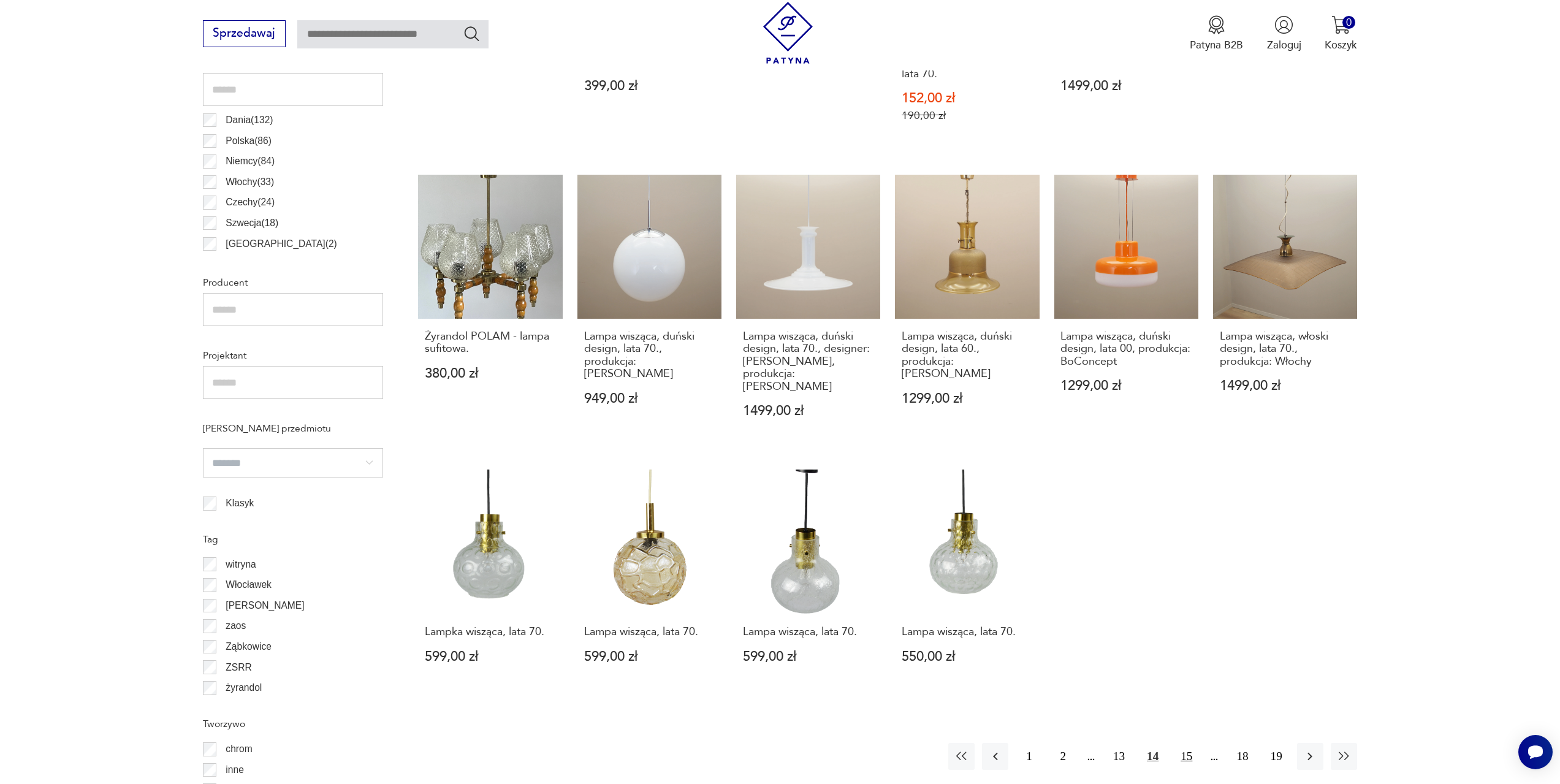
click at [1182, 743] on button "15" at bounding box center [1186, 755] width 27 height 27
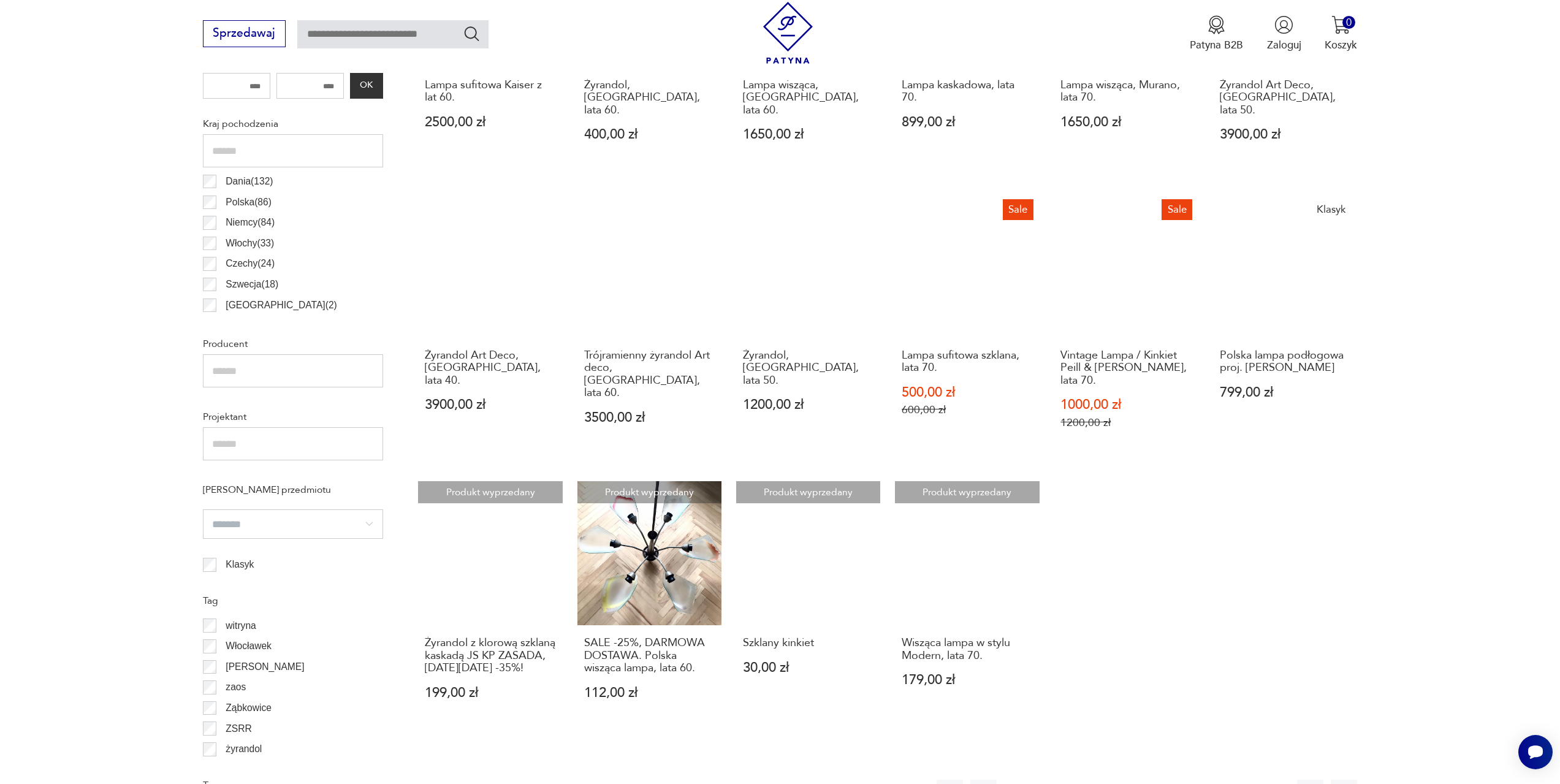
scroll to position [793, 0]
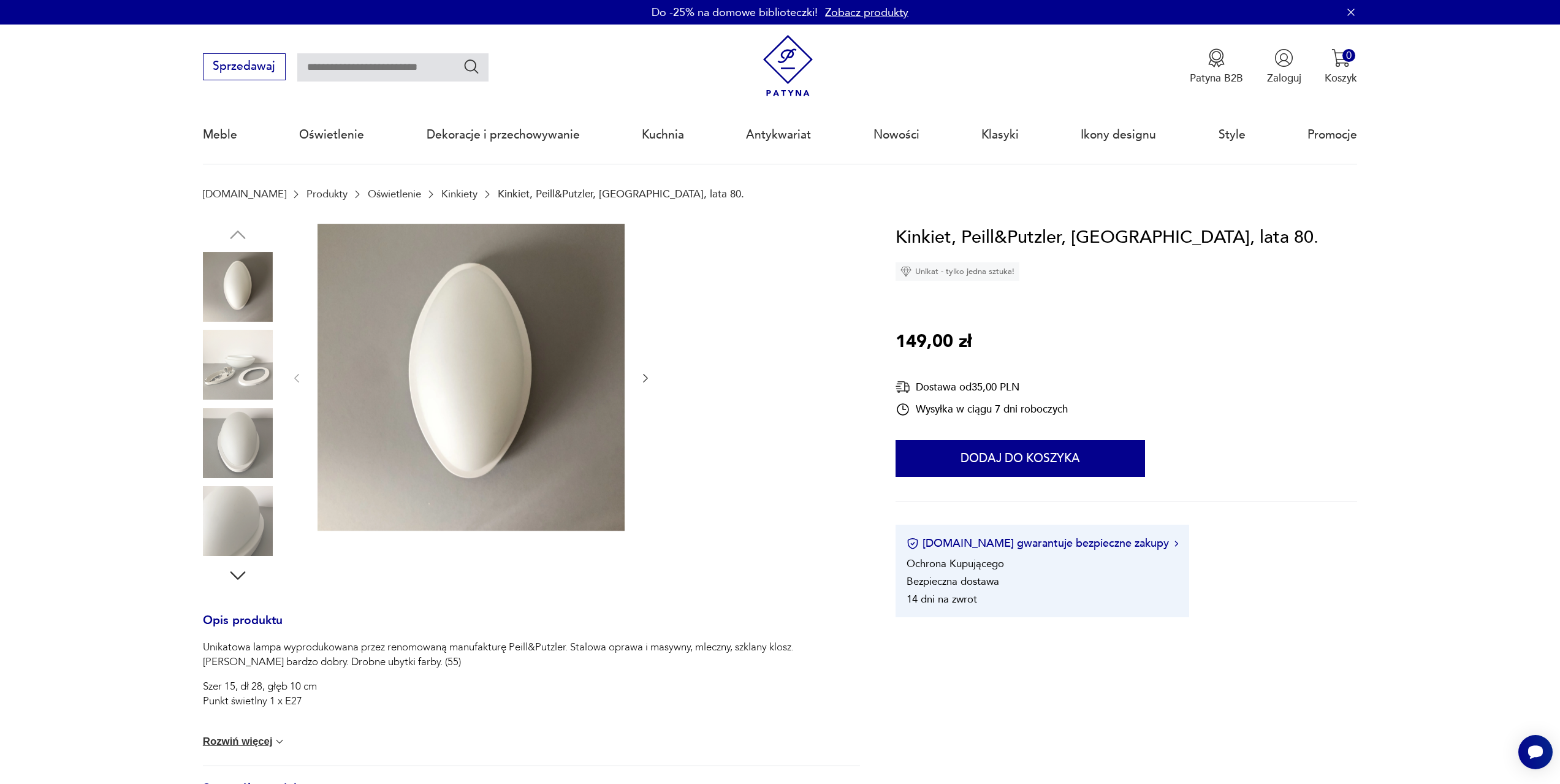
click at [259, 374] on img at bounding box center [238, 365] width 70 height 70
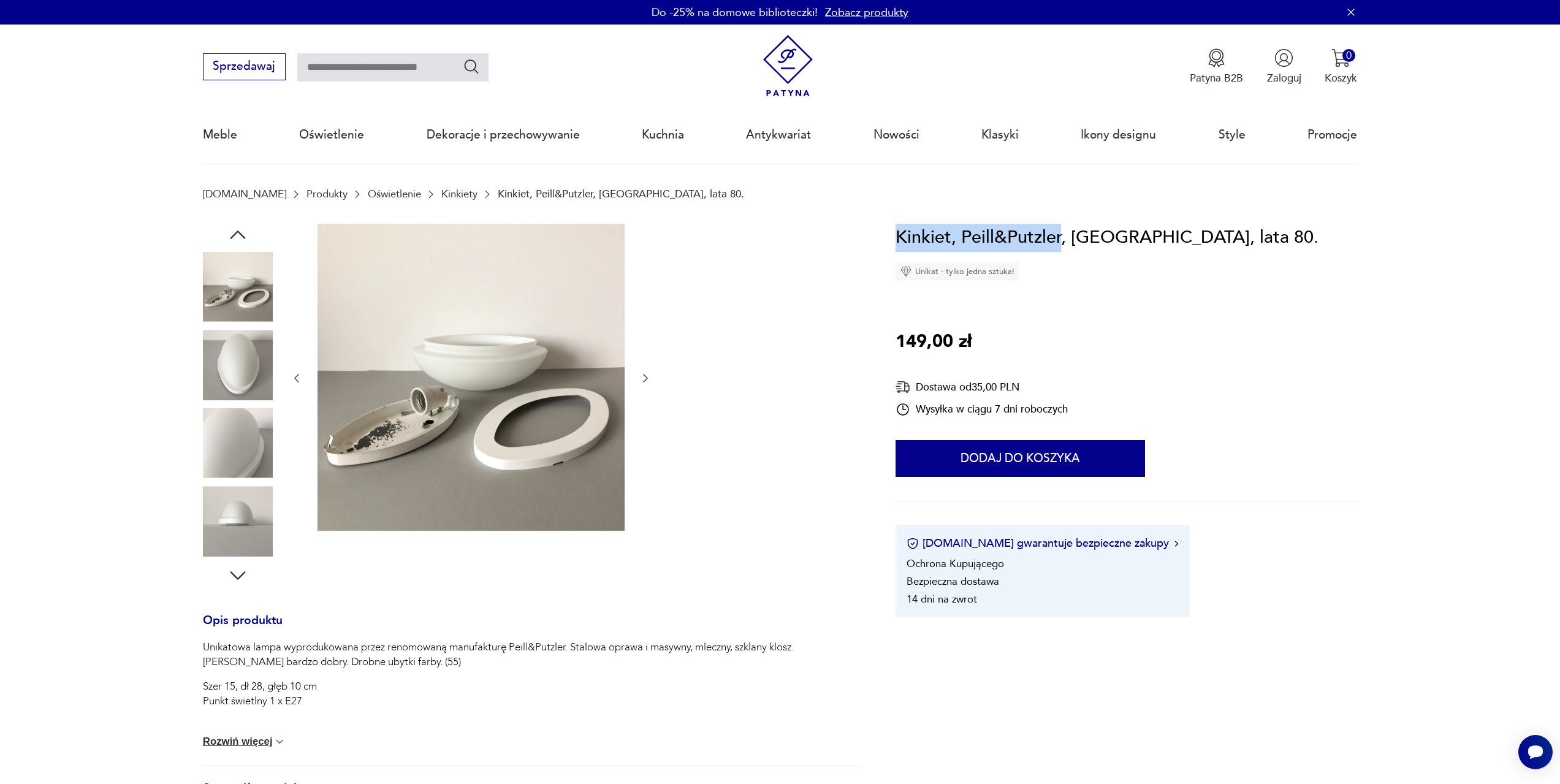
drag, startPoint x: 892, startPoint y: 237, endPoint x: 1058, endPoint y: 253, distance: 166.8
click at [1058, 253] on section "Opis produktu Unikatowa lampa wyprodukowana przez renomowaną manufakturę Peill&…" at bounding box center [780, 588] width 1560 height 728
copy h1 "Kinkiet, Peill&Putzler"
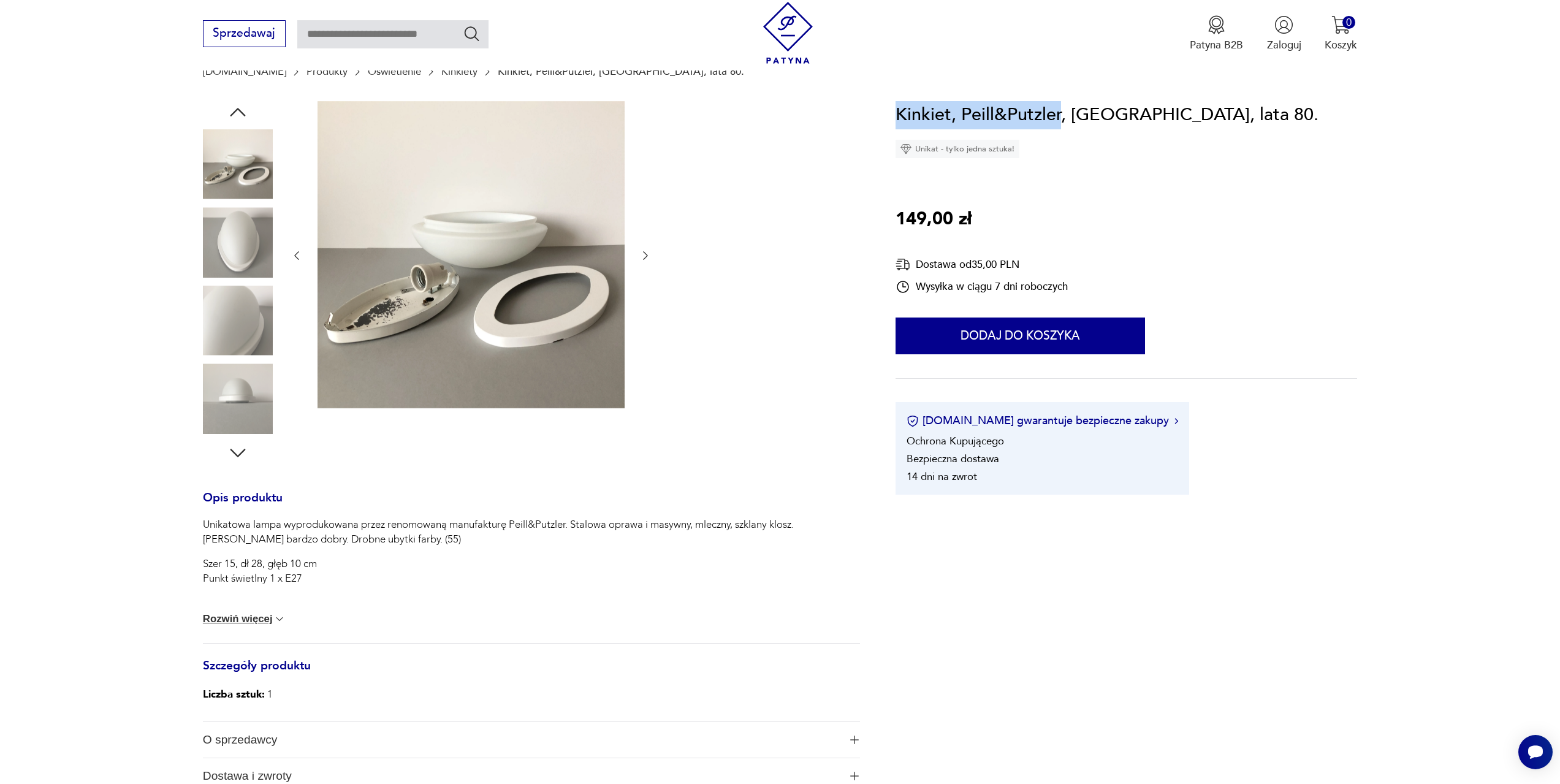
scroll to position [245, 0]
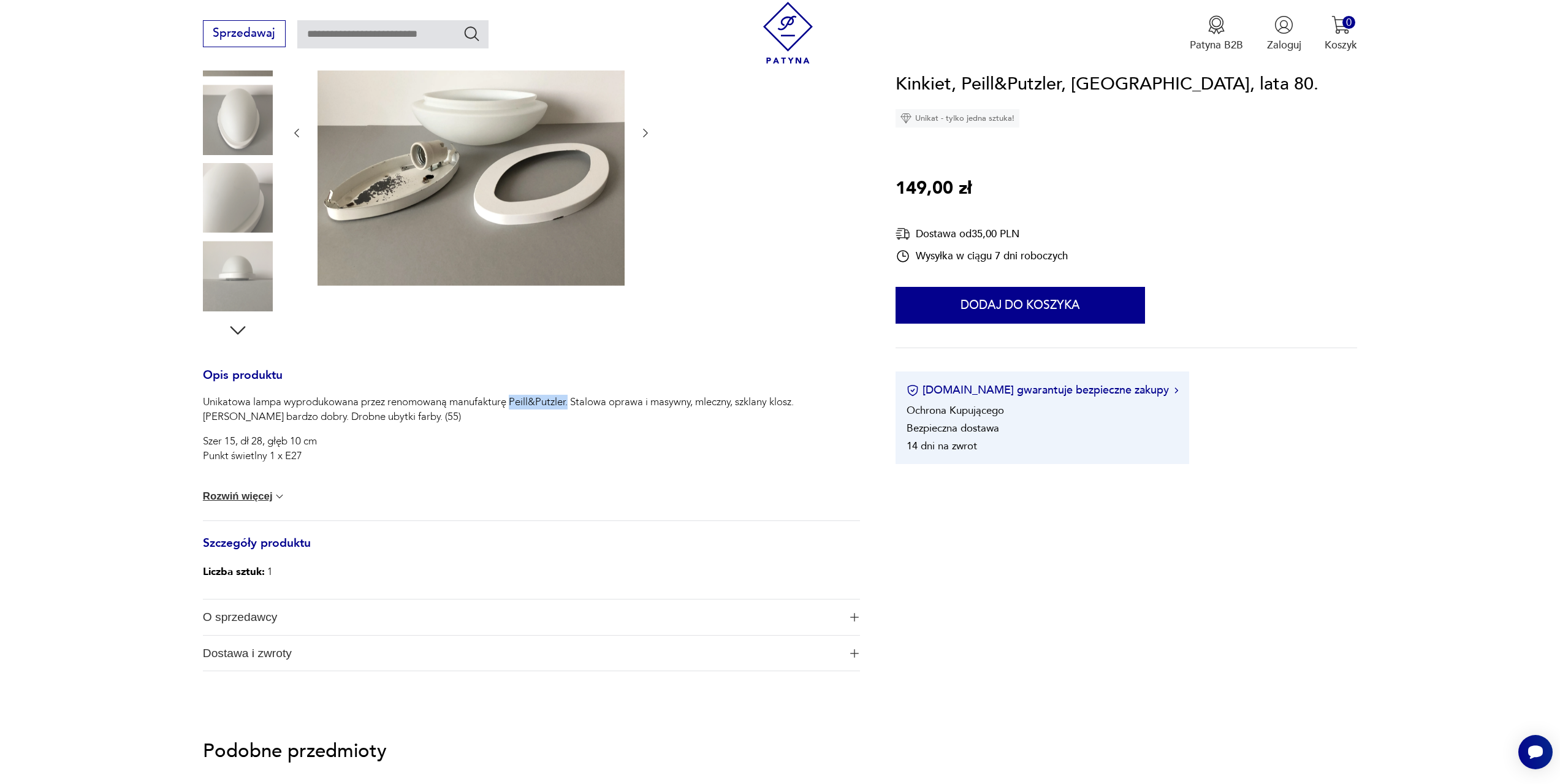
drag, startPoint x: 512, startPoint y: 404, endPoint x: 570, endPoint y: 407, distance: 58.1
click at [570, 407] on p "Unikatowa lampa wyprodukowana przez renomowaną manufakturę Peill&Putzler. Stalo…" at bounding box center [531, 409] width 657 height 29
copy p "Peill&Putzler."
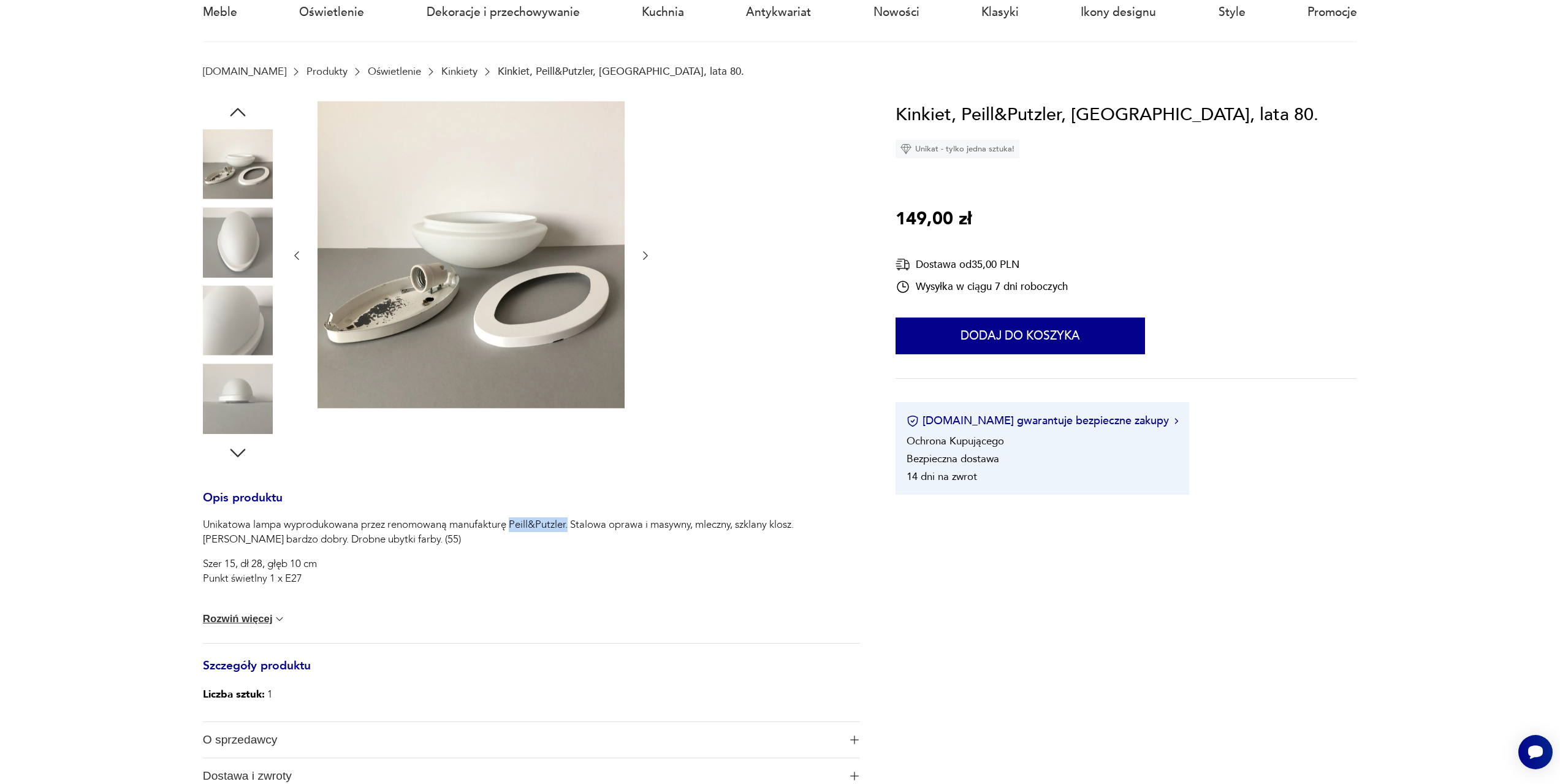
scroll to position [0, 0]
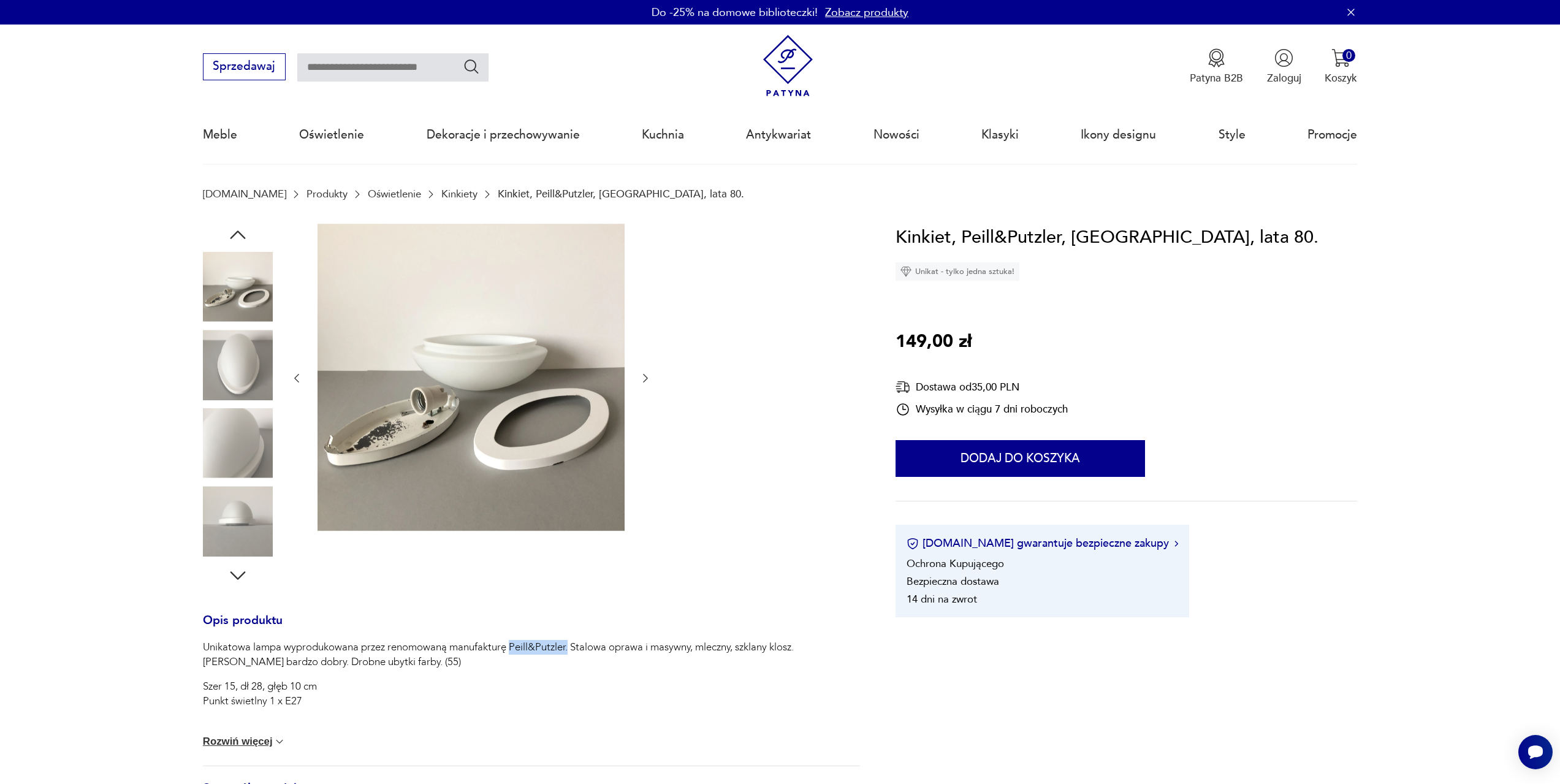
click at [229, 380] on img at bounding box center [238, 365] width 70 height 70
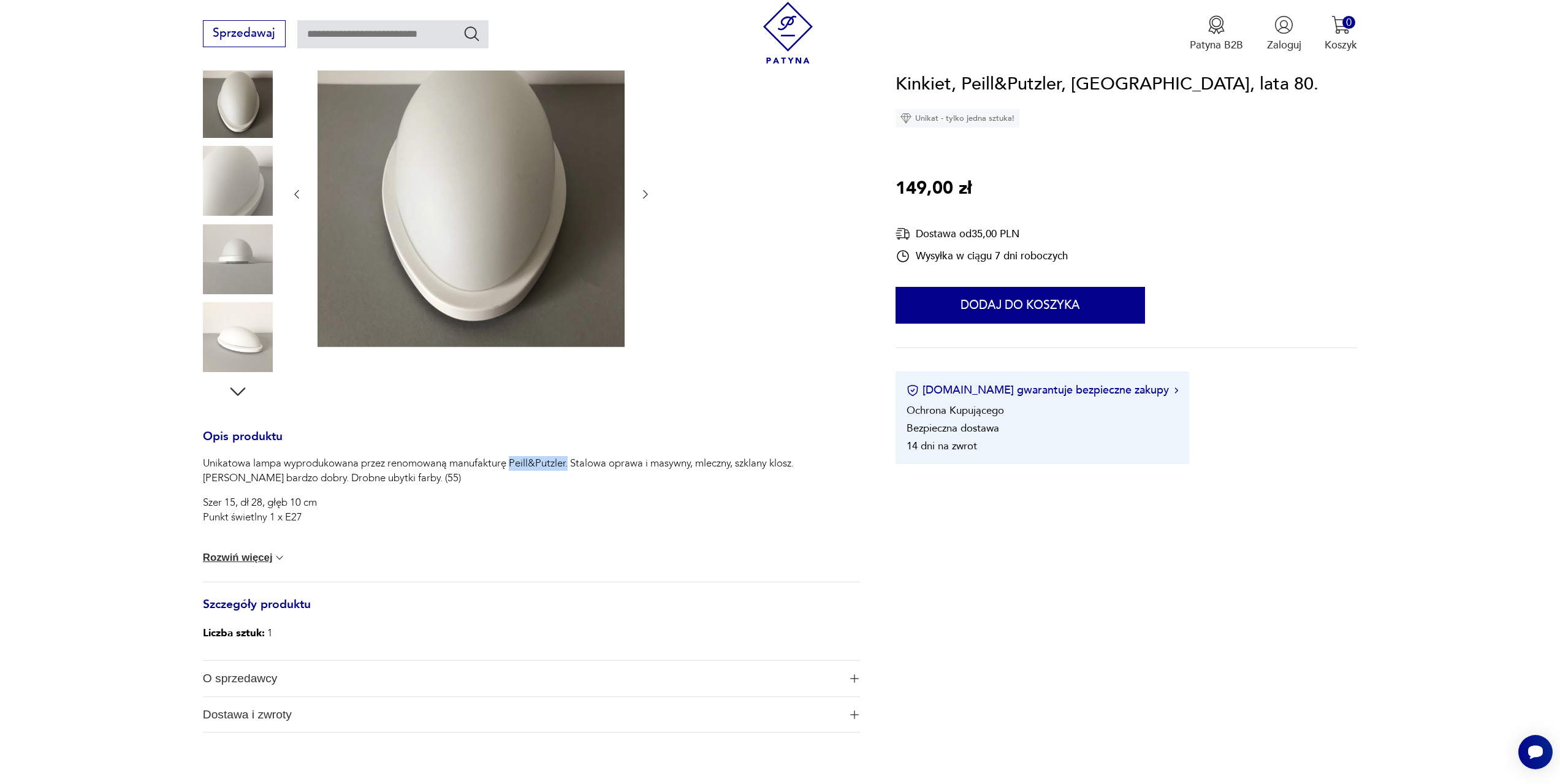
scroll to position [62, 0]
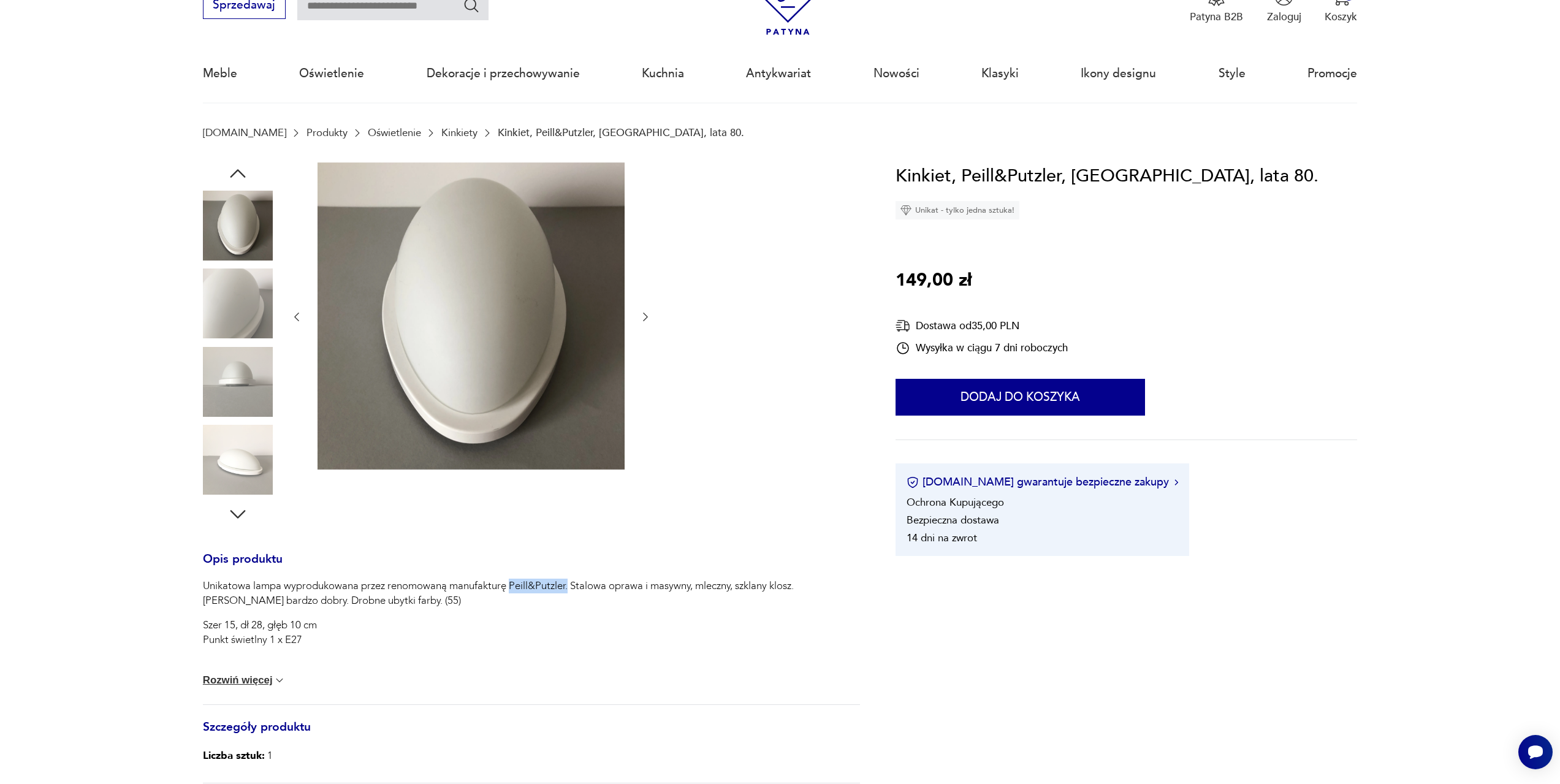
click at [236, 474] on img at bounding box center [238, 459] width 70 height 70
